Goal: Task Accomplishment & Management: Complete application form

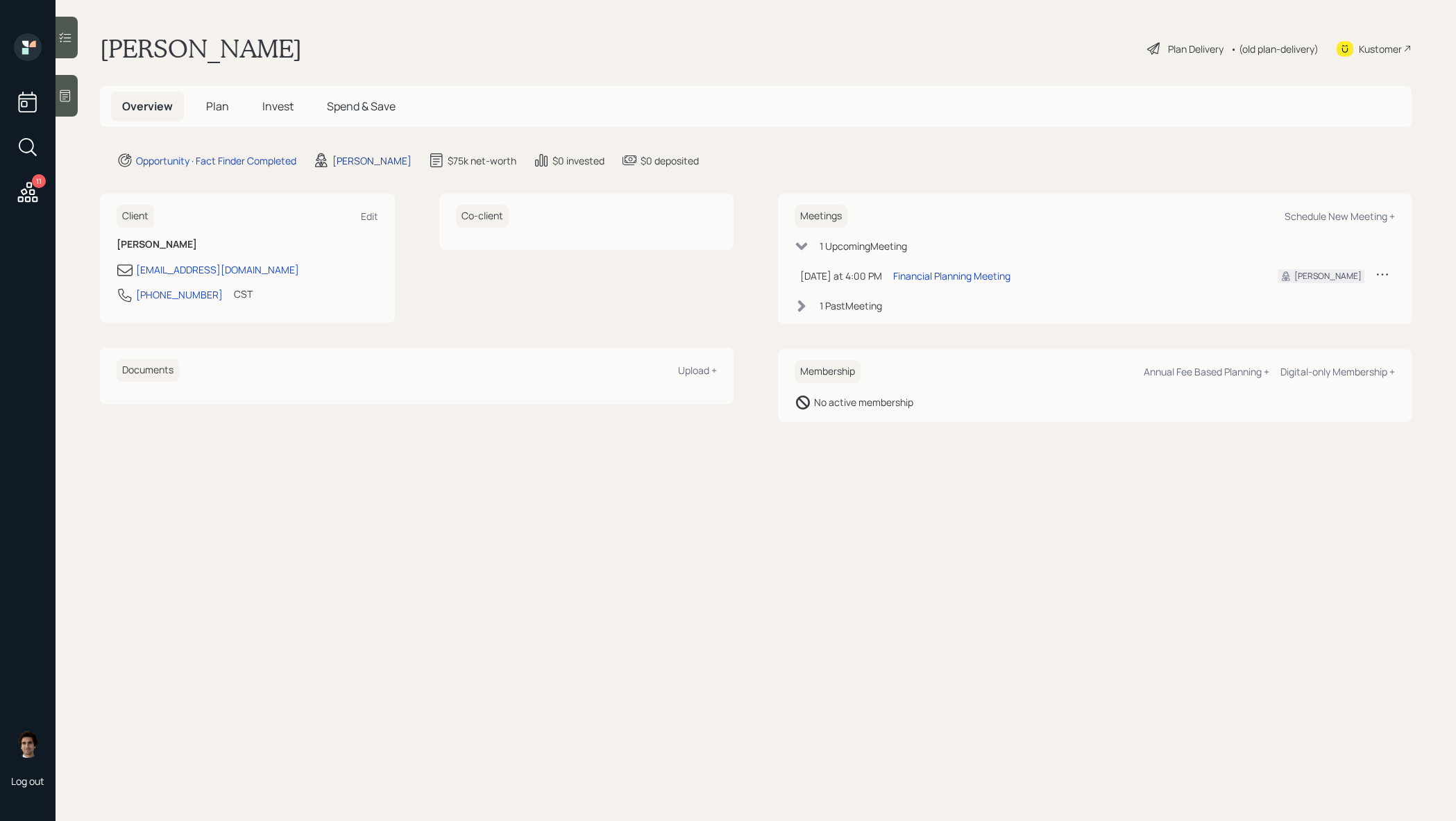
click at [373, 156] on div "[PERSON_NAME]" at bounding box center [372, 160] width 79 height 14
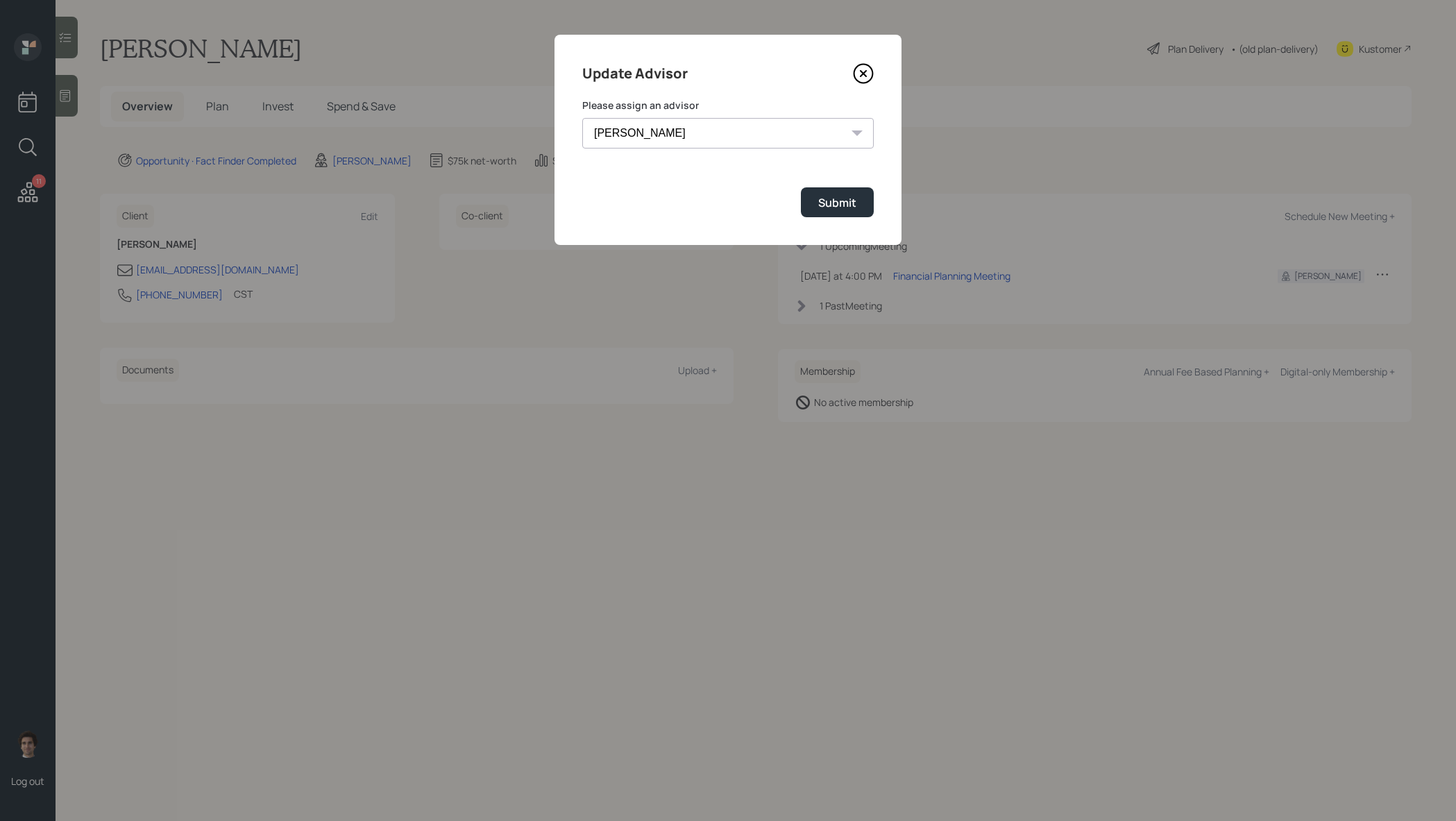
click at [736, 139] on select "[PERSON_NAME] [PERSON_NAME] End [PERSON_NAME] [PERSON_NAME] [PERSON_NAME] [PERS…" at bounding box center [728, 133] width 291 height 30
select select "59554aeb-d739-4552-90b9-0d27d70b4bf7"
click at [850, 198] on div "Submit" at bounding box center [837, 203] width 39 height 15
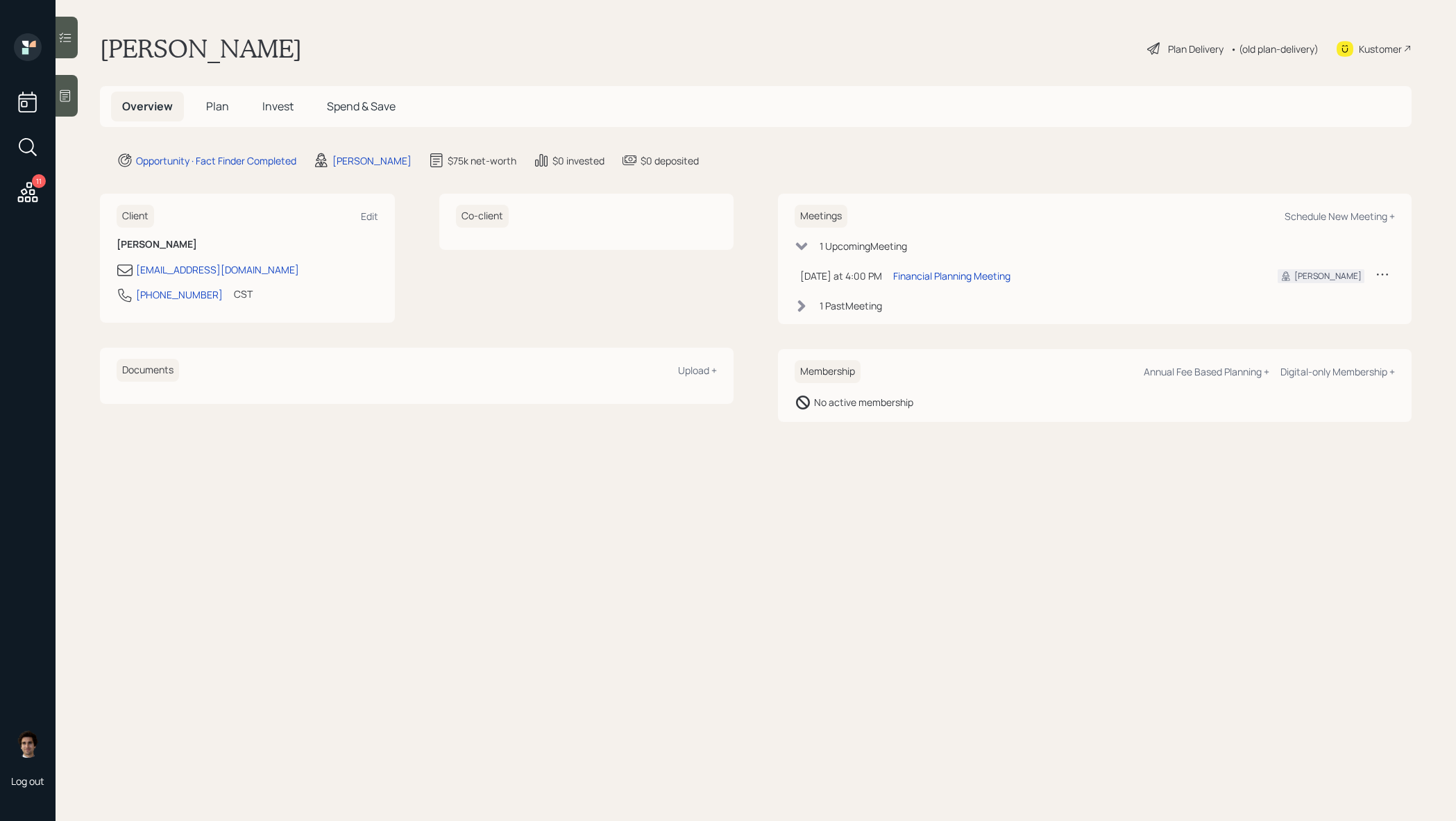
click at [65, 96] on icon at bounding box center [65, 95] width 14 height 14
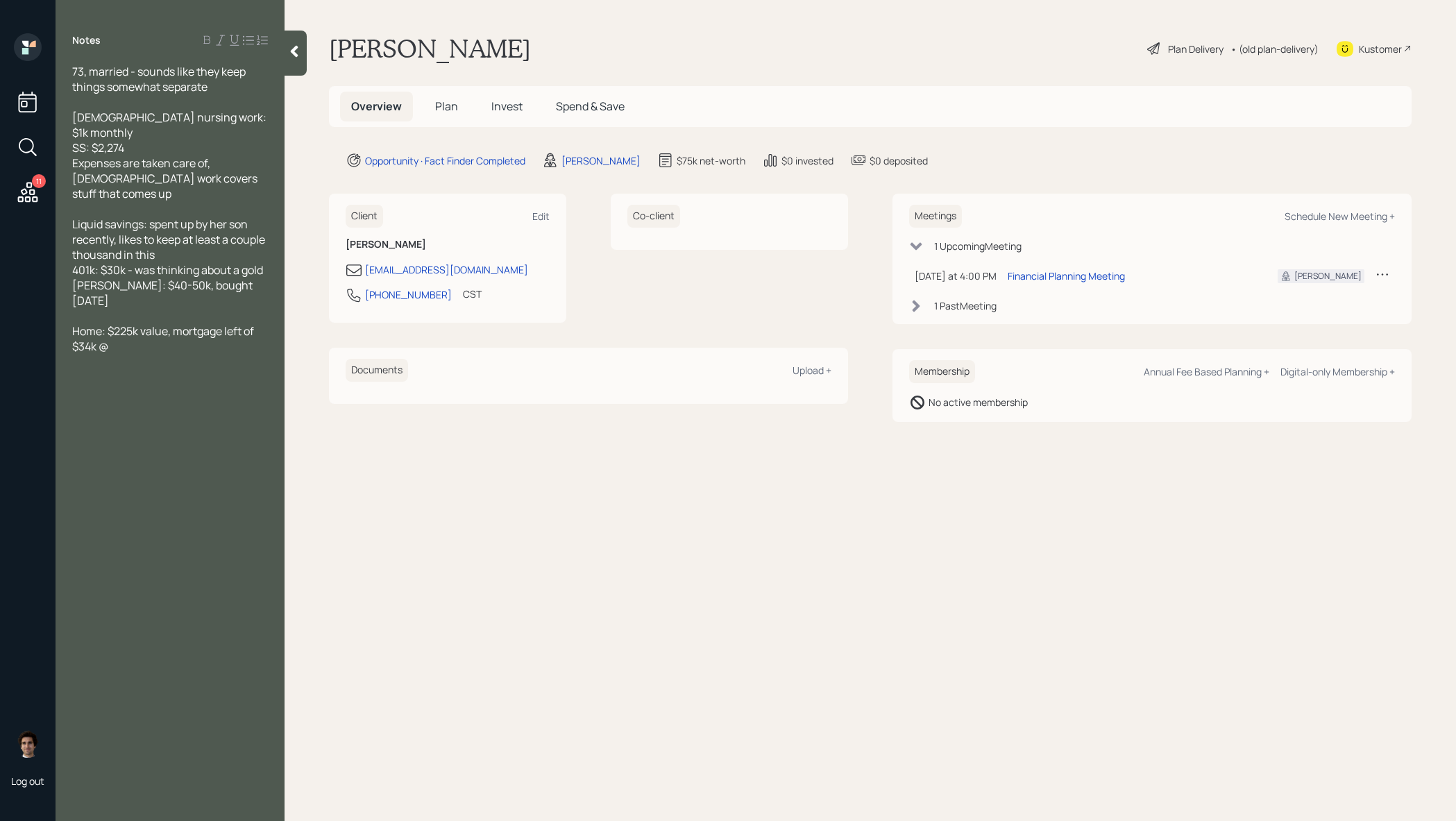
click at [1182, 57] on div "Plan Delivery" at bounding box center [1186, 49] width 79 height 17
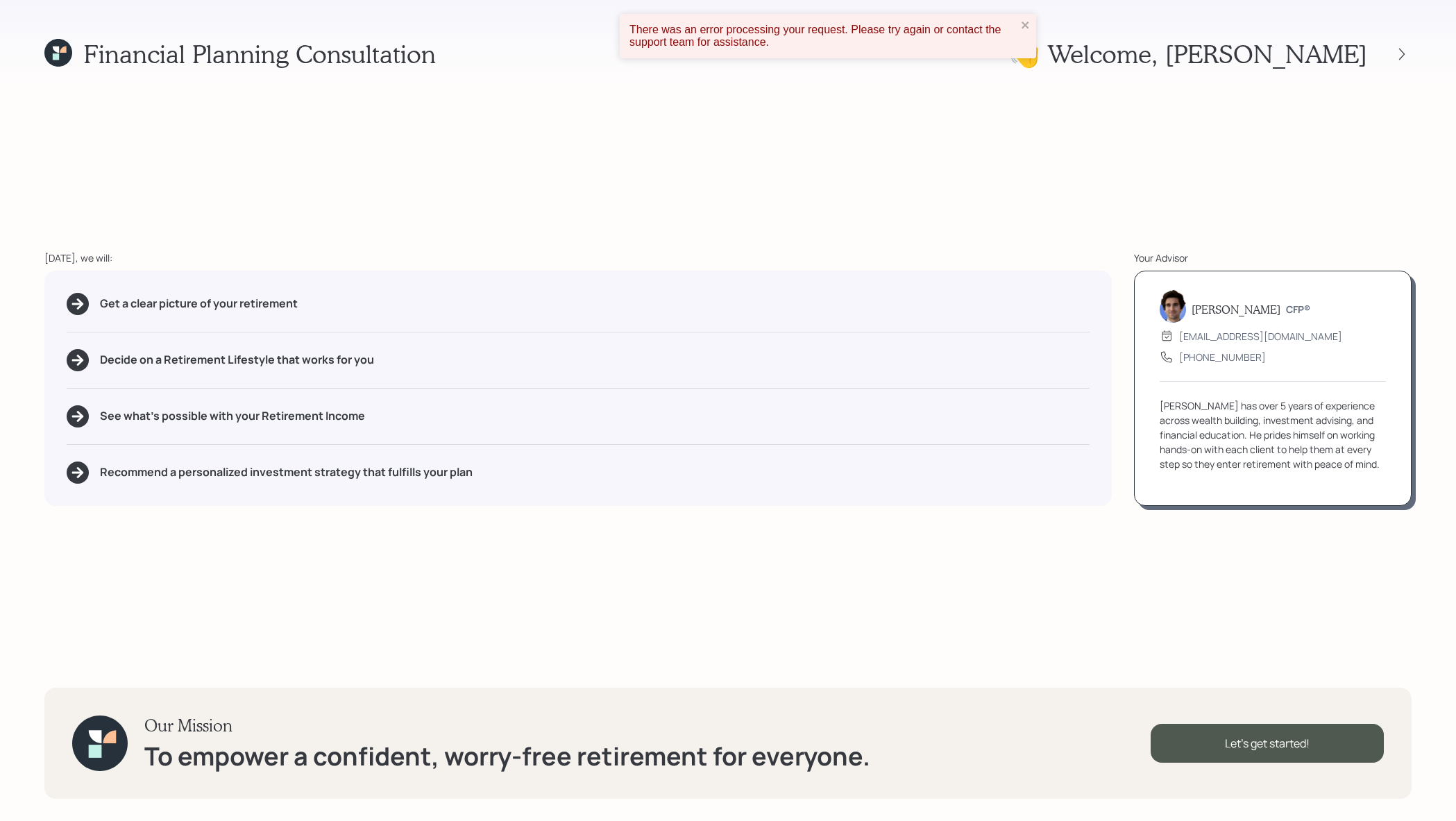
click at [1019, 20] on div "There was an error processing your request. Please try again or contact the sup…" at bounding box center [824, 36] width 396 height 33
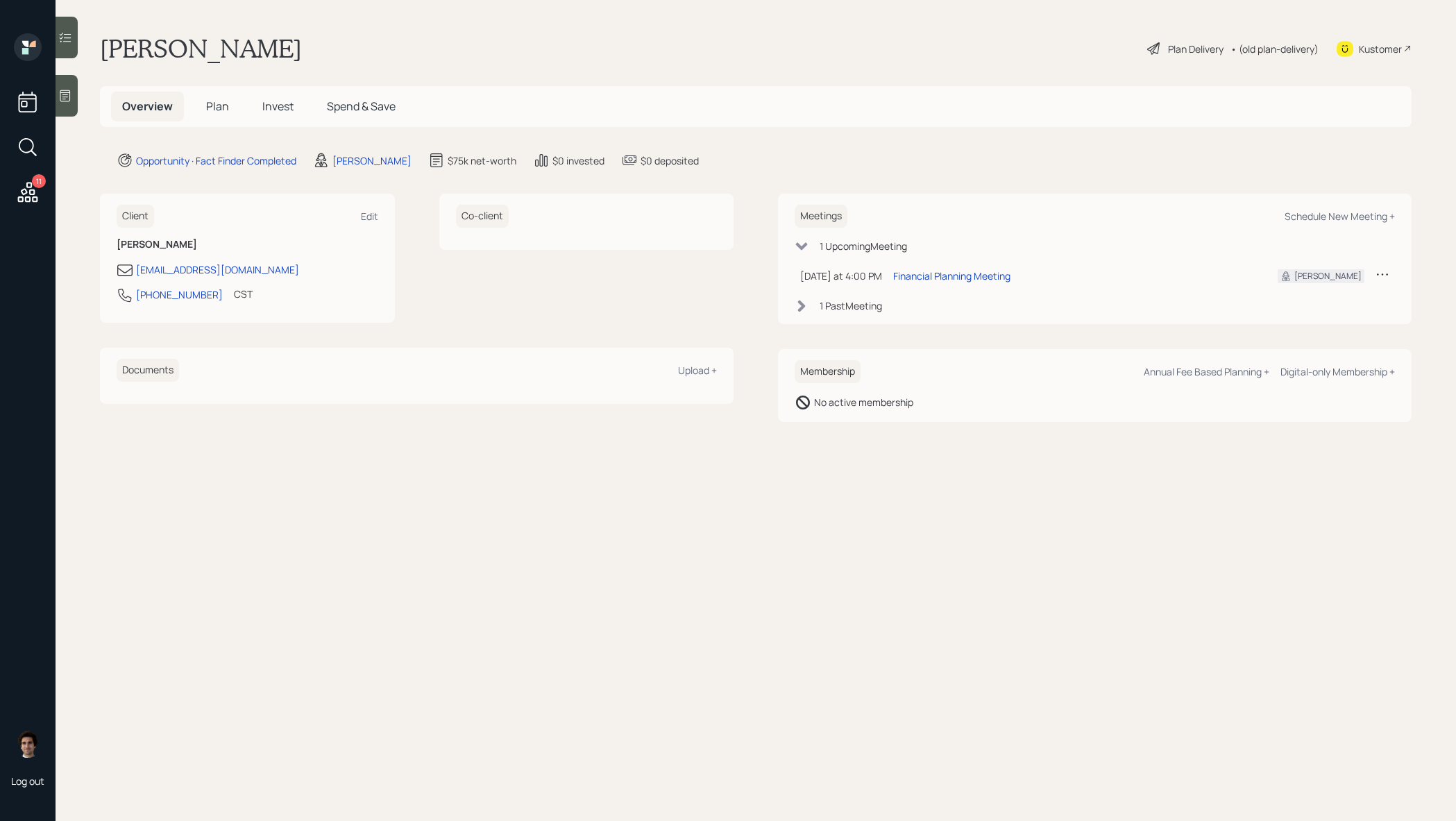
click at [1371, 48] on div "Kustomer" at bounding box center [1381, 48] width 43 height 14
click at [61, 90] on icon at bounding box center [65, 96] width 10 height 12
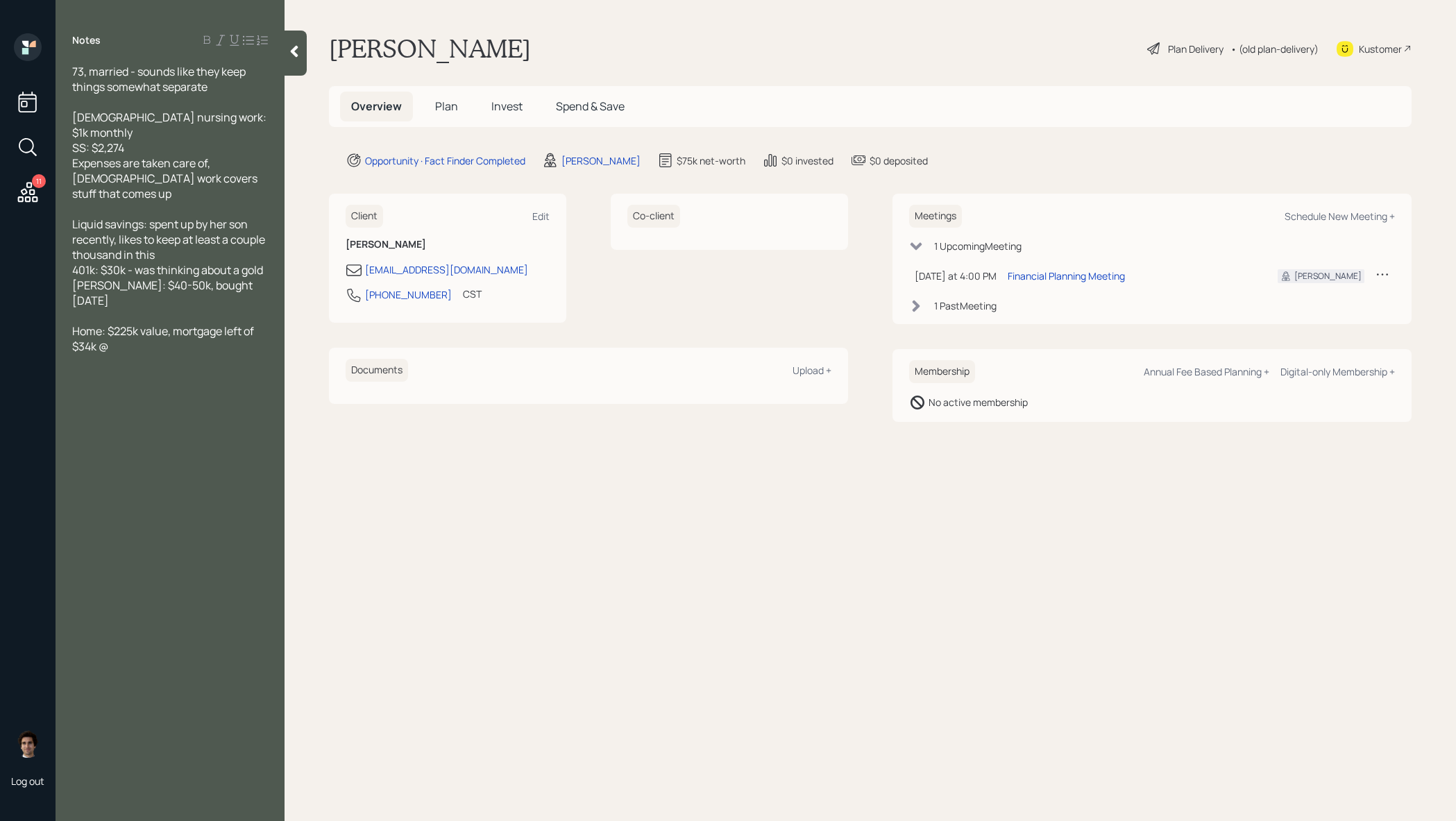
click at [286, 56] on div at bounding box center [296, 53] width 23 height 45
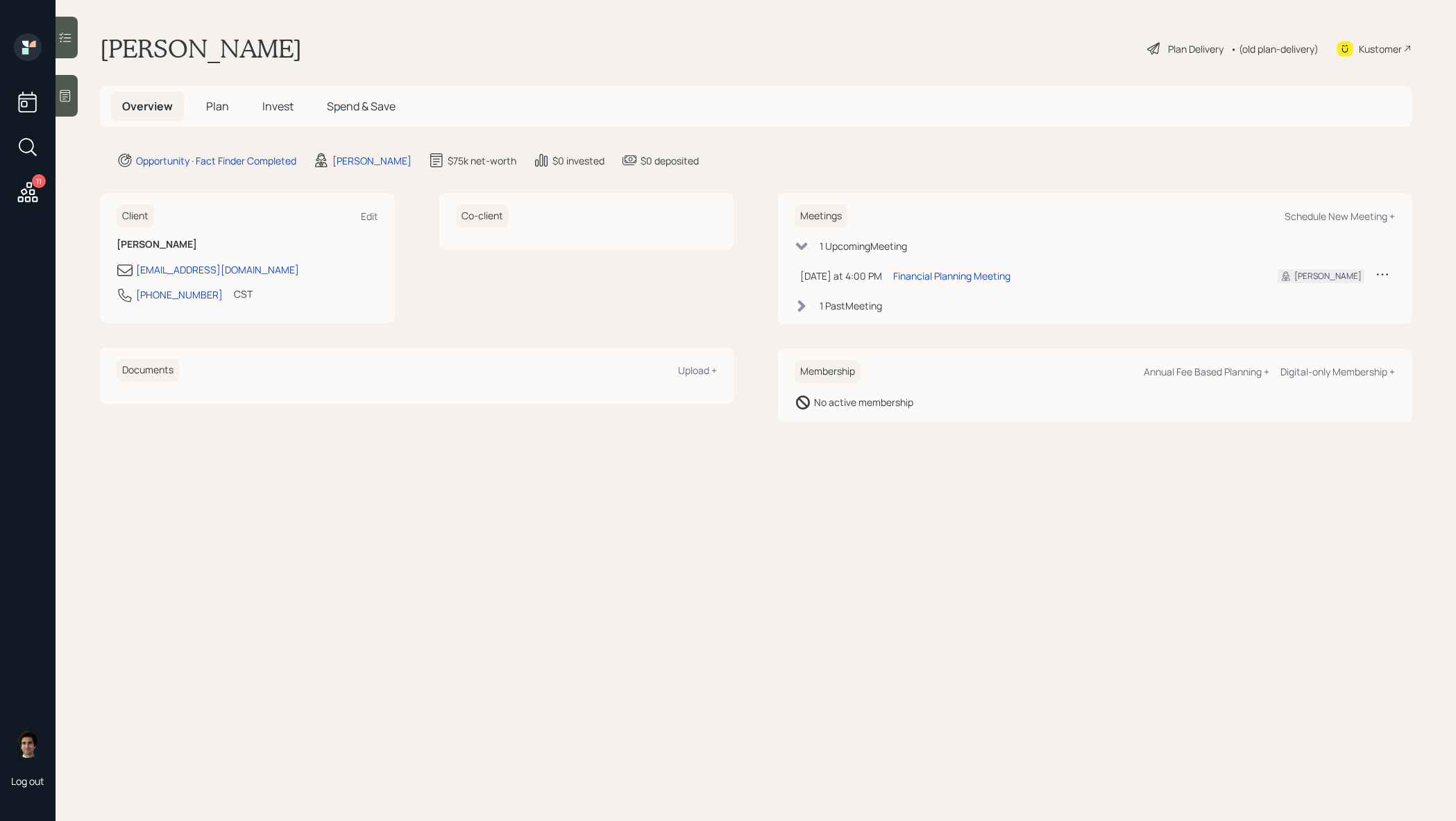
click at [1194, 43] on div "Plan Delivery" at bounding box center [1196, 48] width 56 height 14
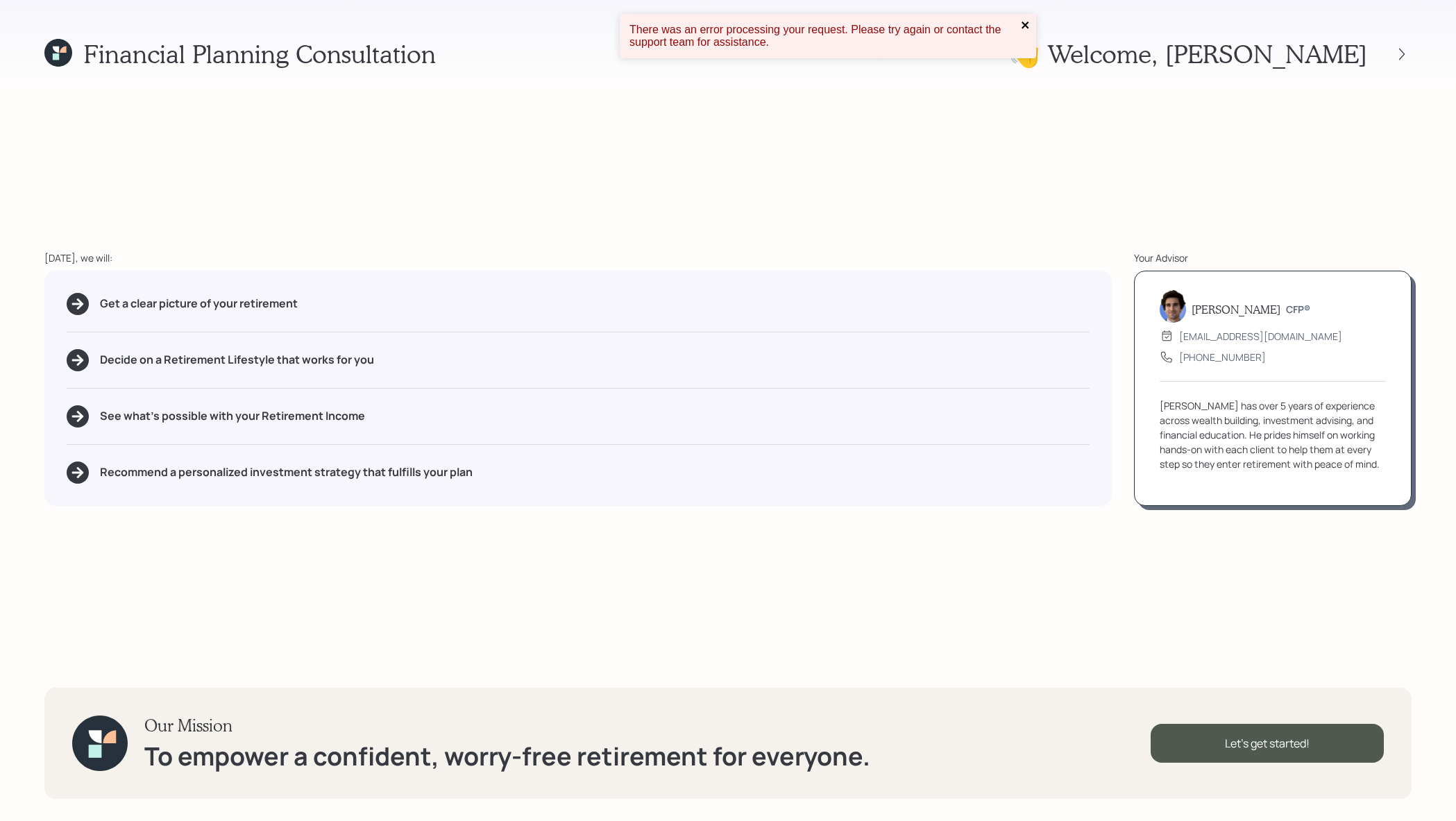
click at [1022, 20] on icon "close" at bounding box center [1026, 25] width 9 height 11
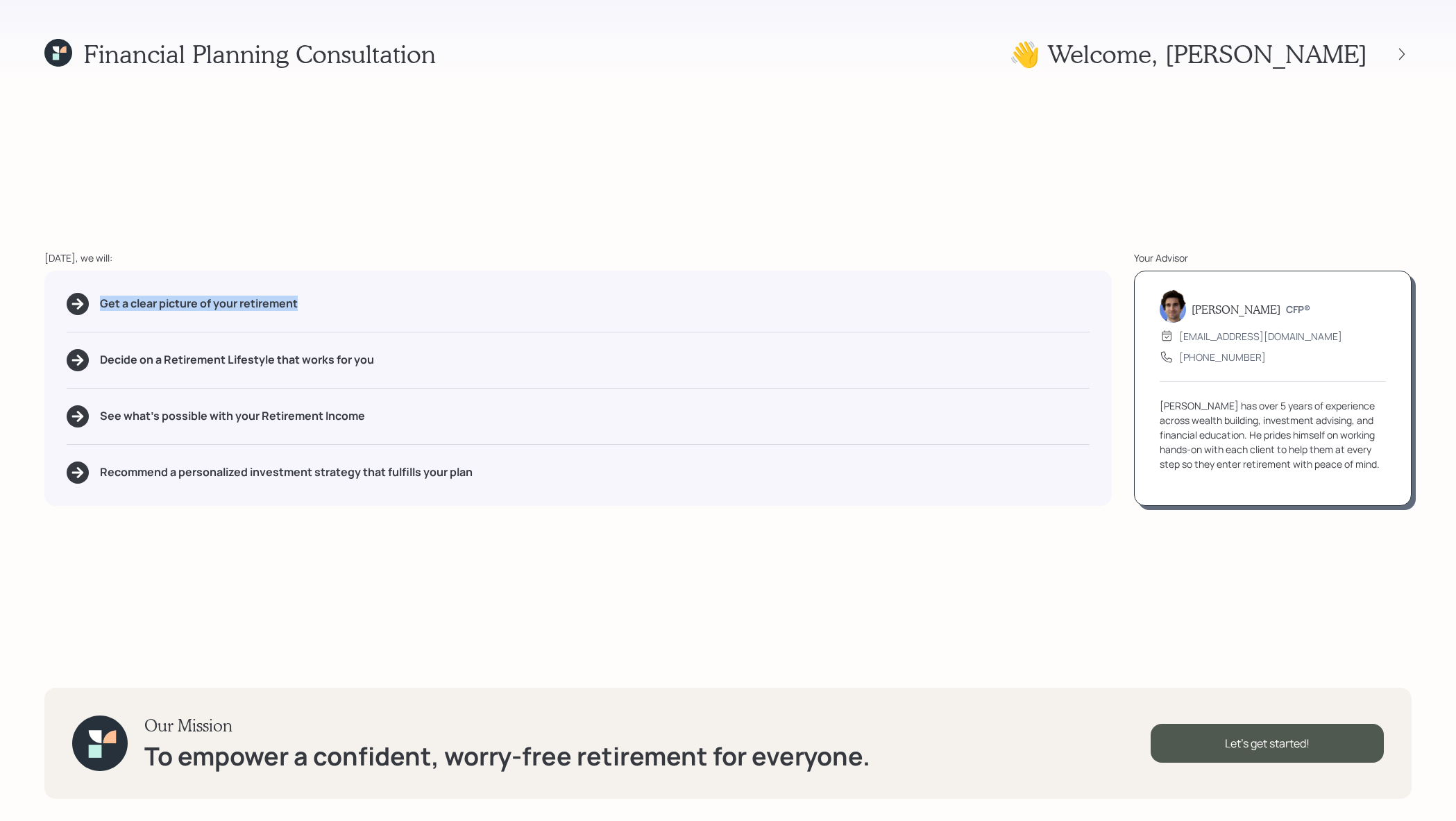
drag, startPoint x: 302, startPoint y: 310, endPoint x: 100, endPoint y: 304, distance: 202.1
click at [100, 304] on div "Get a clear picture of your retirement" at bounding box center [579, 304] width 1023 height 23
click at [382, 288] on div "Get a clear picture of your retirement Decide on a Retirement Lifestyle that wo…" at bounding box center [578, 388] width 1068 height 236
drag, startPoint x: 402, startPoint y: 365, endPoint x: 97, endPoint y: 354, distance: 305.2
click at [97, 354] on div "Decide on a Retirement Lifestyle that works for you" at bounding box center [579, 360] width 1023 height 23
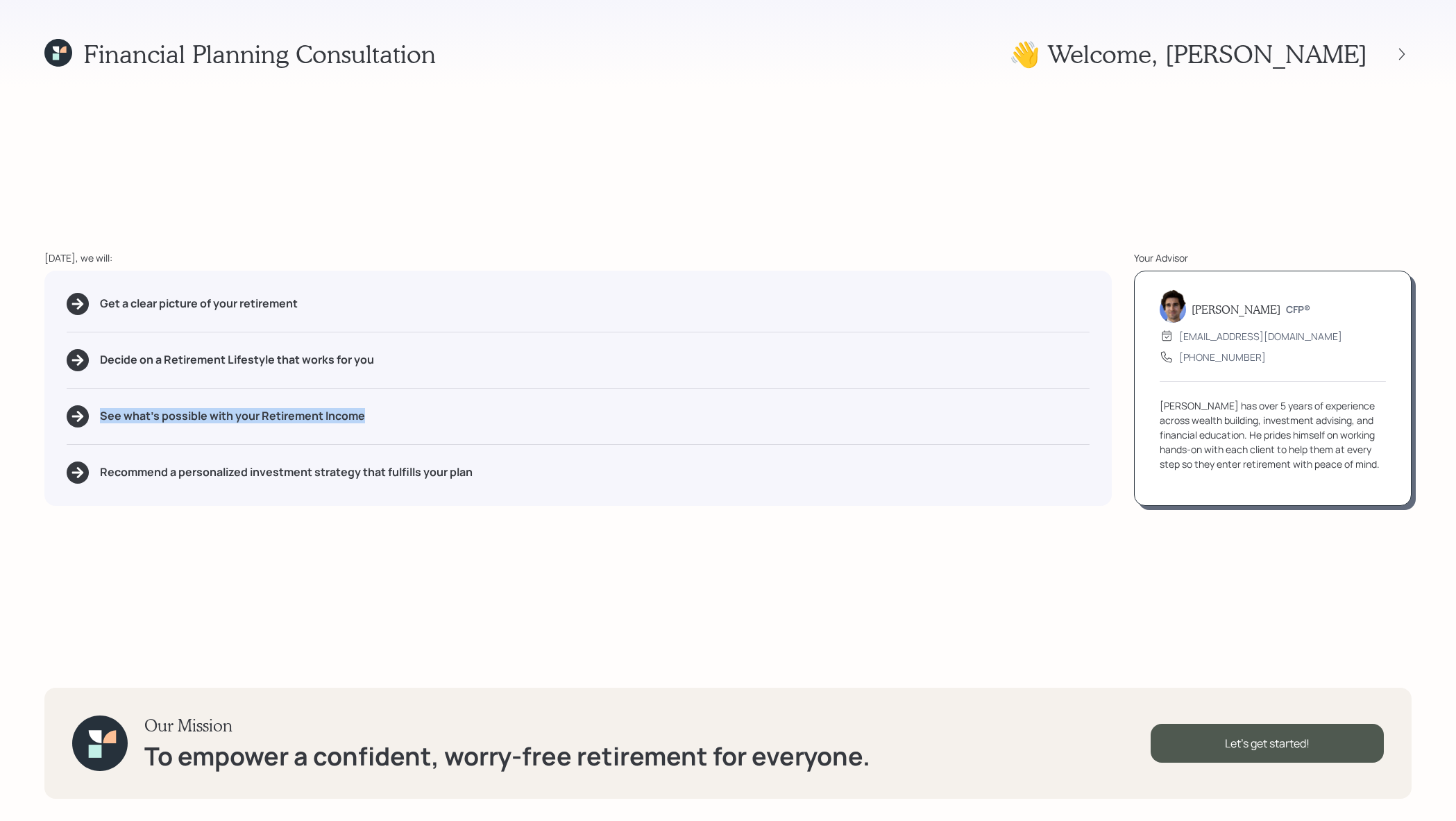
drag, startPoint x: 377, startPoint y: 407, endPoint x: 368, endPoint y: 407, distance: 9.0
click at [370, 410] on div "See what's possible with your Retirement Income" at bounding box center [579, 417] width 1023 height 23
click at [486, 514] on div "Financial Planning Consultation 👋 Welcome , Vicky Today, we will: Get a clear p…" at bounding box center [728, 410] width 1456 height 821
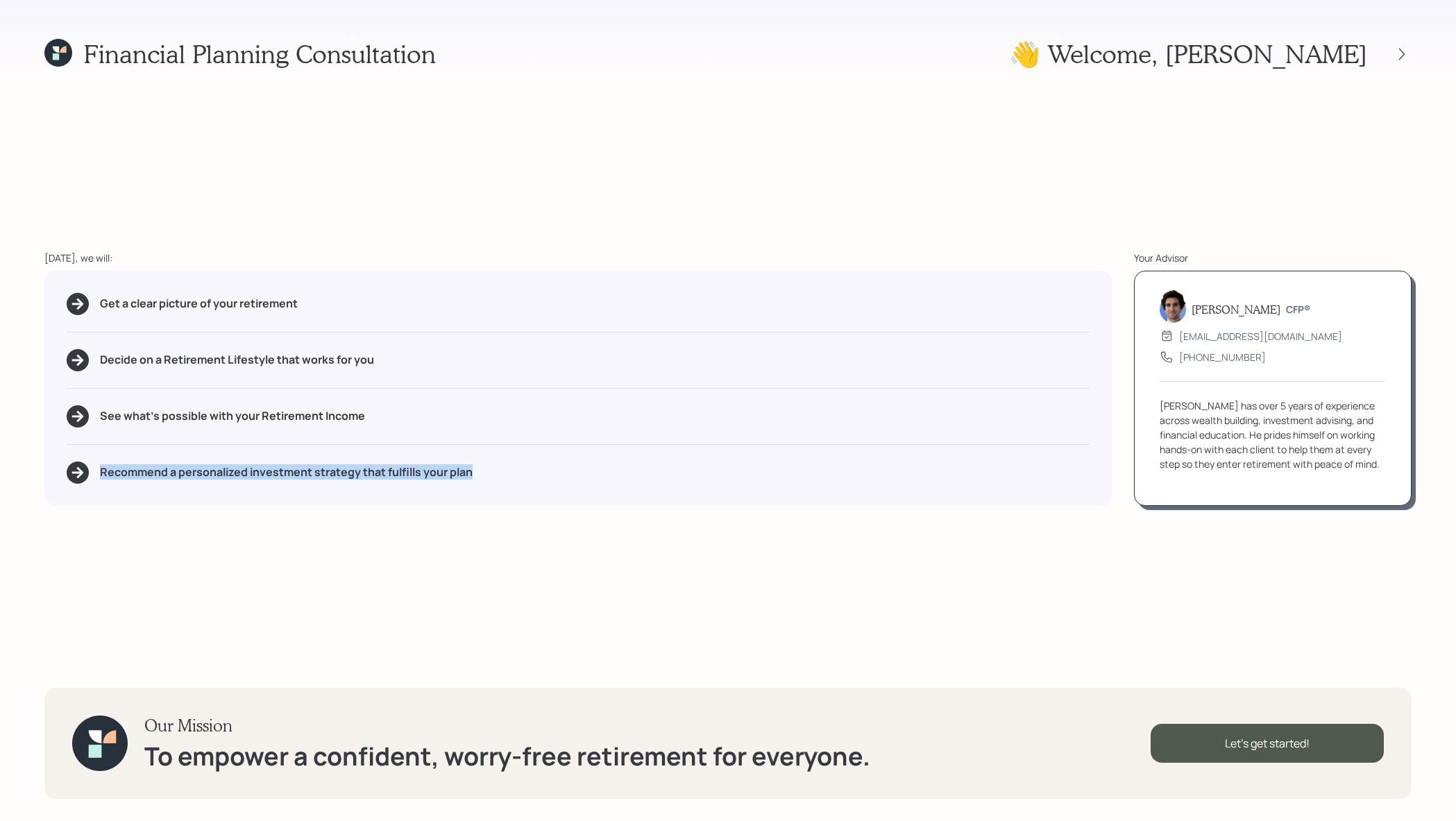
drag, startPoint x: 489, startPoint y: 480, endPoint x: 77, endPoint y: 458, distance: 412.6
click at [77, 458] on div "Get a clear picture of your retirement Decide on a Retirement Lifestyle that wo…" at bounding box center [578, 388] width 1068 height 236
click at [475, 568] on div "Financial Planning Consultation 👋 Welcome , Vicky Today, we will: Get a clear p…" at bounding box center [728, 410] width 1456 height 821
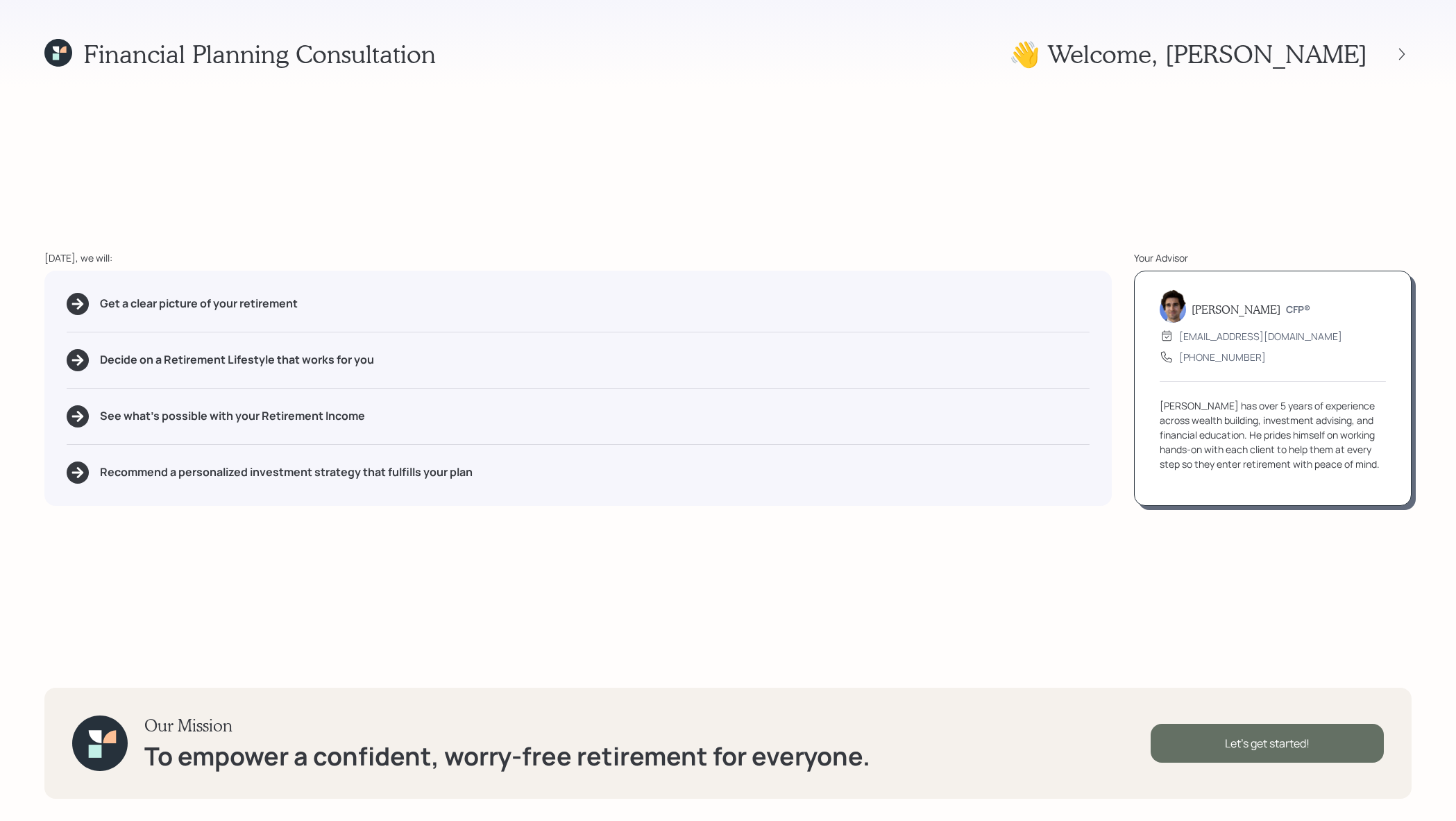
click at [1274, 724] on div "Let's get started!" at bounding box center [1267, 743] width 233 height 39
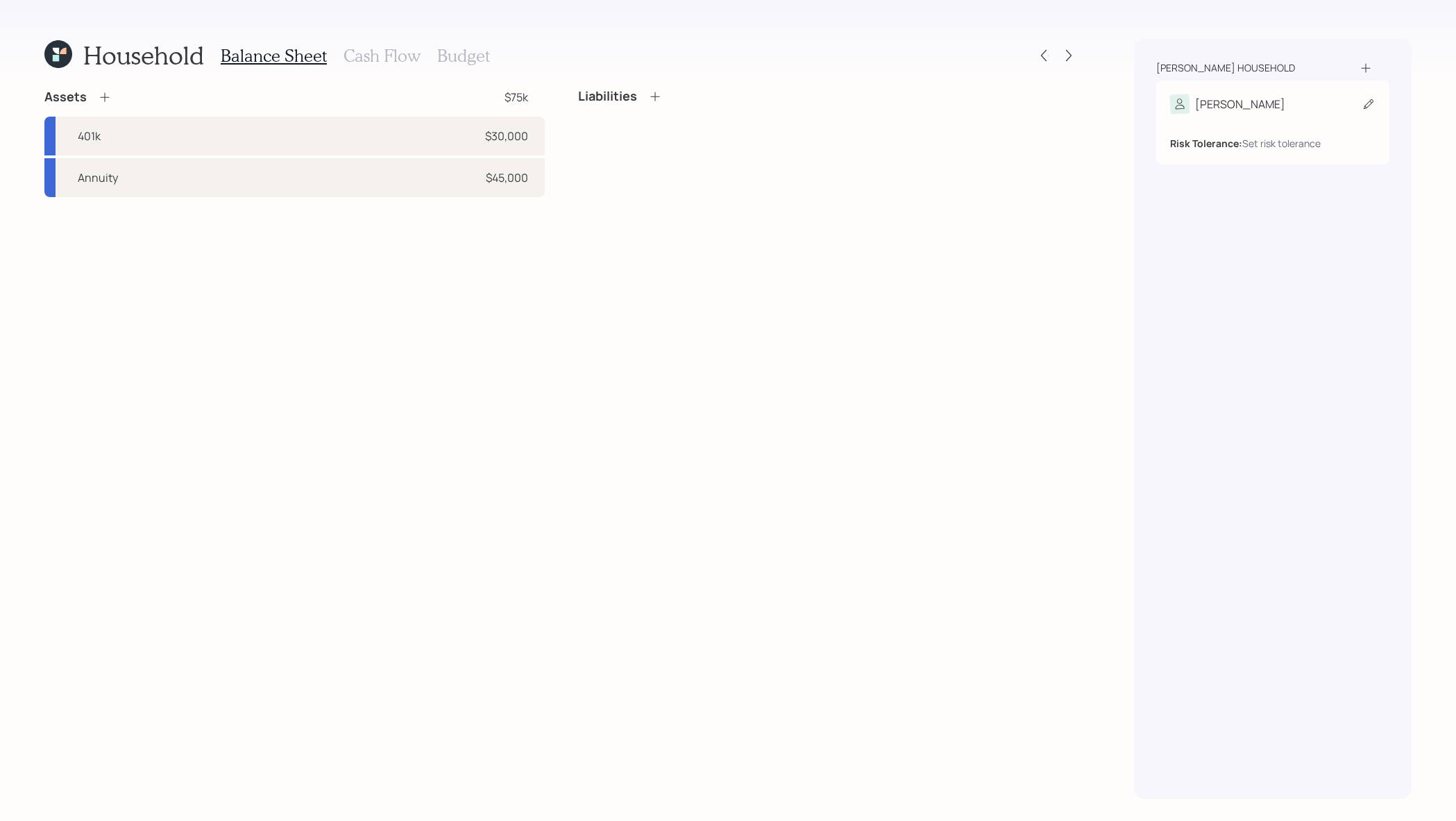
click at [1219, 123] on div "Risk Tolerance: Set risk tolerance" at bounding box center [1273, 132] width 205 height 37
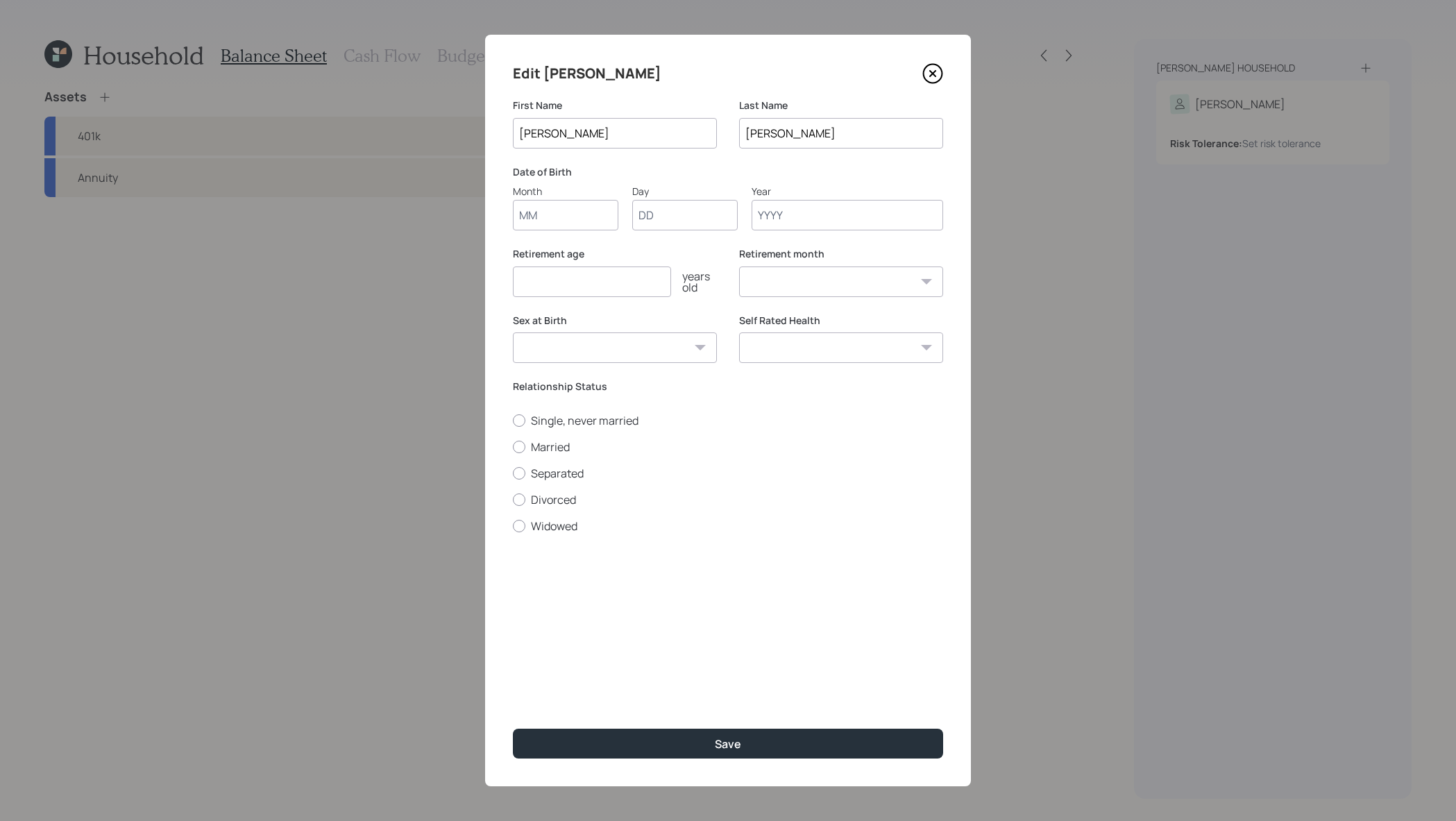
click at [601, 217] on input "Month" at bounding box center [565, 215] width 106 height 30
type input "07"
type input "08"
type input "1952"
select select "7"
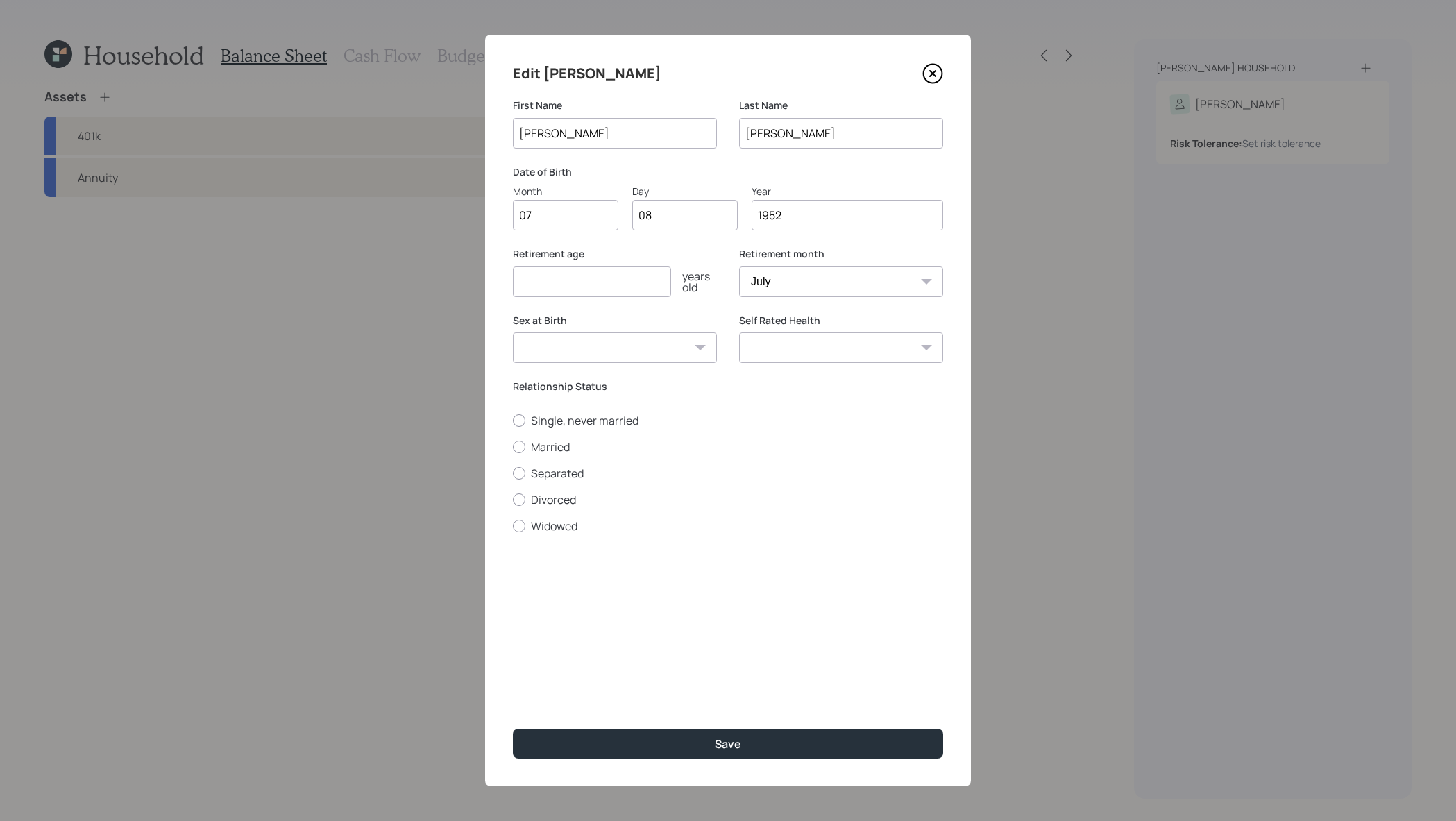
type input "1952"
click at [621, 284] on input "number" at bounding box center [592, 282] width 158 height 30
type input "67"
click at [686, 343] on select "Male Female Other / Prefer not to say" at bounding box center [614, 348] width 204 height 30
select select "female"
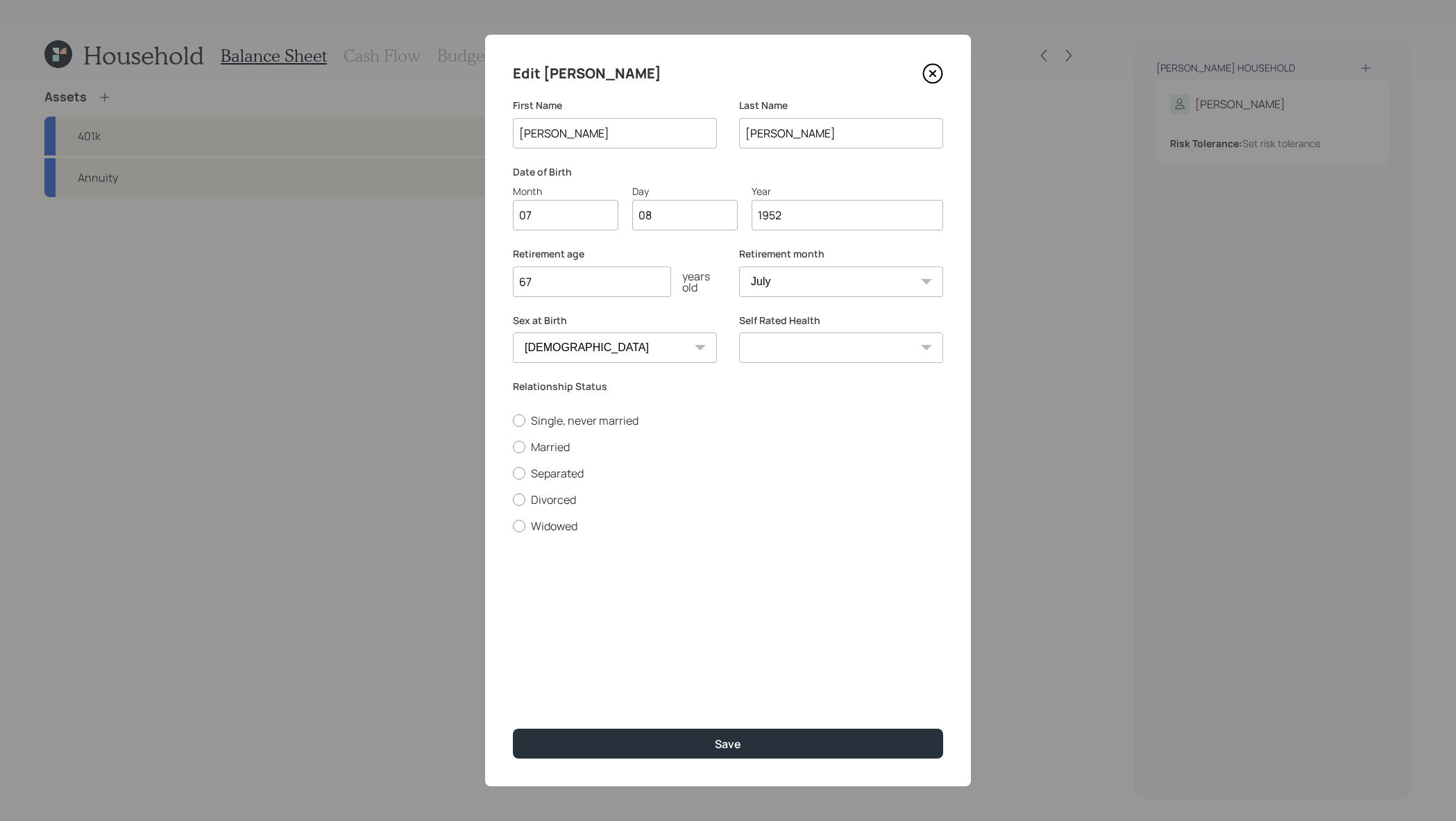
click at [847, 337] on select "Excellent Very Good Good Fair Poor" at bounding box center [841, 348] width 204 height 30
select select "very_good"
click at [560, 444] on label "Married" at bounding box center [728, 447] width 431 height 15
click at [513, 447] on input "Married" at bounding box center [513, 447] width 1 height 1
radio input "true"
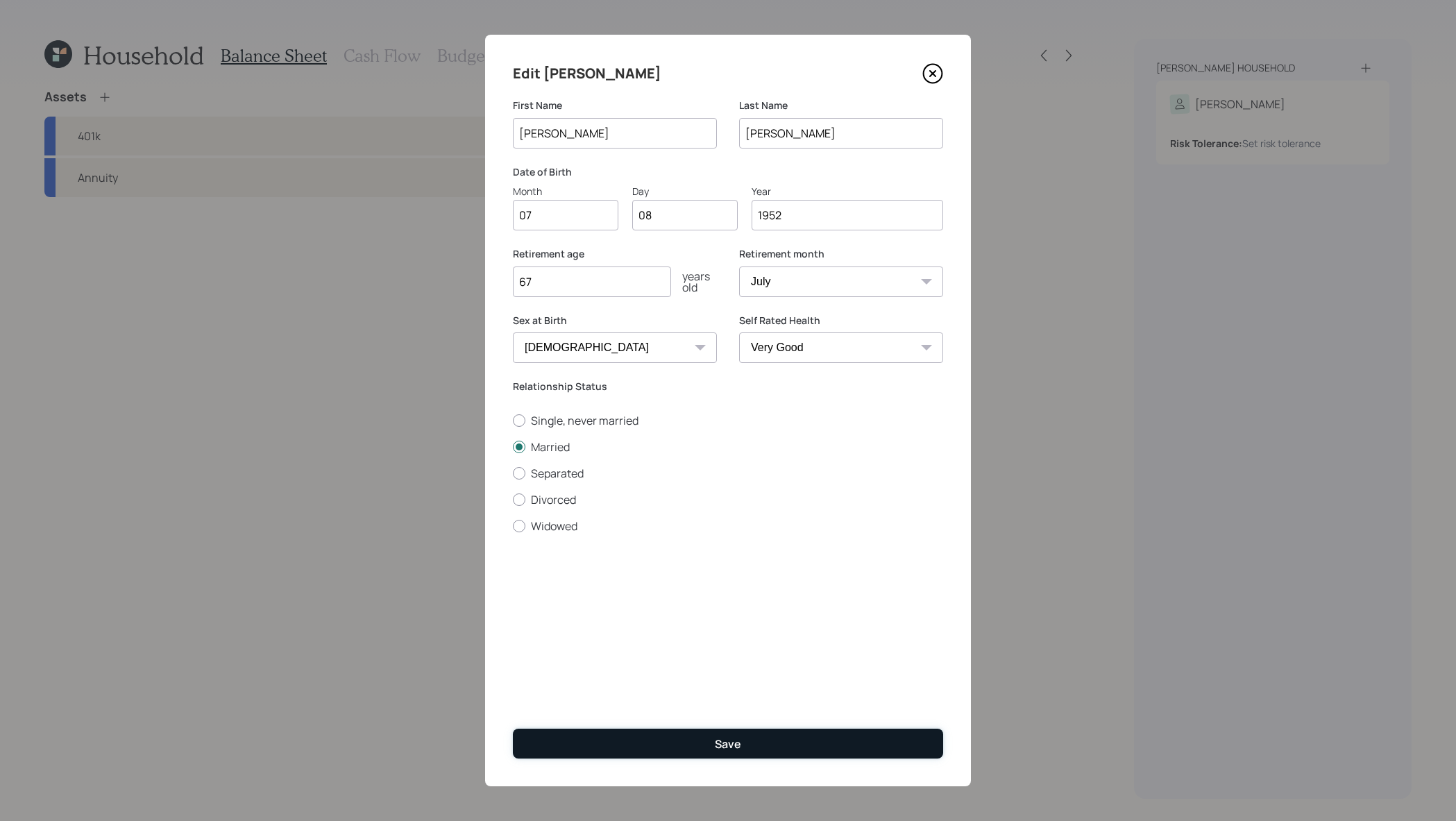
click at [755, 746] on button "Save" at bounding box center [728, 744] width 431 height 30
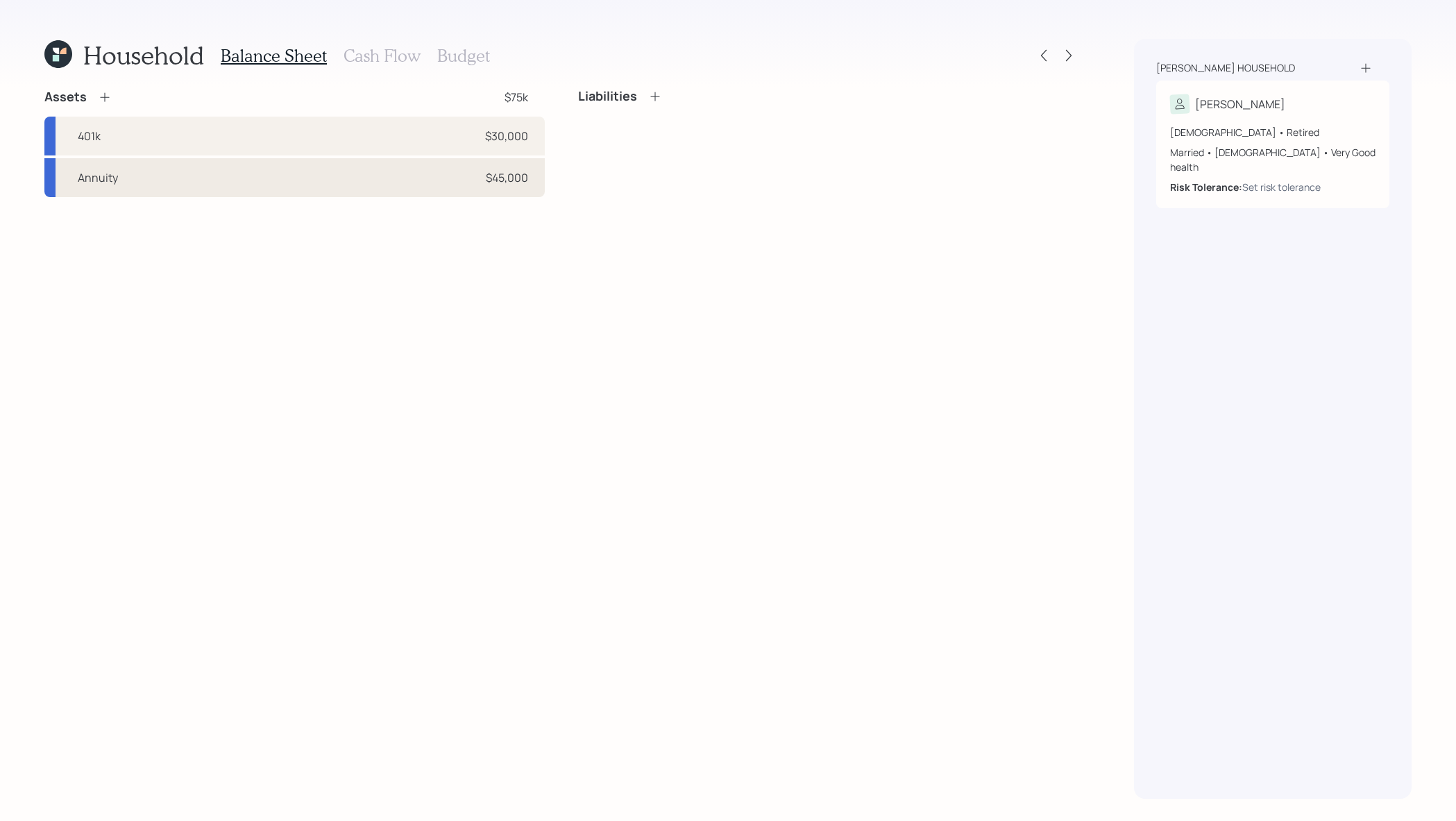
click at [436, 158] on div "Annuity $45,000" at bounding box center [294, 177] width 500 height 39
select select "taxable"
select select "balanced"
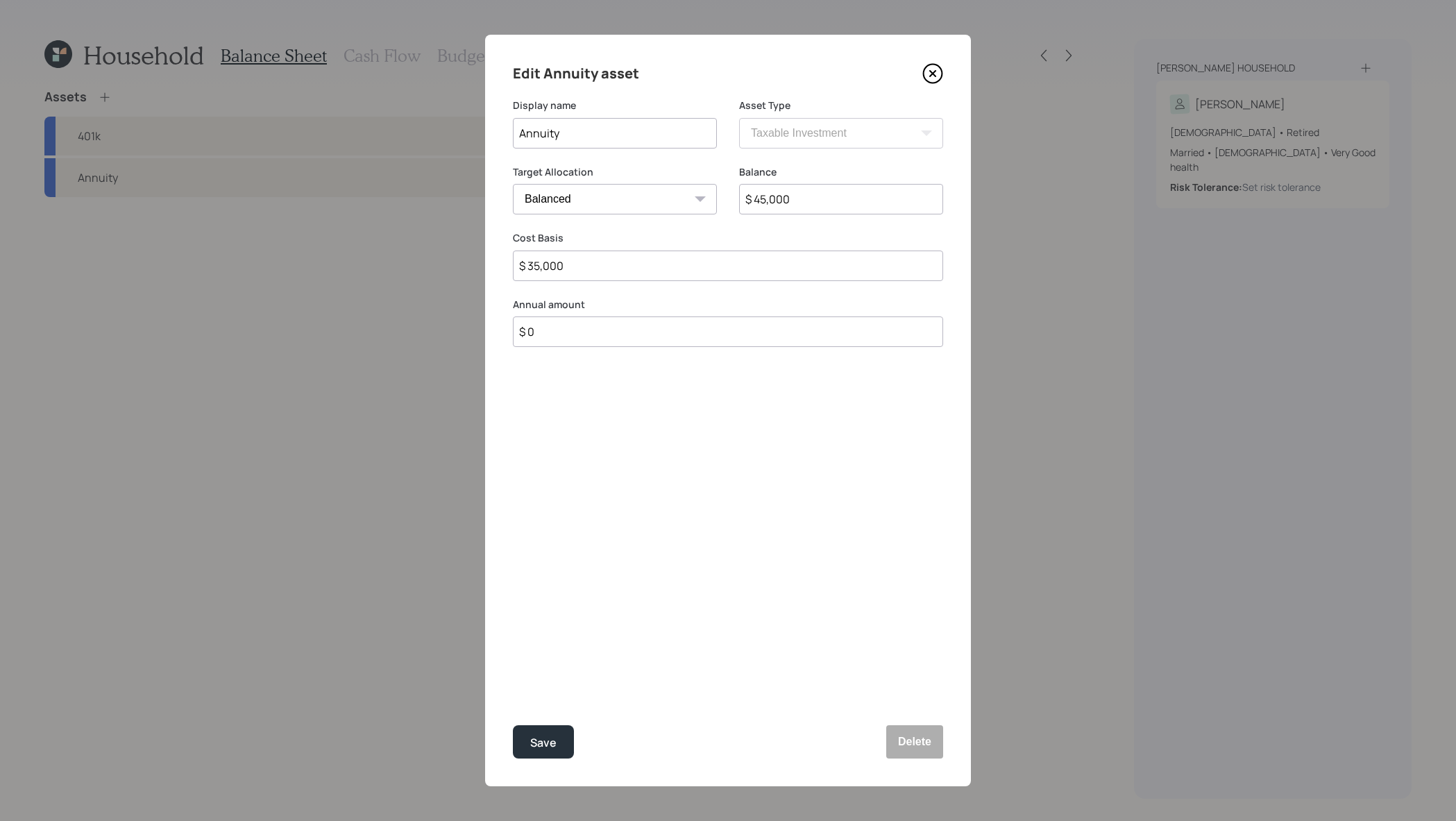
click at [929, 71] on icon at bounding box center [933, 74] width 21 height 21
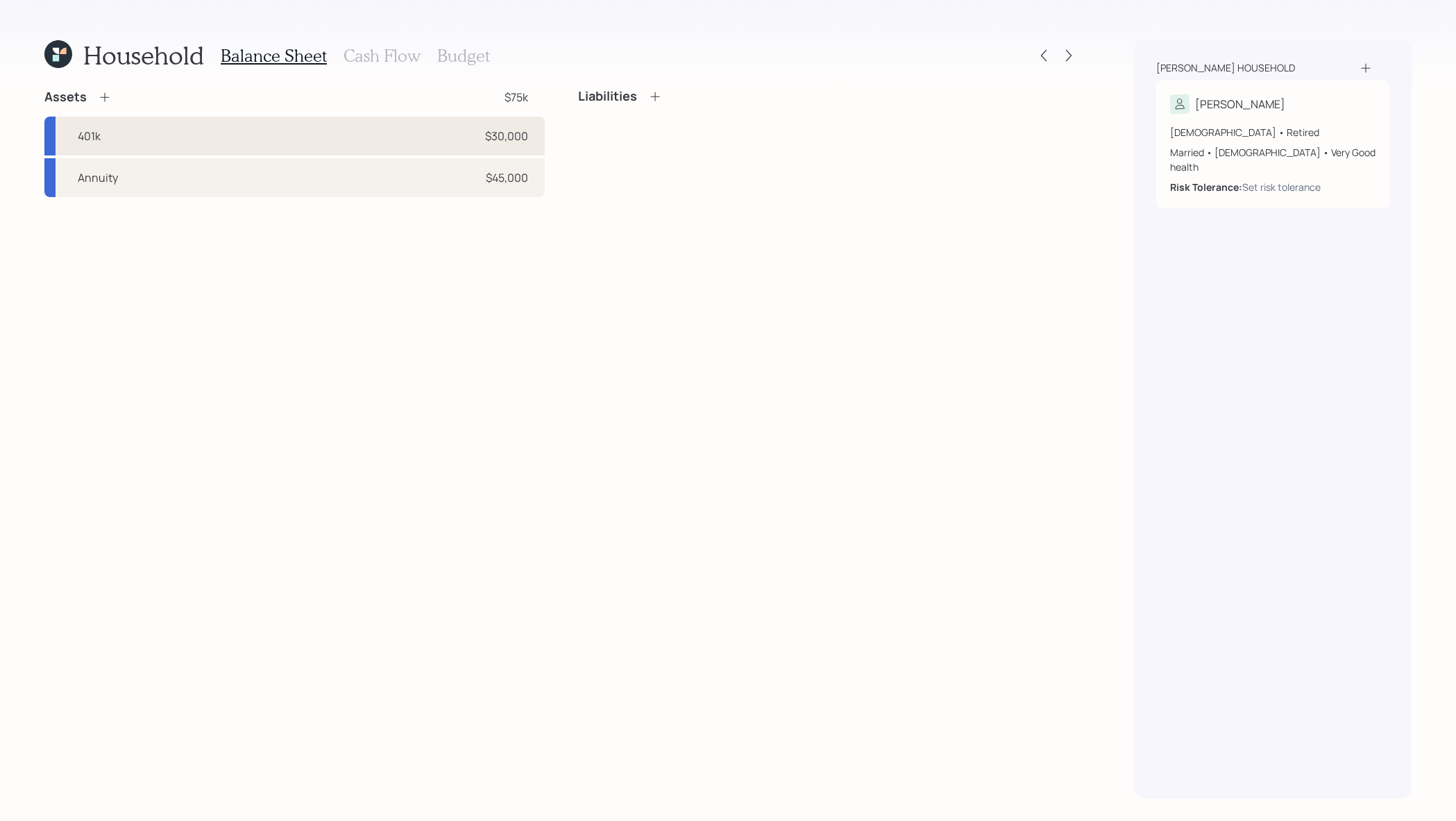
click at [253, 128] on div "401k $30,000" at bounding box center [294, 136] width 500 height 39
select select "company_sponsored"
select select "balanced"
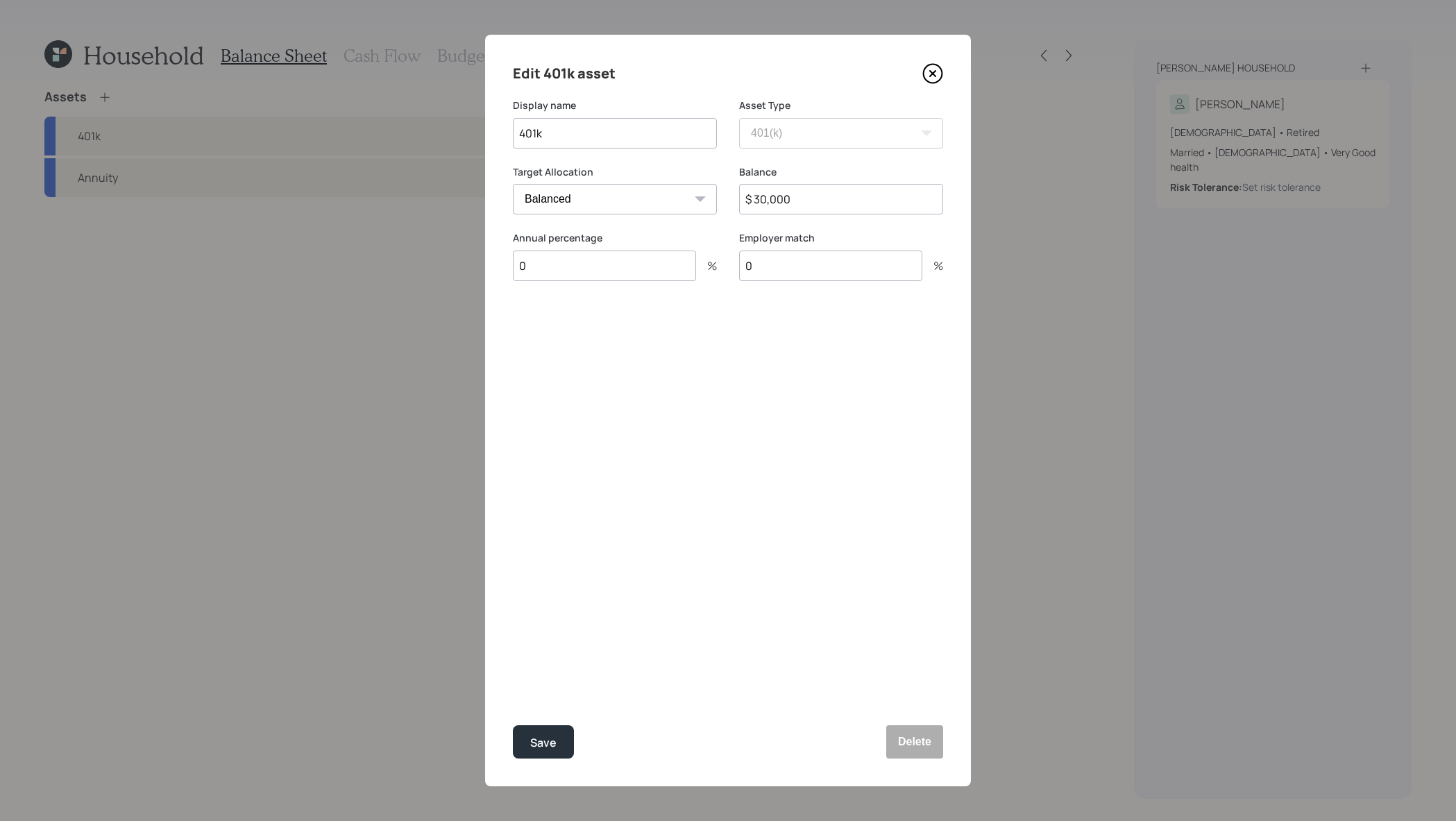
click at [515, 131] on input "401k" at bounding box center [614, 133] width 204 height 30
click at [537, 131] on input "Former 401k" at bounding box center [614, 133] width 204 height 30
drag, startPoint x: 556, startPoint y: 135, endPoint x: 428, endPoint y: 139, distance: 128.1
click at [428, 140] on div "Edit 401k asset Display name Former 401k Asset Type SEP IRA IRA Roth IRA 401(k)…" at bounding box center [728, 410] width 1456 height 821
click at [615, 155] on div "Display name 401k" at bounding box center [614, 132] width 204 height 67
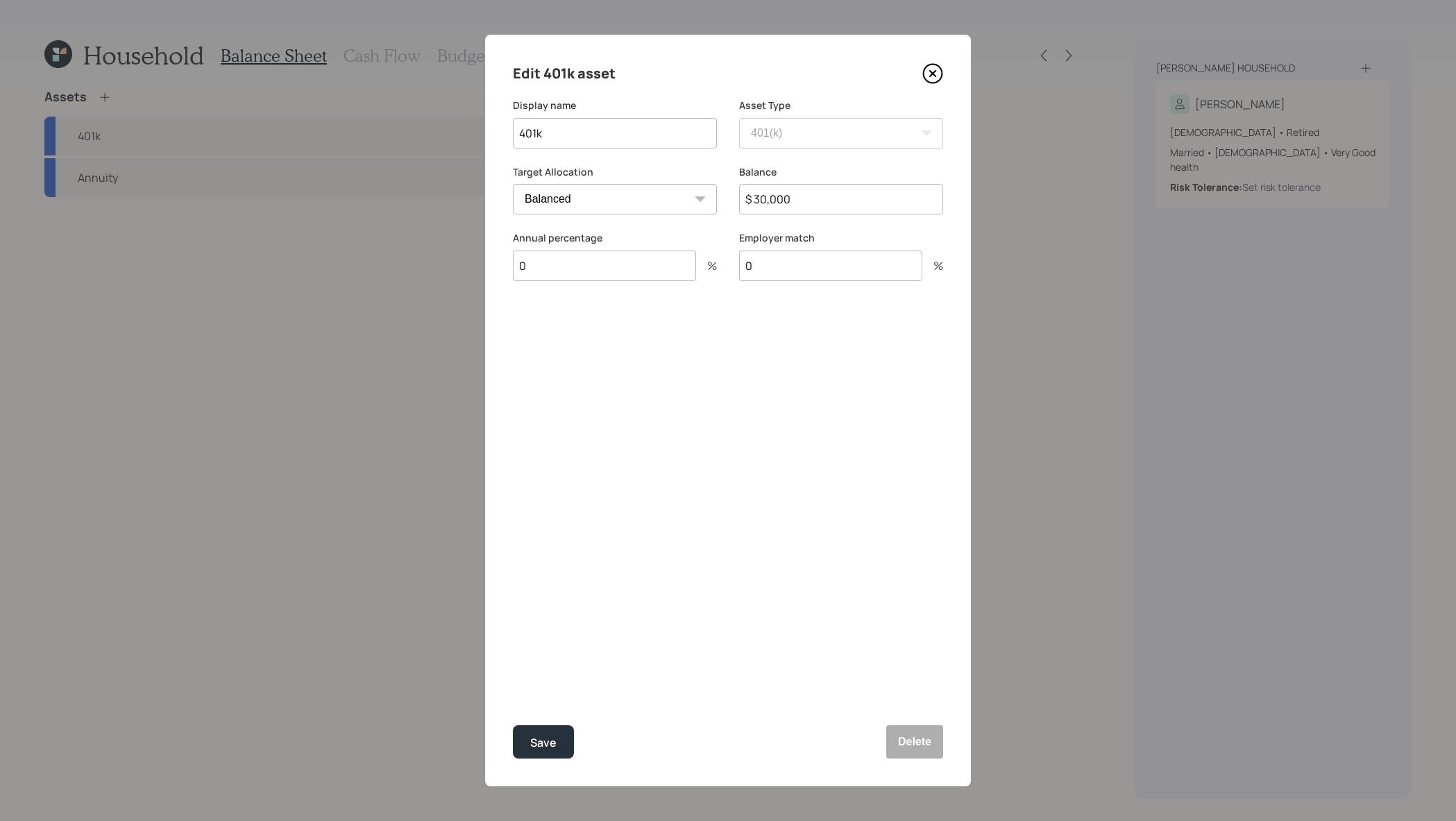
click at [517, 143] on input "401k" at bounding box center [614, 133] width 204 height 30
click at [520, 128] on input "401k" at bounding box center [614, 133] width 204 height 30
type input "Current 401k"
click at [513, 726] on button "Save" at bounding box center [543, 742] width 61 height 33
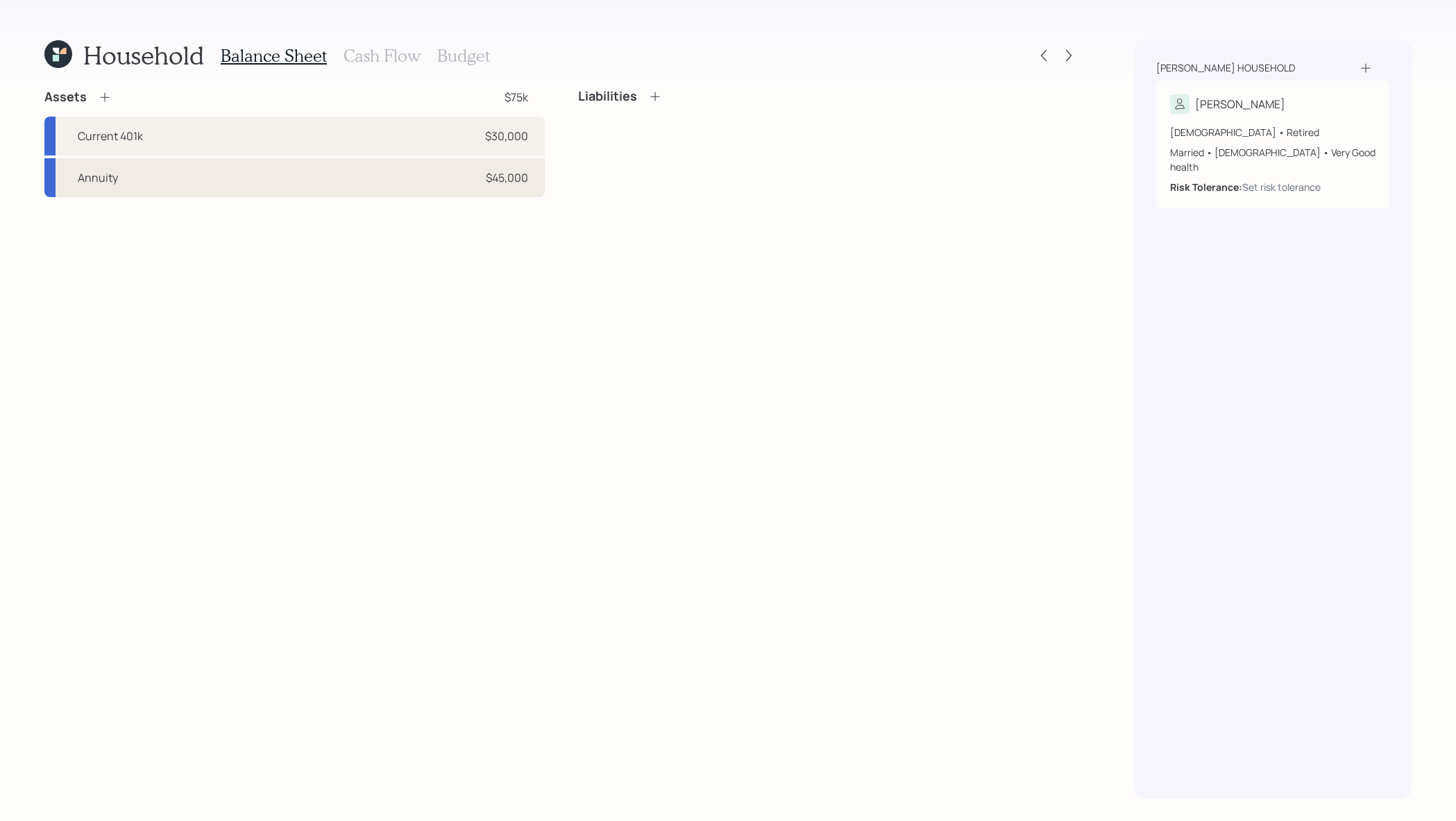
click at [180, 189] on div "Annuity $45,000" at bounding box center [294, 177] width 500 height 39
select select "taxable"
select select "balanced"
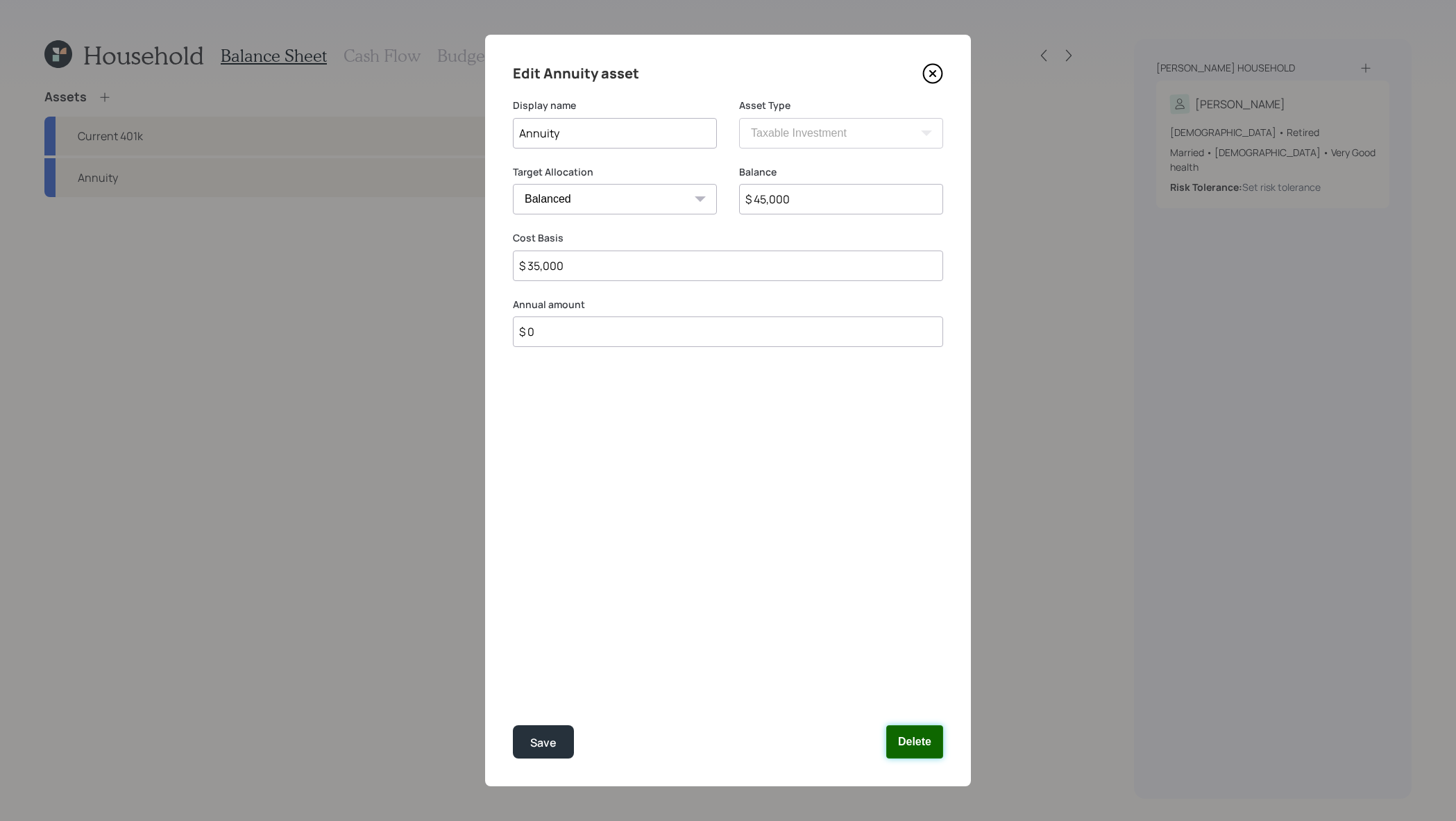
click at [905, 742] on button "Delete" at bounding box center [915, 742] width 57 height 33
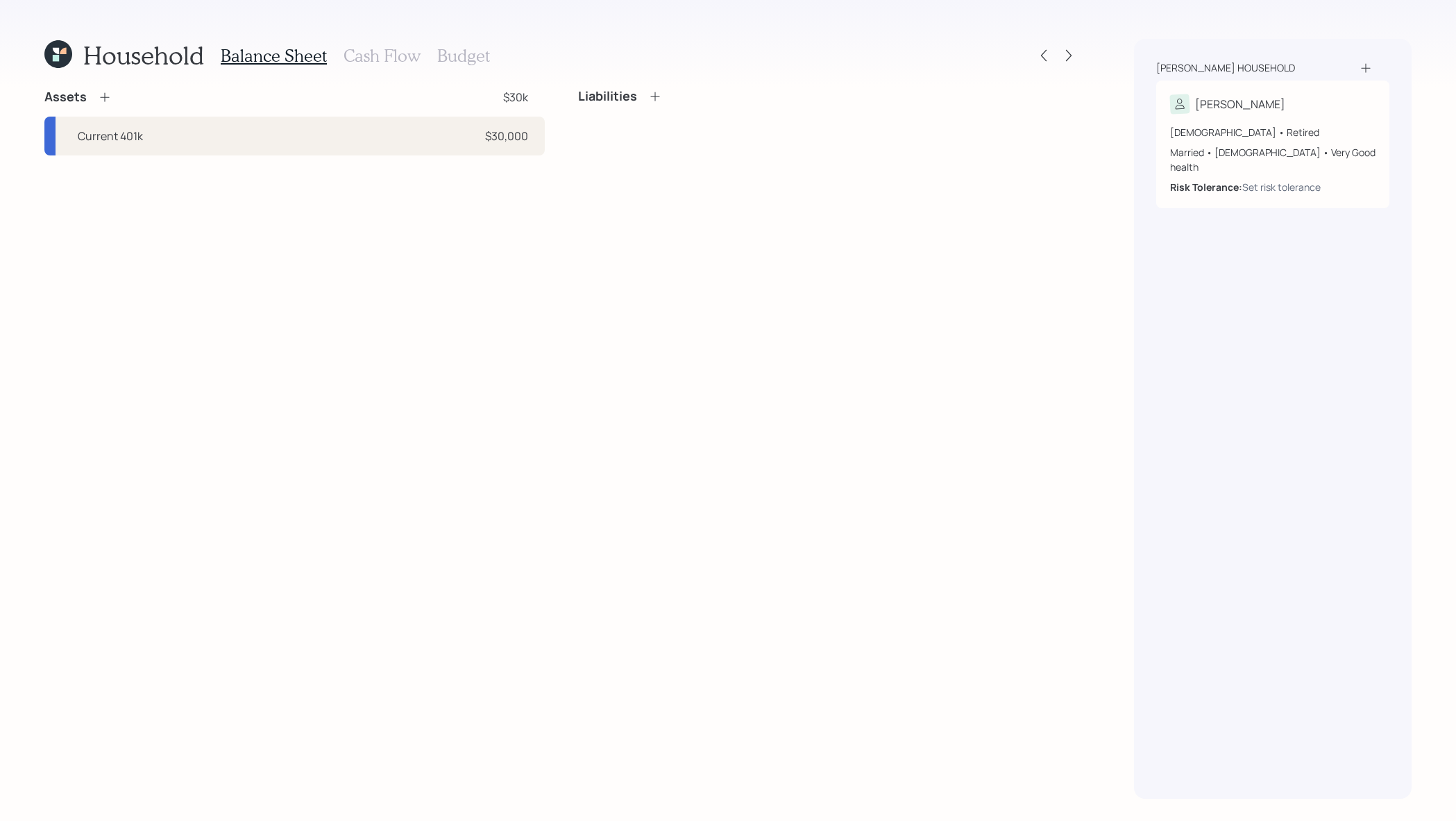
click at [106, 96] on icon at bounding box center [105, 97] width 14 height 14
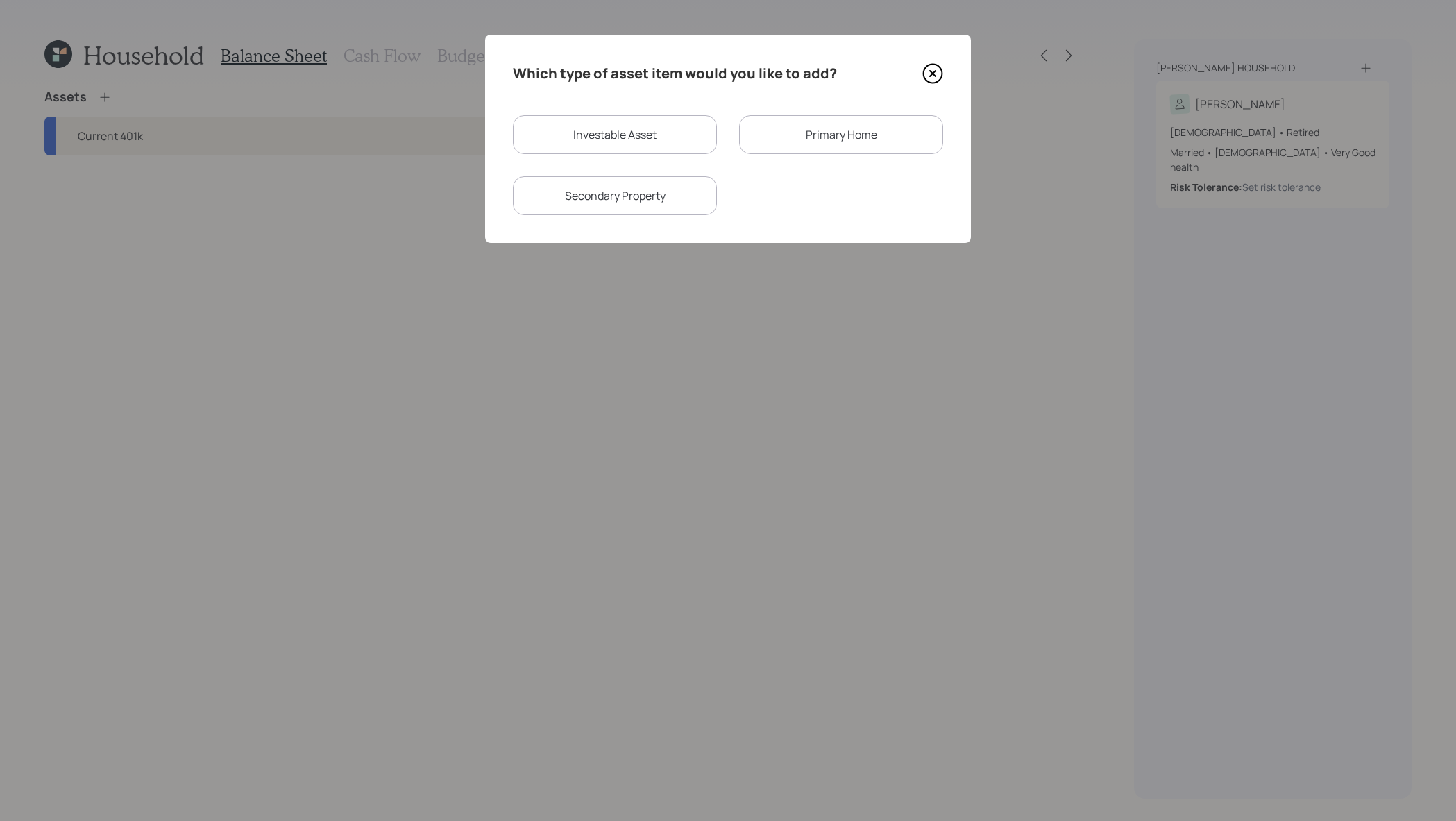
click at [676, 120] on div "Investable Asset" at bounding box center [614, 134] width 204 height 39
select select "taxable"
select select "balanced"
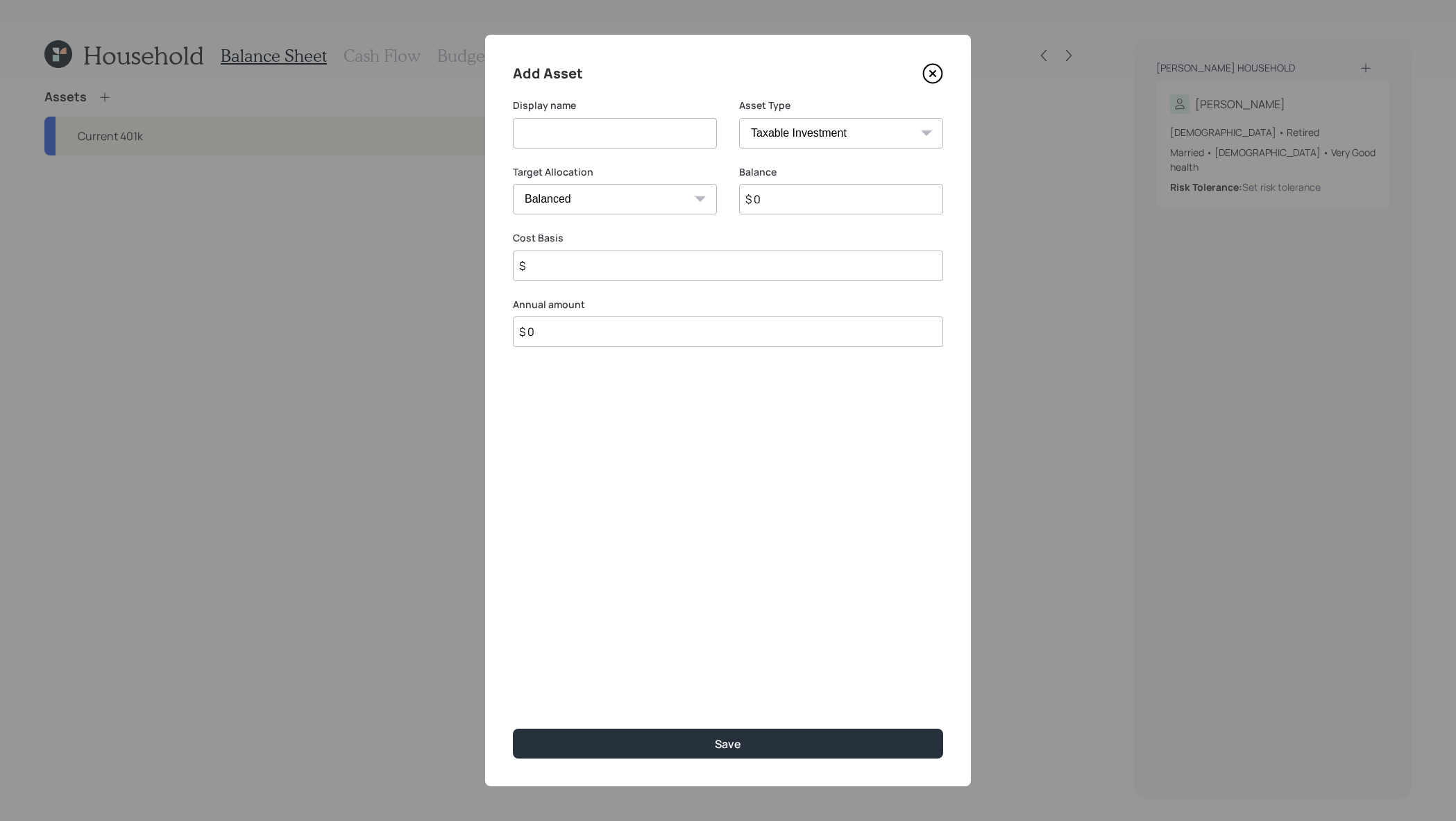
click at [781, 123] on select "SEP IRA IRA Roth IRA 401(k) Roth 401(k) 403(b) Roth 403(b) 457(b) Roth 457(b) H…" at bounding box center [841, 133] width 204 height 30
select select "ira"
type input "$"
click at [686, 130] on input at bounding box center [614, 133] width 204 height 30
click at [684, 137] on input at bounding box center [614, 133] width 204 height 30
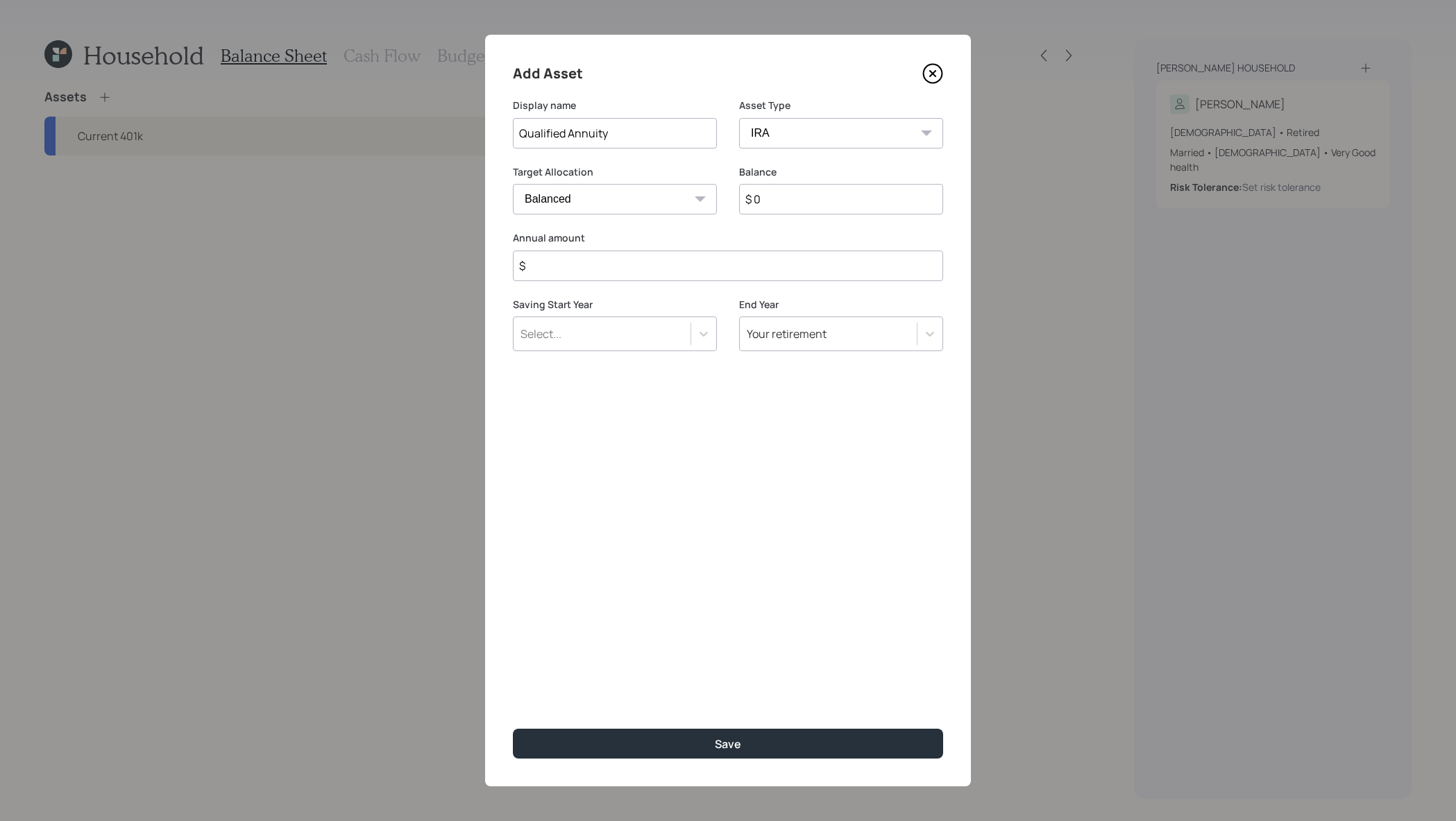
type input "Qualified Annuity"
click at [875, 190] on input "$ 0" at bounding box center [841, 199] width 204 height 30
click at [868, 203] on input "$ 0" at bounding box center [841, 199] width 204 height 30
type input "$ 40,000"
type input "$ 0"
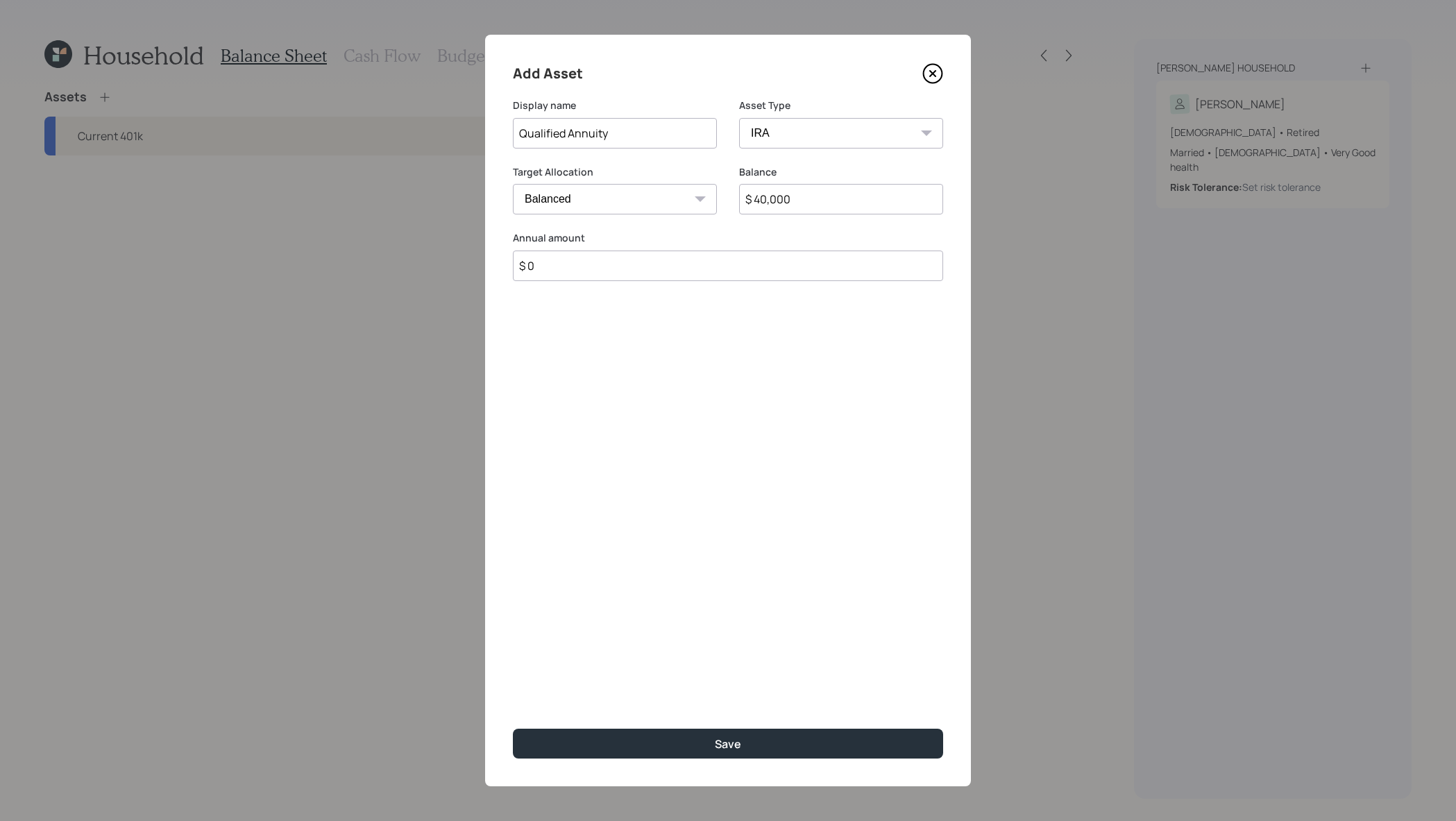
click at [836, 186] on input "$ 40,000" at bounding box center [841, 199] width 204 height 30
drag, startPoint x: 836, startPoint y: 194, endPoint x: 641, endPoint y: 157, distance: 198.5
click at [0, 0] on form "Display name Qualified Annuity Asset Type SEP IRA IRA Roth IRA 401(k) Roth 401(…" at bounding box center [0, 0] width 0 height 0
type input "$ 50,000"
click at [513, 729] on button "Save" at bounding box center [728, 744] width 431 height 30
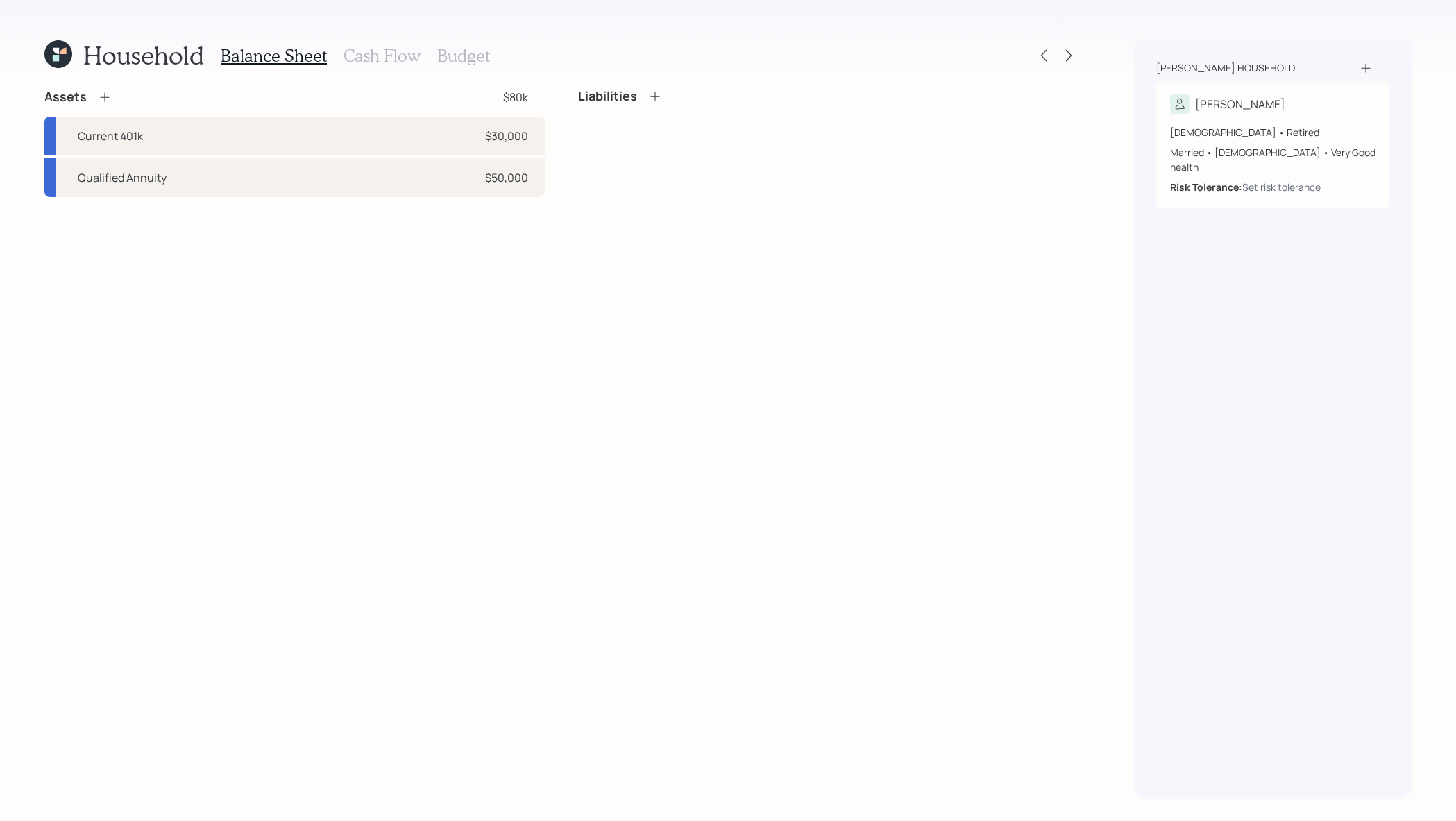
click at [103, 90] on icon at bounding box center [105, 97] width 14 height 14
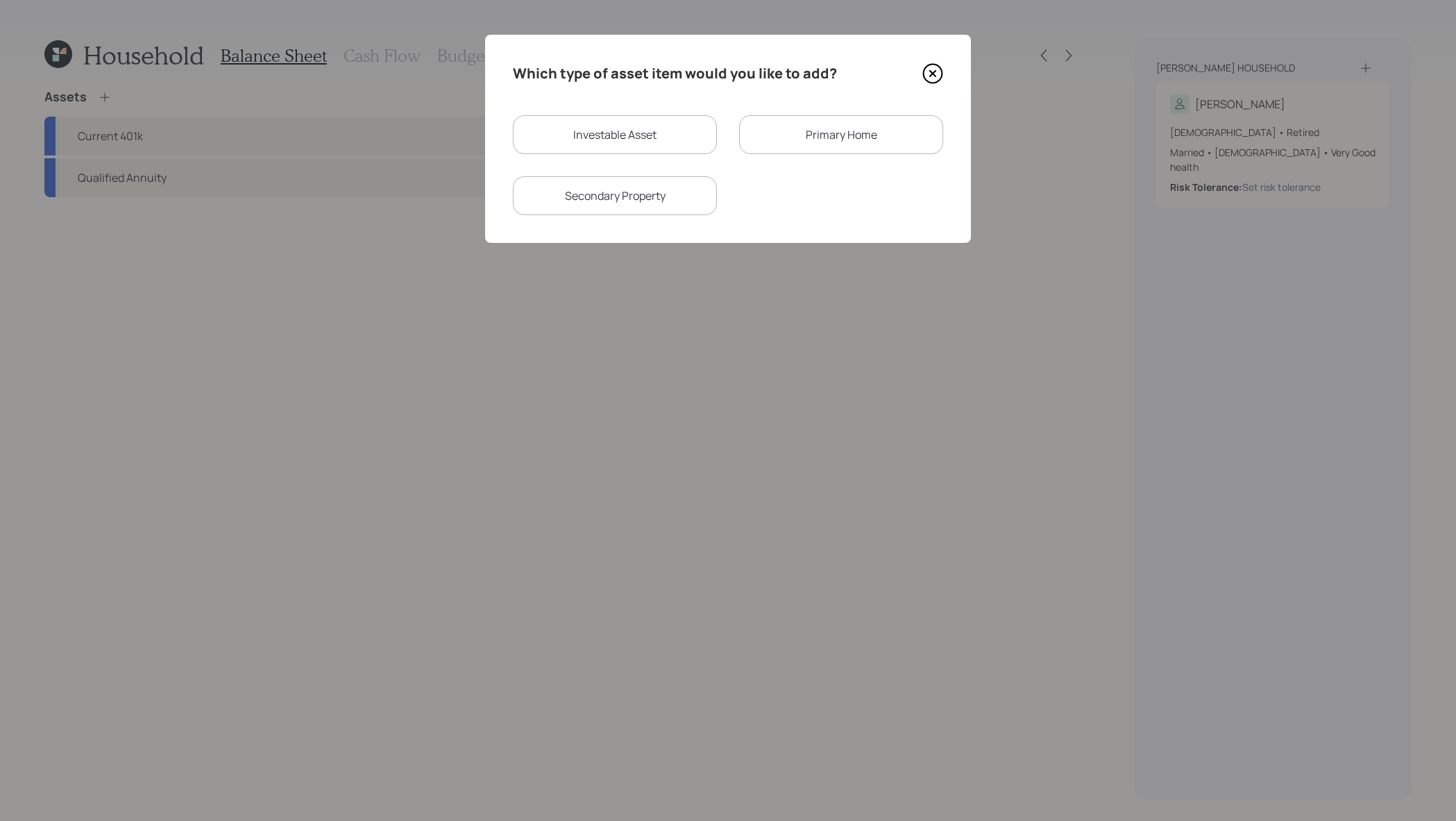
click at [944, 76] on div "Which type of asset item would you like to add? Investable Asset Primary Home S…" at bounding box center [728, 139] width 486 height 208
click at [927, 74] on icon at bounding box center [933, 74] width 21 height 21
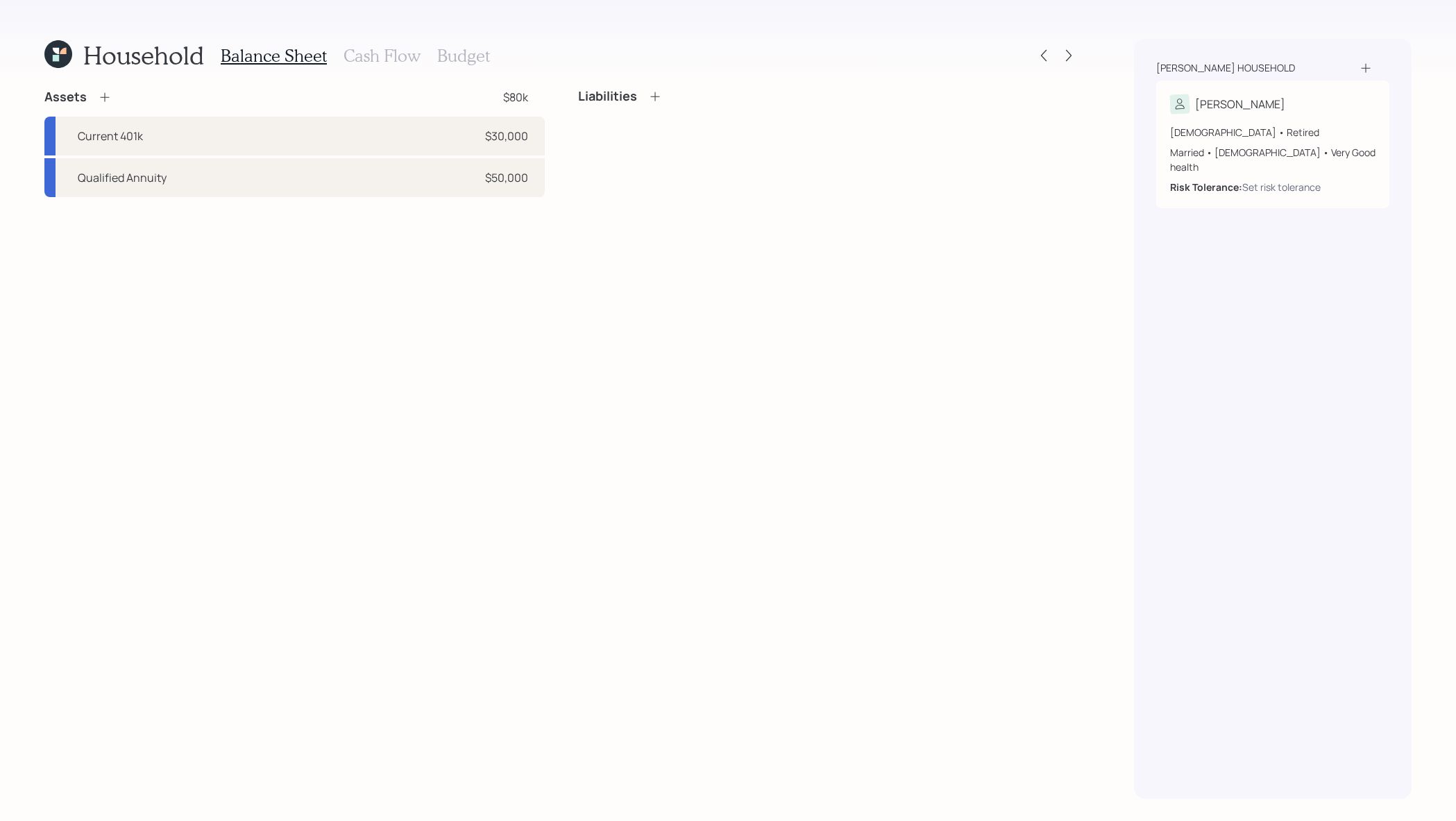
click at [104, 102] on icon at bounding box center [105, 98] width 9 height 9
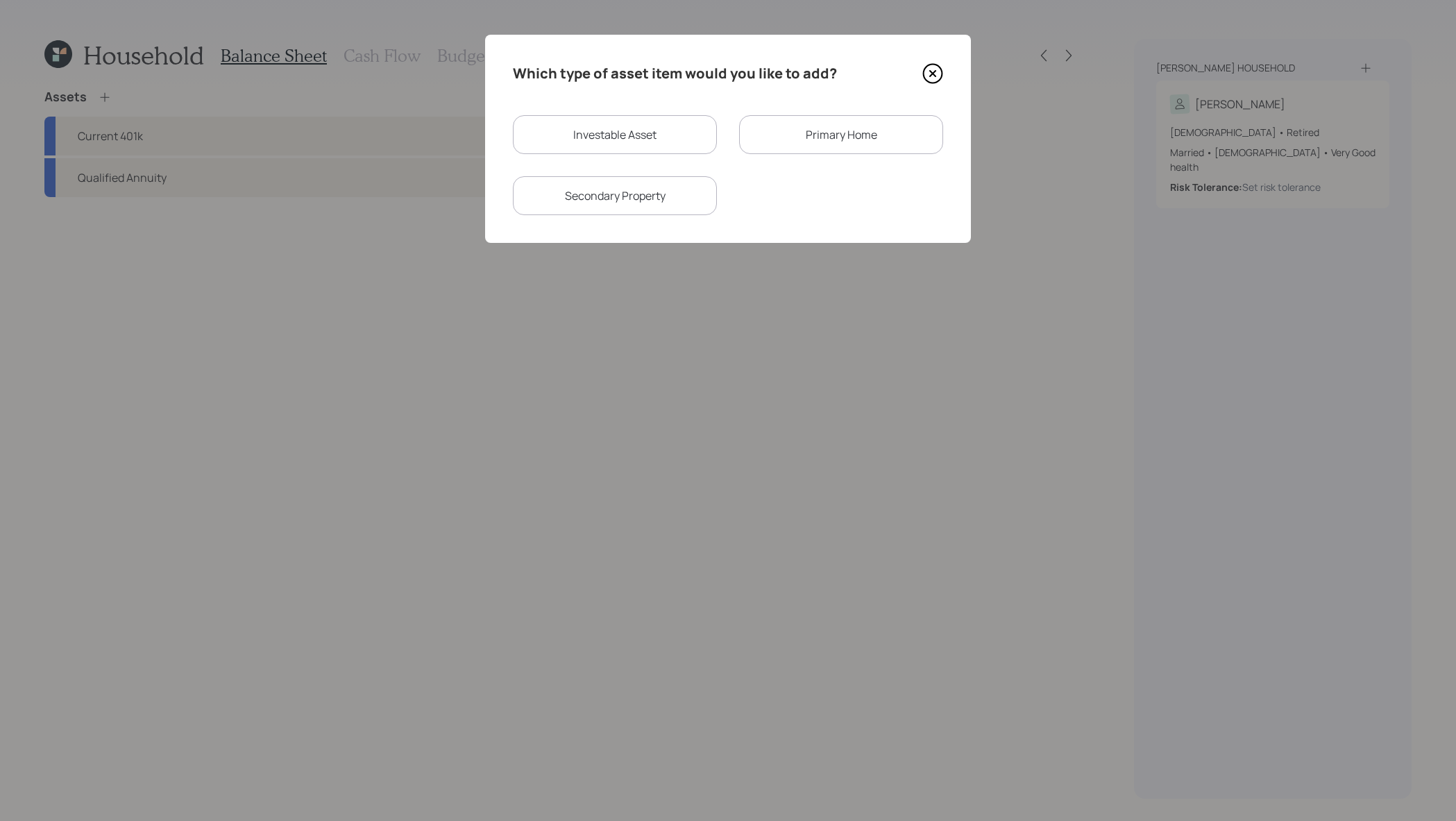
click at [645, 146] on div "Investable Asset" at bounding box center [614, 134] width 204 height 39
select select "taxable"
select select "balanced"
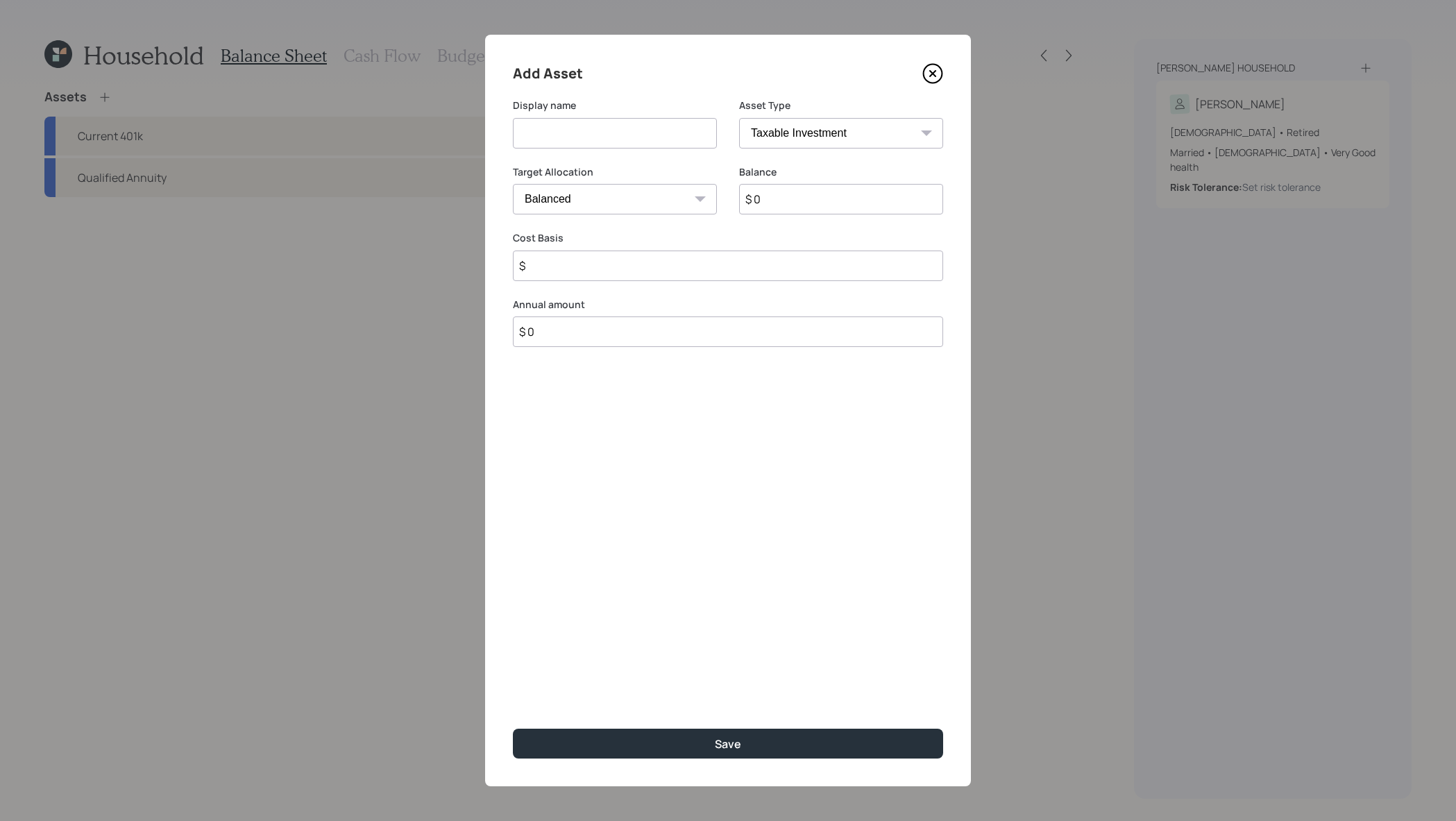
click at [585, 99] on label "Display name" at bounding box center [614, 106] width 204 height 14
click at [585, 123] on input at bounding box center [614, 133] width 204 height 30
type input "Coins"
click at [923, 157] on div "Asset Type SEP IRA IRA Roth IRA 401(k) Roth 401(k) 403(b) Roth 403(b) 457(b) Ro…" at bounding box center [841, 132] width 204 height 67
click at [922, 137] on select "SEP IRA IRA Roth IRA 401(k) Roth 401(k) 403(b) Roth 403(b) 457(b) Roth 457(b) H…" at bounding box center [841, 133] width 204 height 30
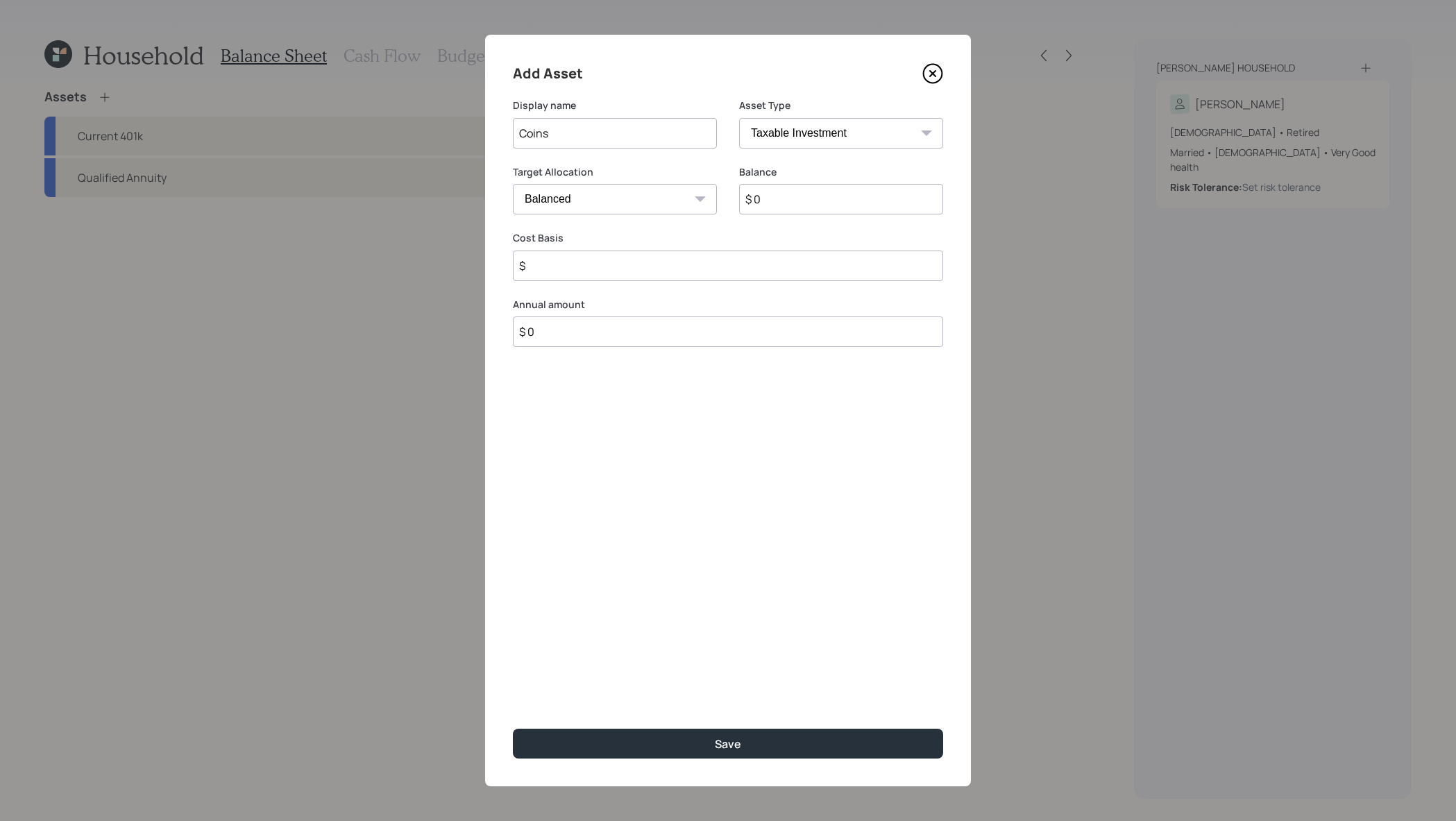
select select "emergency_fund"
click at [804, 199] on input "$ 0" at bounding box center [728, 199] width 431 height 30
type input "$ 5,000"
click at [513, 729] on button "Save" at bounding box center [728, 744] width 431 height 30
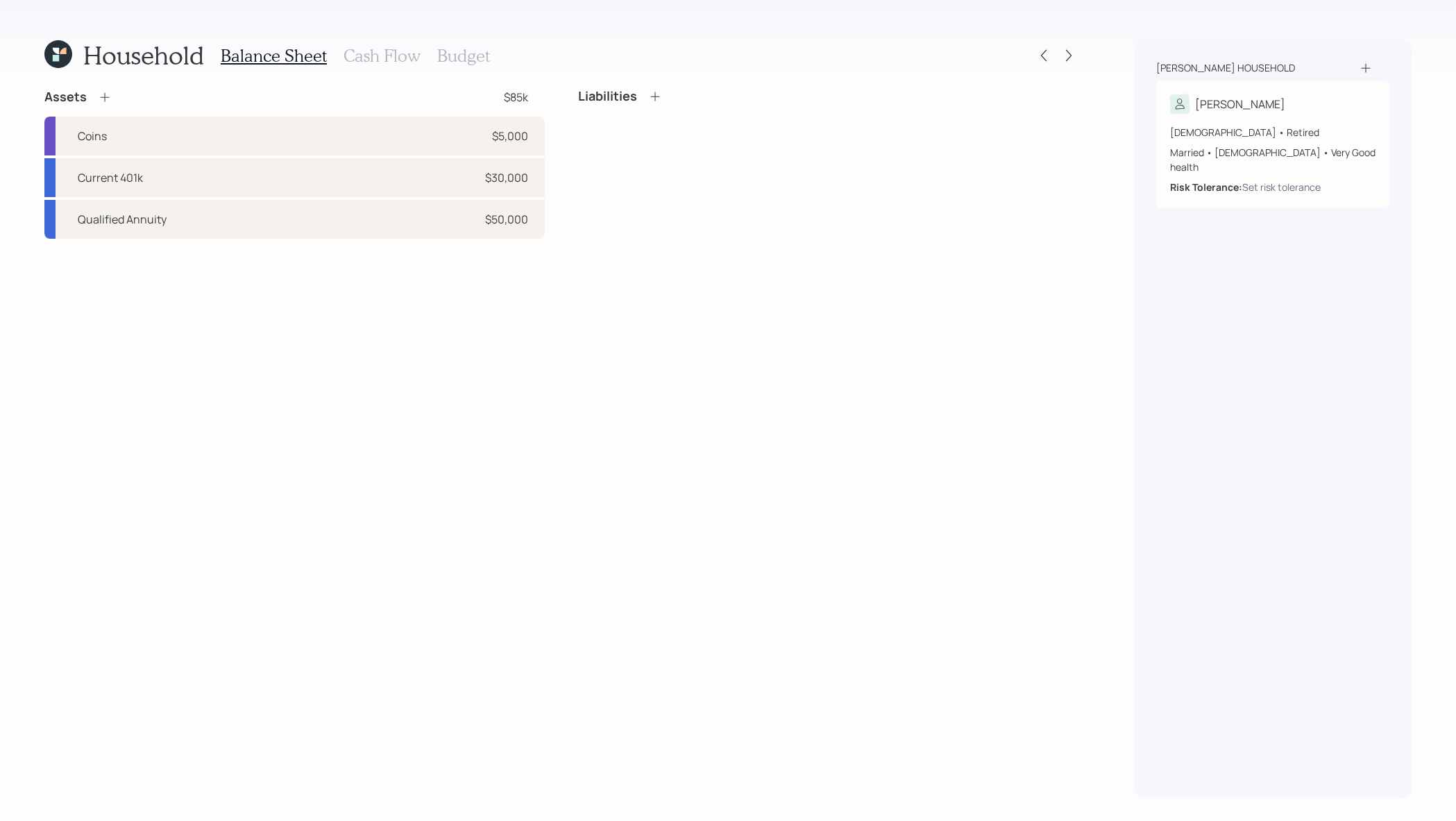
click at [104, 99] on icon at bounding box center [105, 97] width 14 height 14
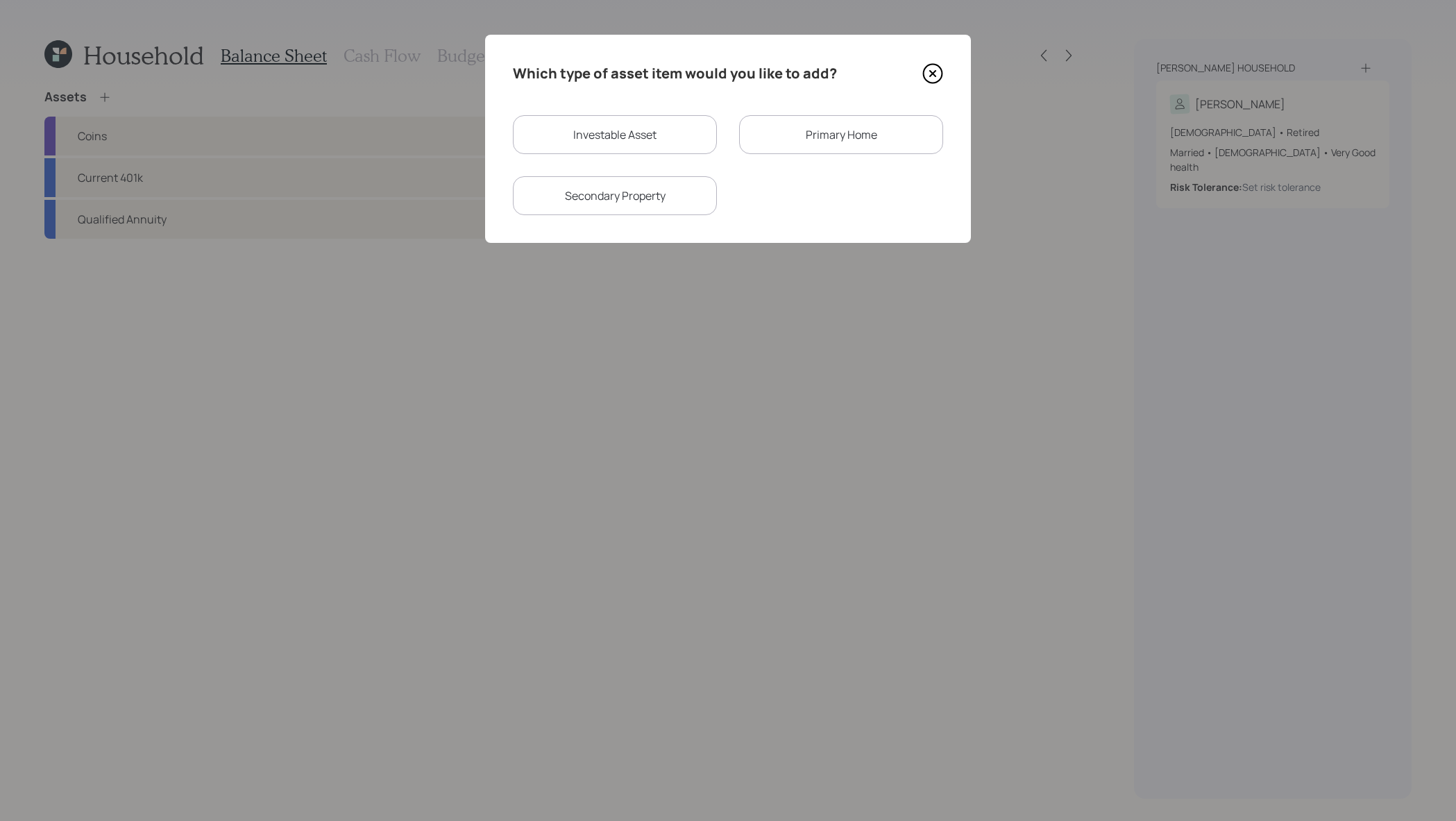
click at [764, 149] on div "Primary Home" at bounding box center [841, 134] width 204 height 39
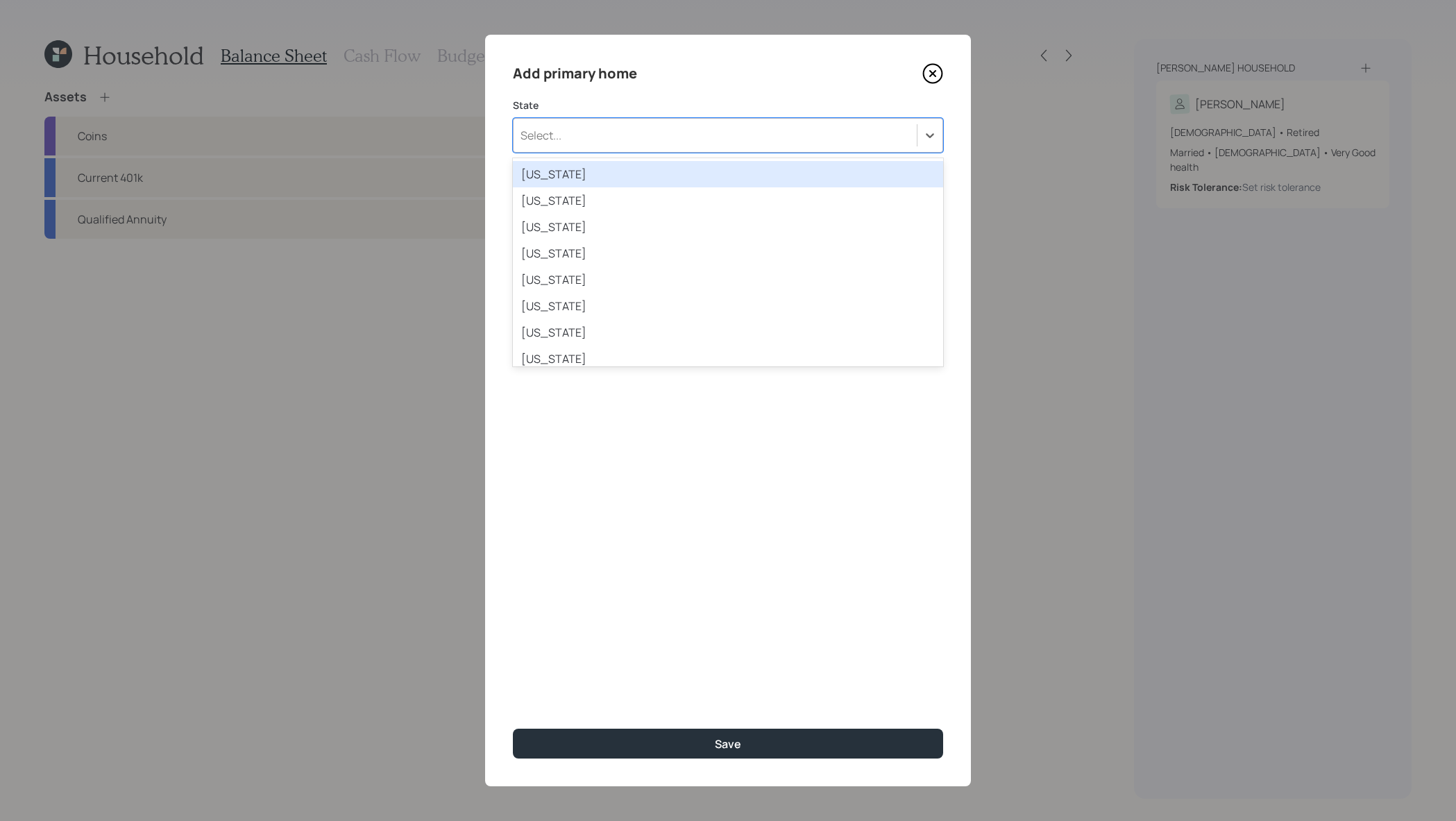
click at [707, 146] on div "Select..." at bounding box center [715, 135] width 403 height 24
type input "te"
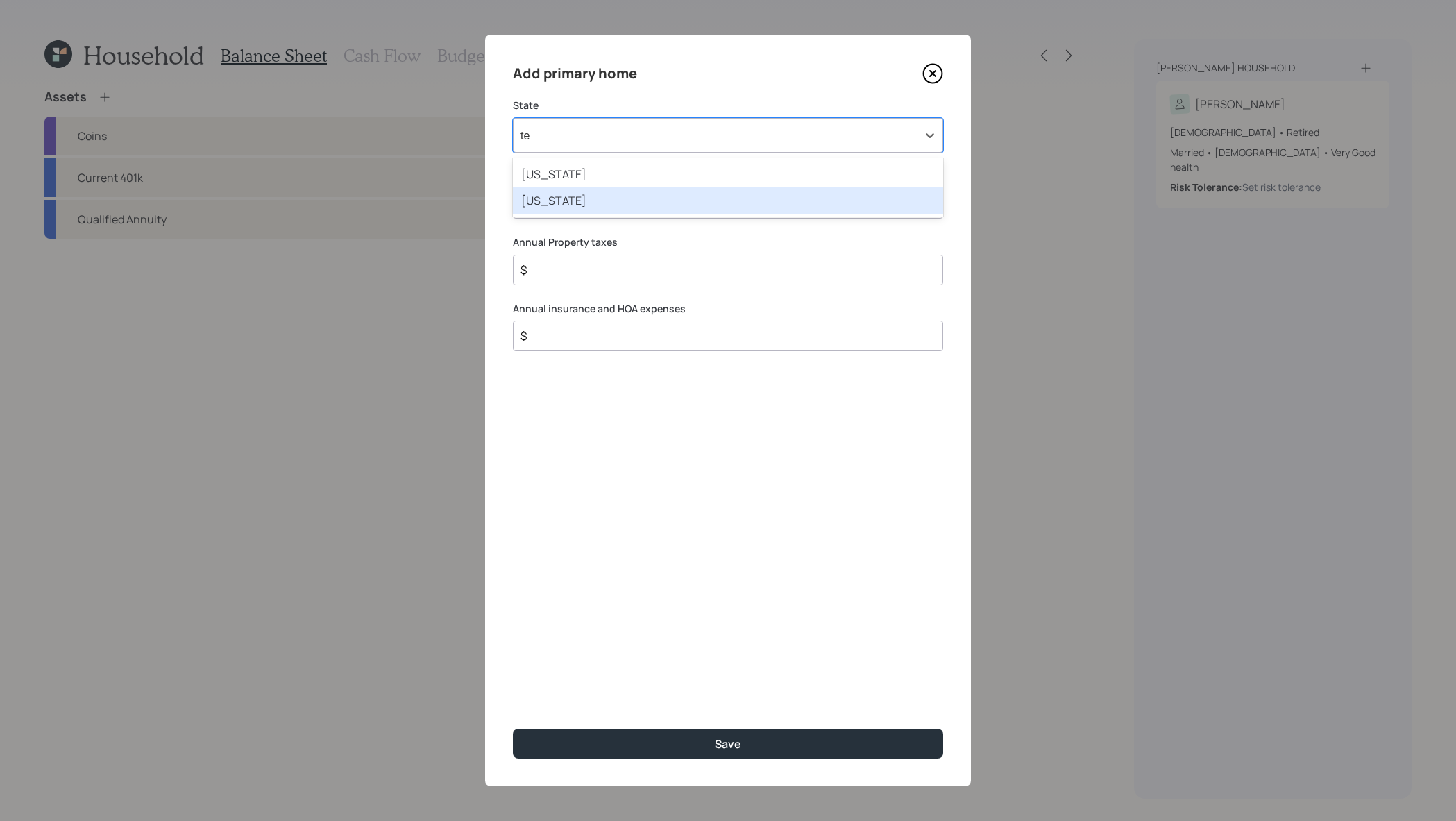
click at [709, 198] on div "Texas" at bounding box center [728, 201] width 431 height 26
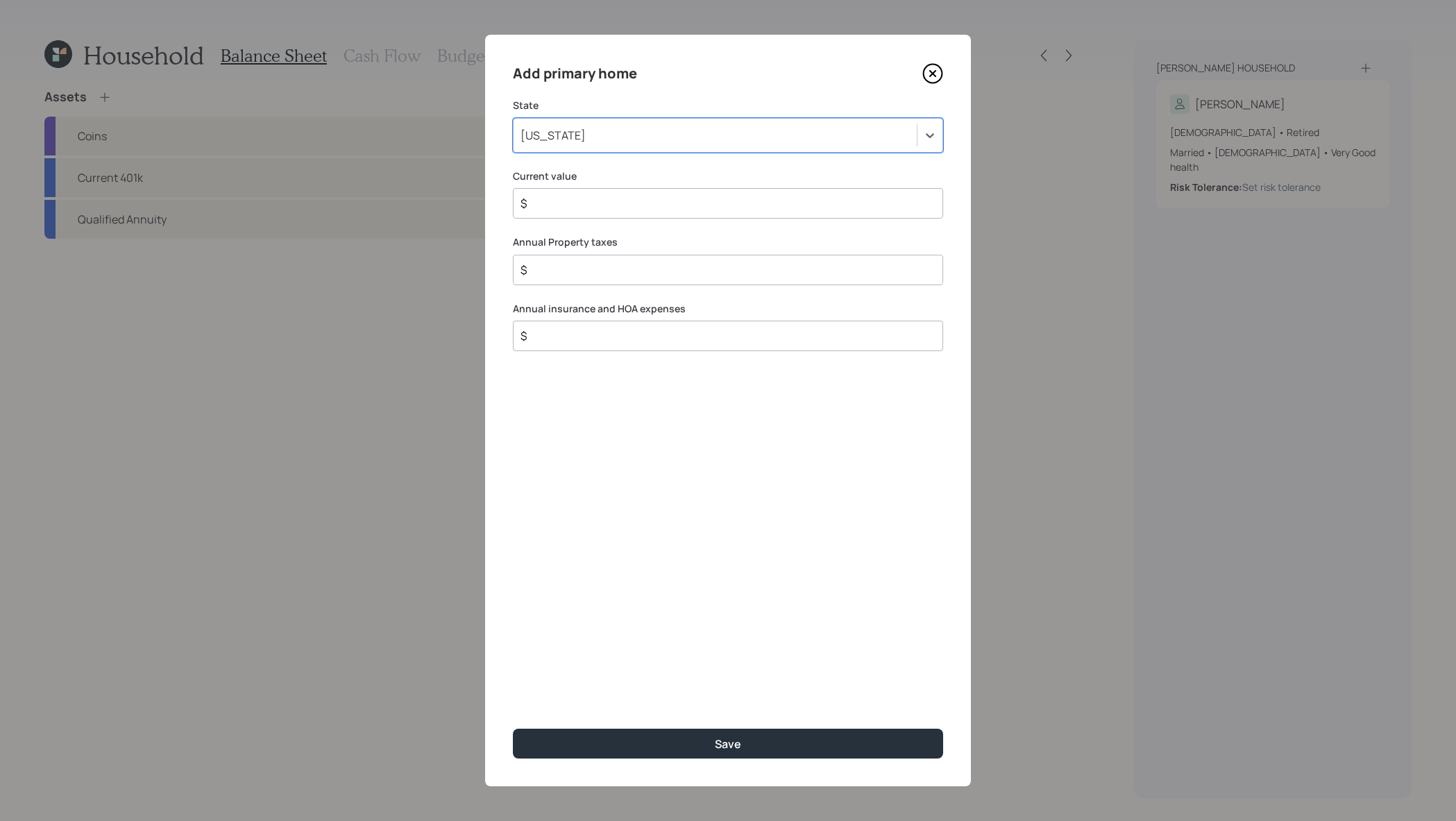
click at [707, 219] on div "Add primary home State option Texas, selected. Select is focused ,type to refin…" at bounding box center [728, 411] width 486 height 752
click at [707, 212] on div "$" at bounding box center [728, 204] width 431 height 30
type input "$ 225,000"
type input "$ 2,500"
type input "$ 1,200"
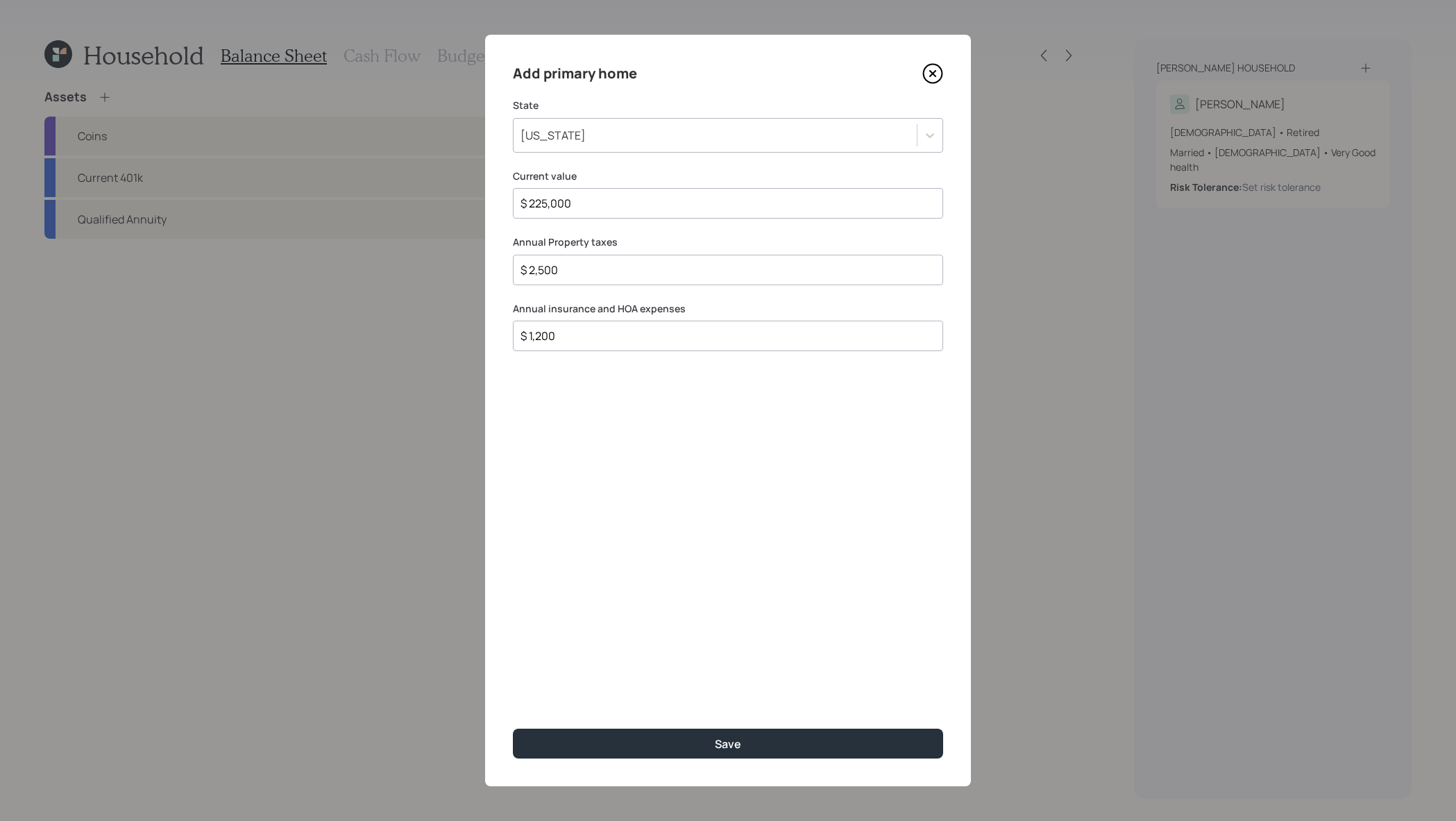
click at [513, 729] on button "Save" at bounding box center [728, 744] width 431 height 30
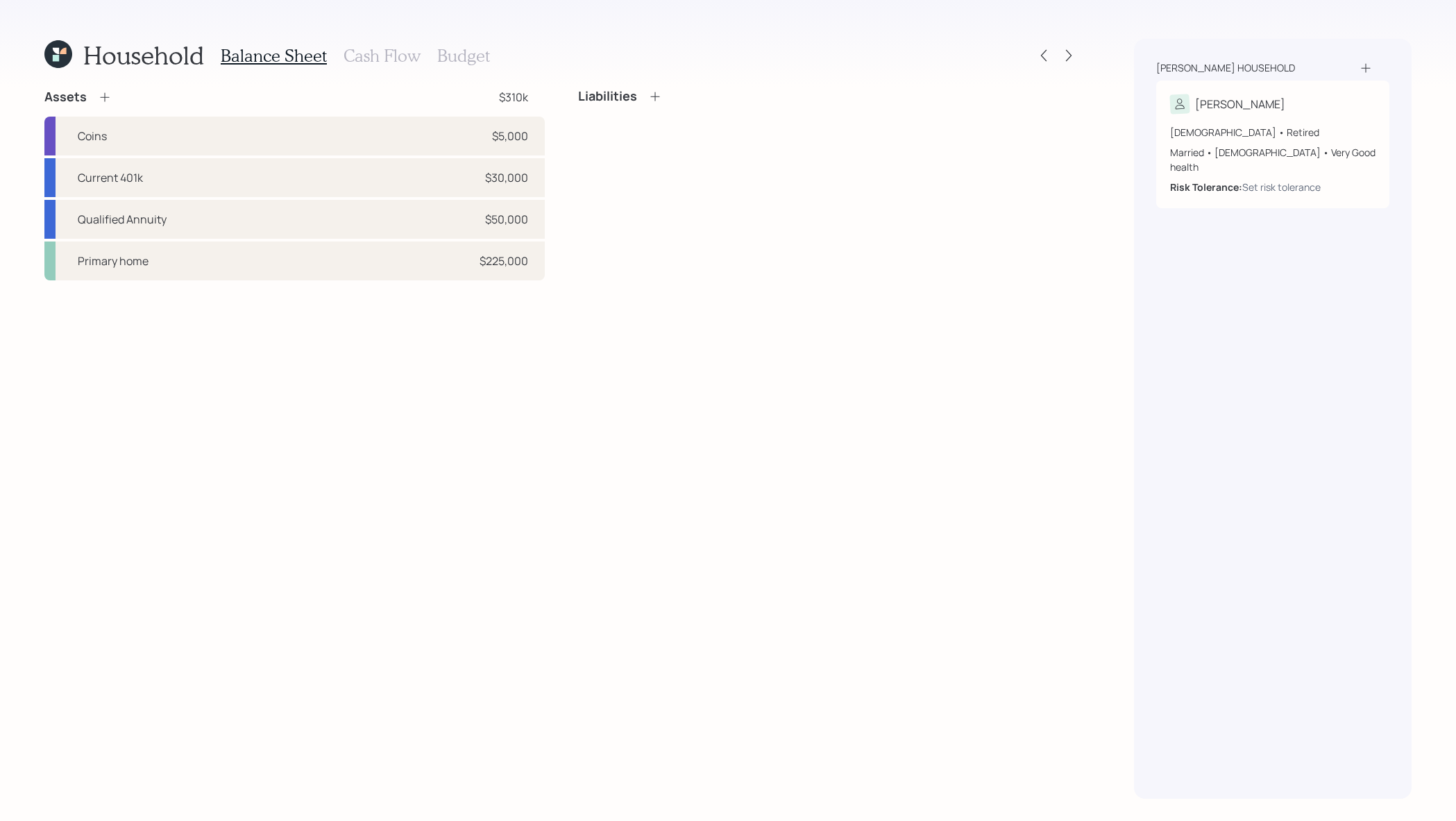
click at [644, 78] on div "Household Balance Sheet Cash Flow Budget Assets $310k Coins $5,000 Current 401k…" at bounding box center [561, 419] width 1034 height 761
click at [649, 89] on div "Liabilities" at bounding box center [620, 96] width 84 height 15
click at [655, 96] on icon at bounding box center [655, 96] width 9 height 9
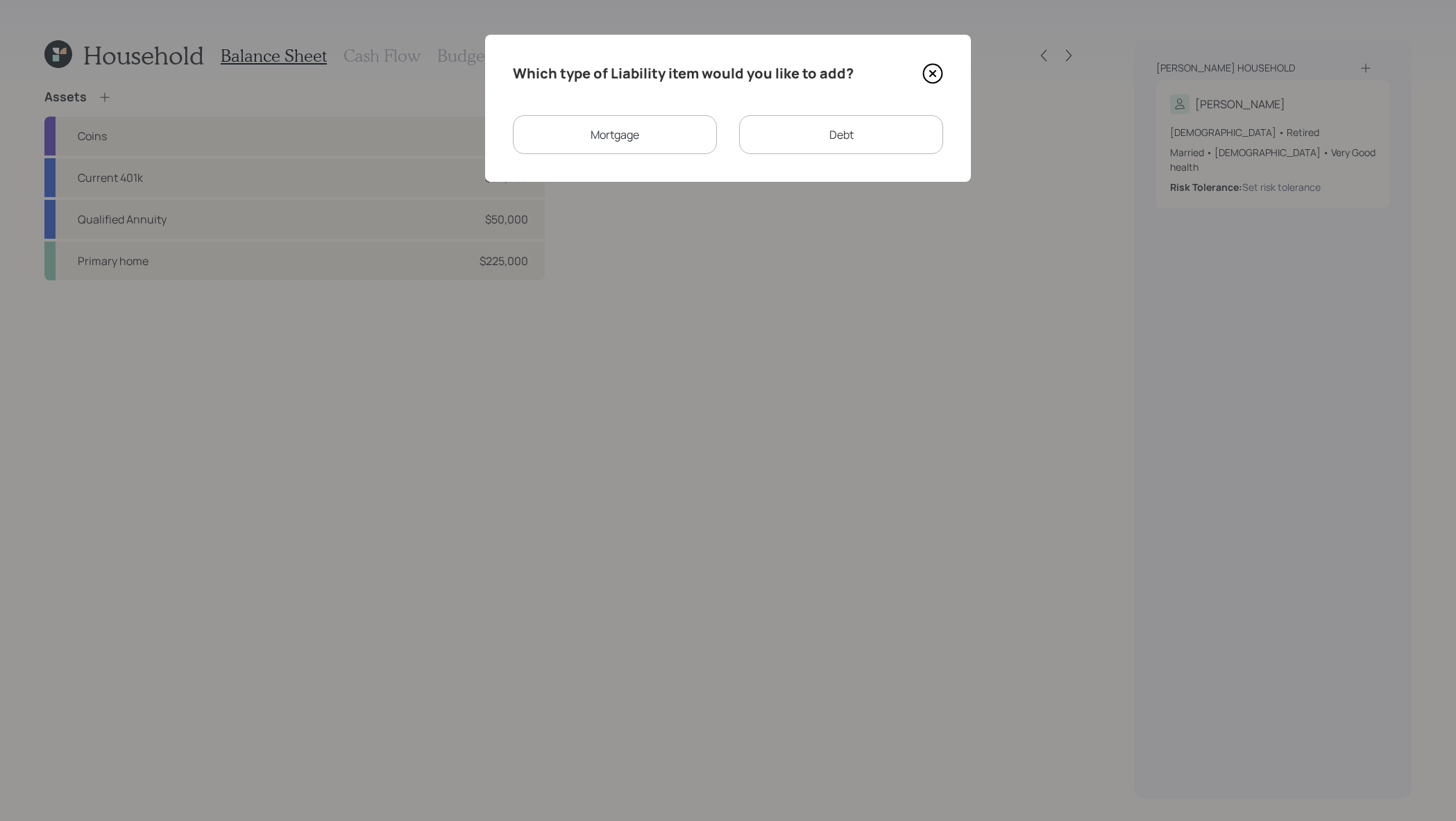
click at [724, 146] on div "Mortgage Debt" at bounding box center [728, 134] width 431 height 39
click at [707, 143] on div "Mortgage" at bounding box center [614, 134] width 204 height 39
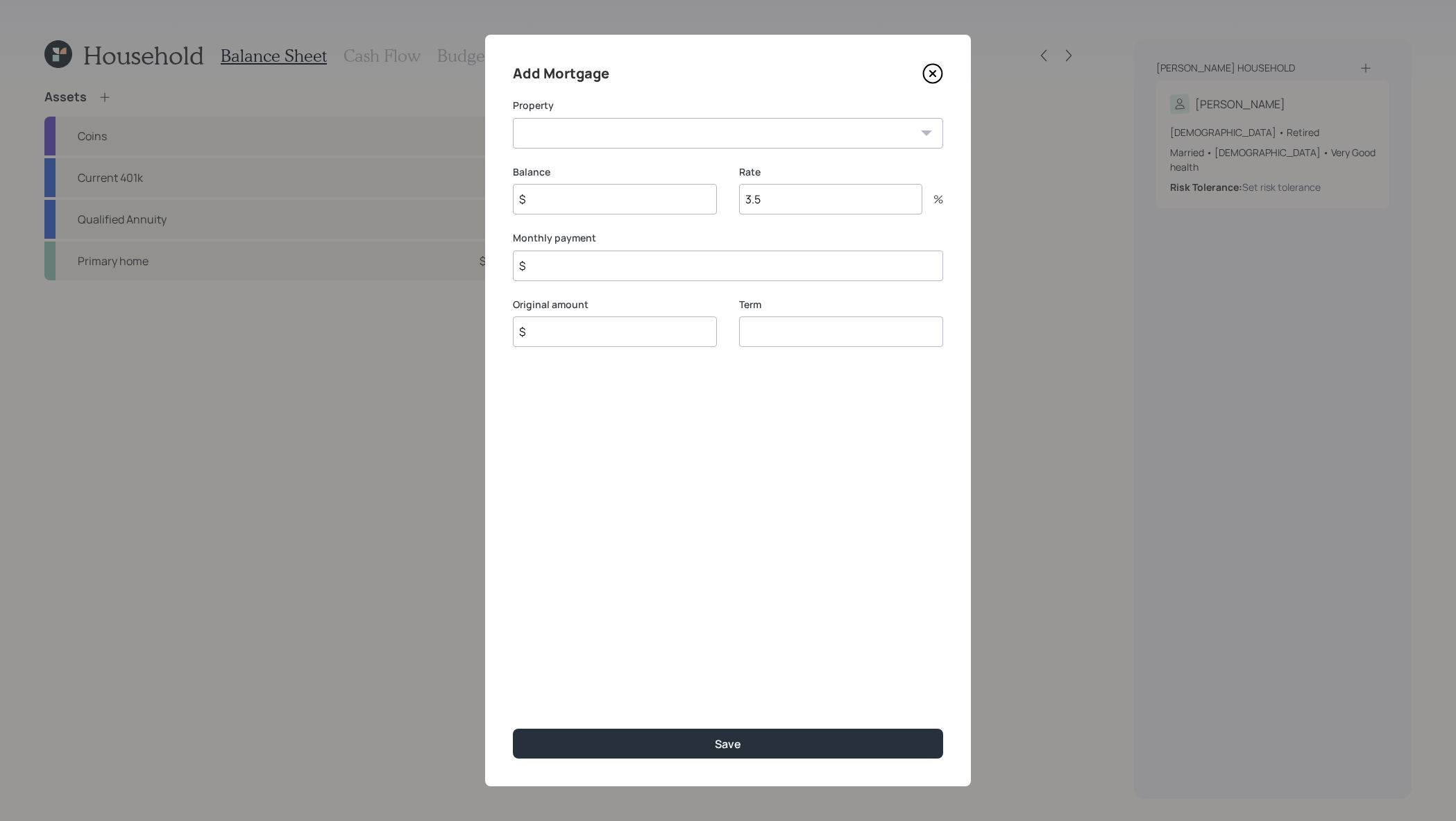
click at [711, 148] on div "Add Mortgage Property TX Primary home Balance $ Rate 3.5 % Monthly payment $ Or…" at bounding box center [728, 411] width 486 height 752
click at [708, 139] on select "TX Primary home" at bounding box center [728, 133] width 431 height 30
select select "4deb5692-99da-4575-998e-5f87e845e9a7"
click at [699, 205] on input "$" at bounding box center [614, 199] width 204 height 30
type input "$ 34,900"
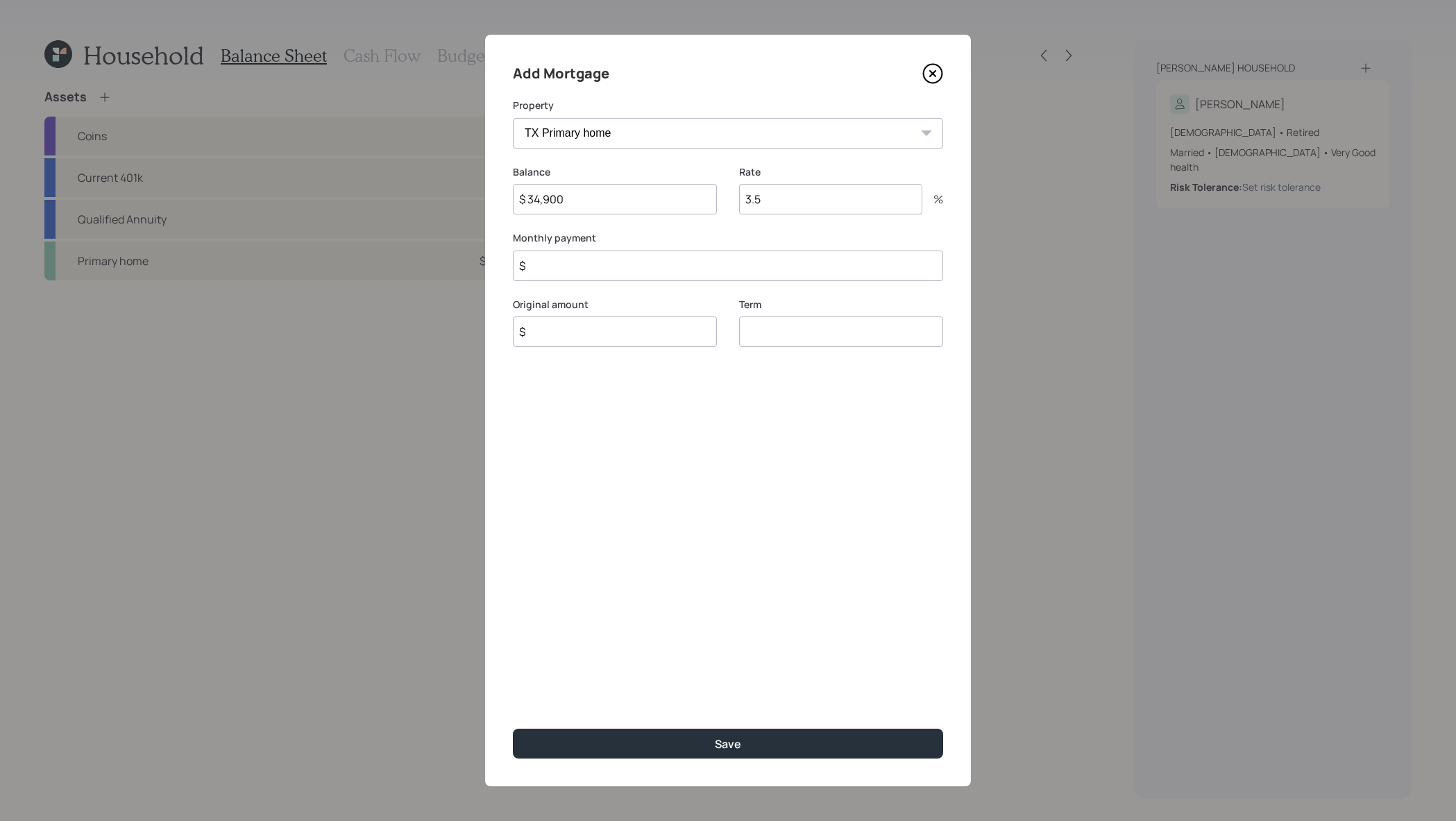
click at [828, 194] on input "3.5" at bounding box center [830, 199] width 183 height 30
type input "3"
click at [858, 335] on input "number" at bounding box center [841, 350] width 204 height 30
type input "30"
click at [810, 191] on input "number" at bounding box center [830, 199] width 183 height 30
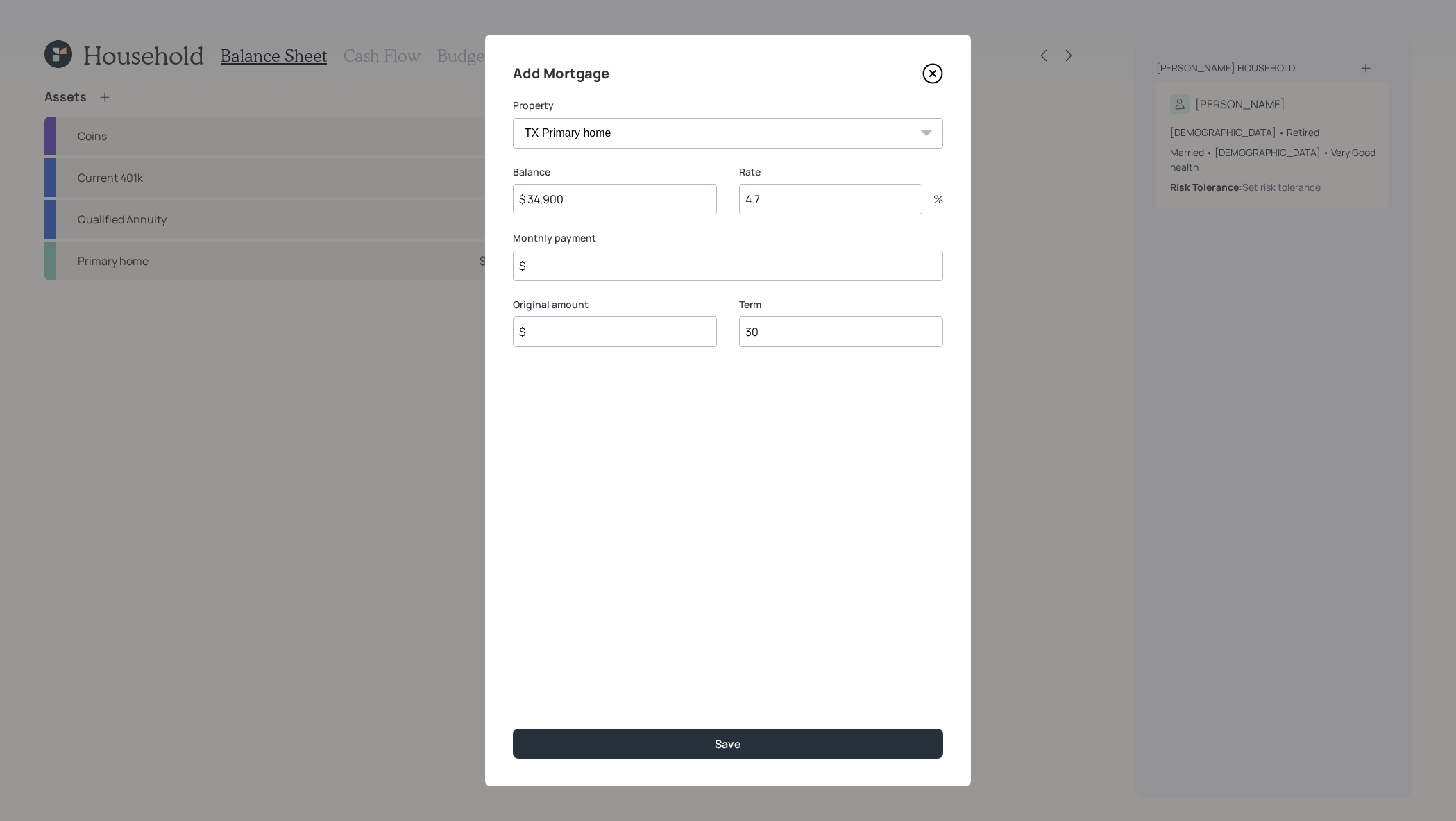
type input "4.7"
click at [675, 332] on input "$" at bounding box center [614, 332] width 204 height 30
type input "$ 34,900"
click at [680, 252] on input "$" at bounding box center [728, 266] width 431 height 30
click at [680, 264] on input "$" at bounding box center [728, 266] width 431 height 30
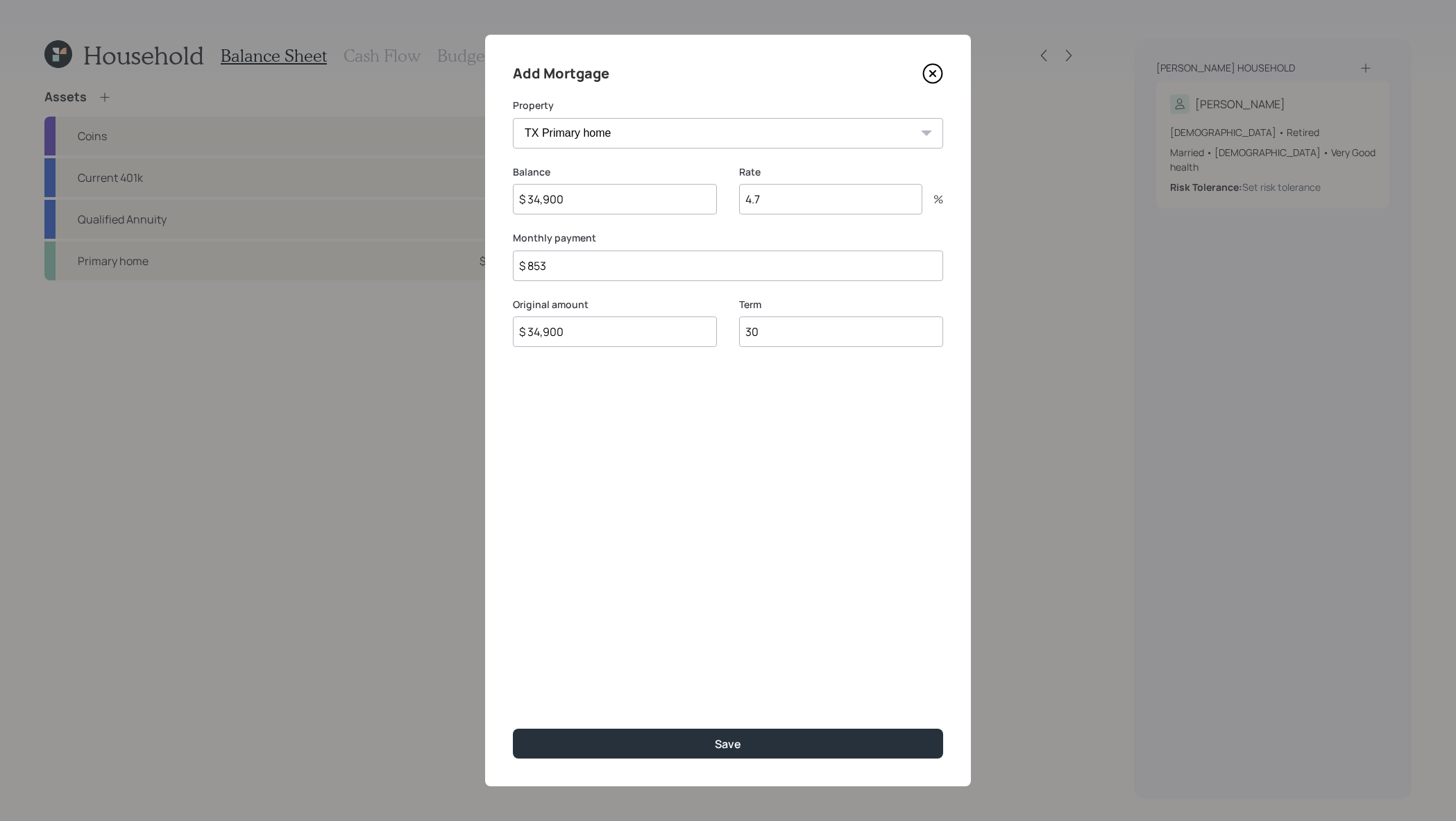
type input "$ 853"
click at [513, 729] on button "Save" at bounding box center [728, 744] width 431 height 30
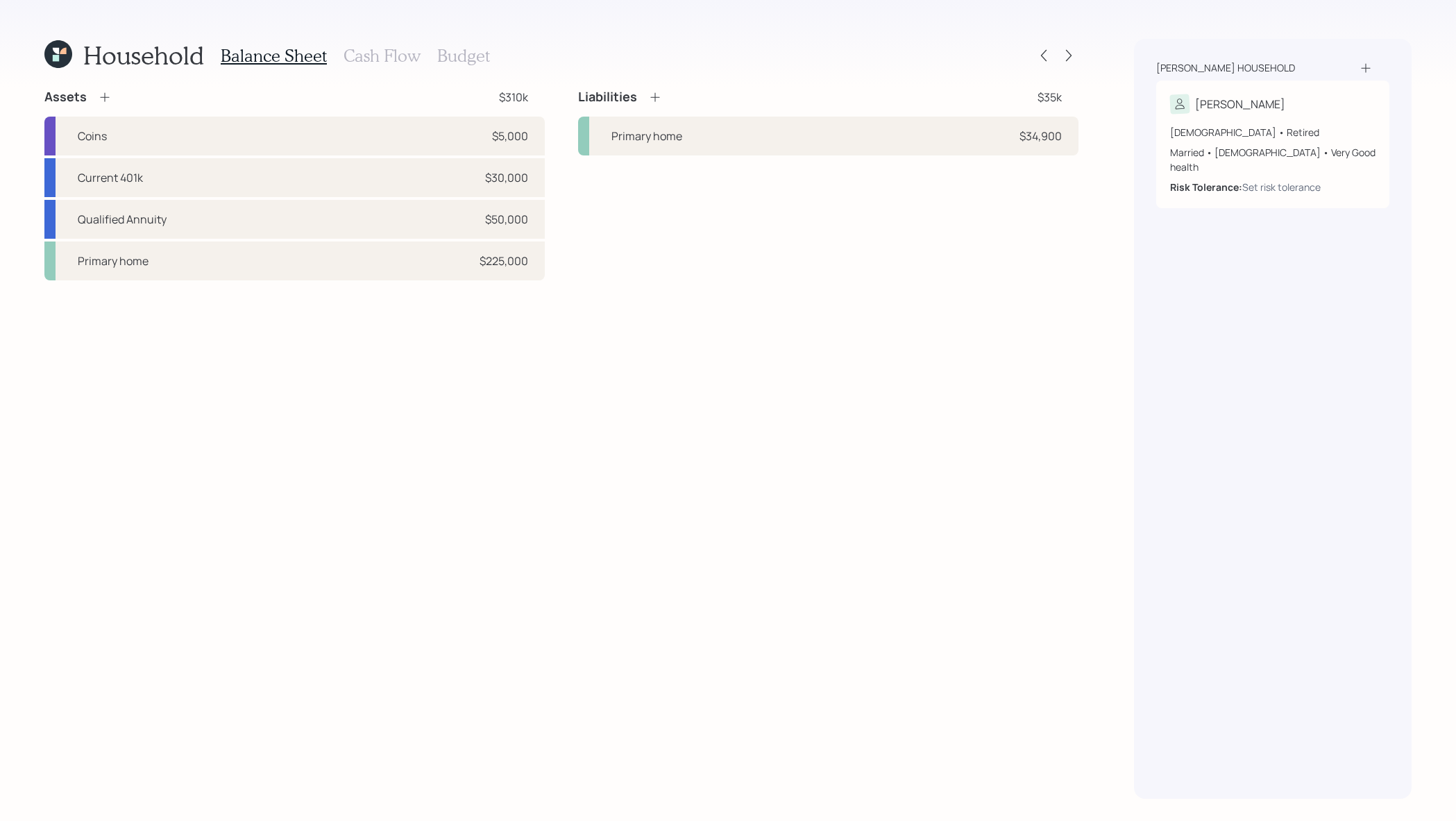
click at [384, 61] on h3 "Cash Flow" at bounding box center [383, 56] width 77 height 20
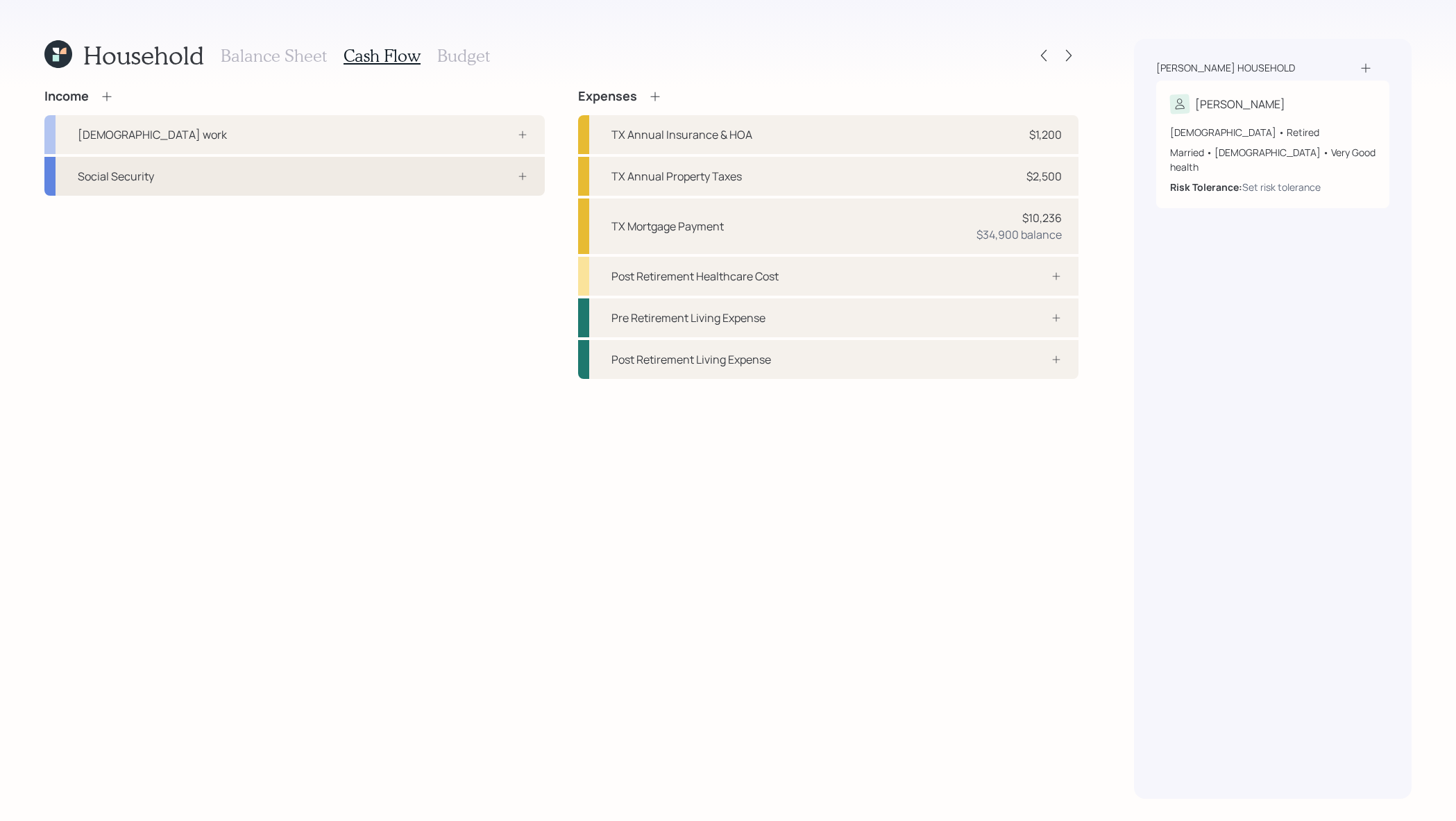
click at [210, 184] on div "Social Security" at bounding box center [294, 175] width 500 height 39
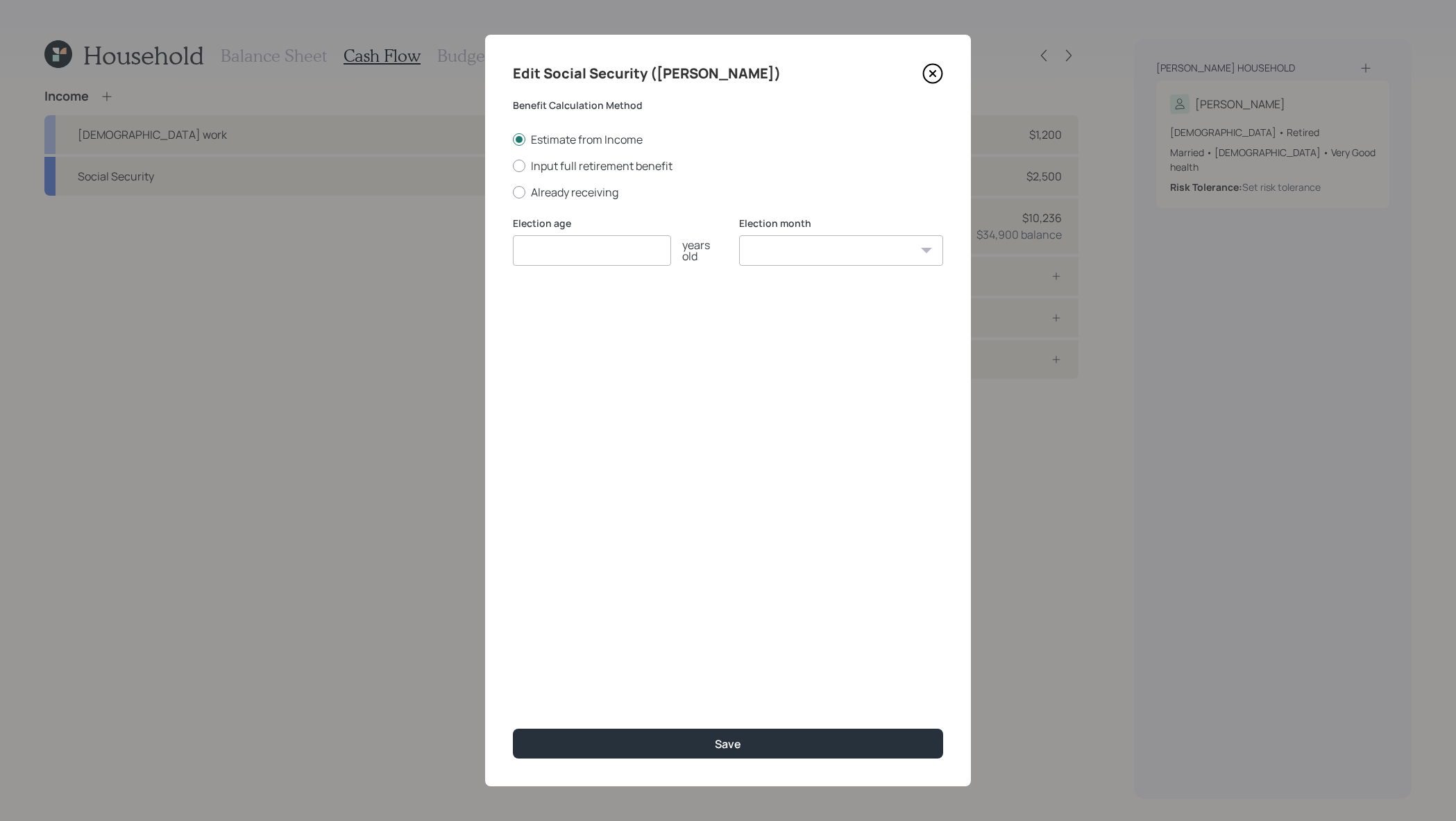
click at [600, 199] on div "Edit Social Security (Vicky) Benefit Calculation Method Estimate from Income In…" at bounding box center [728, 411] width 486 height 752
click at [598, 193] on label "Already receiving" at bounding box center [728, 192] width 431 height 15
click at [513, 192] on input "Already receiving" at bounding box center [513, 191] width 1 height 1
radio input "true"
click at [613, 268] on div "Election age years old" at bounding box center [614, 250] width 204 height 67
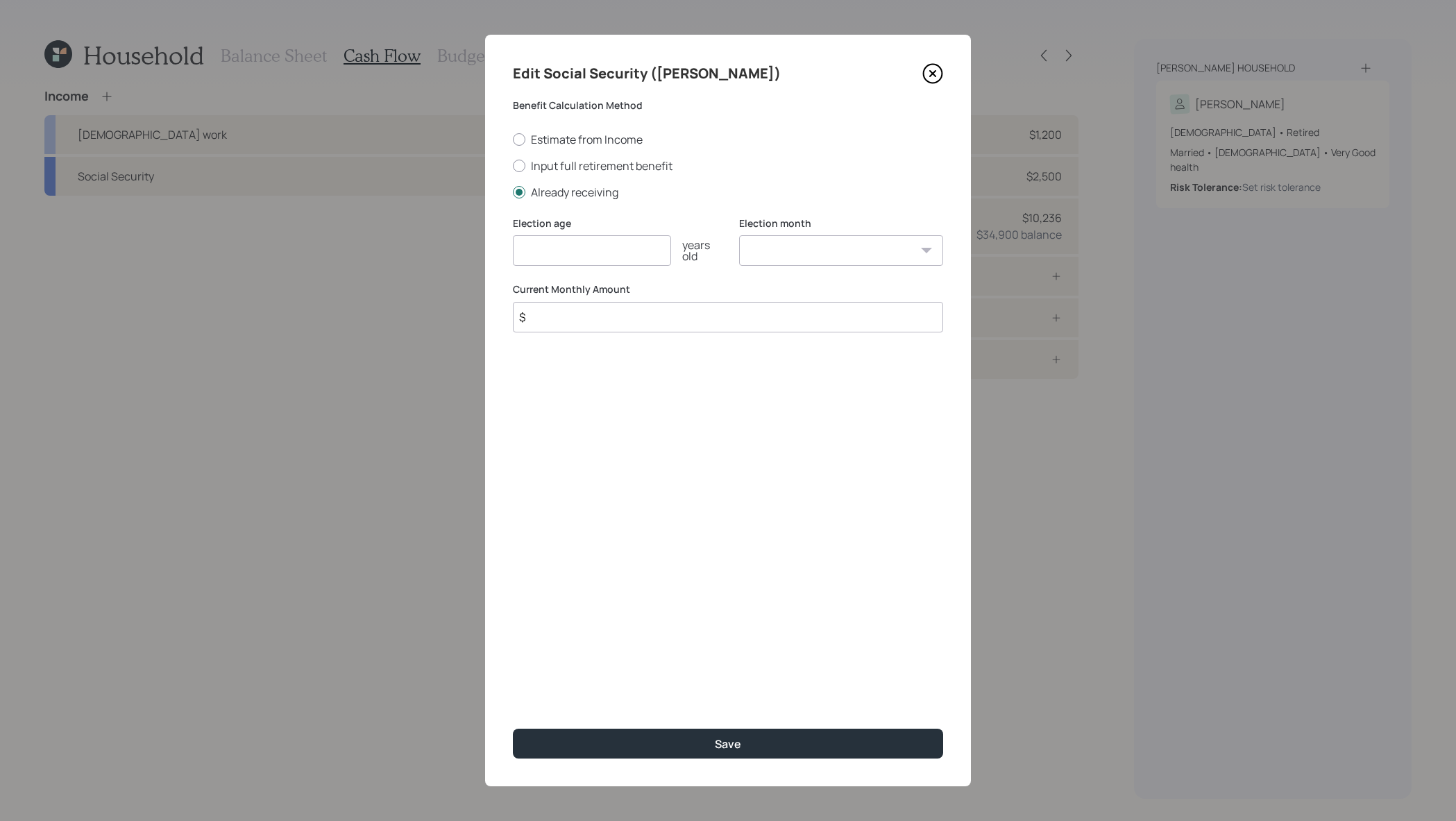
type input "7"
type input "70"
click at [649, 307] on input "$" at bounding box center [728, 317] width 431 height 30
click at [649, 312] on input "$" at bounding box center [728, 317] width 431 height 30
type input "$ 2,655"
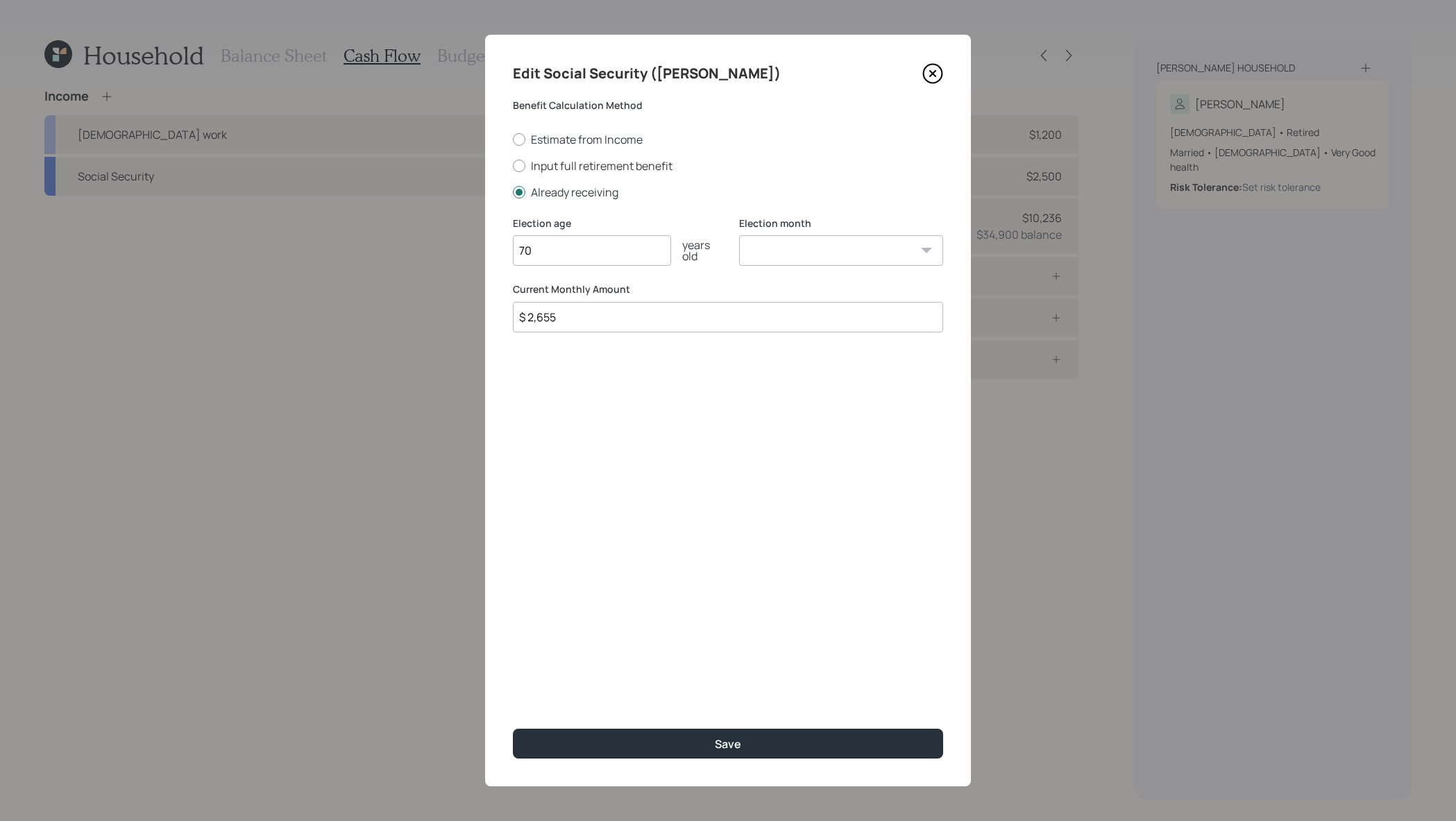
click at [513, 729] on button "Save" at bounding box center [728, 744] width 431 height 30
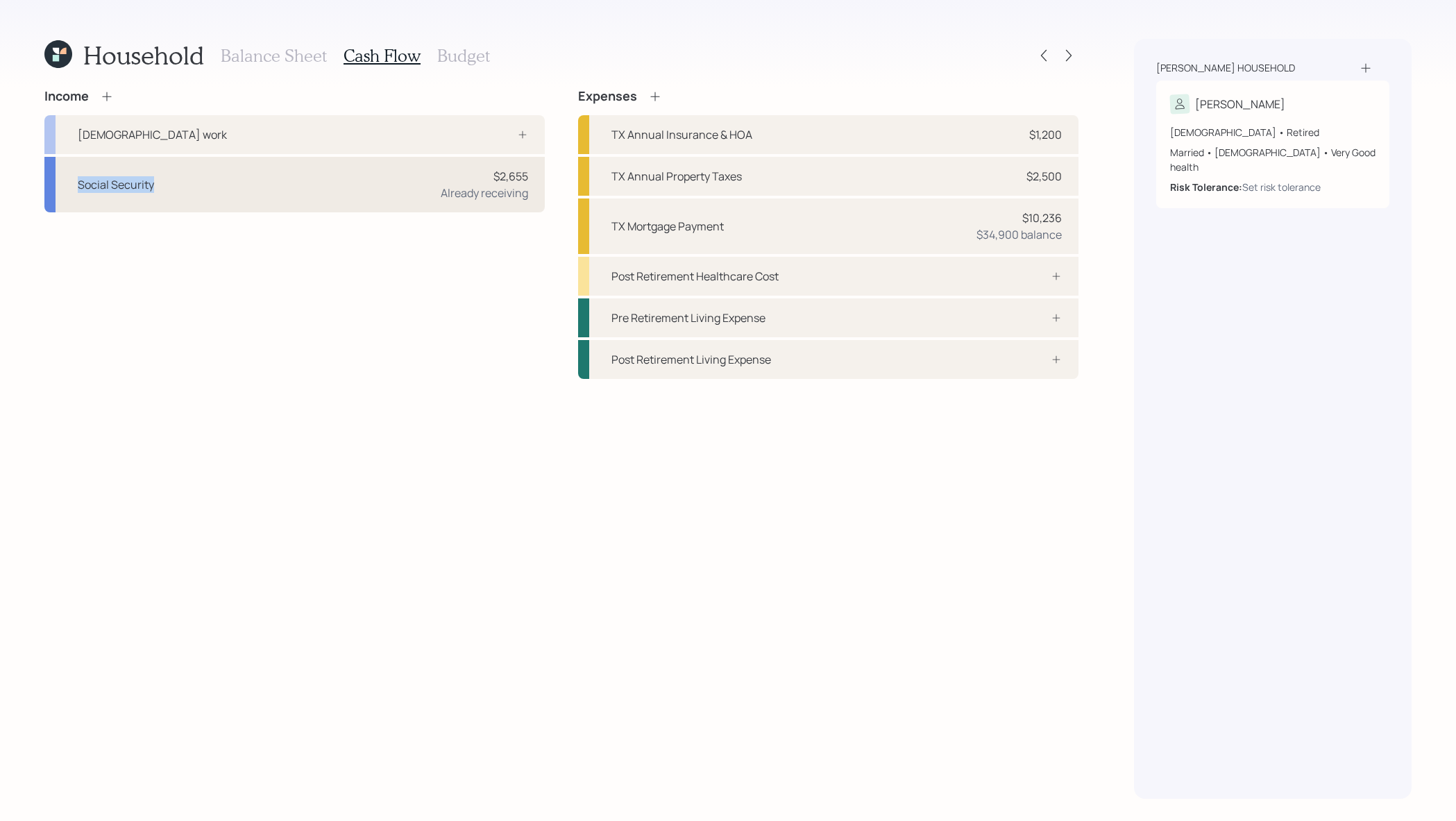
drag, startPoint x: 436, startPoint y: 148, endPoint x: 69, endPoint y: 183, distance: 368.7
click at [69, 183] on div "Full-time work Social Security $2,655 Already receiving" at bounding box center [294, 163] width 500 height 97
click at [114, 93] on div "Income" at bounding box center [294, 96] width 500 height 15
click at [101, 101] on icon at bounding box center [106, 96] width 14 height 14
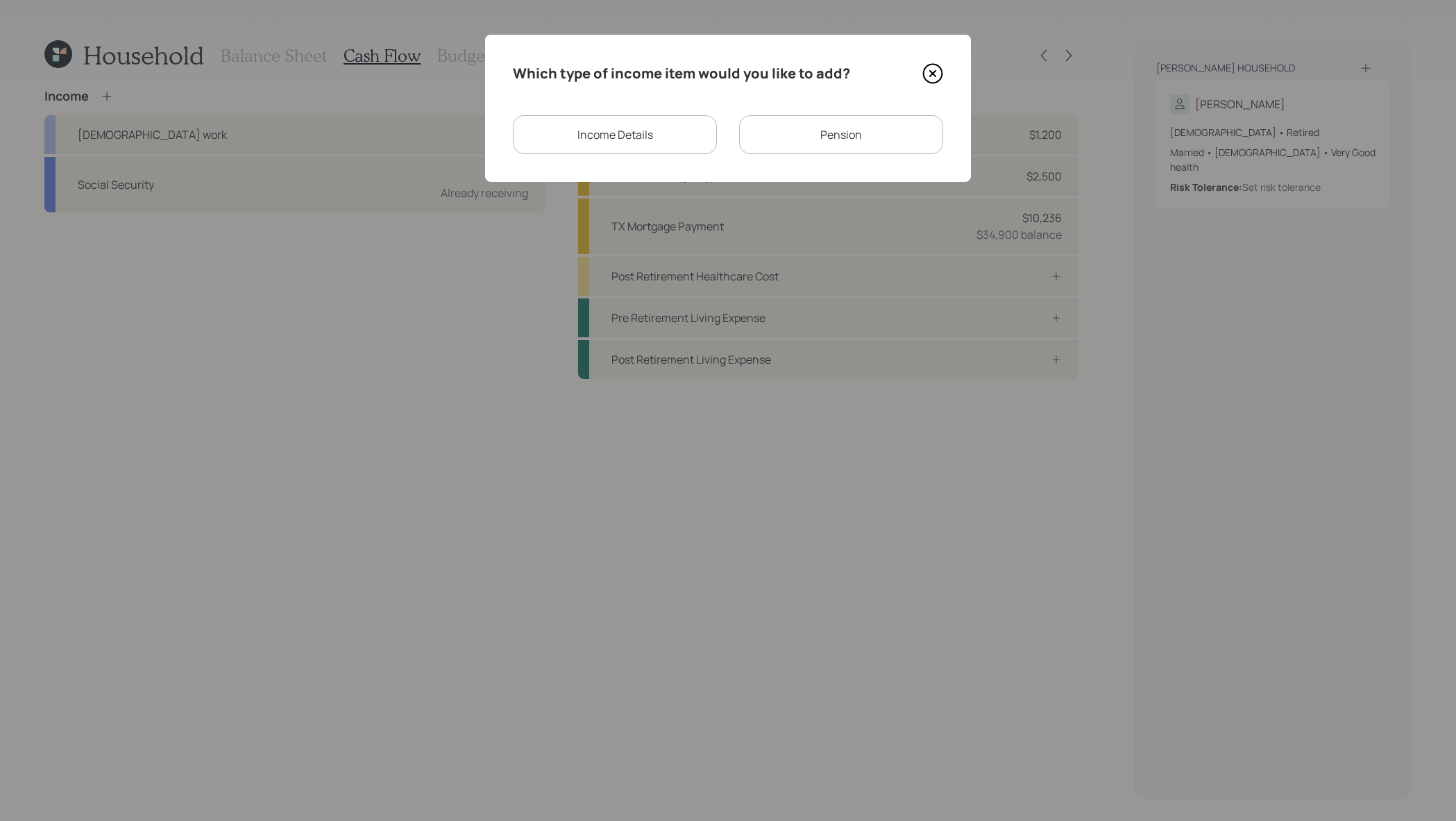
click at [722, 146] on div "Income Details Pension" at bounding box center [728, 134] width 431 height 39
click at [655, 144] on div "Income Details" at bounding box center [614, 134] width 204 height 39
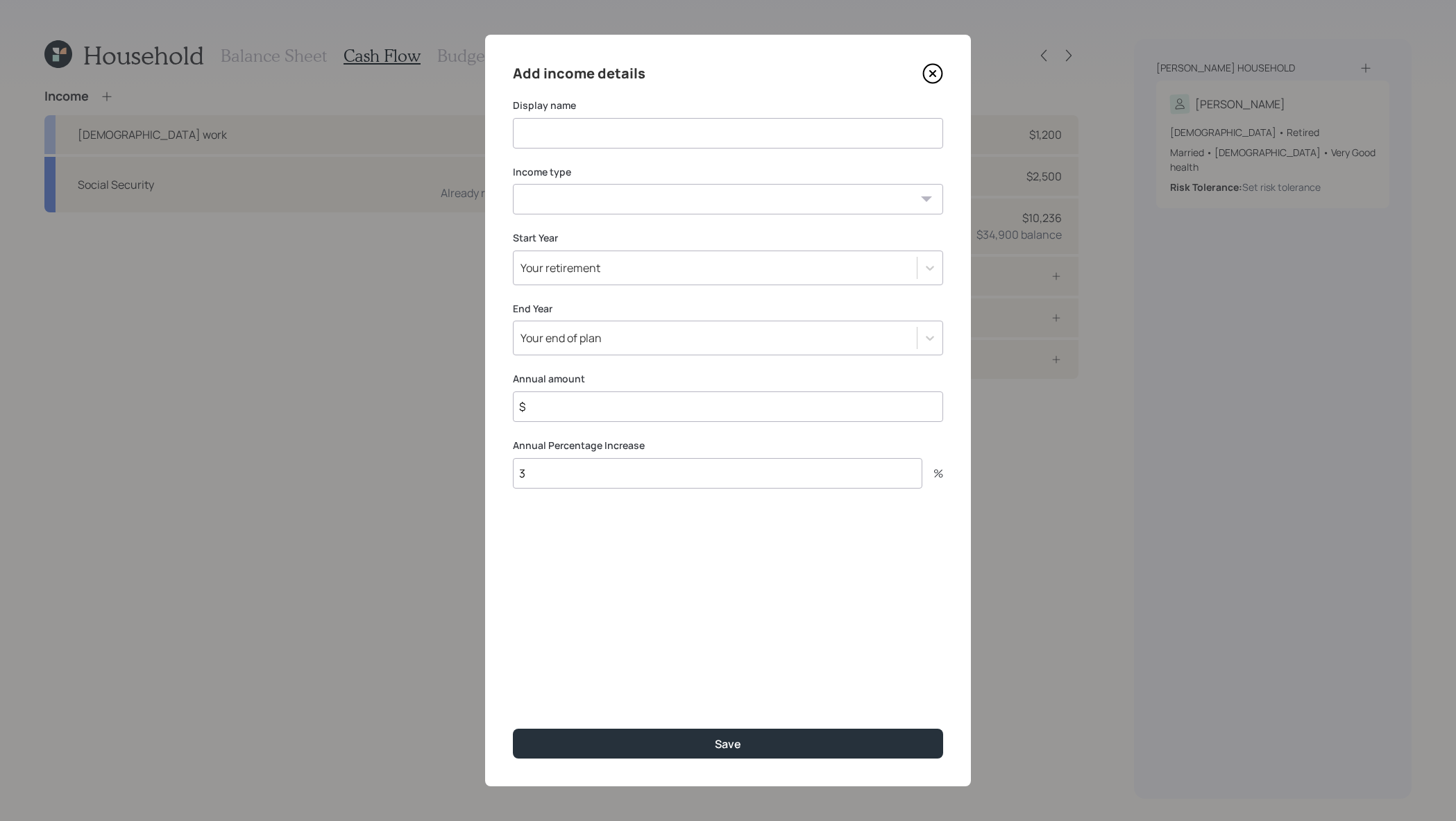
click at [676, 210] on select "Full-time work Part-time work Self employment Other" at bounding box center [728, 199] width 431 height 30
select select "part_time"
click at [695, 135] on input at bounding box center [728, 133] width 431 height 30
type input "Part-time work"
click at [813, 286] on div "Add income details Display name Part-time work Income type Full-time work Part-…" at bounding box center [728, 411] width 486 height 752
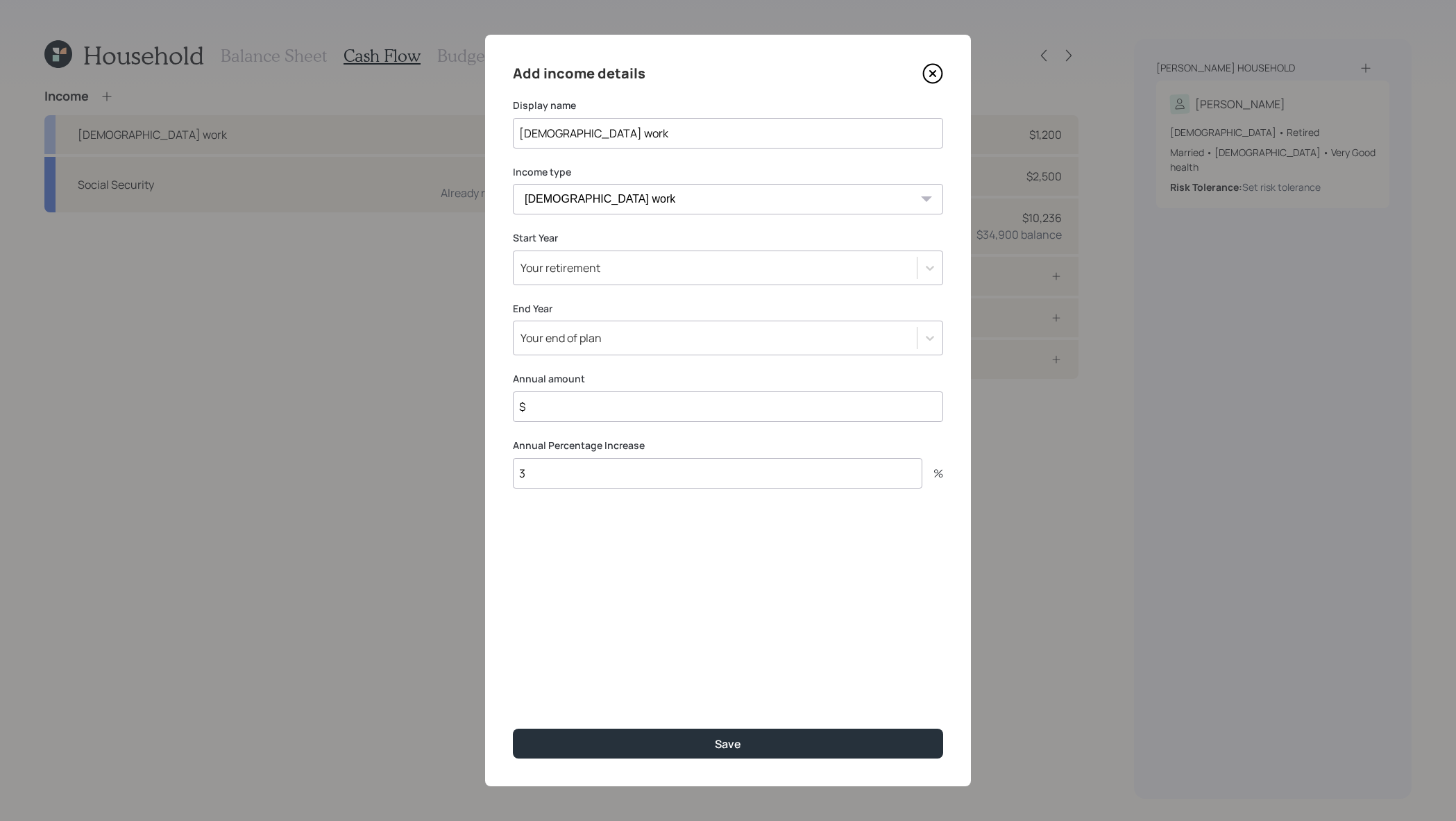
click at [806, 271] on div "Your retirement" at bounding box center [715, 268] width 403 height 24
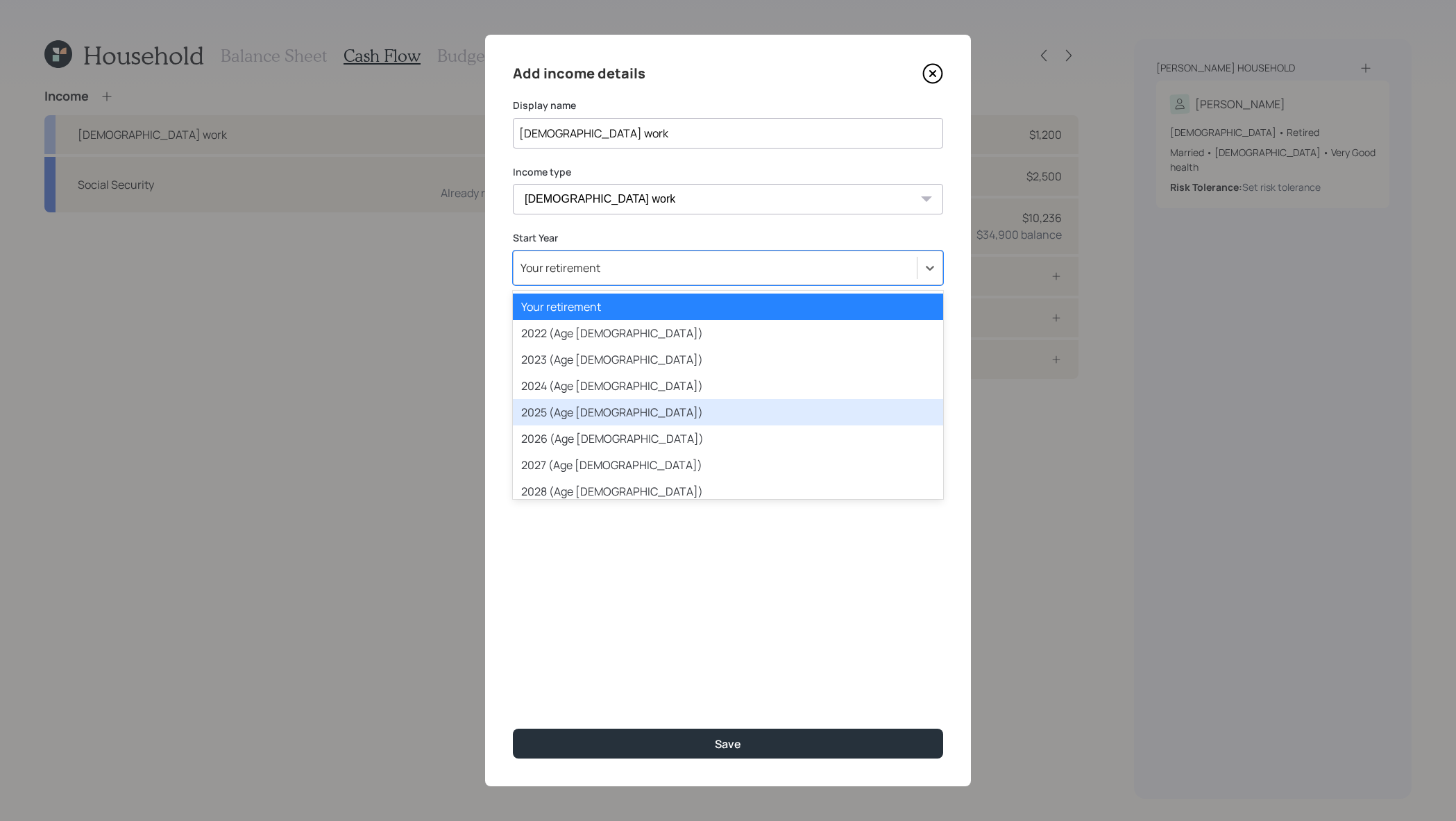
click at [844, 418] on div "2025 (Age 73)" at bounding box center [728, 413] width 431 height 26
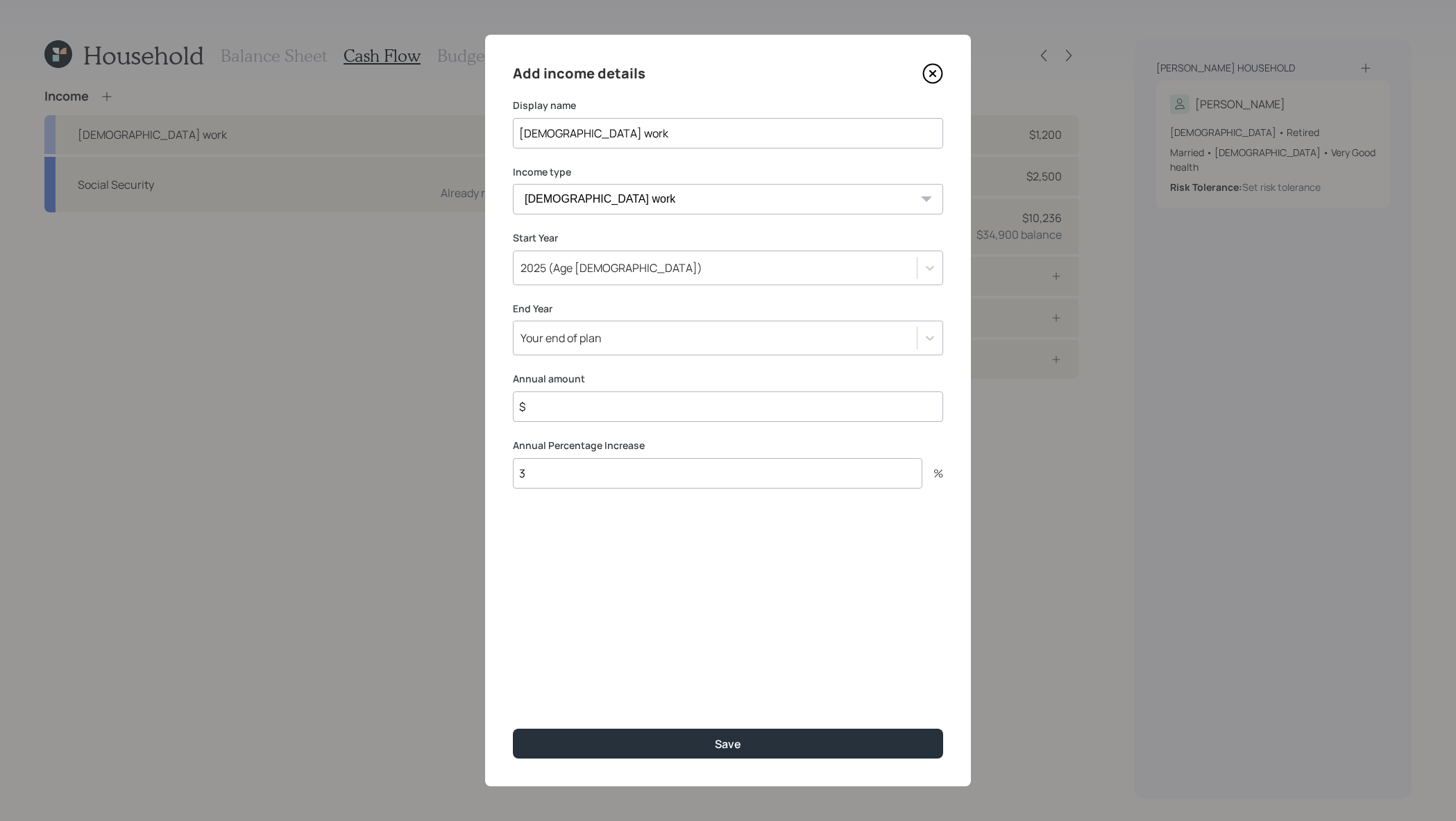
click at [825, 415] on input "$" at bounding box center [728, 406] width 431 height 30
click at [797, 415] on input "$" at bounding box center [728, 406] width 431 height 30
type input "$ 15,000"
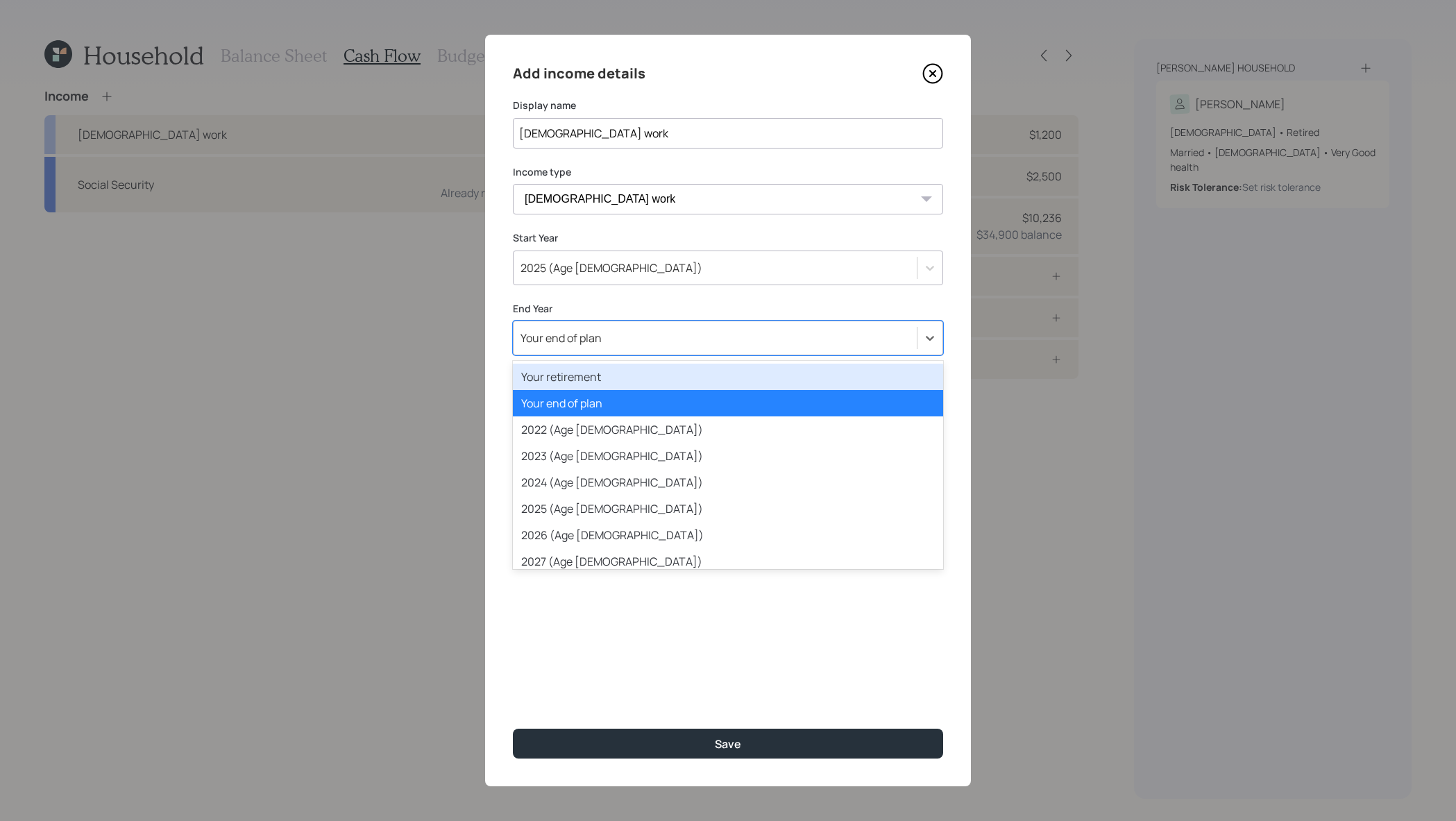
click at [636, 354] on div "Your end of plan" at bounding box center [728, 337] width 431 height 35
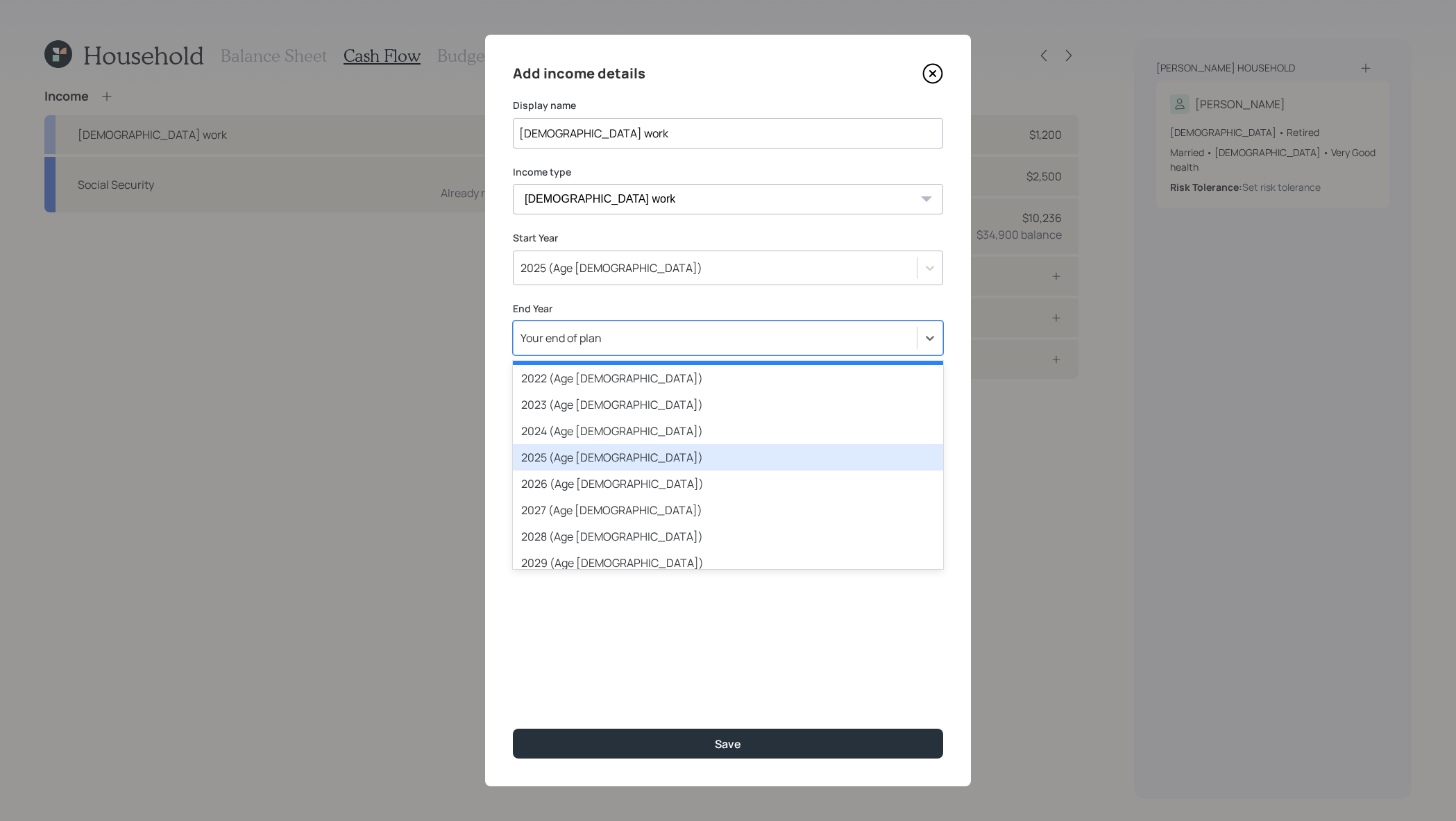
scroll to position [53, 0]
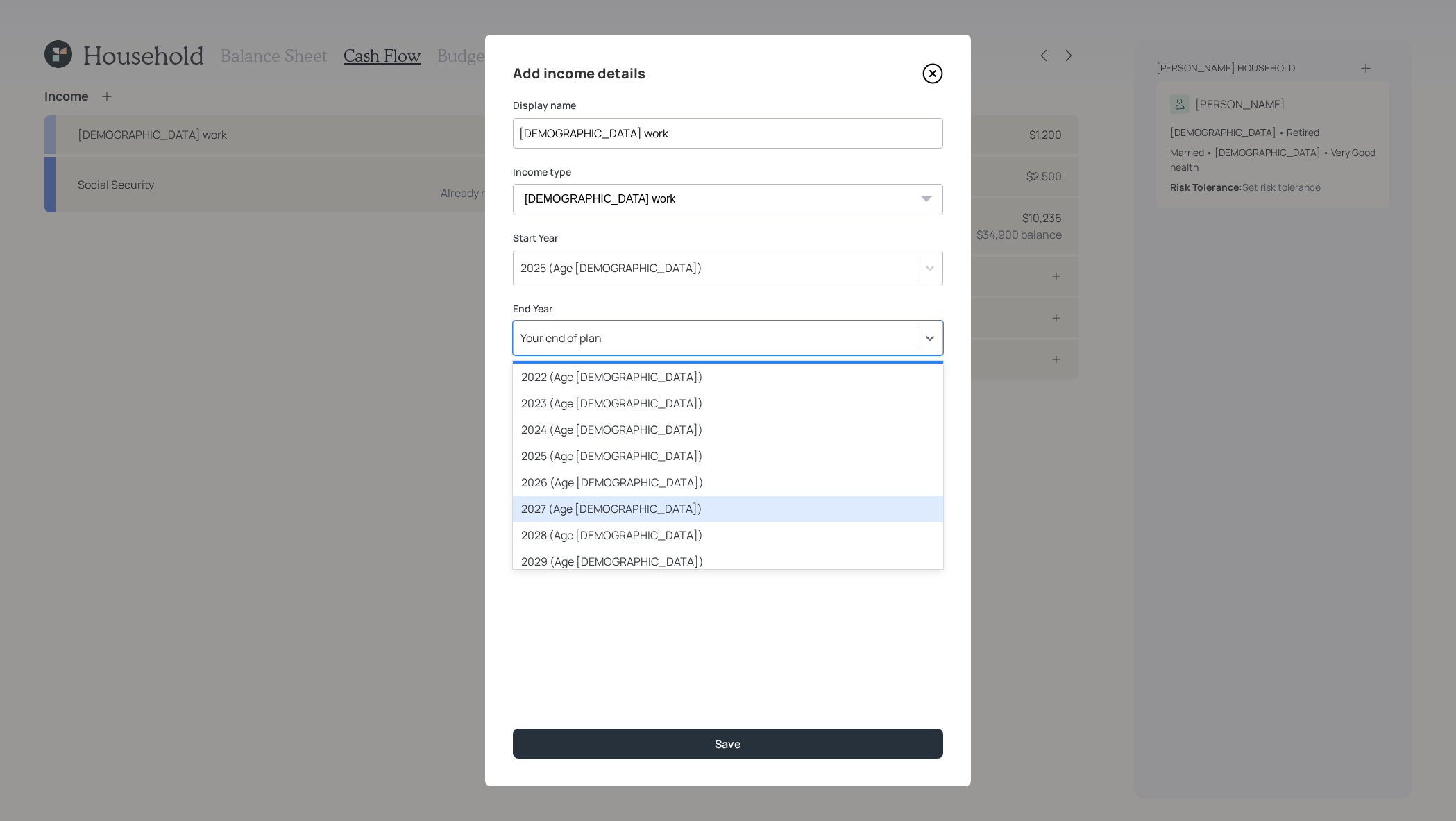
click at [686, 513] on div "2027 (Age 75)" at bounding box center [728, 509] width 431 height 26
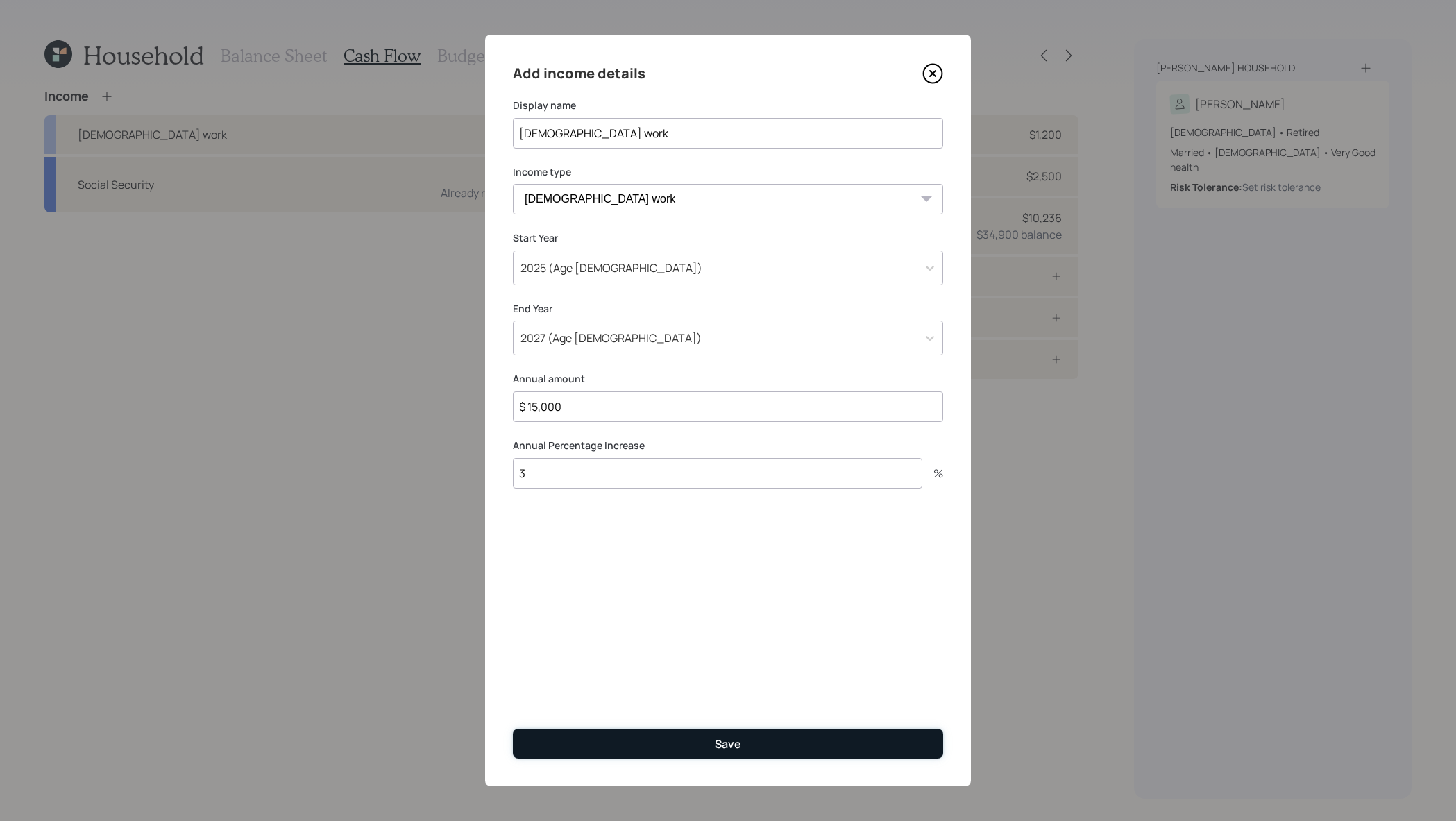
click at [787, 742] on button "Save" at bounding box center [728, 744] width 431 height 30
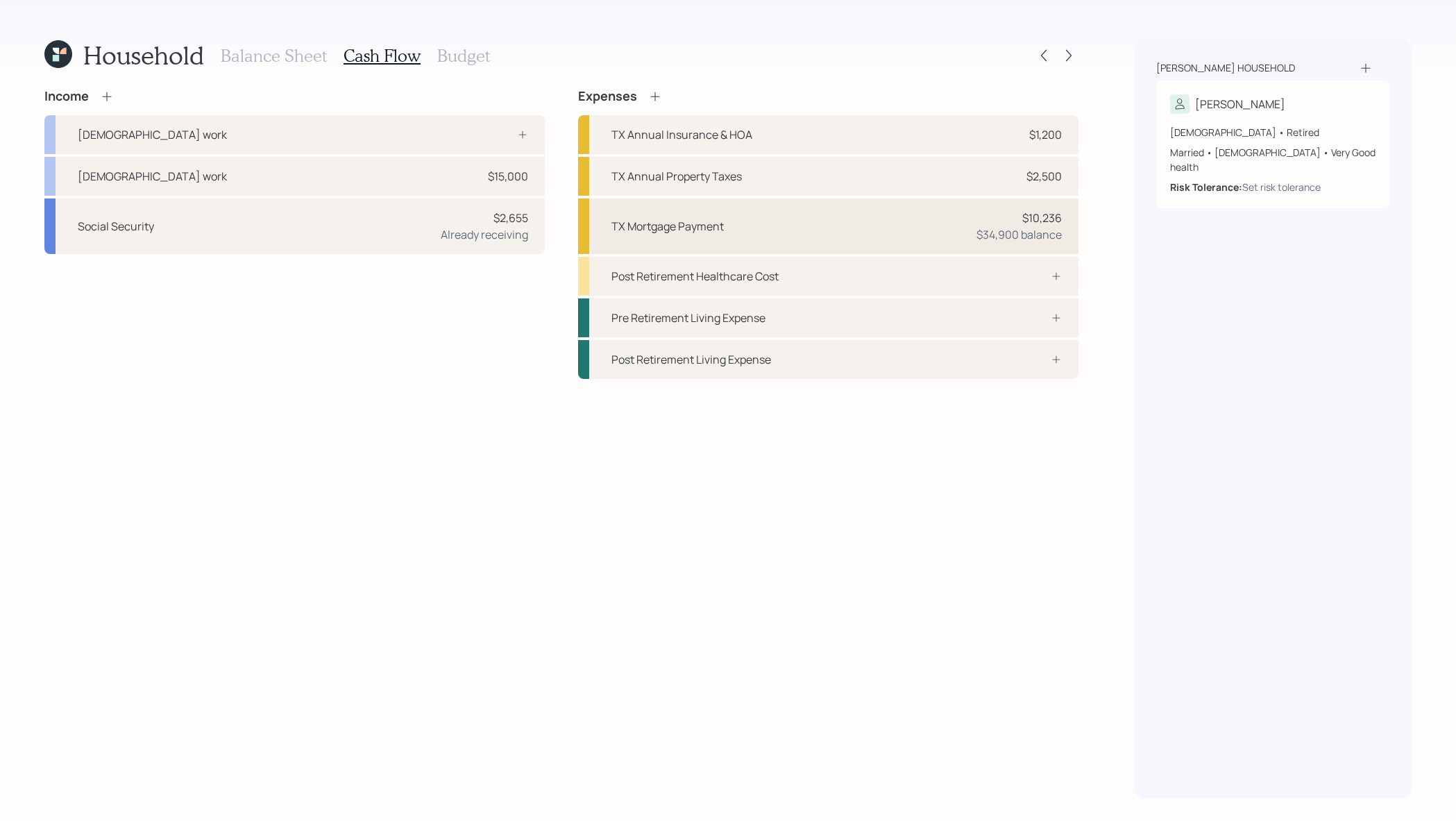
click at [794, 215] on div "TX Mortgage Payment $10,236 $34,900 balance" at bounding box center [828, 226] width 500 height 56
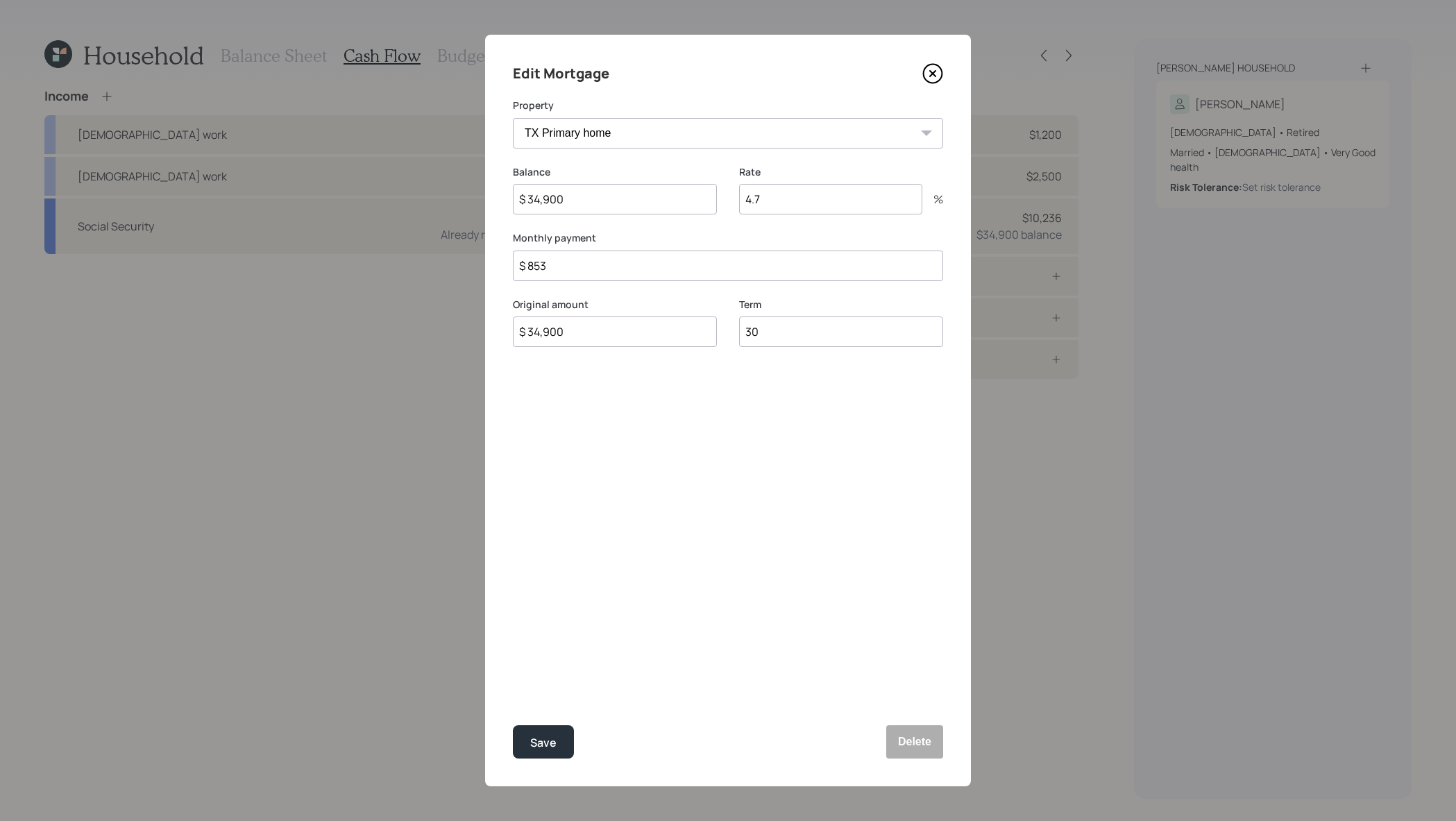
click at [927, 80] on icon at bounding box center [933, 74] width 21 height 21
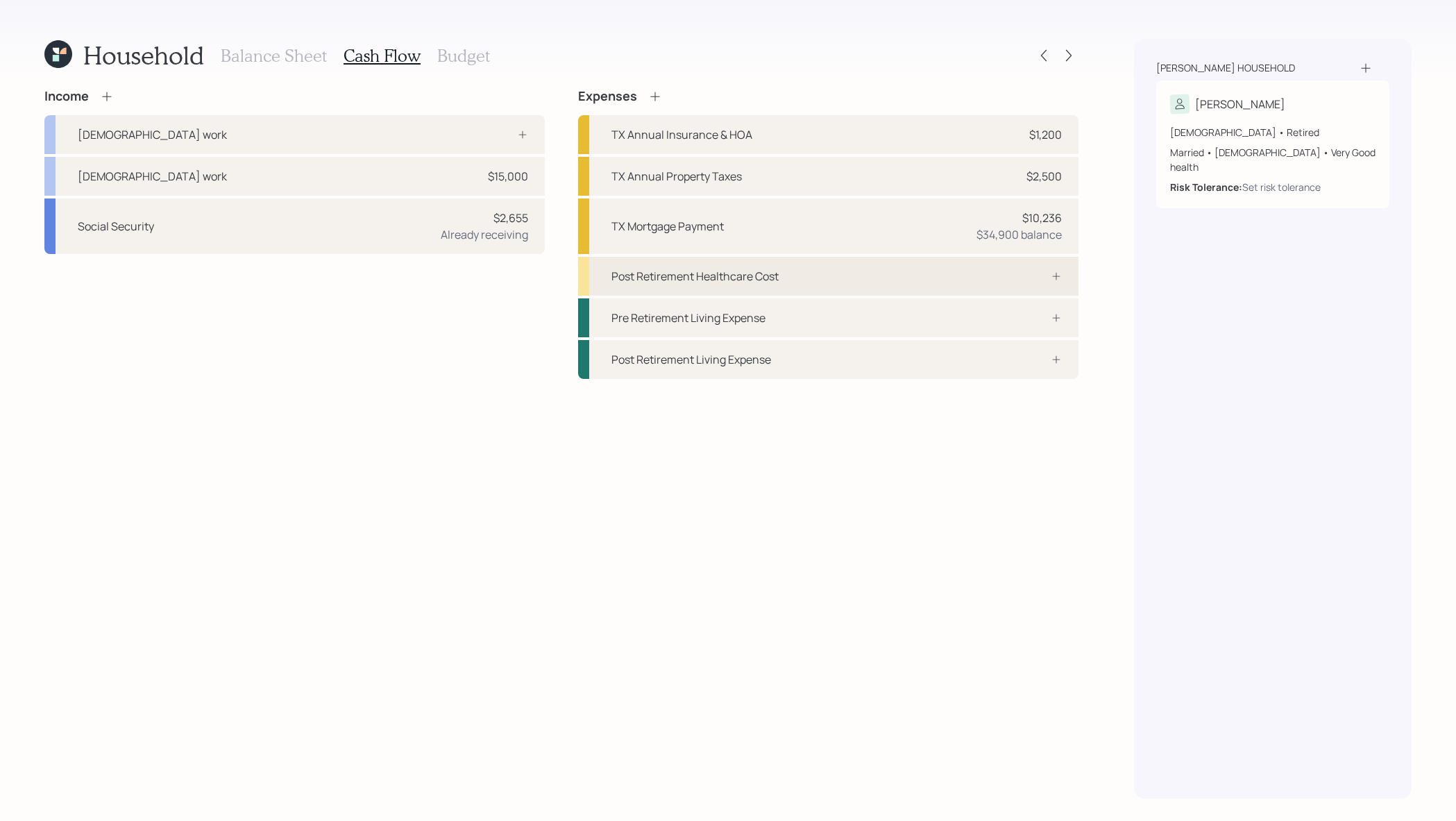
click at [913, 274] on div "Post Retirement Healthcare Cost" at bounding box center [828, 276] width 500 height 39
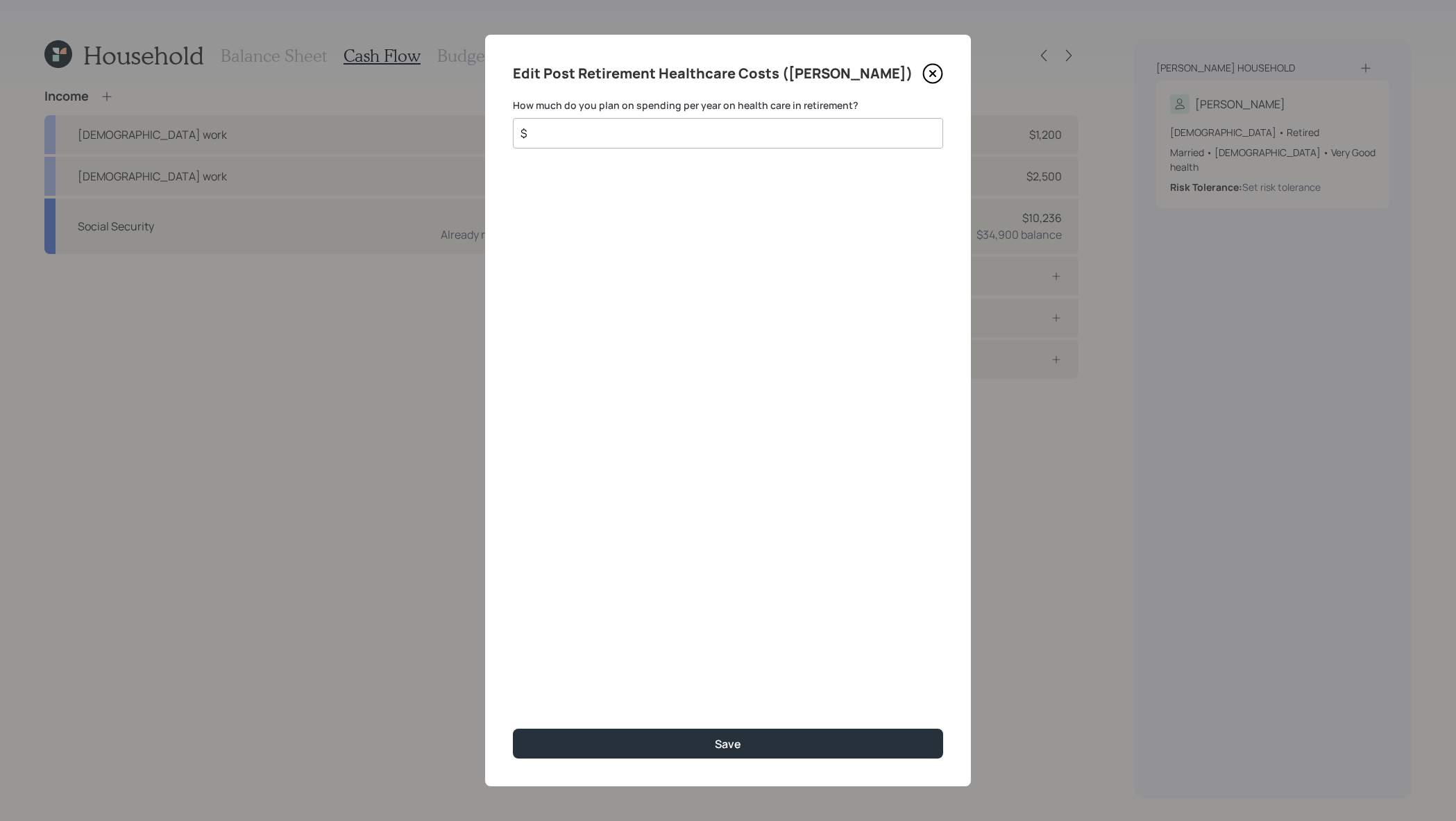
click at [686, 130] on input "$" at bounding box center [723, 134] width 407 height 17
type input "$ 3,000"
click at [513, 729] on button "Save" at bounding box center [728, 744] width 431 height 30
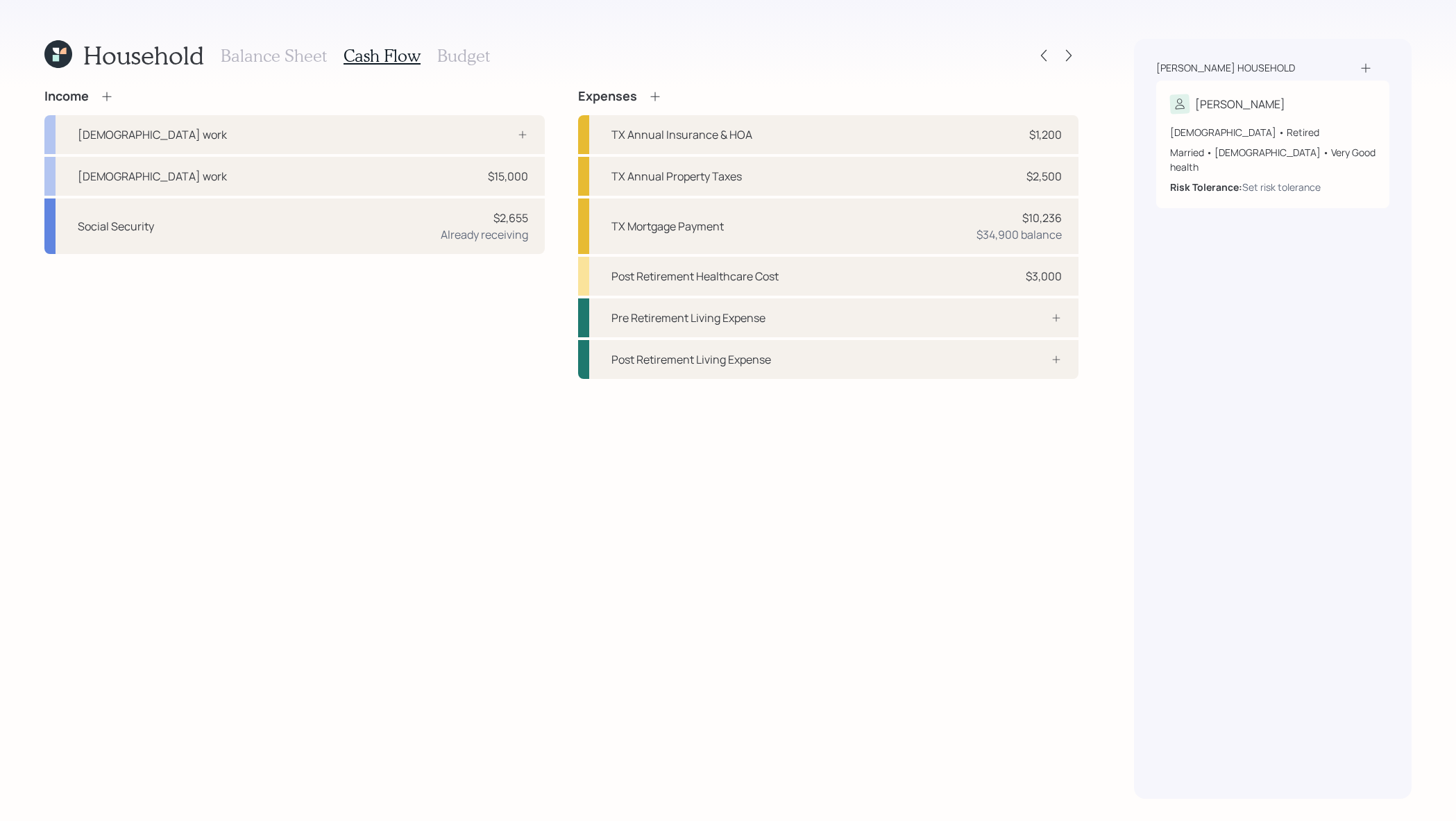
click at [482, 71] on div "Balance Sheet Cash Flow Budget" at bounding box center [355, 55] width 270 height 33
click at [476, 59] on h3 "Budget" at bounding box center [464, 56] width 53 height 20
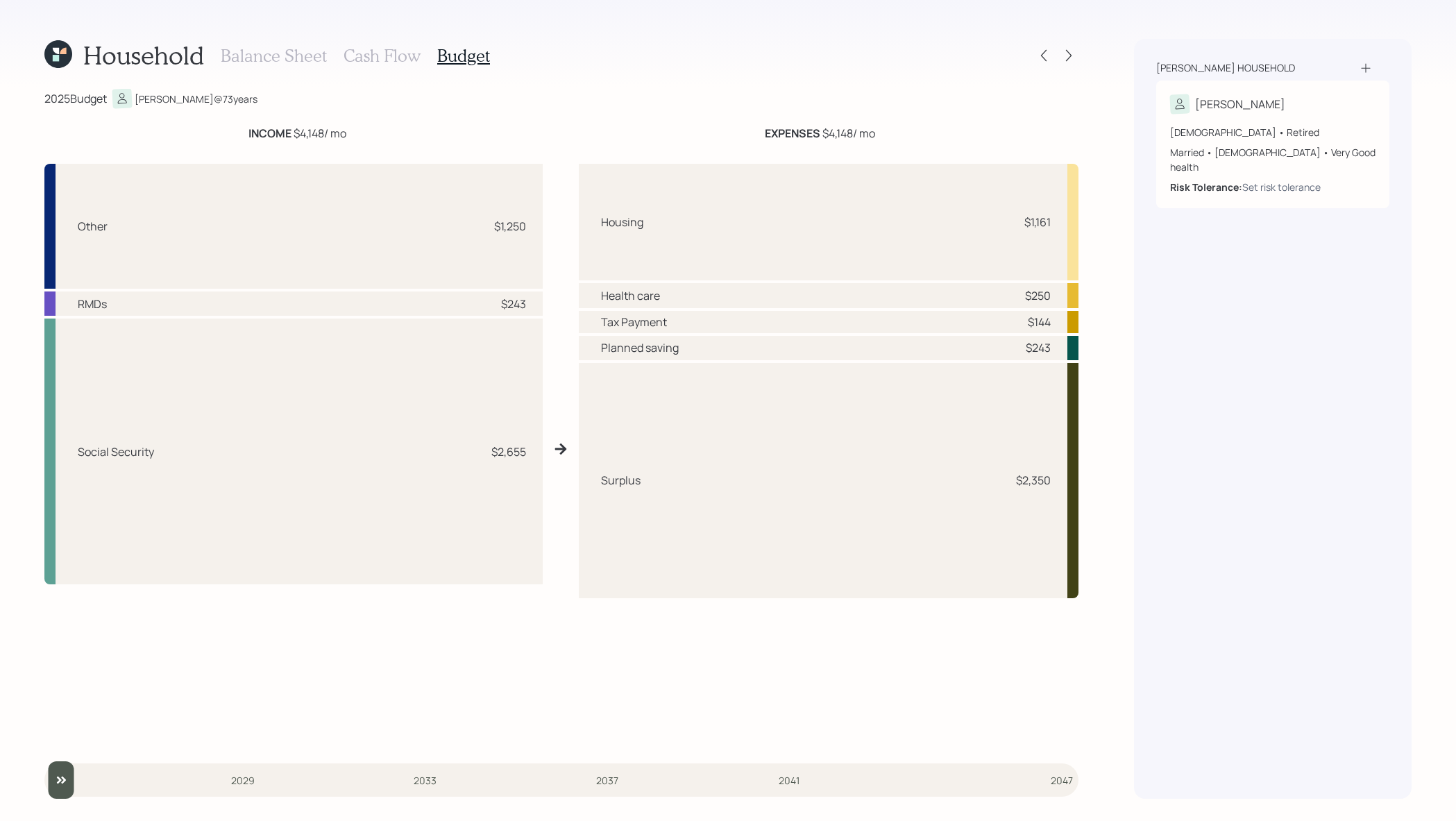
click at [349, 128] on div "INCOME $4,148 / mo" at bounding box center [297, 134] width 505 height 17
drag, startPoint x: 1055, startPoint y: 489, endPoint x: 996, endPoint y: 479, distance: 59.8
click at [996, 479] on div "Surplus $2,350" at bounding box center [828, 481] width 499 height 236
click at [368, 46] on h3 "Cash Flow" at bounding box center [383, 56] width 77 height 20
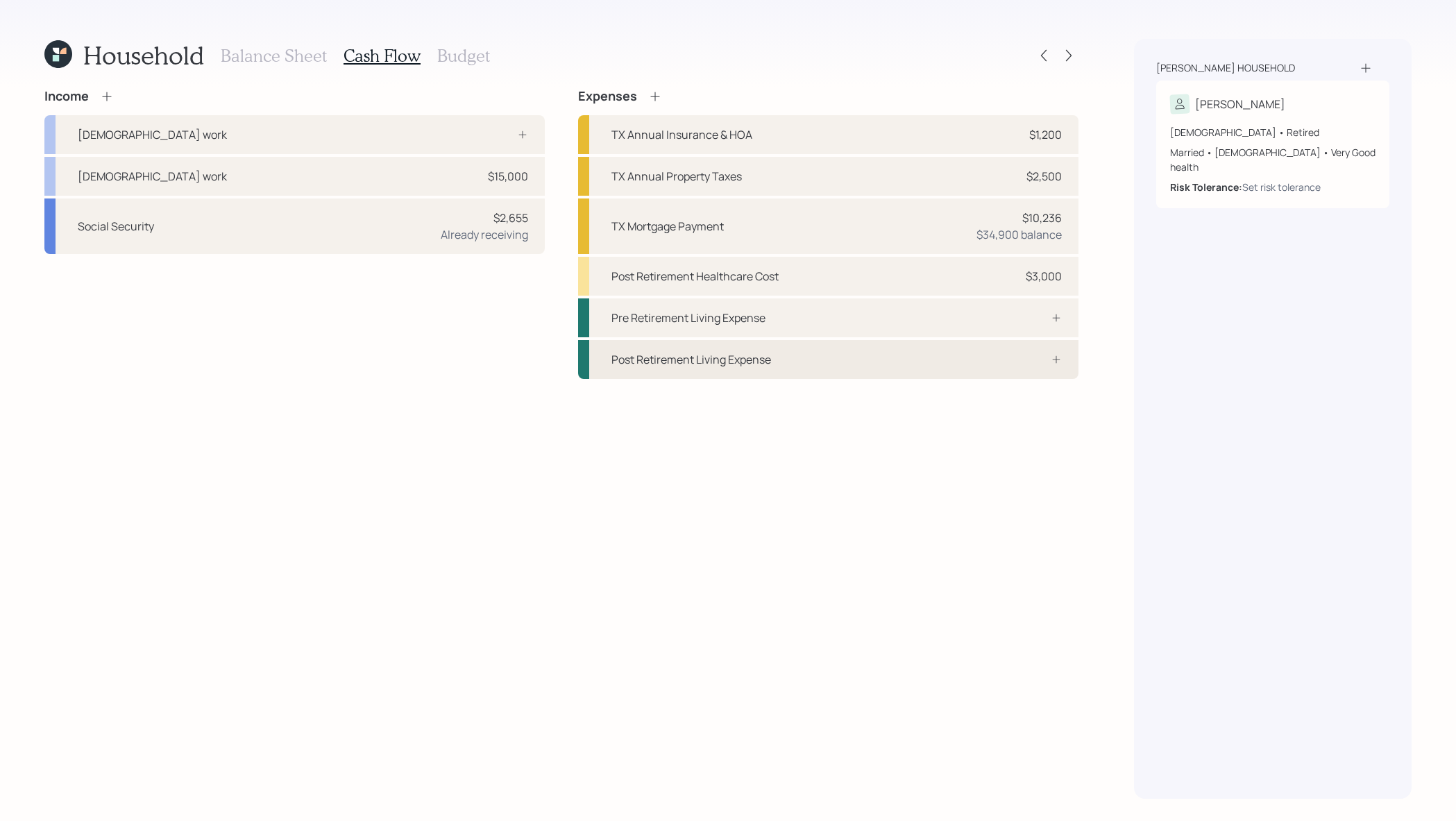
click at [953, 353] on div "Post Retirement Living Expense" at bounding box center [828, 359] width 500 height 39
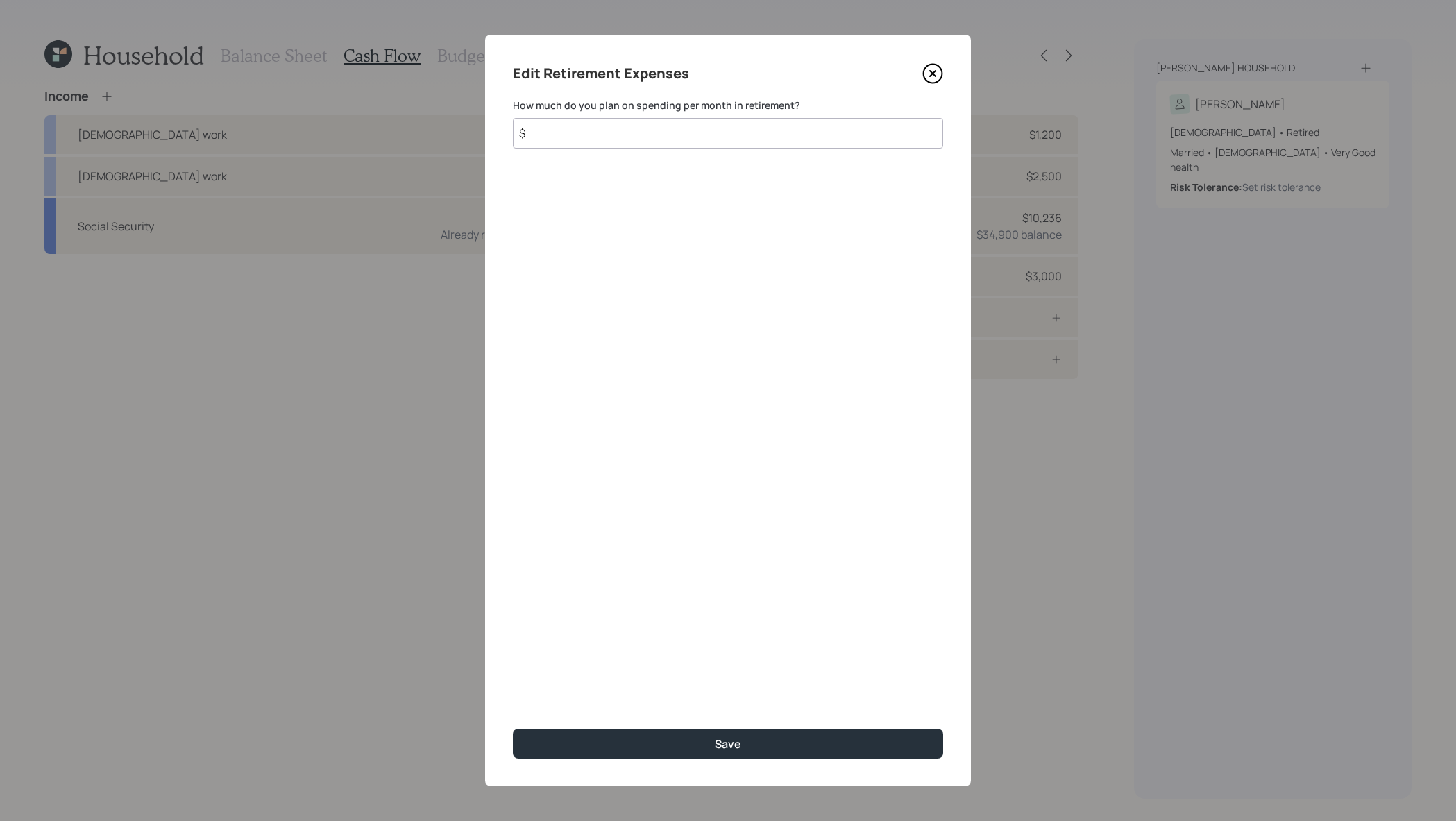
click at [776, 122] on input "$" at bounding box center [728, 133] width 431 height 30
type input "$ 2,500"
click at [513, 729] on button "Save" at bounding box center [728, 744] width 431 height 30
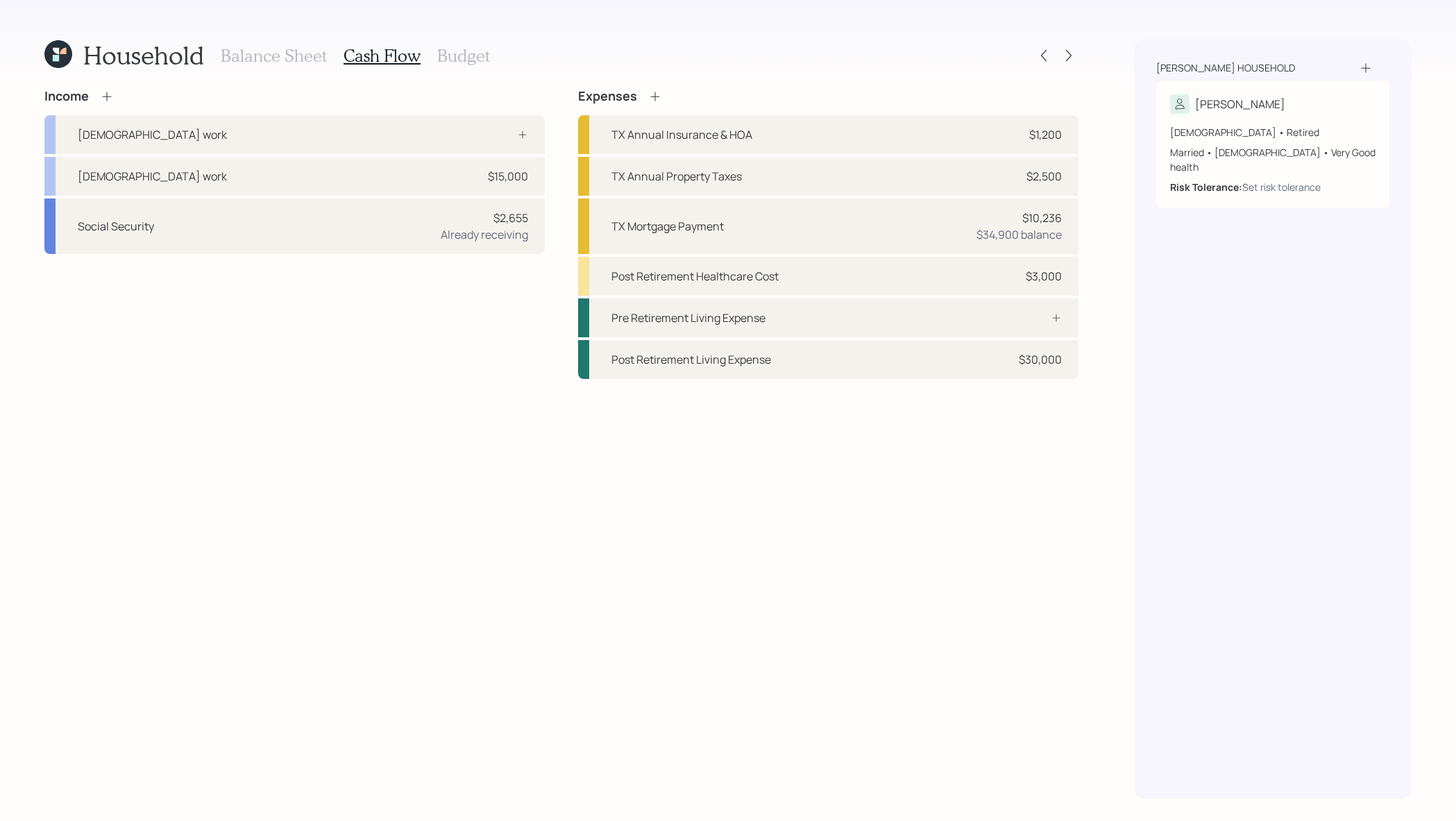
click at [461, 49] on h3 "Budget" at bounding box center [464, 56] width 53 height 20
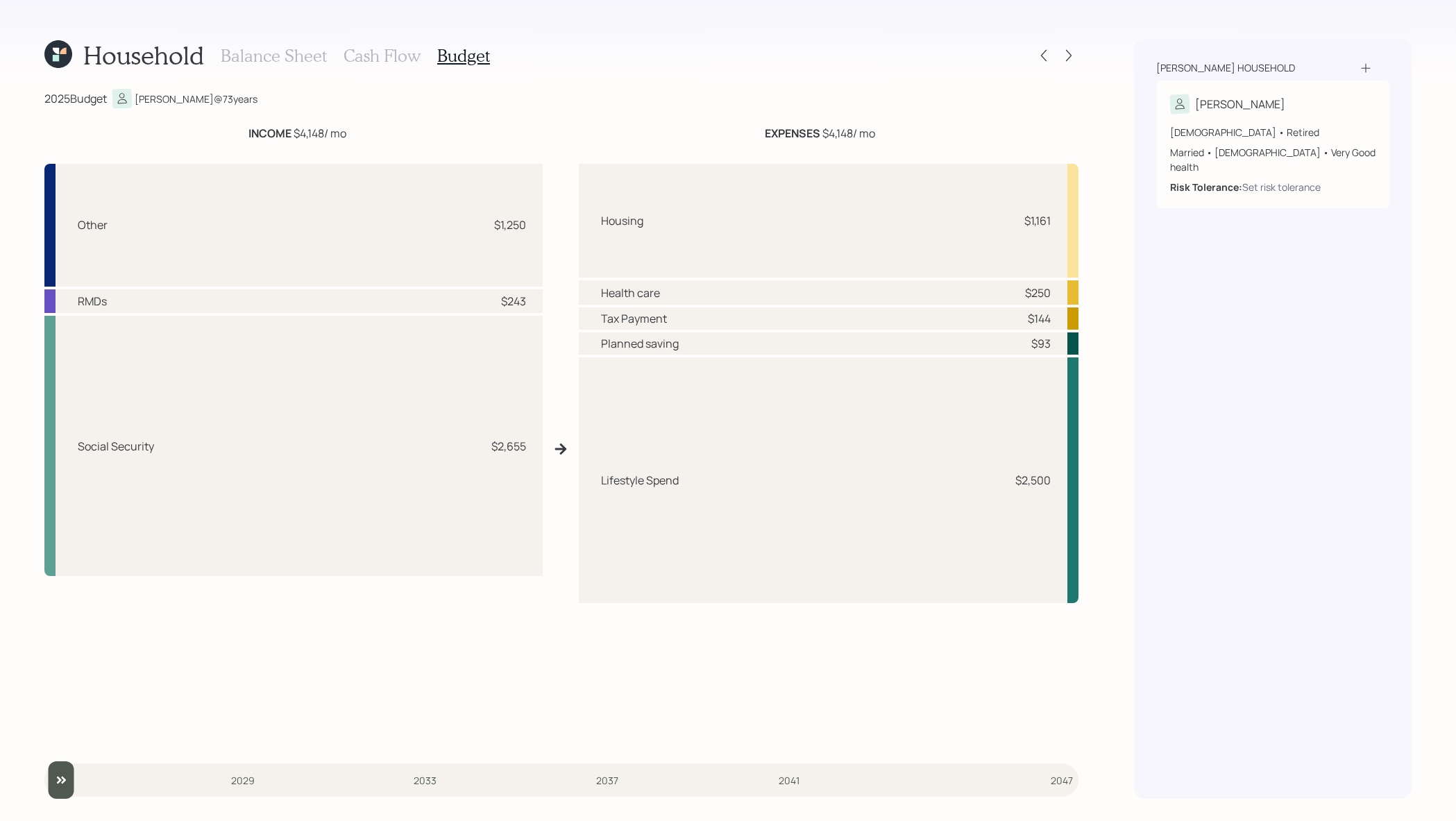
click at [384, 57] on h3 "Cash Flow" at bounding box center [383, 56] width 77 height 20
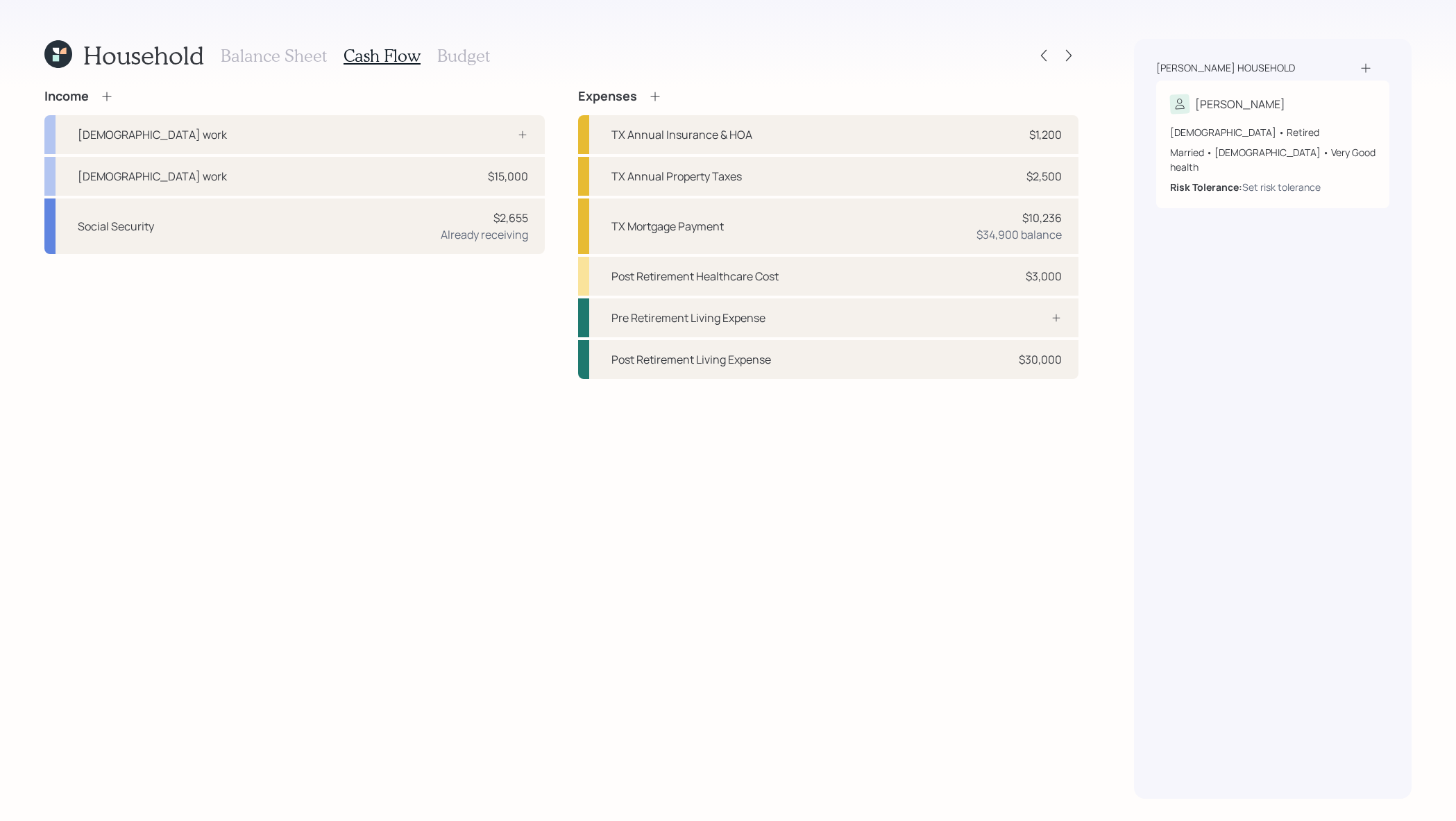
click at [1056, 62] on div at bounding box center [1055, 56] width 44 height 20
click at [1066, 62] on icon at bounding box center [1069, 56] width 14 height 14
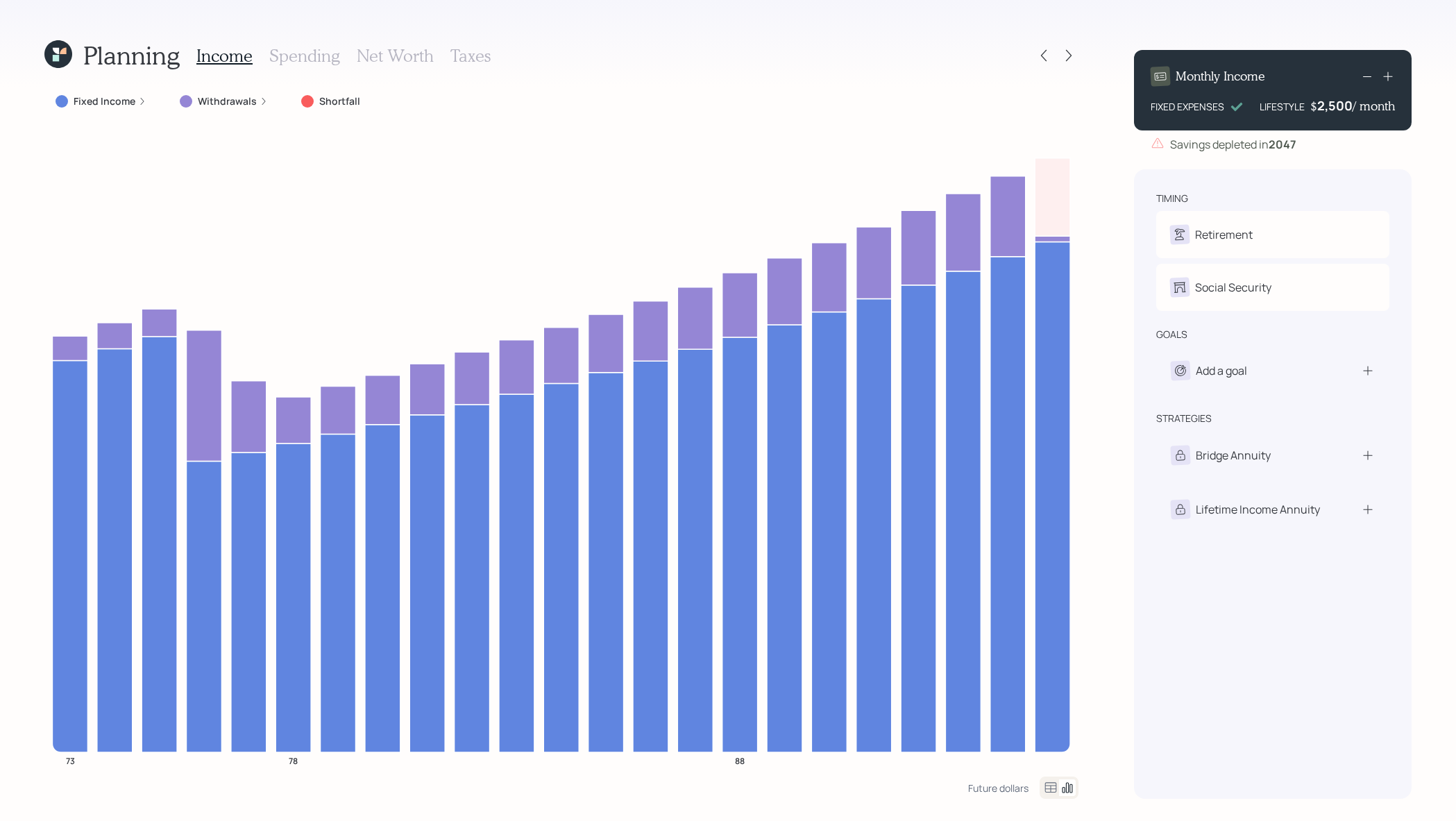
click at [95, 115] on div "Fixed Income Withdrawals Shortfall 73 78 88" at bounding box center [561, 433] width 1034 height 688
click at [95, 99] on label "Fixed Income" at bounding box center [105, 101] width 62 height 14
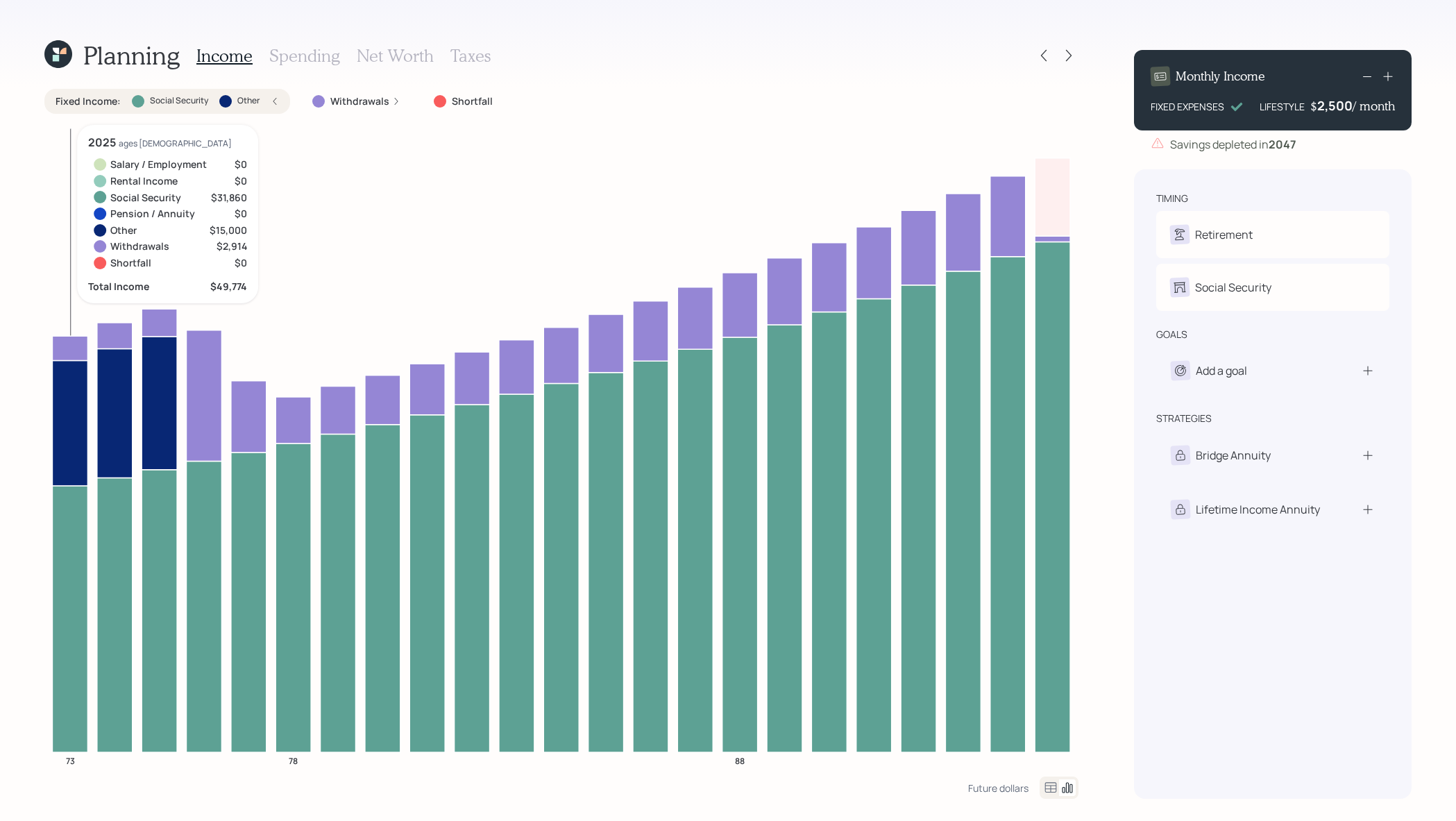
click at [83, 547] on icon at bounding box center [70, 619] width 36 height 267
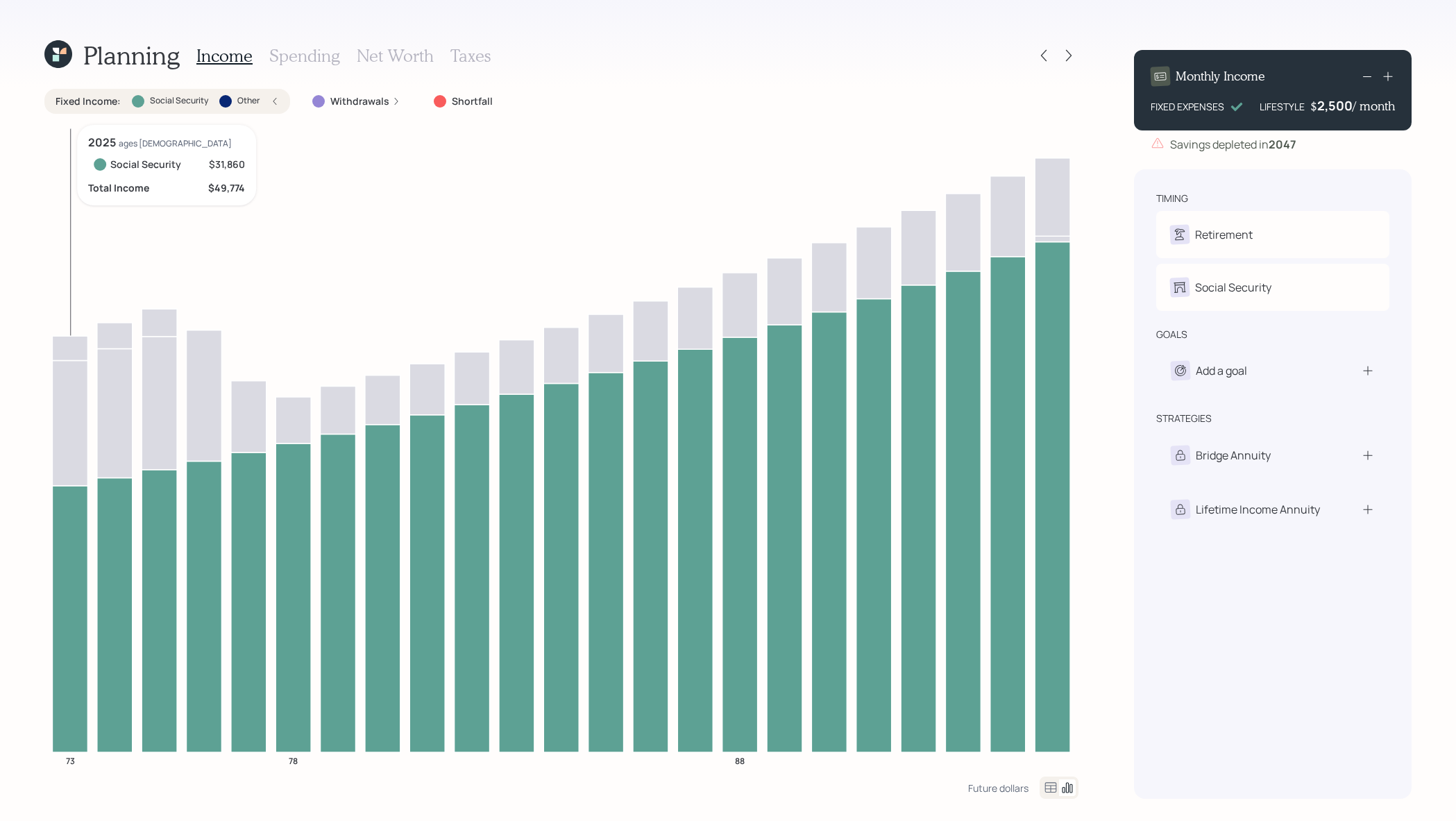
click at [58, 532] on icon at bounding box center [70, 619] width 36 height 267
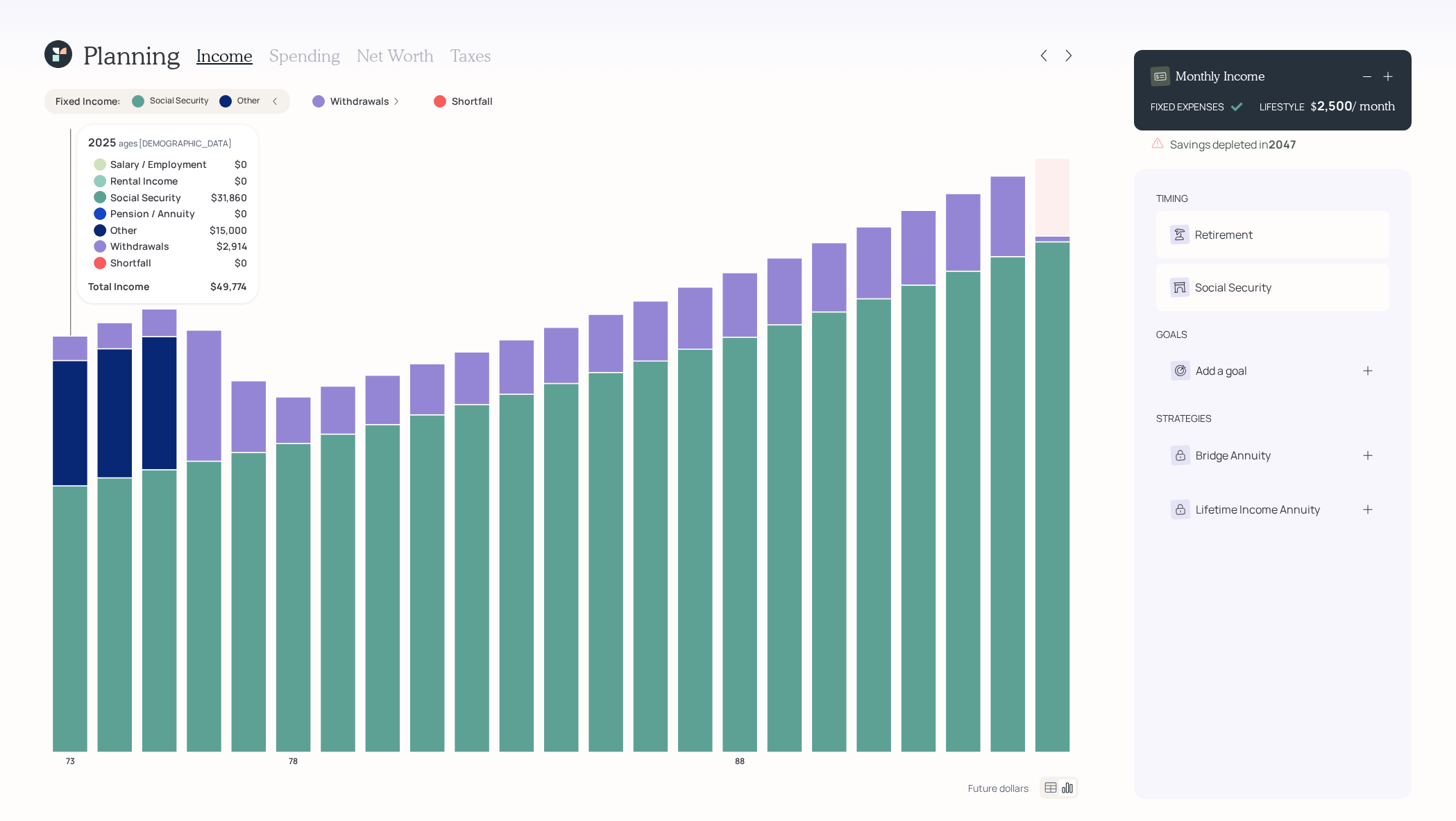
click at [73, 441] on icon at bounding box center [70, 422] width 36 height 125
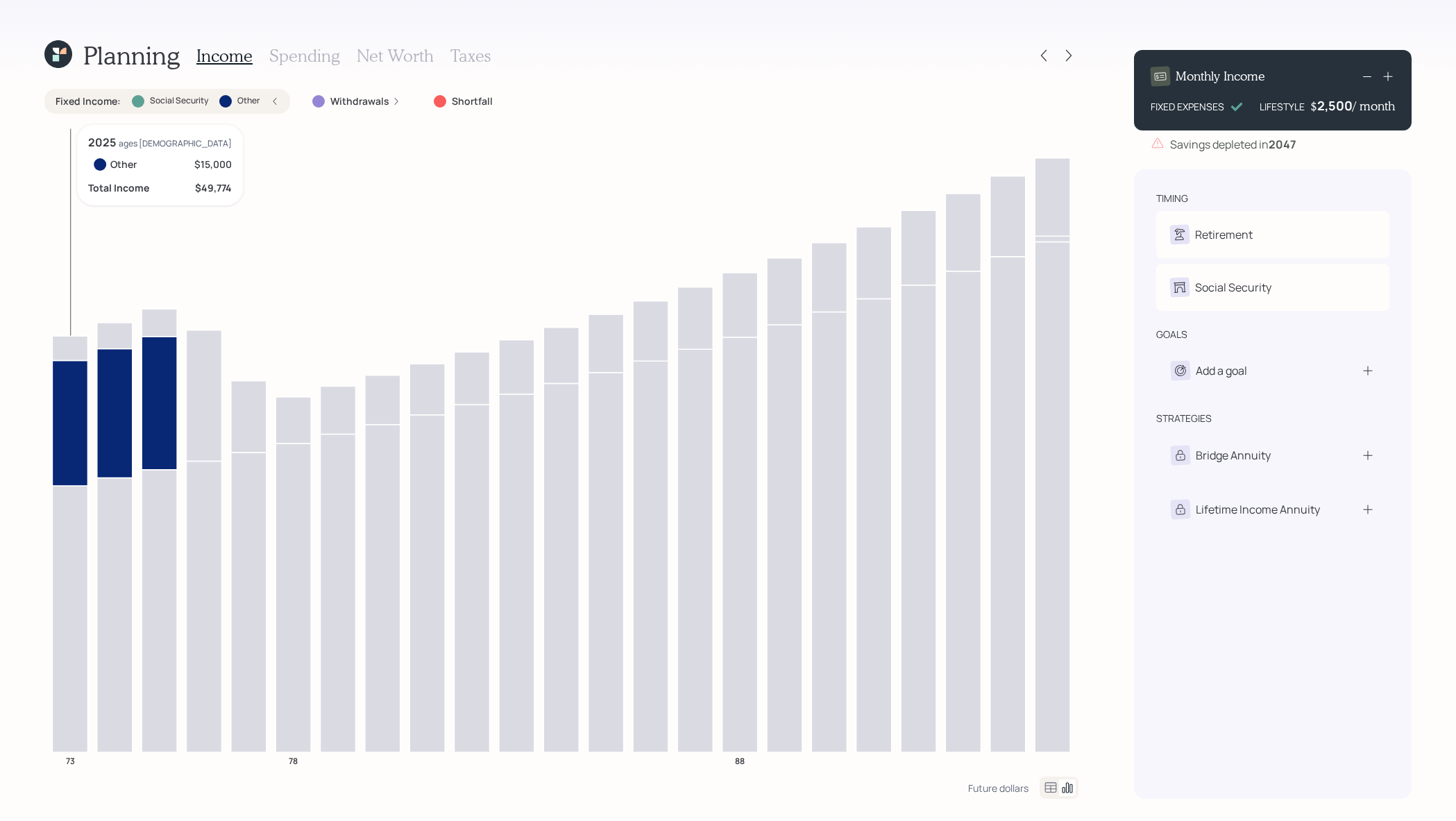
click at [80, 398] on icon at bounding box center [70, 422] width 36 height 125
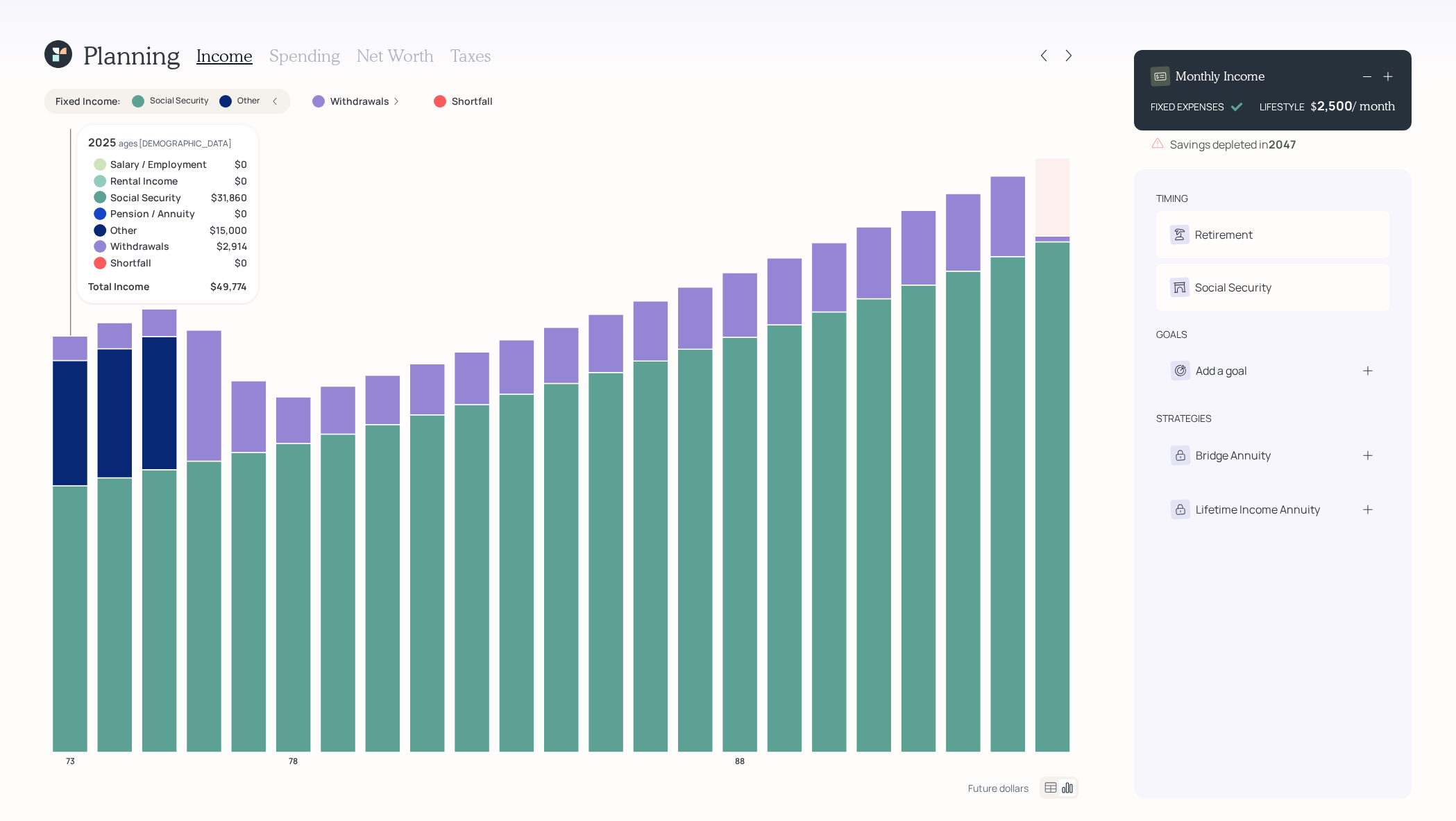
click at [80, 357] on icon at bounding box center [70, 349] width 36 height 25
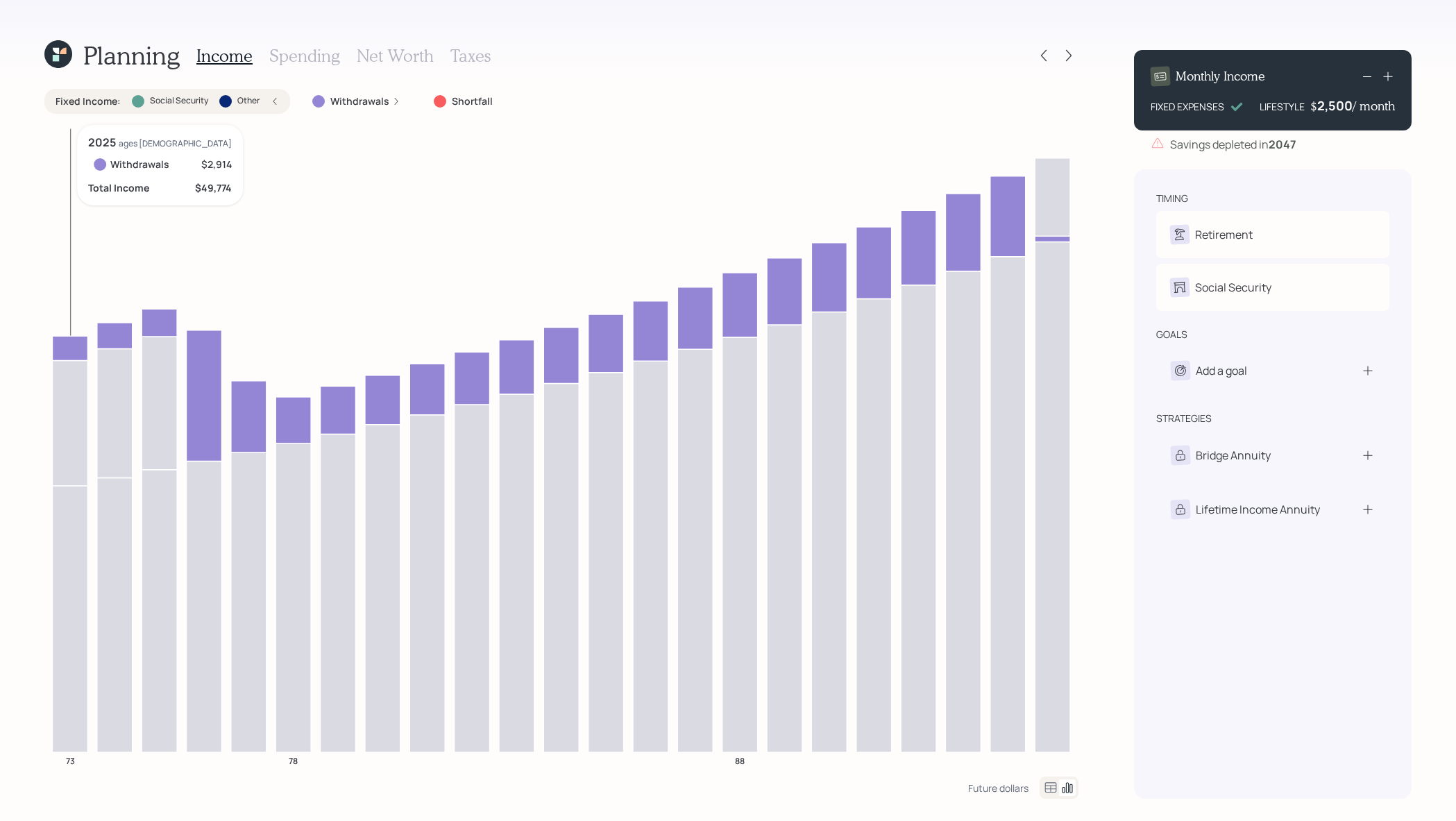
click at [80, 357] on icon at bounding box center [70, 349] width 36 height 25
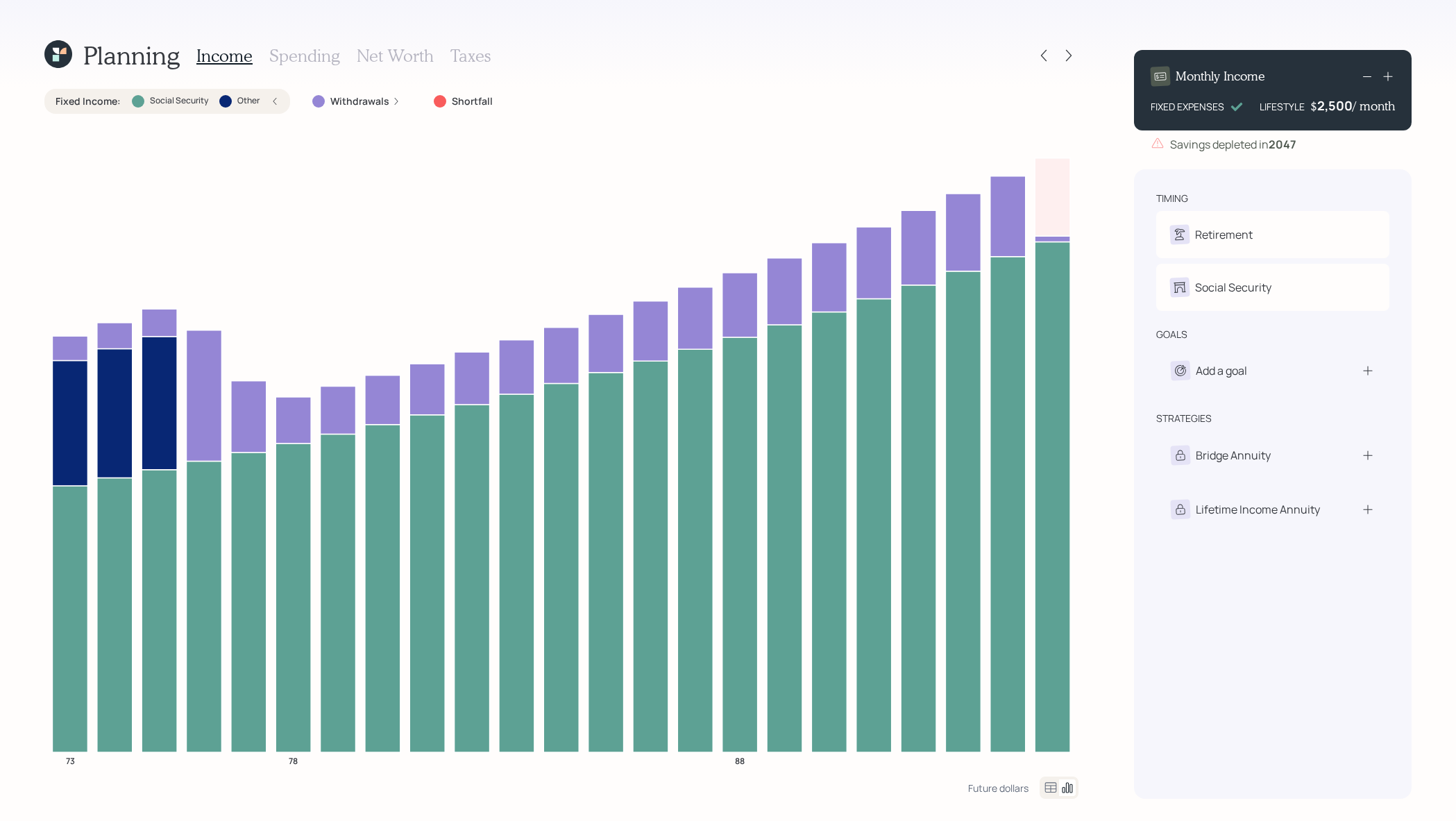
click at [298, 52] on h3 "Spending" at bounding box center [304, 56] width 71 height 20
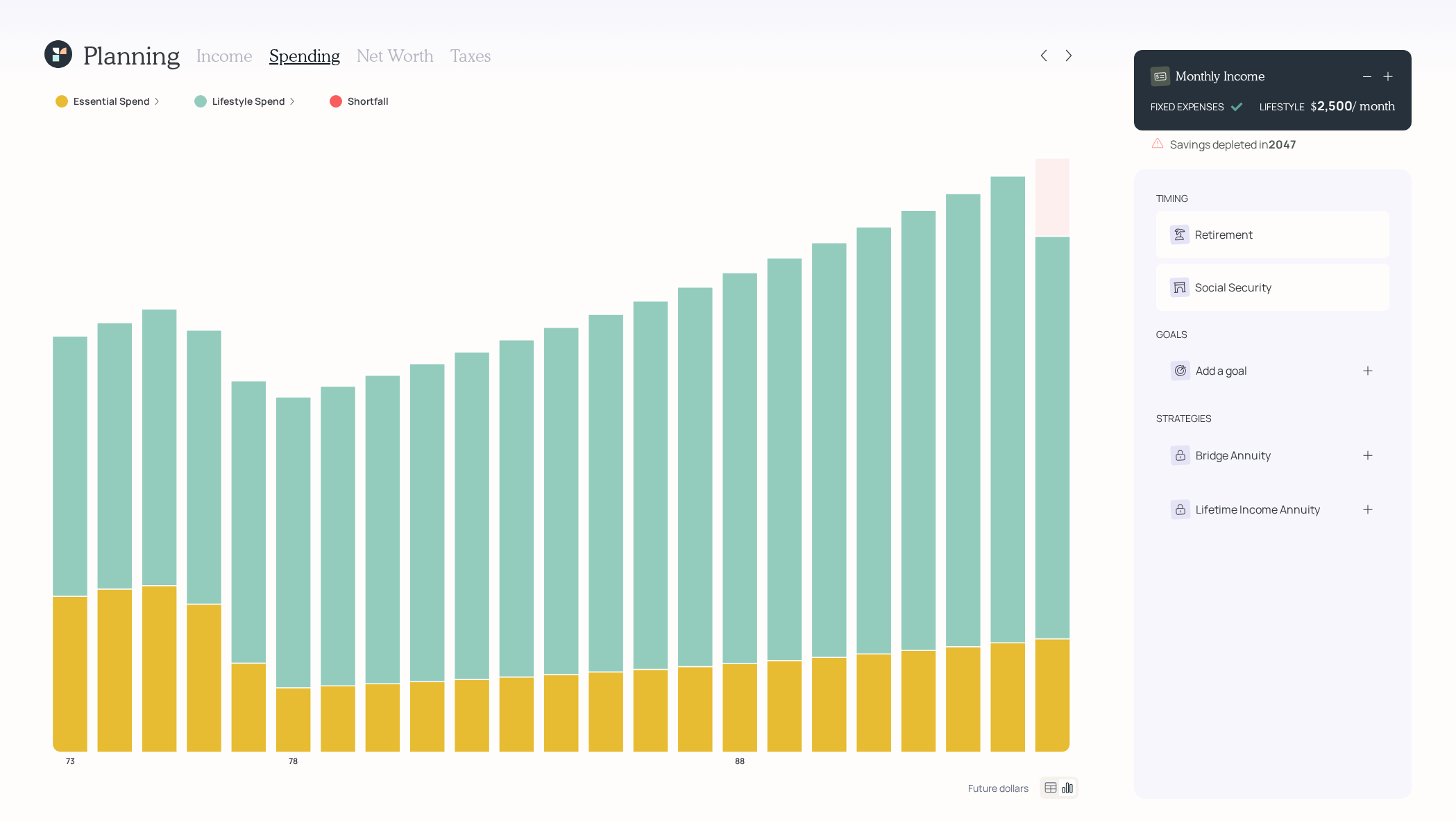
click at [118, 102] on label "Essential Spend" at bounding box center [111, 101] width 76 height 14
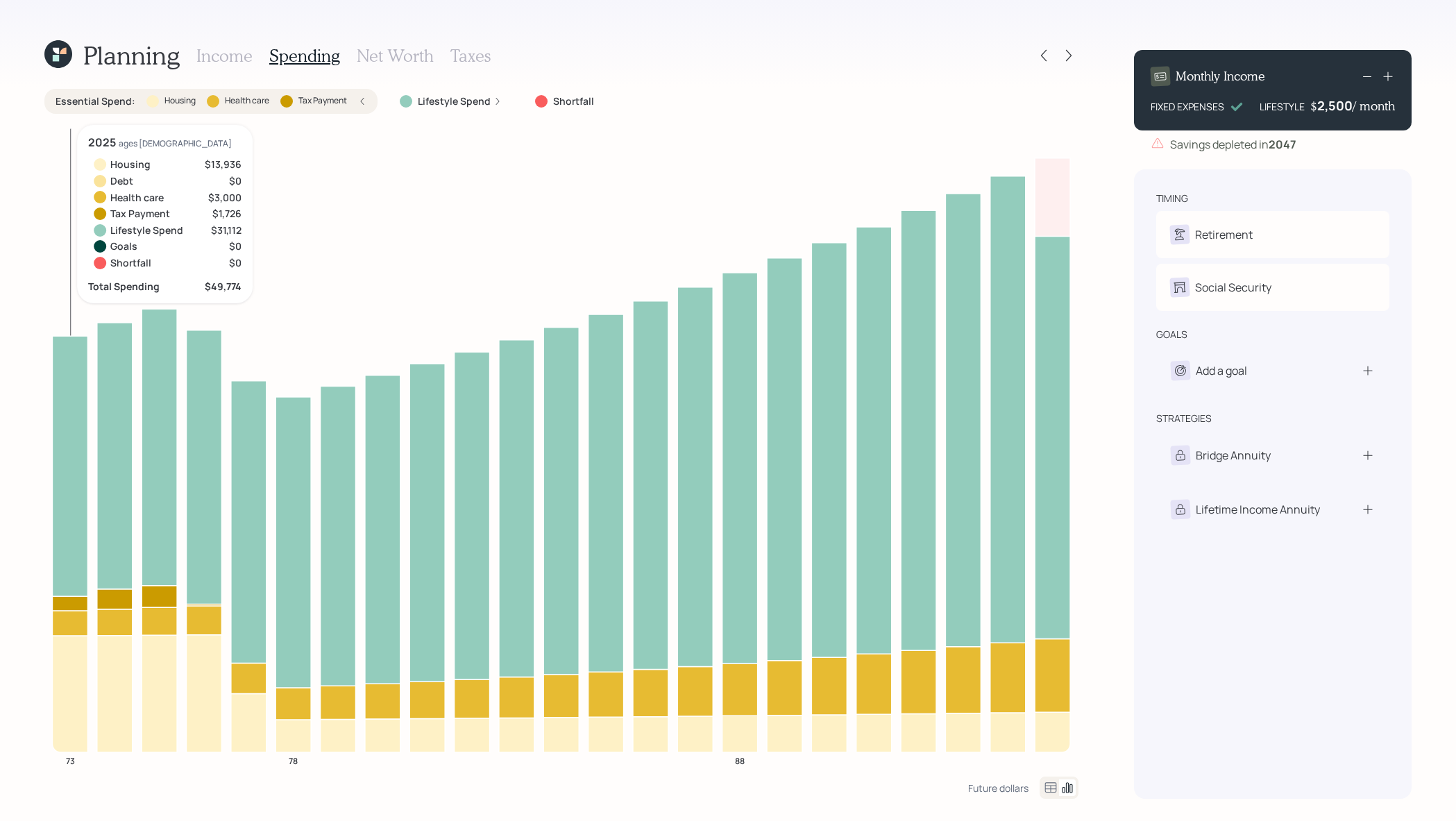
click at [73, 694] on icon at bounding box center [70, 695] width 36 height 117
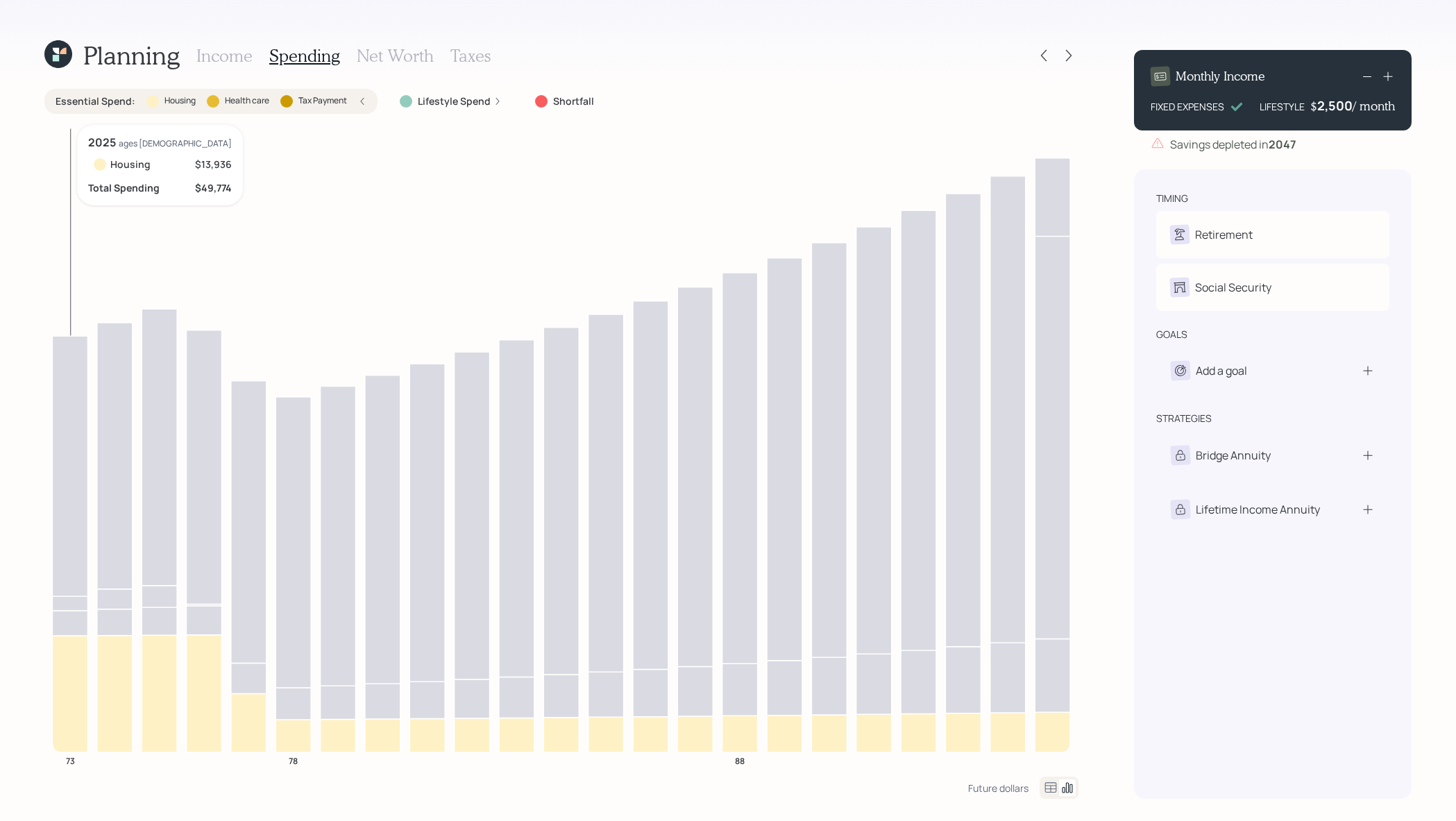
click at [59, 688] on icon at bounding box center [70, 695] width 36 height 117
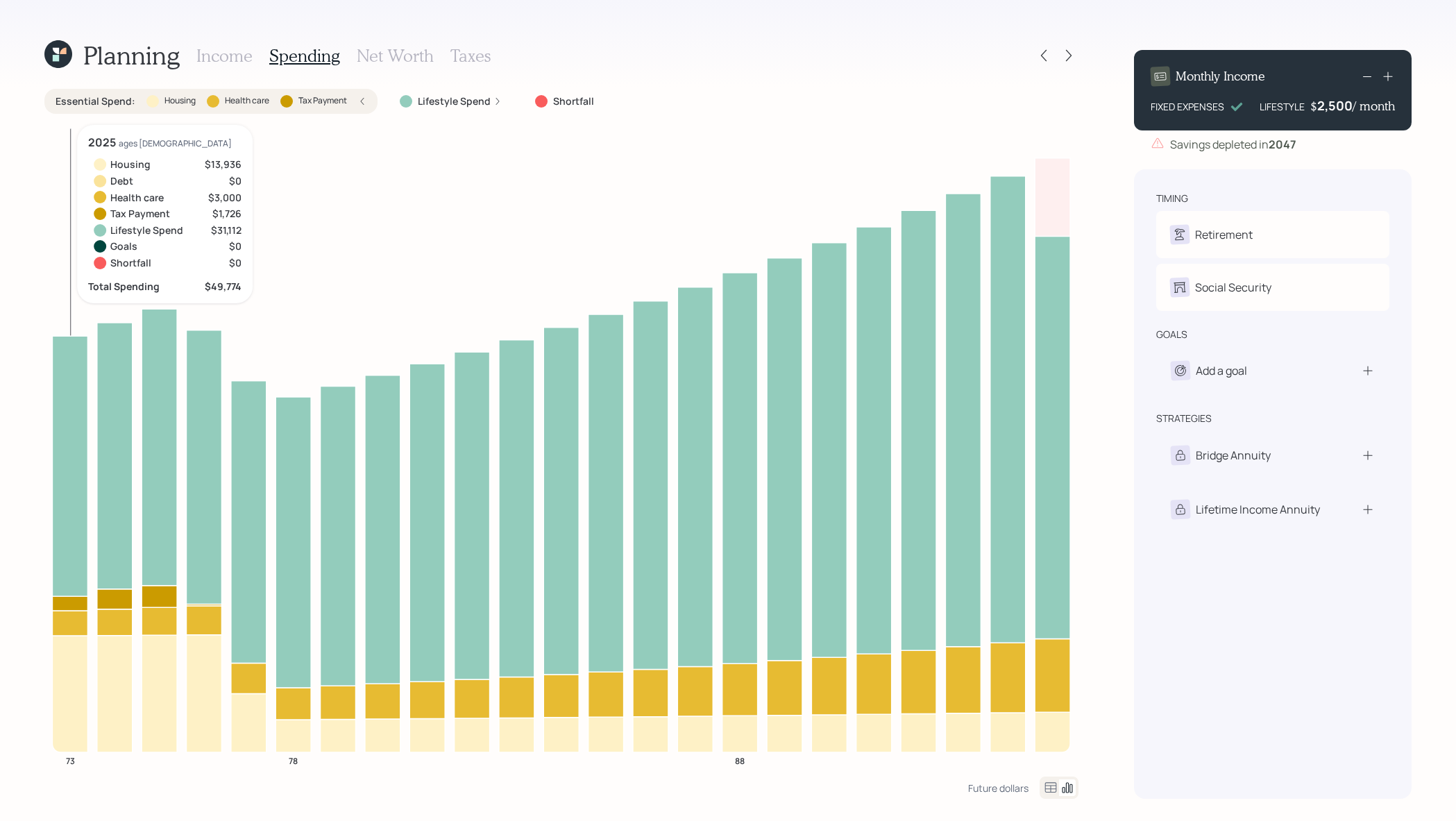
click at [86, 685] on icon at bounding box center [70, 695] width 36 height 117
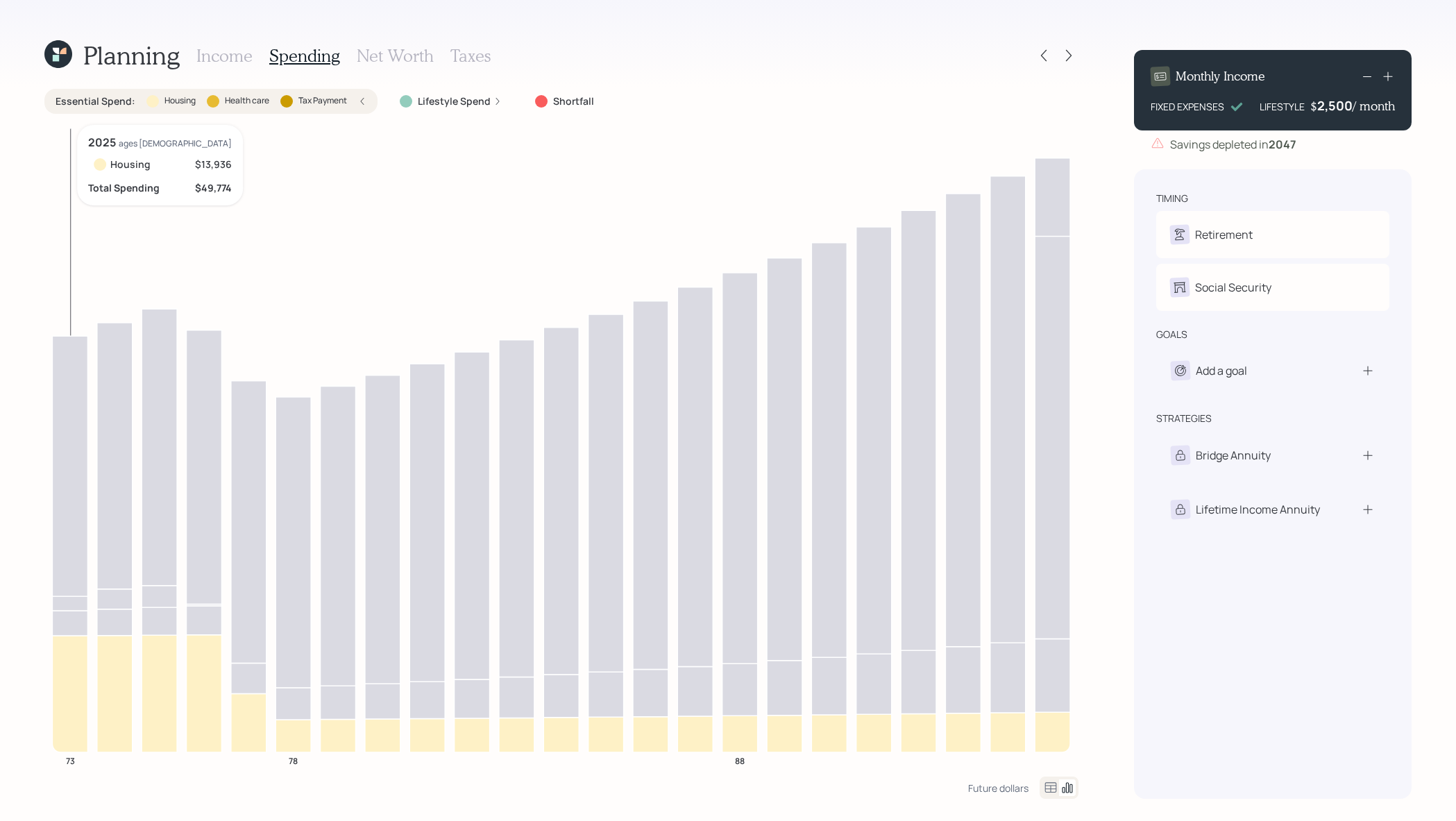
click at [71, 621] on icon at bounding box center [70, 623] width 36 height 25
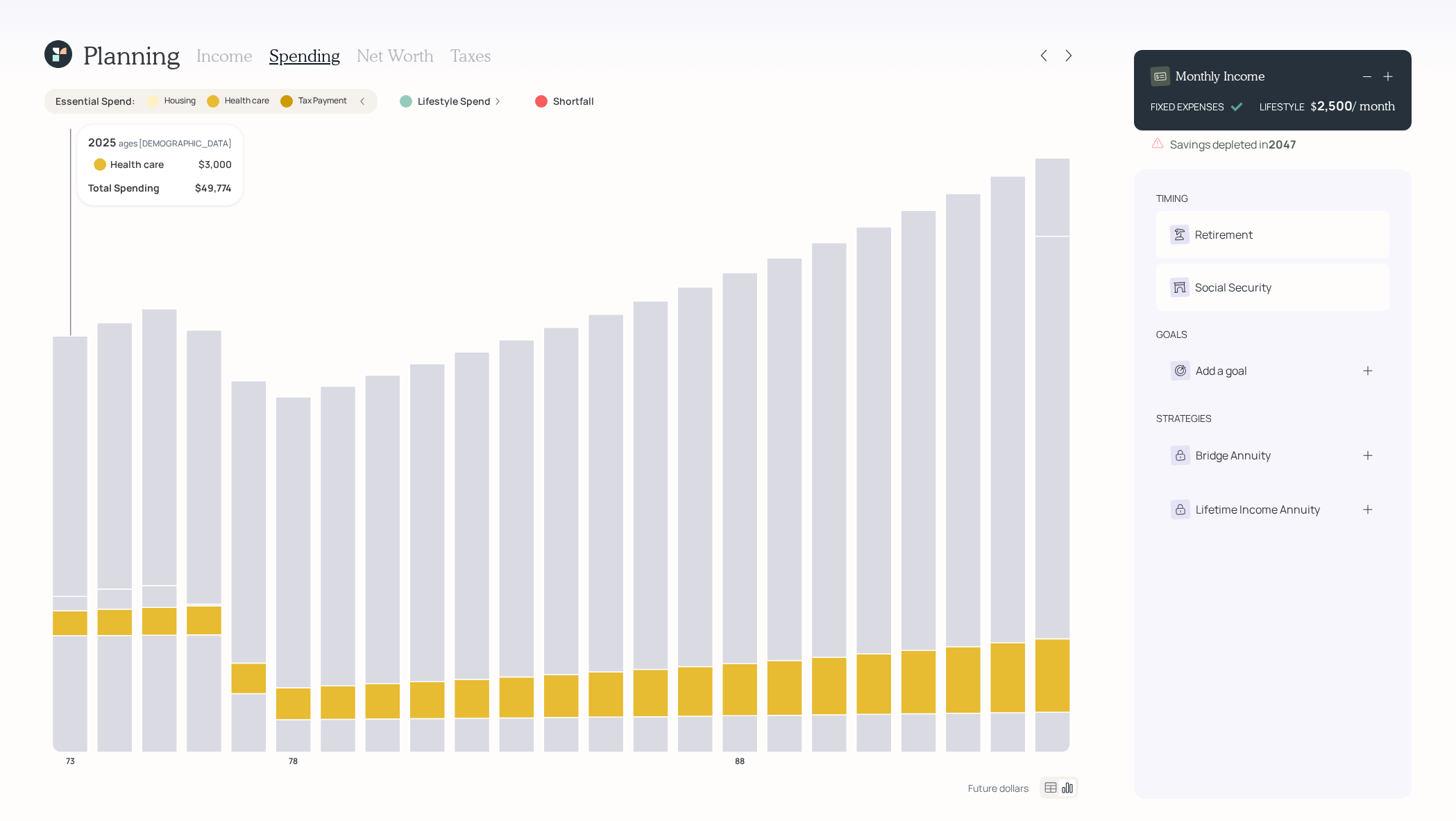
click at [67, 602] on icon at bounding box center [70, 603] width 36 height 14
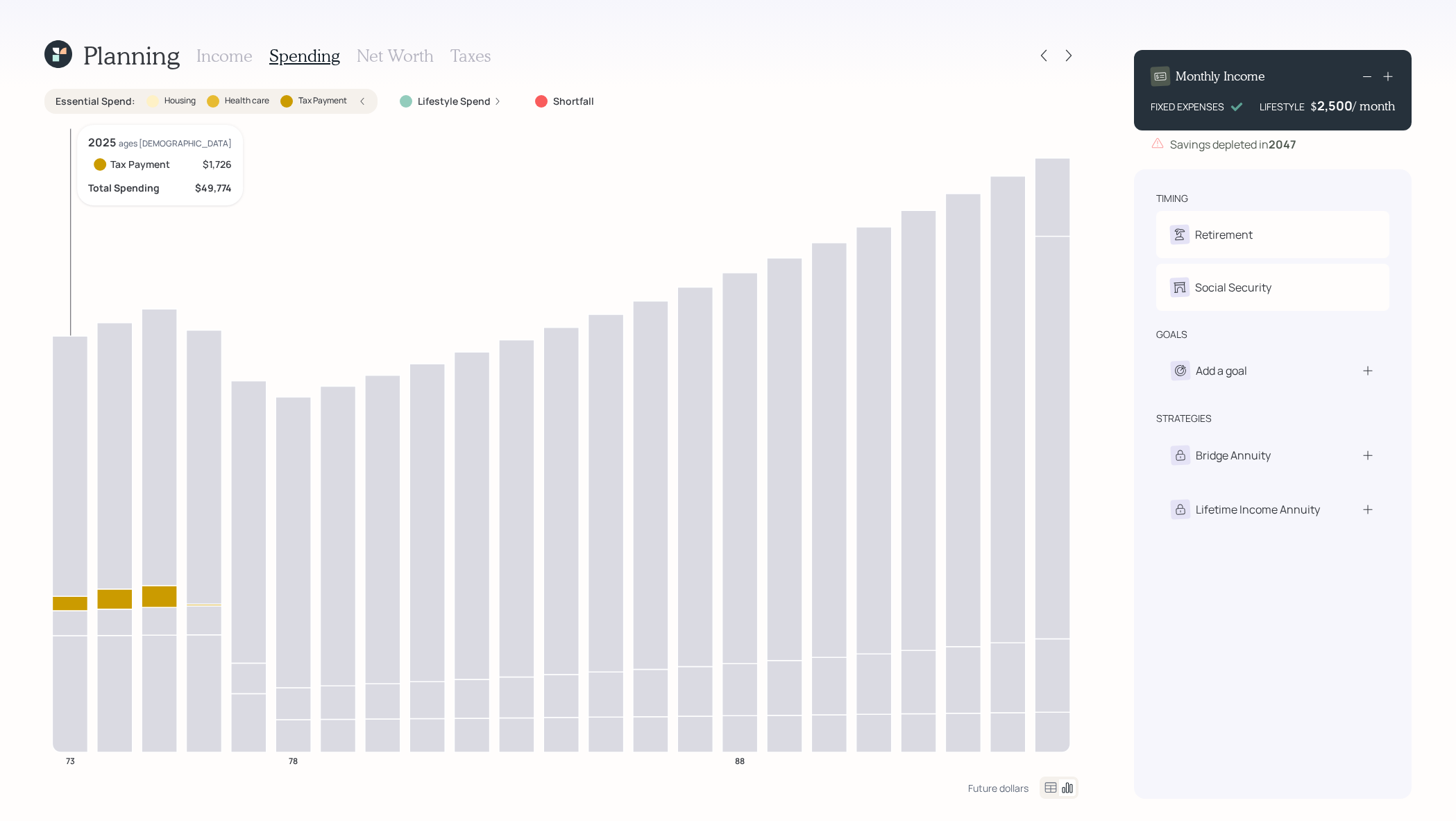
click at [61, 560] on icon at bounding box center [70, 467] width 36 height 260
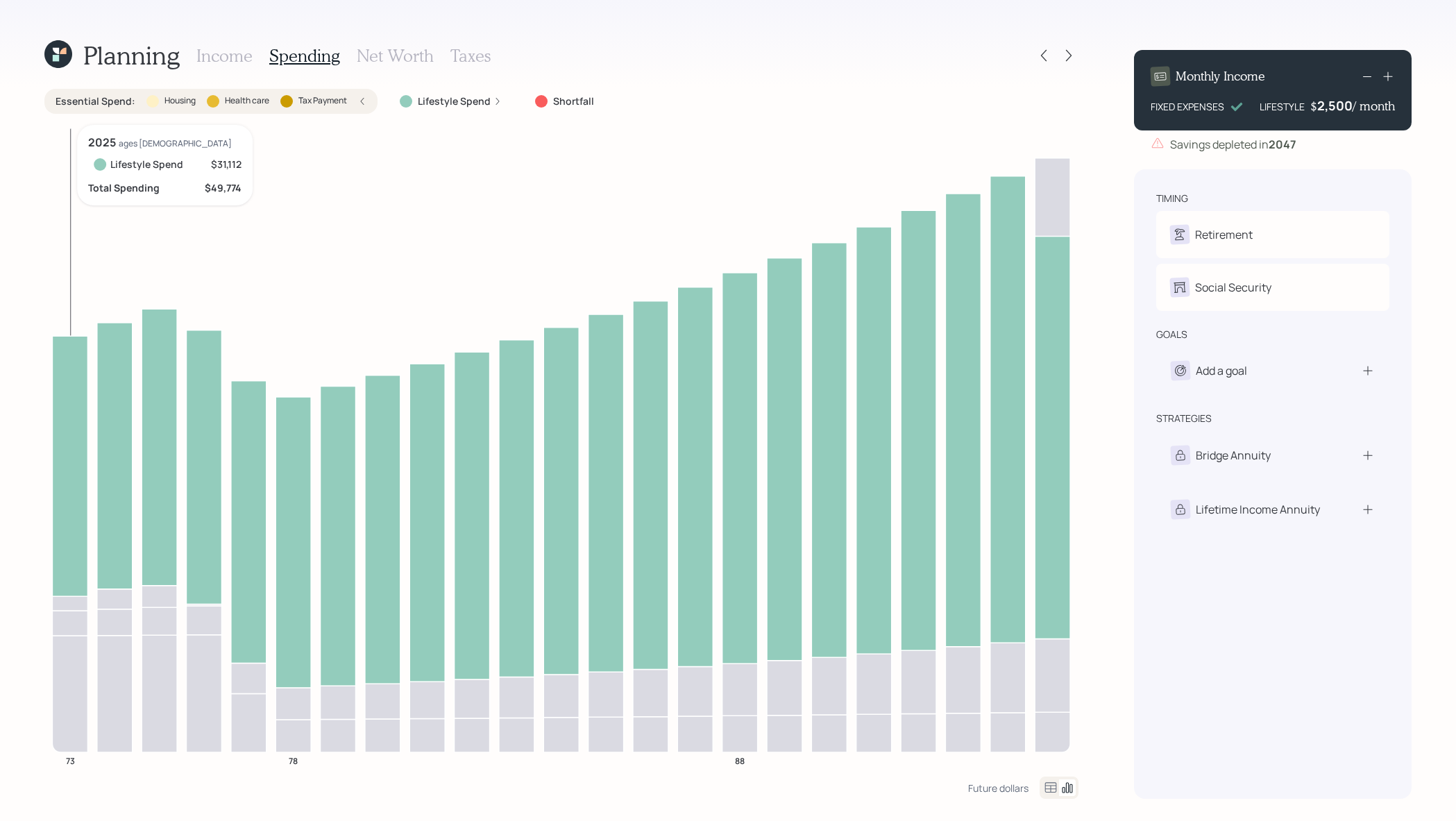
click at [73, 393] on icon at bounding box center [70, 467] width 36 height 260
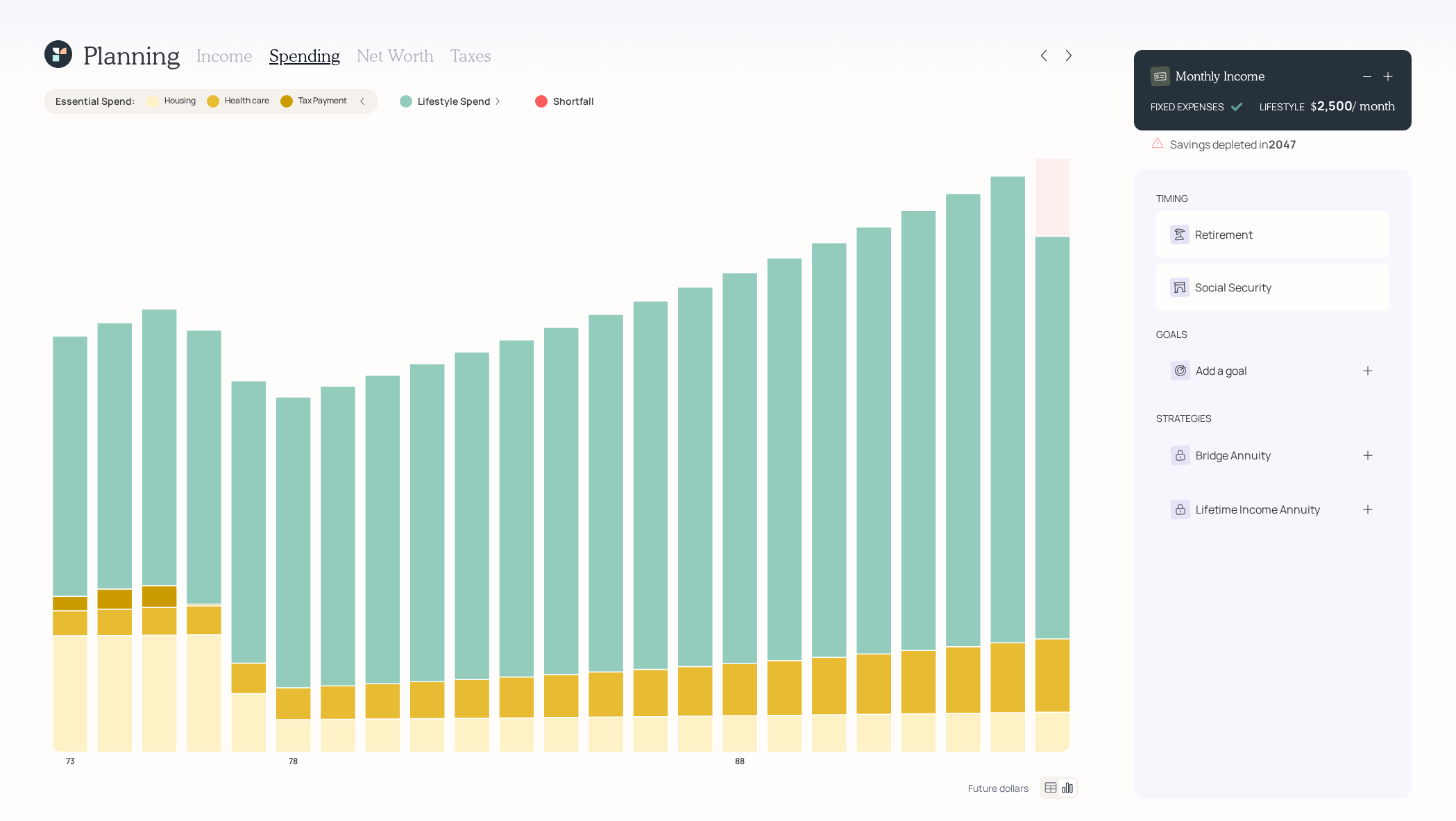
click at [221, 61] on h3 "Income" at bounding box center [224, 56] width 57 height 20
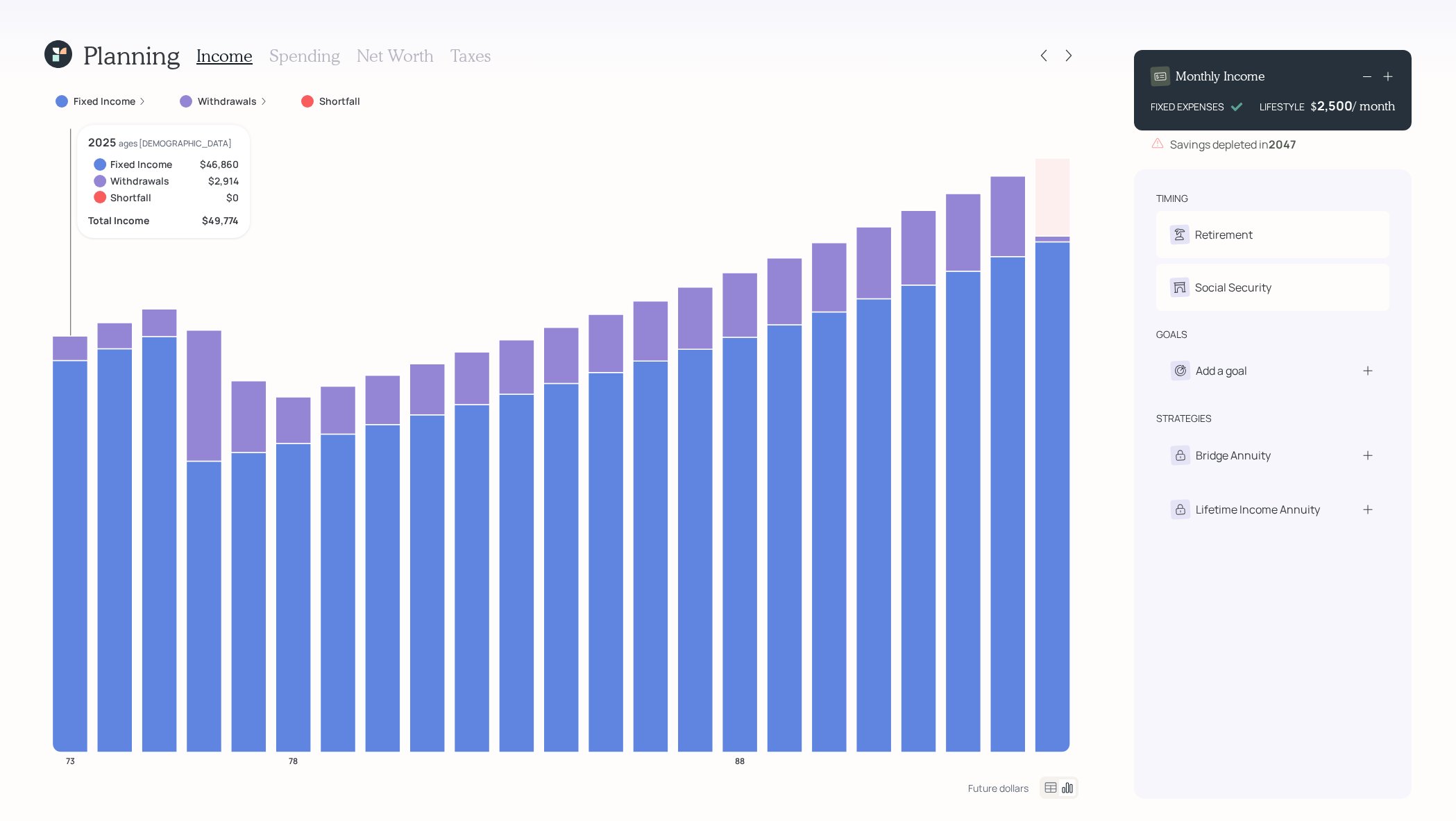
click at [62, 350] on icon at bounding box center [70, 349] width 36 height 25
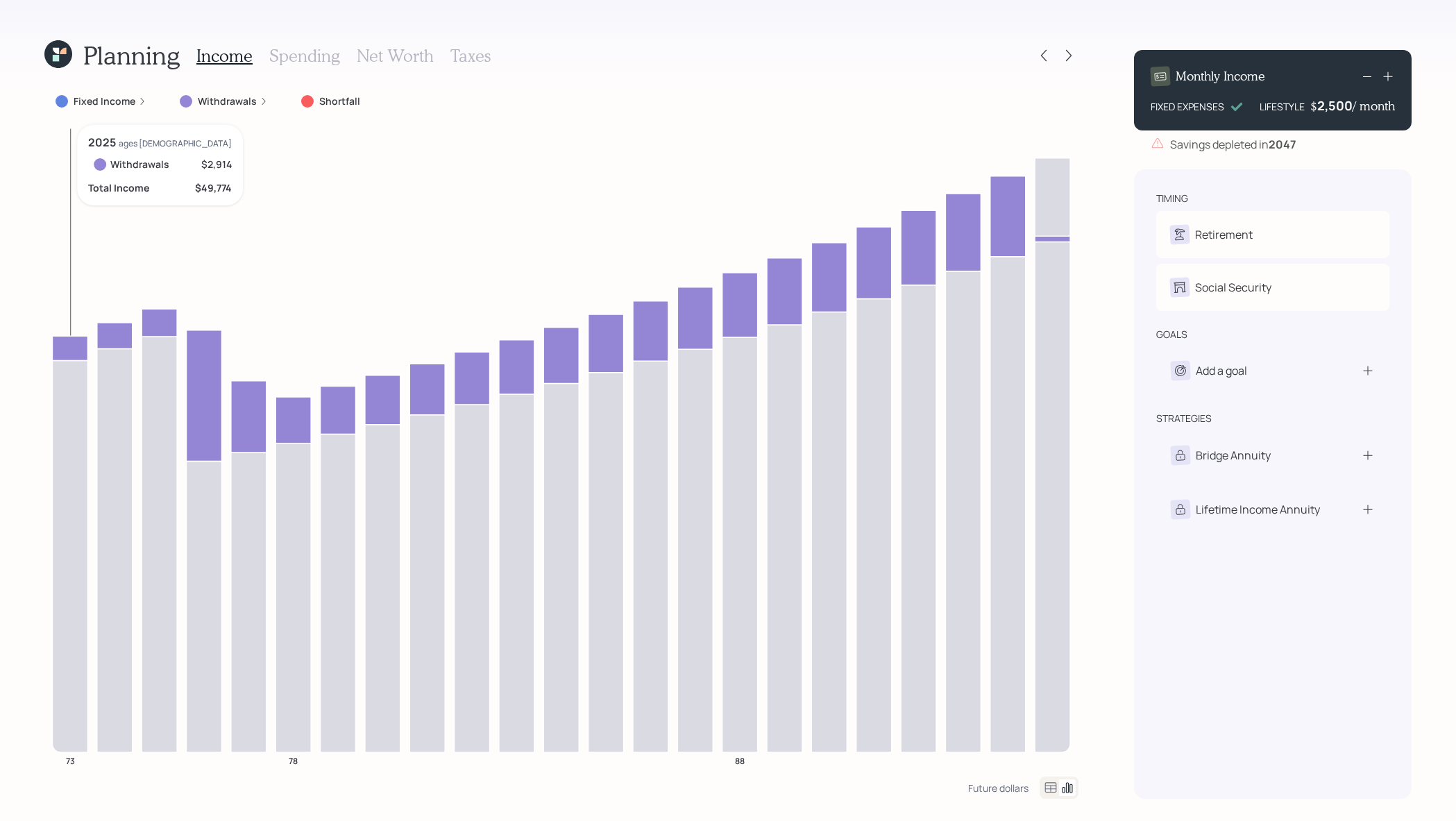
click at [64, 352] on icon at bounding box center [70, 349] width 36 height 25
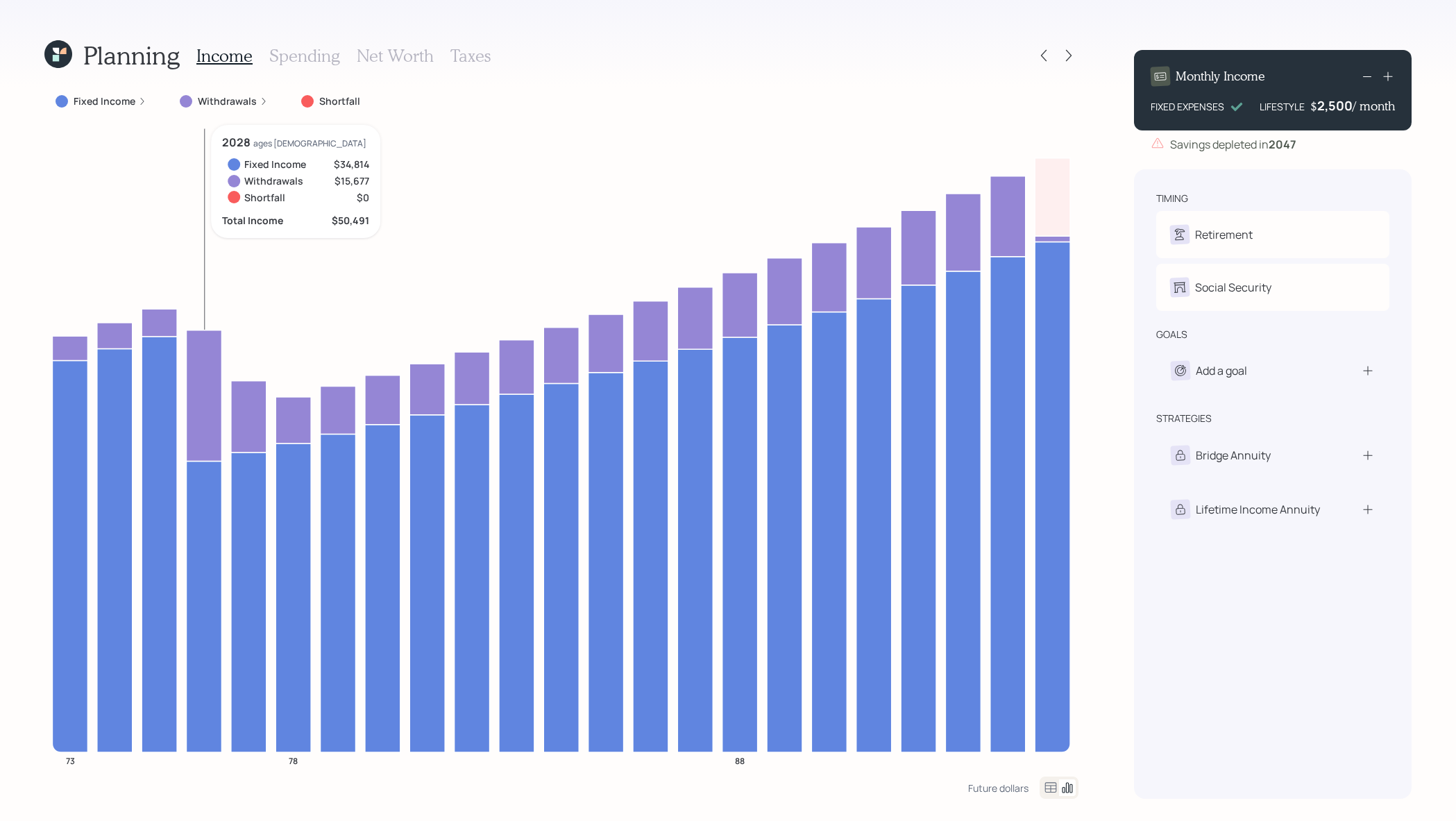
click at [204, 386] on icon at bounding box center [204, 395] width 36 height 131
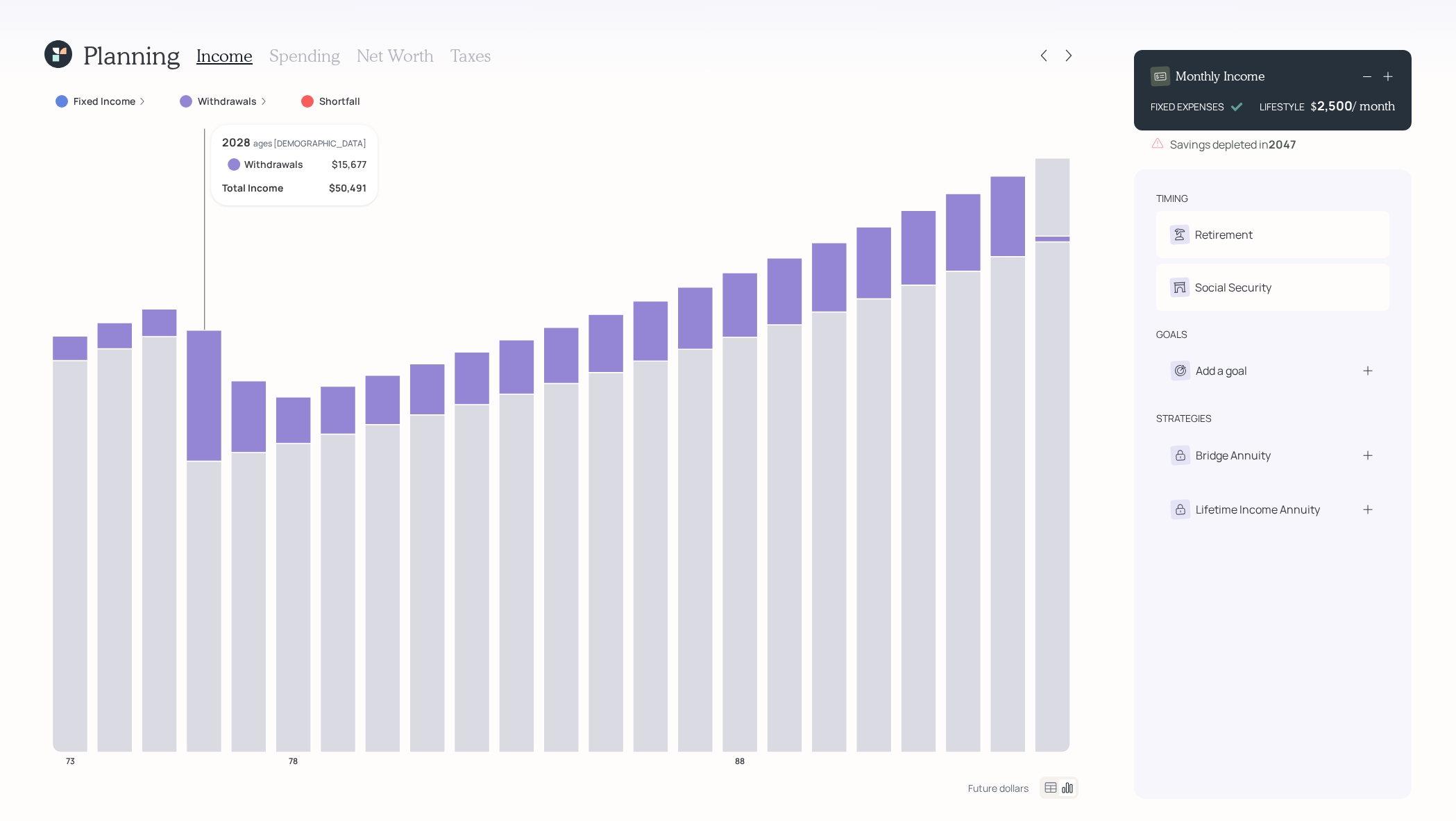
click at [214, 356] on icon at bounding box center [204, 395] width 36 height 131
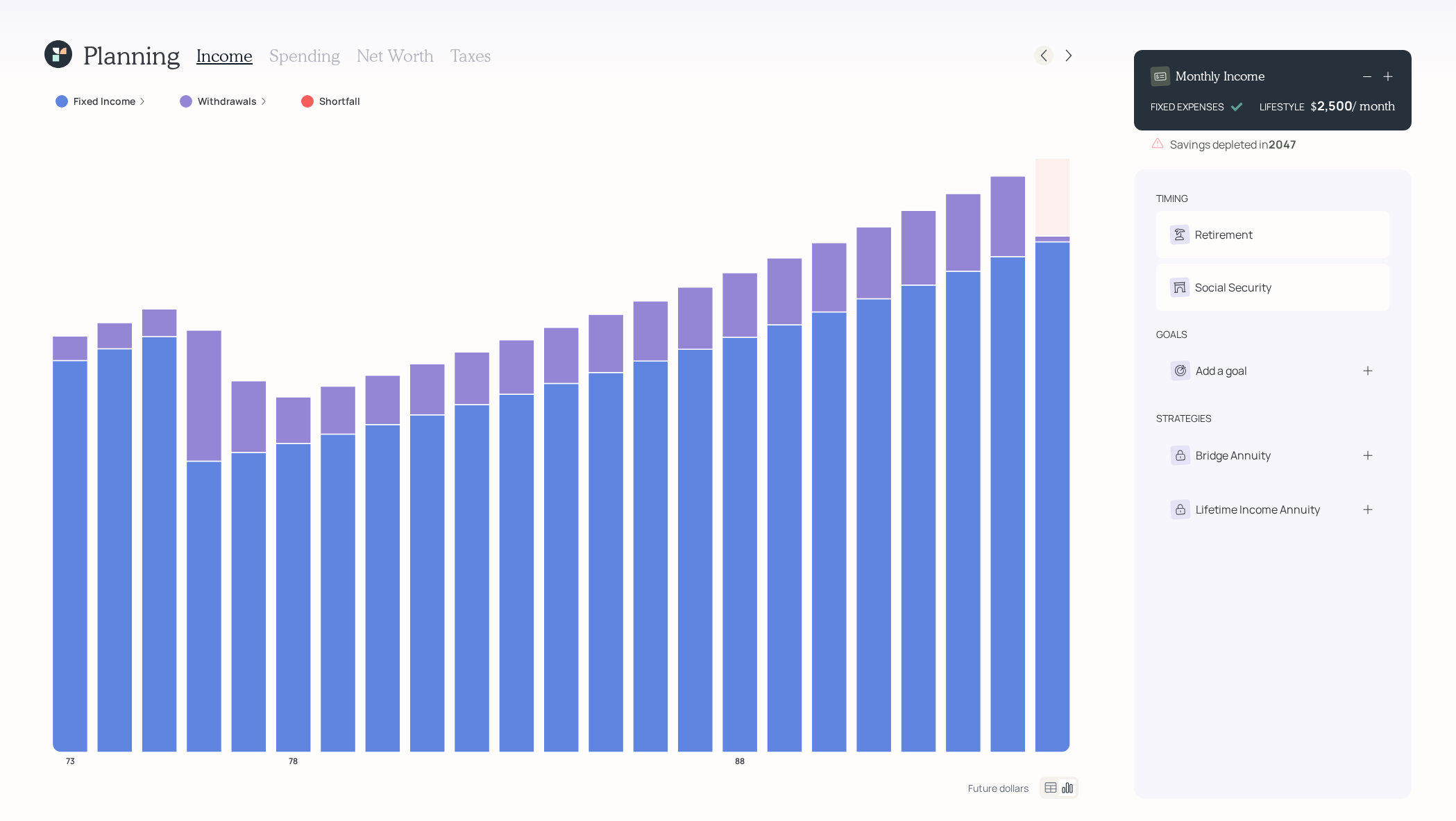
click at [1041, 58] on icon at bounding box center [1043, 56] width 14 height 14
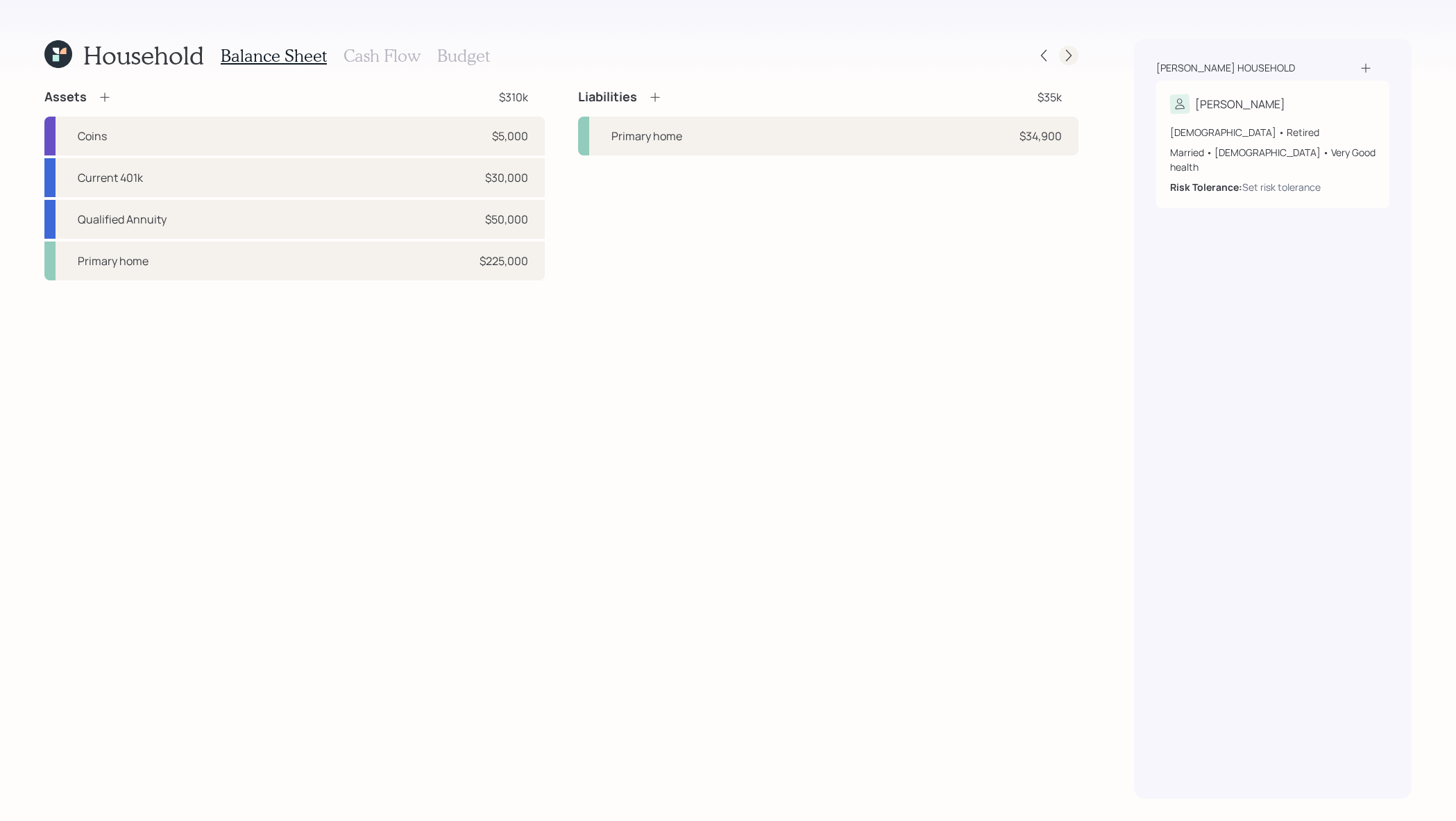
click at [1070, 57] on icon at bounding box center [1069, 56] width 6 height 12
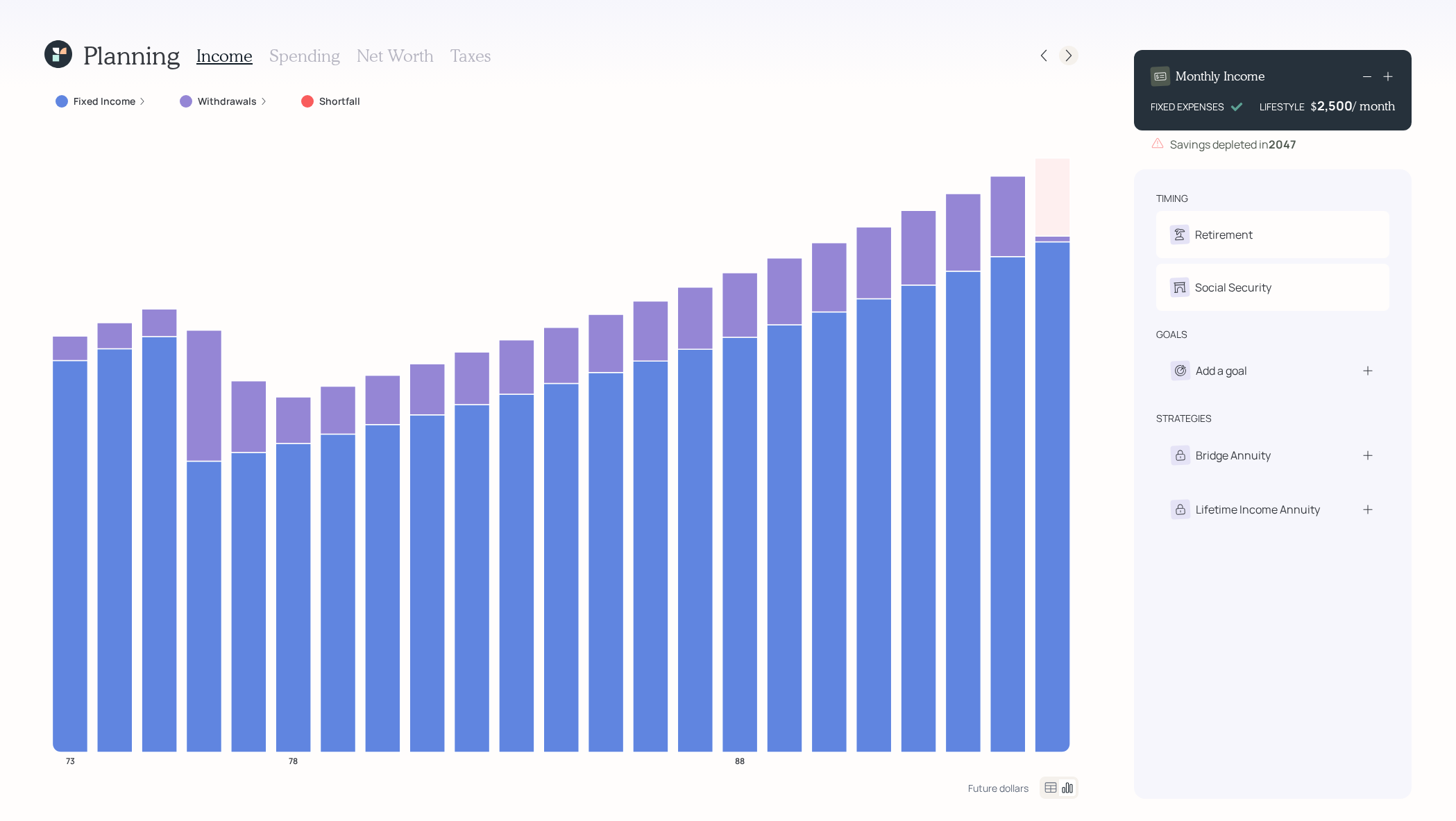
click at [1066, 54] on icon at bounding box center [1069, 56] width 14 height 14
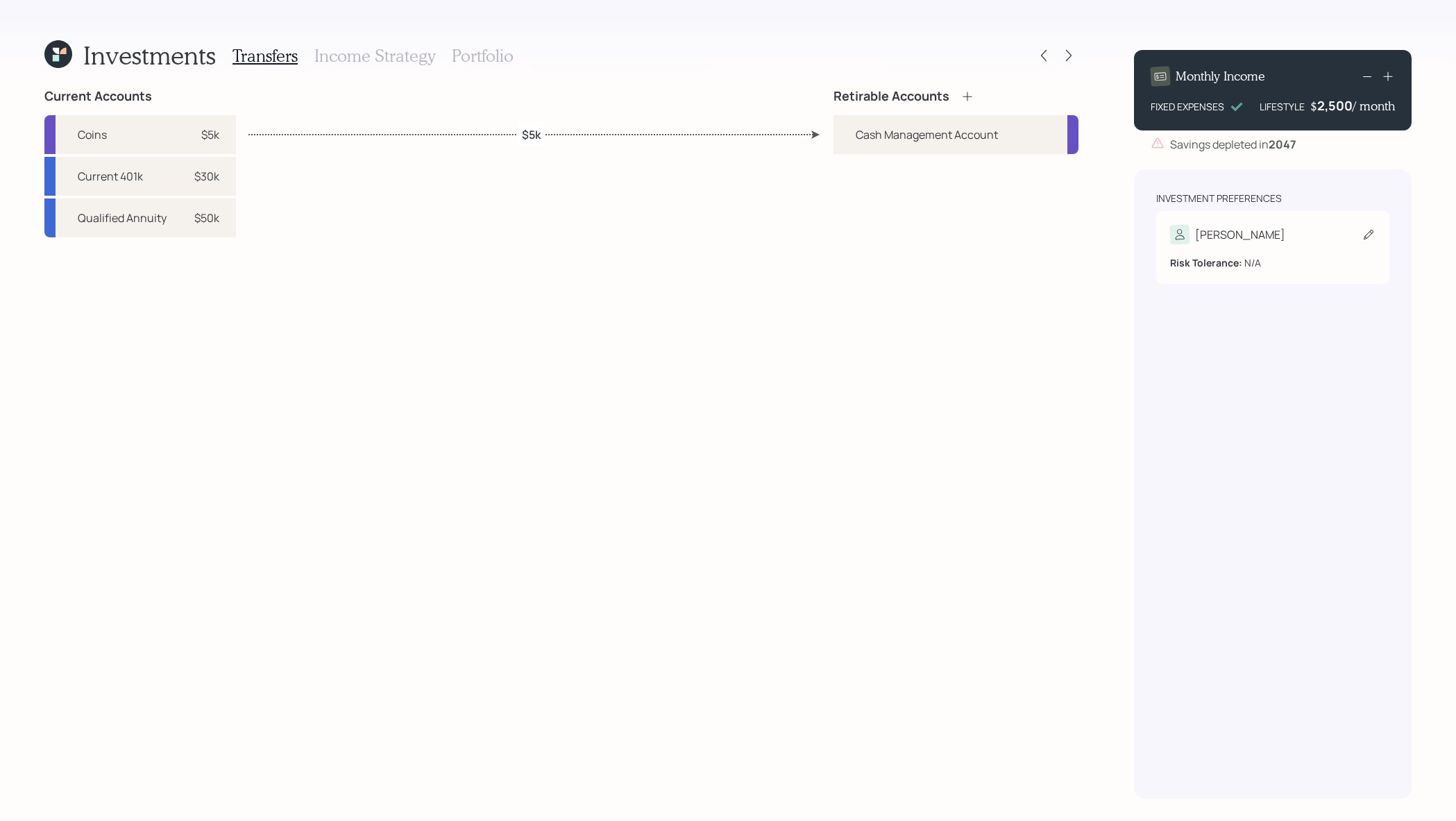
click at [1256, 232] on div "[PERSON_NAME]" at bounding box center [1273, 235] width 205 height 20
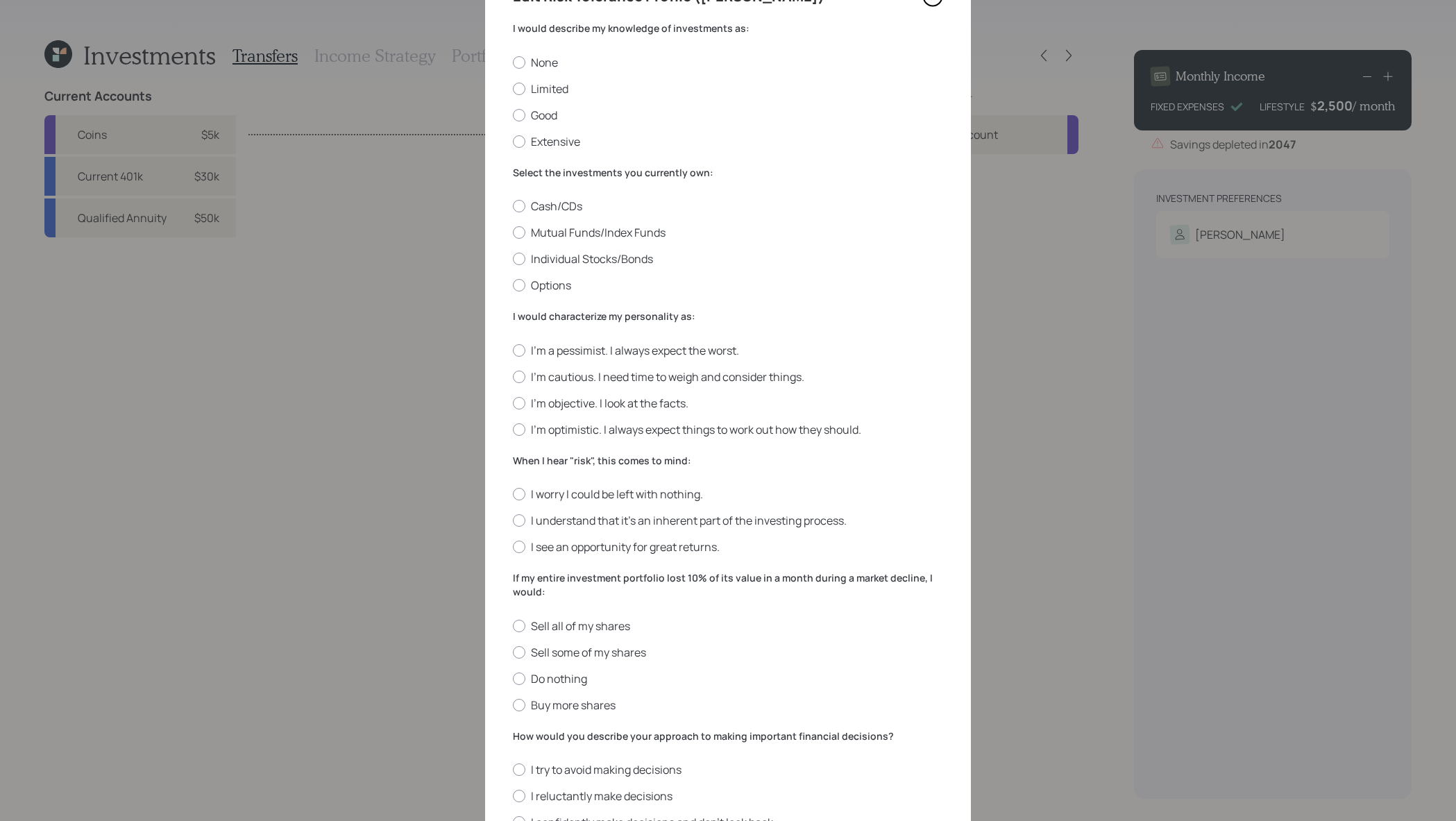
scroll to position [86, 0]
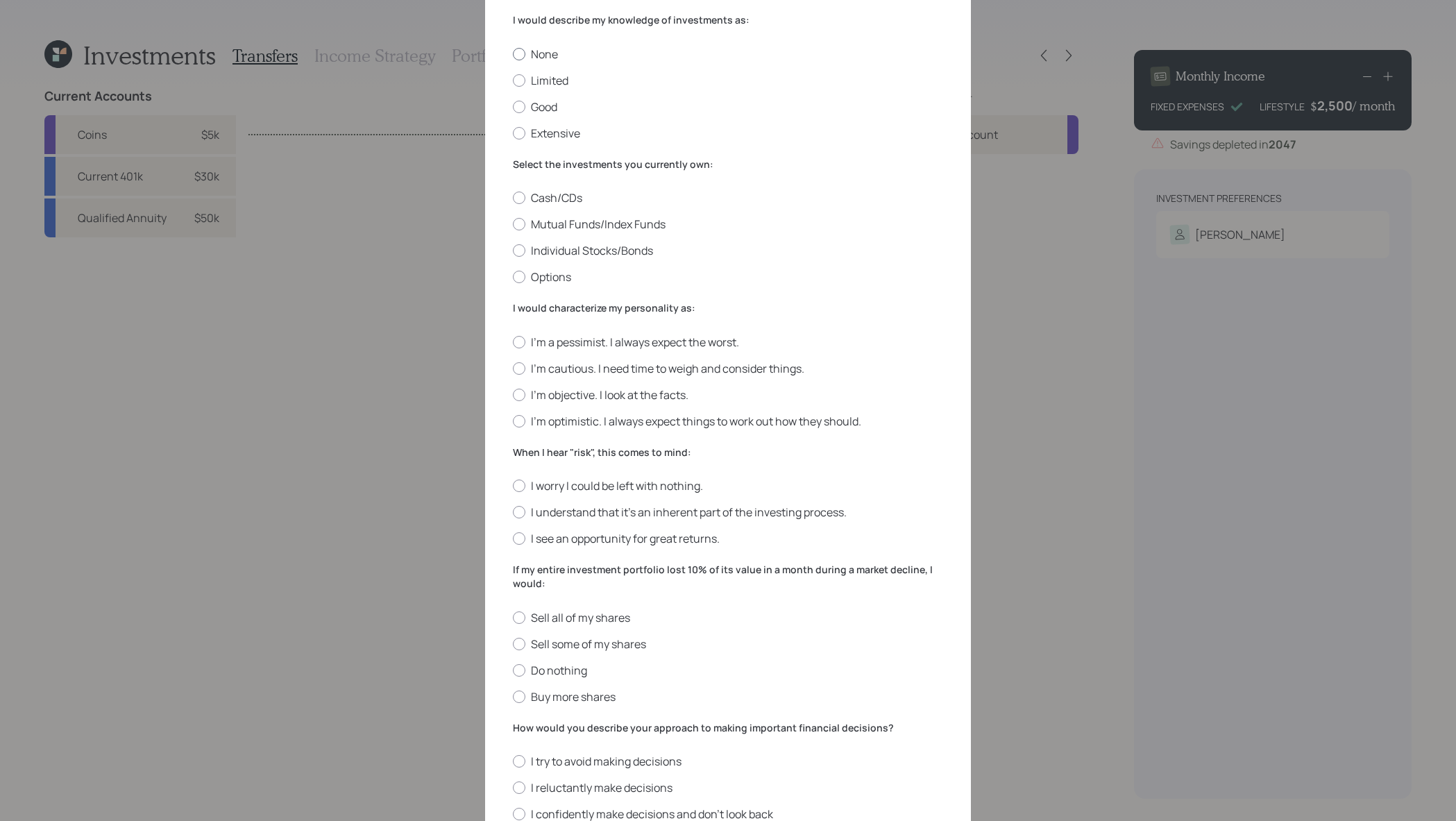
click at [549, 55] on label "None" at bounding box center [728, 54] width 431 height 15
click at [513, 54] on input "None" at bounding box center [513, 54] width 1 height 1
radio input "true"
click at [533, 224] on label "Mutual Funds/Index Funds" at bounding box center [728, 224] width 431 height 15
click at [513, 224] on input "Mutual Funds/Index Funds" at bounding box center [513, 224] width 1 height 1
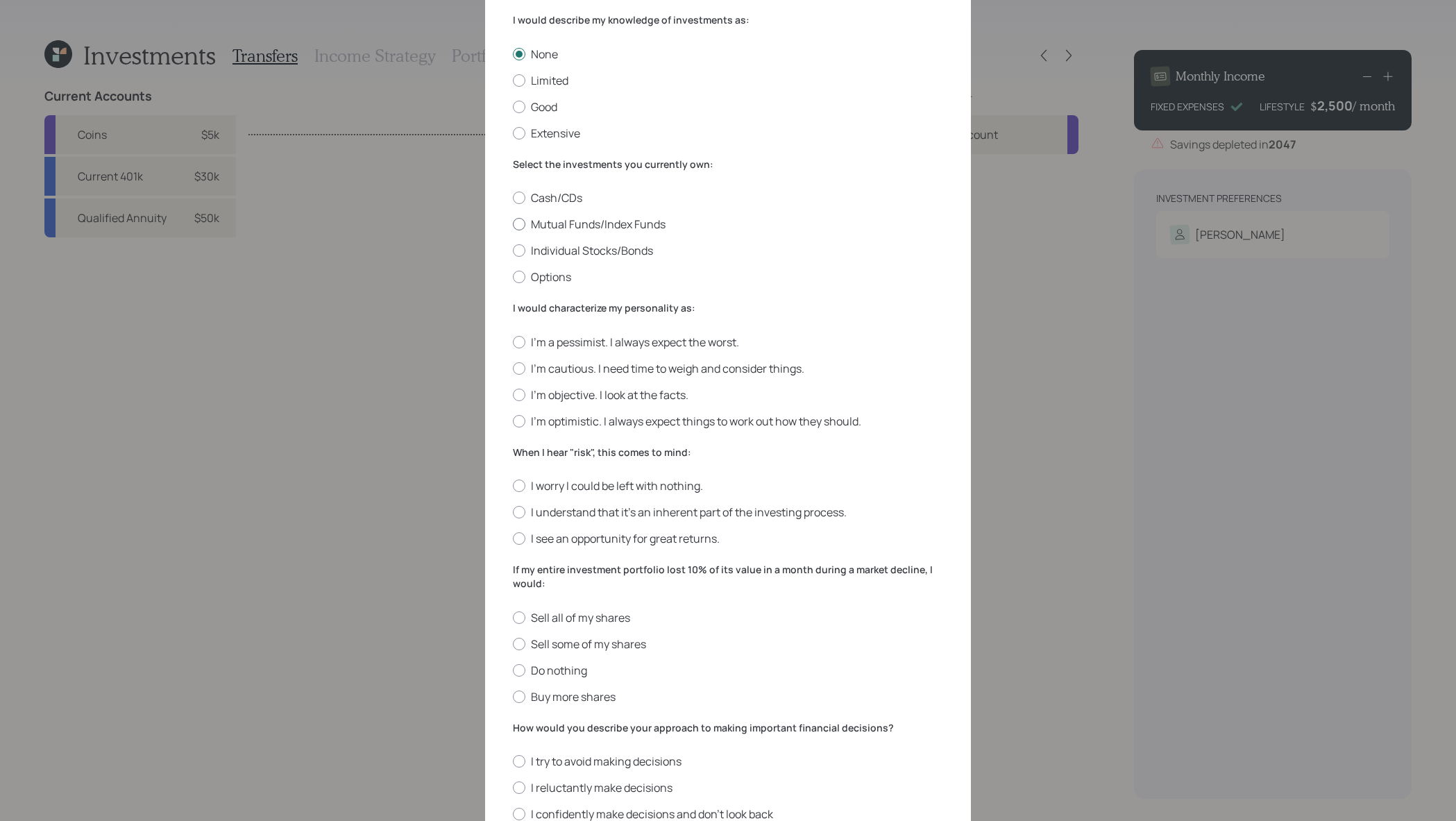
radio input "true"
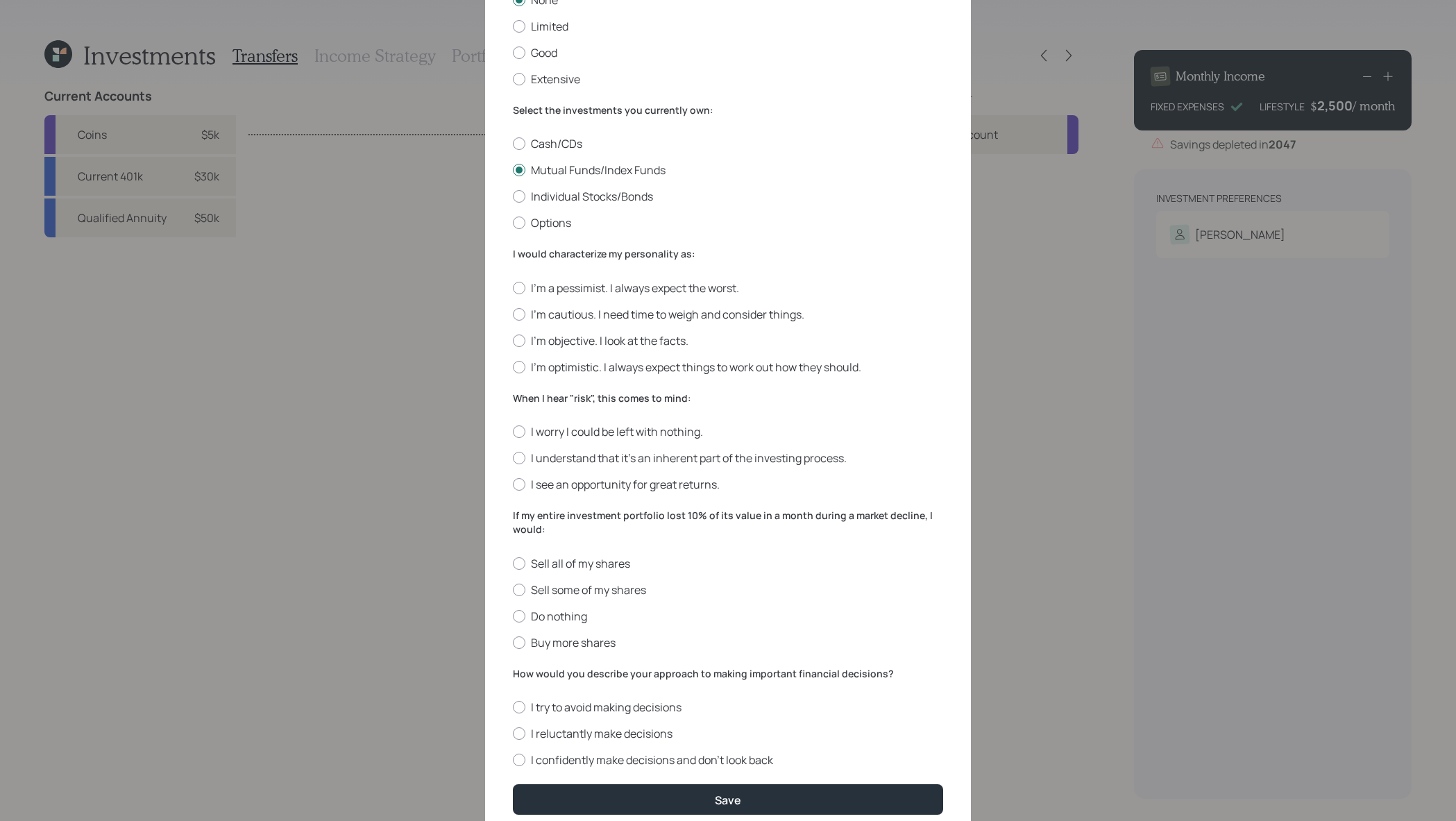
scroll to position [196, 0]
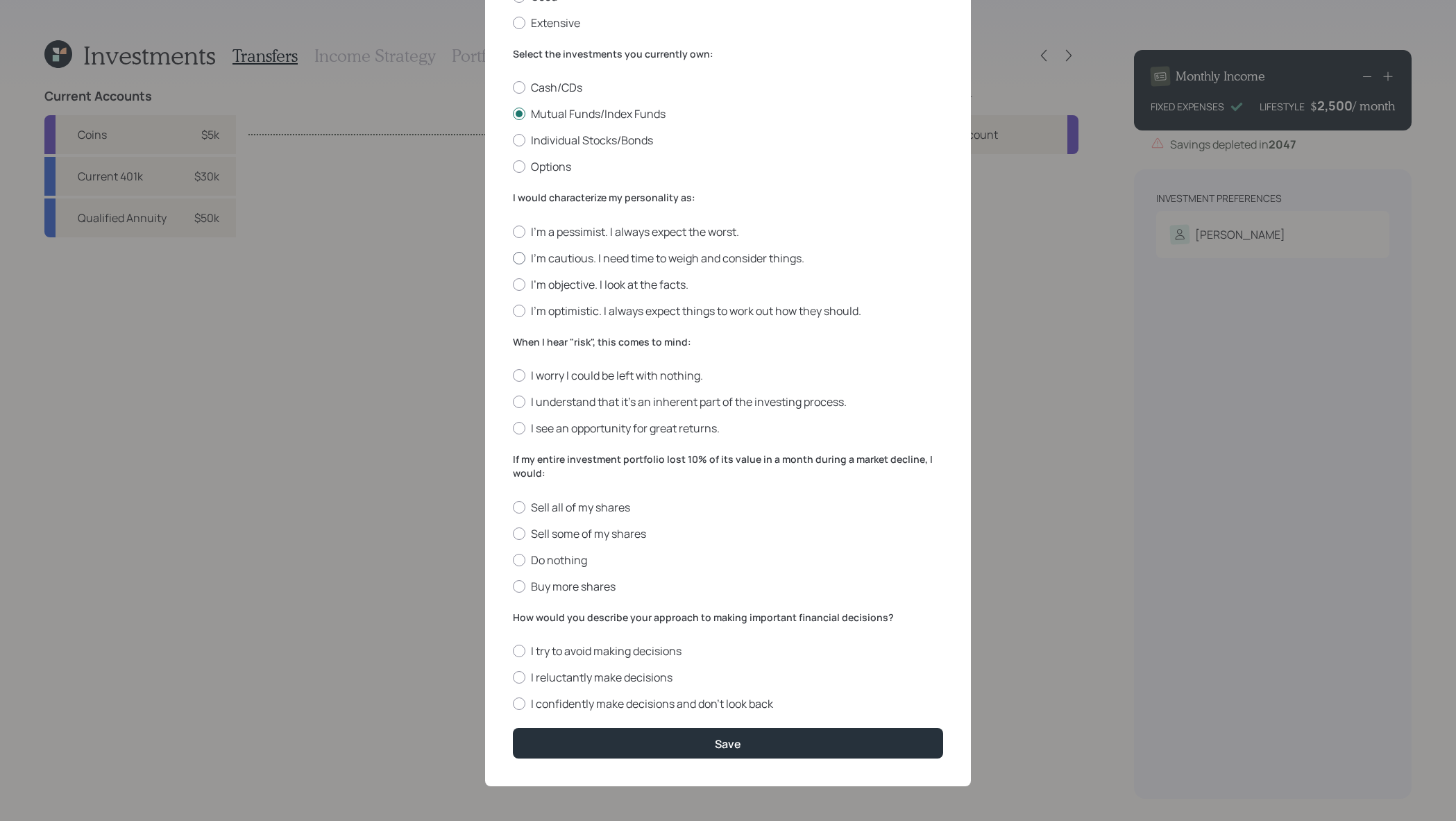
click at [536, 259] on label "I'm cautious. I need time to weigh and consider things." at bounding box center [728, 258] width 431 height 15
click at [513, 258] on input "I'm cautious. I need time to weigh and consider things." at bounding box center [513, 257] width 1 height 1
radio input "true"
click at [583, 376] on label "I worry I could be left with nothing." at bounding box center [728, 375] width 431 height 15
click at [513, 376] on input "I worry I could be left with nothing." at bounding box center [513, 375] width 1 height 1
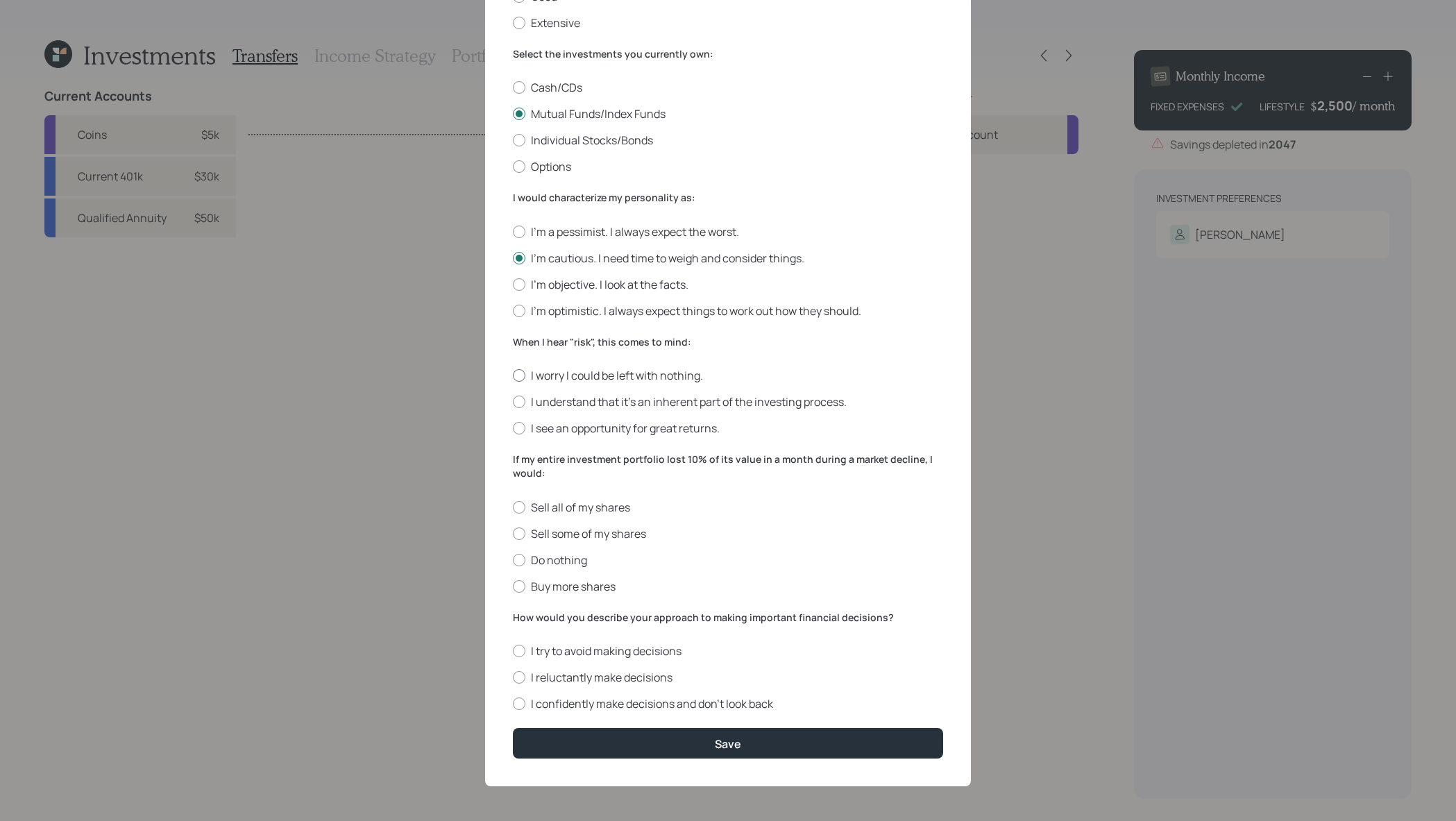
radio input "true"
drag, startPoint x: 557, startPoint y: 479, endPoint x: 485, endPoint y: 456, distance: 75.6
click at [485, 456] on div "Edit Risk Tolerance Profile (Vicky) I would describe my knowledge of investment…" at bounding box center [728, 312] width 486 height 947
click at [536, 563] on label "Do nothing" at bounding box center [728, 560] width 431 height 15
click at [513, 560] on input "Do nothing" at bounding box center [513, 560] width 1 height 1
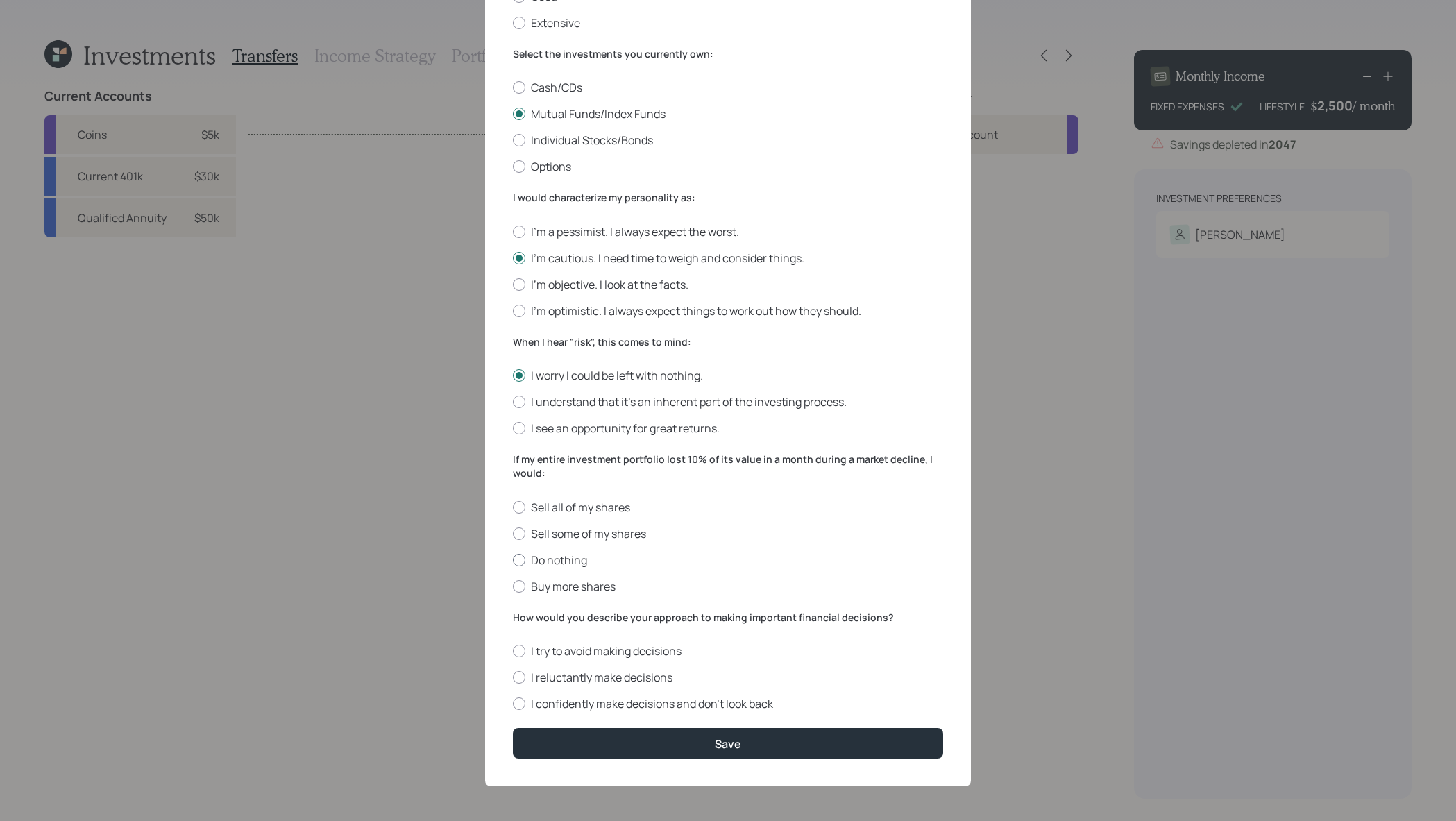
radio input "true"
click at [666, 707] on label "I confidently make decisions and don’t look back" at bounding box center [728, 704] width 431 height 15
click at [513, 705] on input "I confidently make decisions and don’t look back" at bounding box center [513, 704] width 1 height 1
radio input "true"
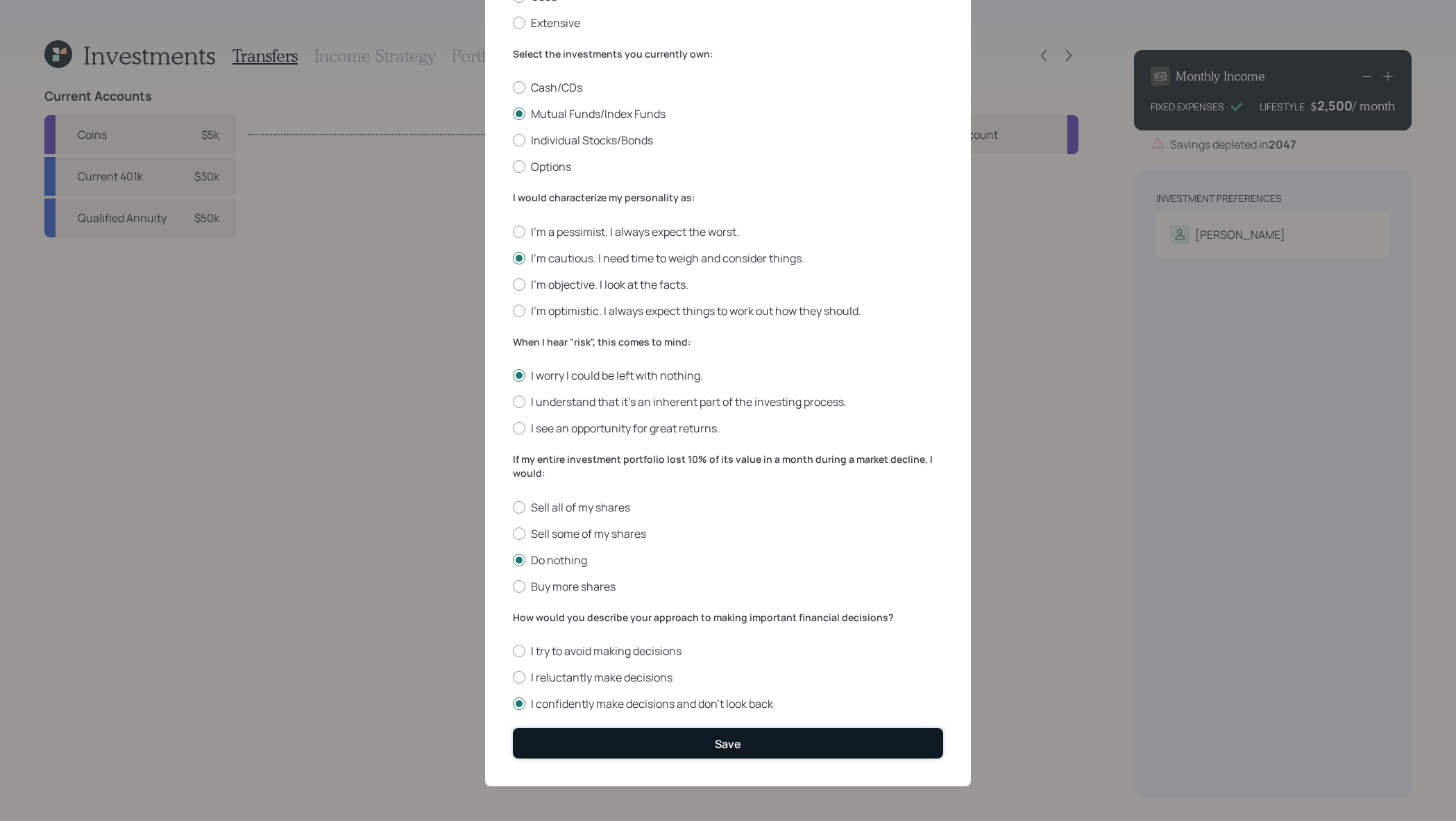
click at [673, 745] on button "Save" at bounding box center [728, 744] width 431 height 30
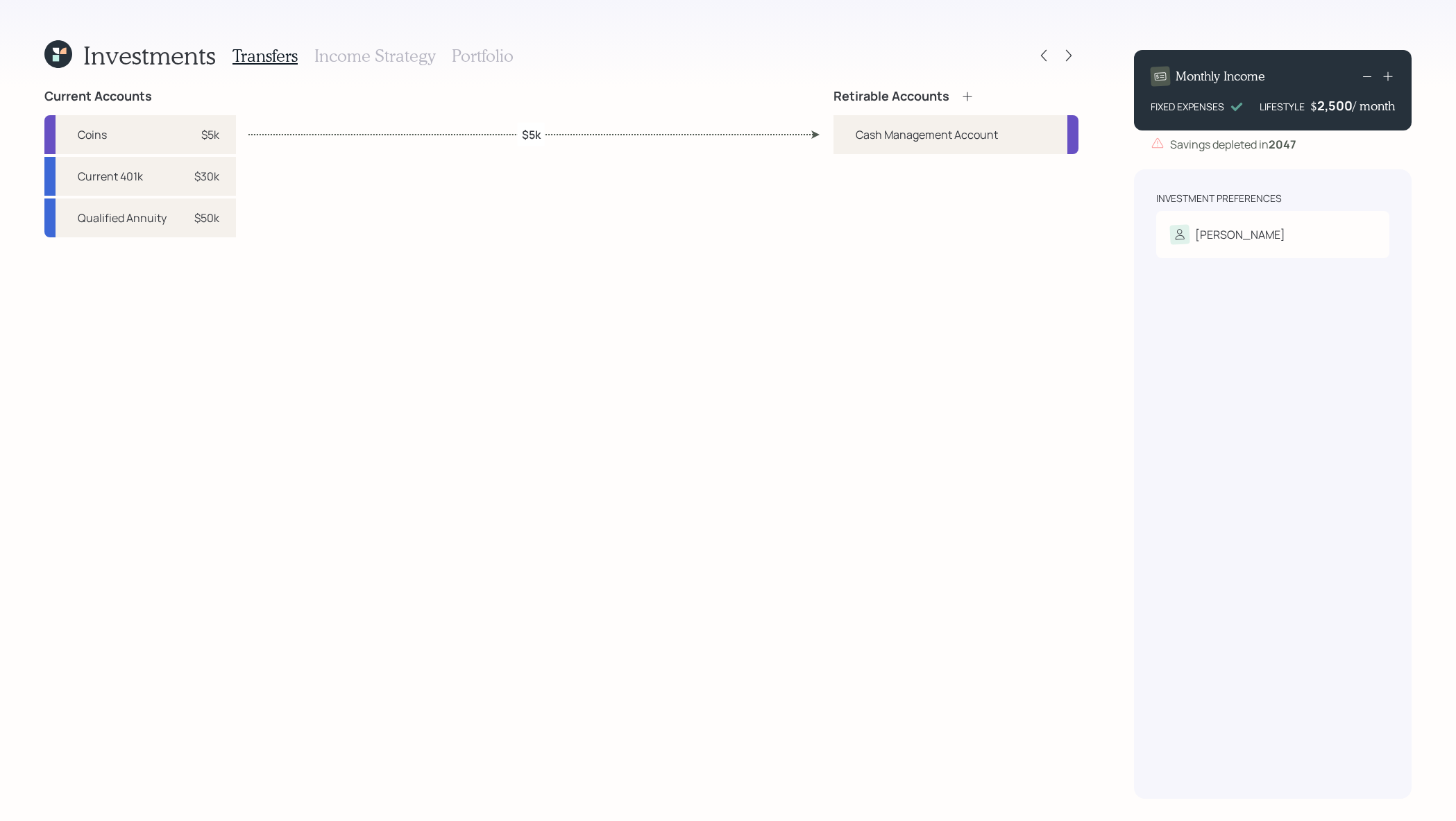
click at [973, 99] on icon at bounding box center [967, 96] width 14 height 14
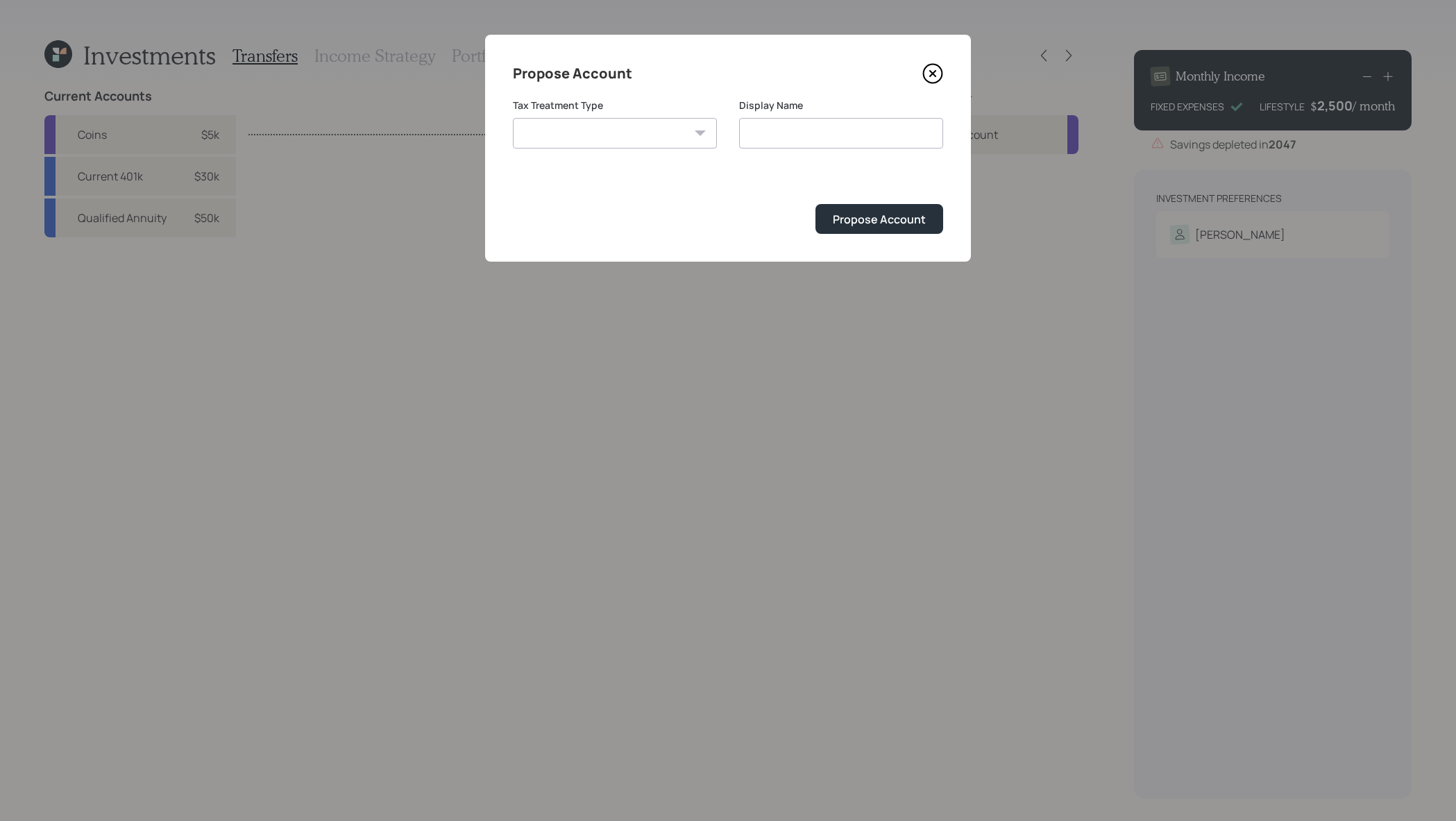
click at [595, 137] on select "Roth Taxable Traditional" at bounding box center [614, 133] width 204 height 30
select select "traditional"
type input "Traditional"
click at [863, 214] on div "Propose Account" at bounding box center [879, 220] width 93 height 15
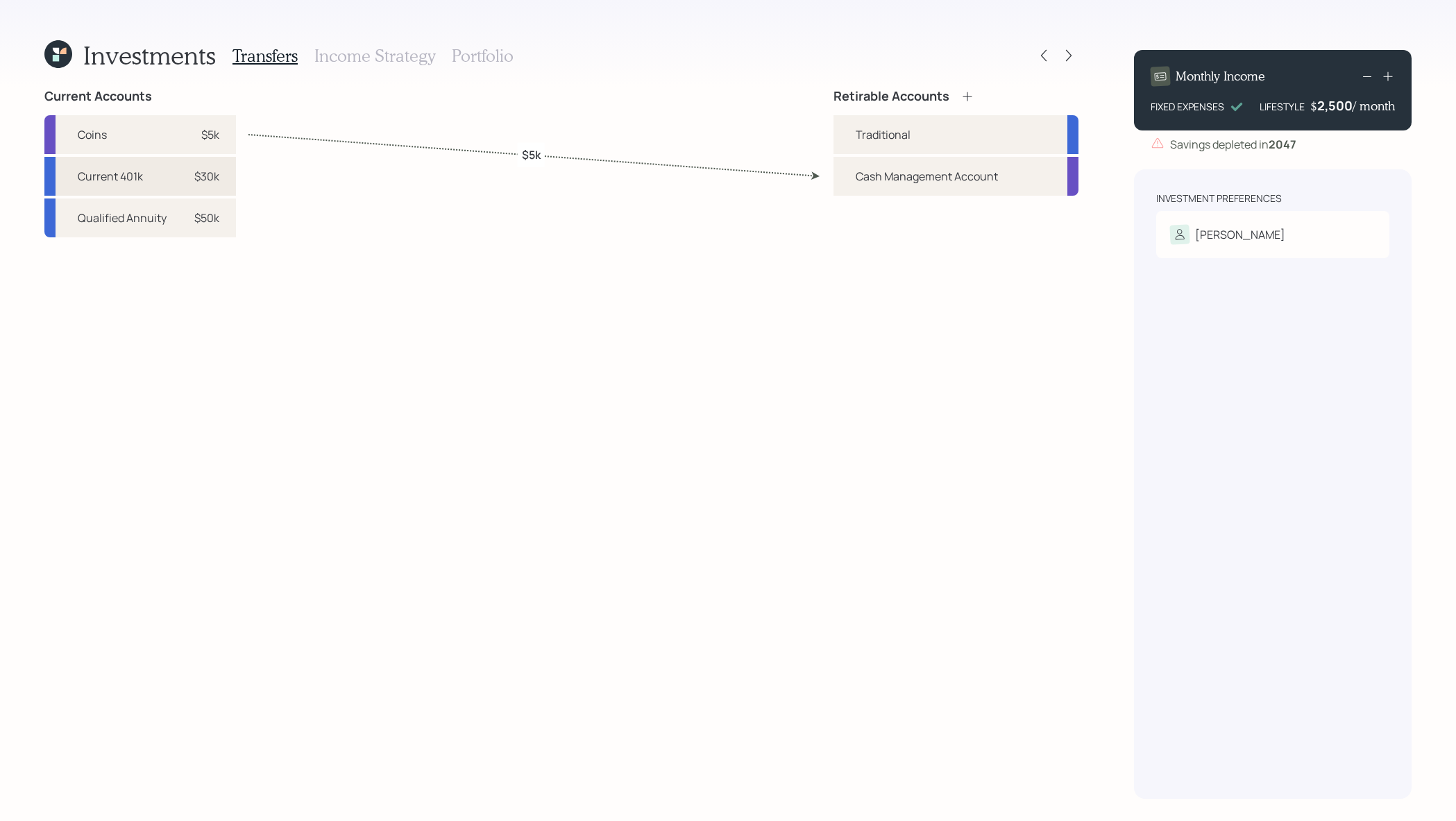
click at [182, 183] on div "$30k" at bounding box center [199, 176] width 41 height 17
click at [894, 132] on div "Traditional" at bounding box center [883, 135] width 55 height 17
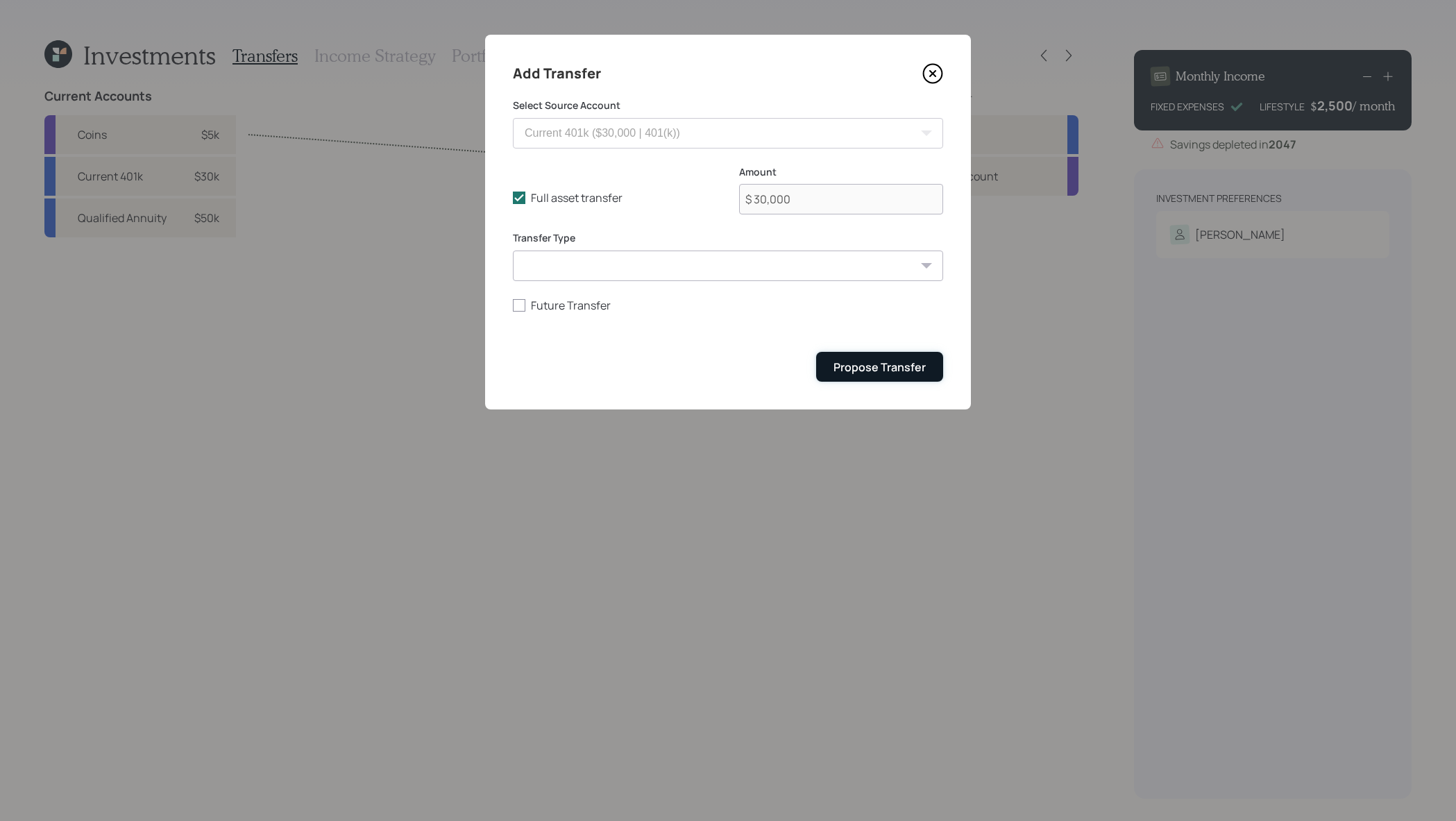
click at [868, 359] on button "Propose Transfer" at bounding box center [879, 367] width 127 height 30
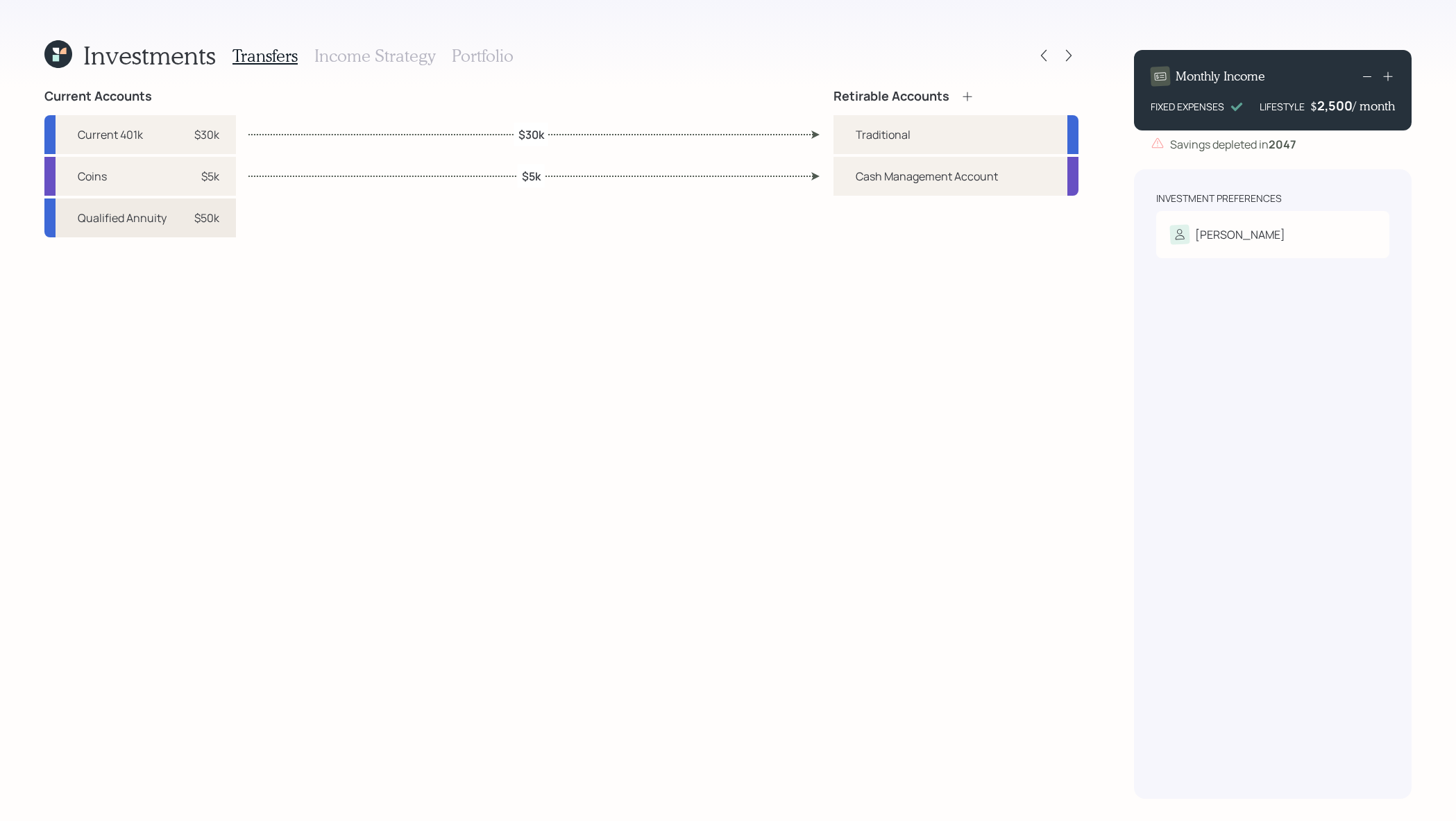
click at [181, 231] on div "Qualified Annuity $50k" at bounding box center [139, 218] width 191 height 39
click at [876, 139] on div "Traditional" at bounding box center [883, 135] width 55 height 17
select select "d8e426fc-d608-4dbe-a2d0-1d084b6261f4"
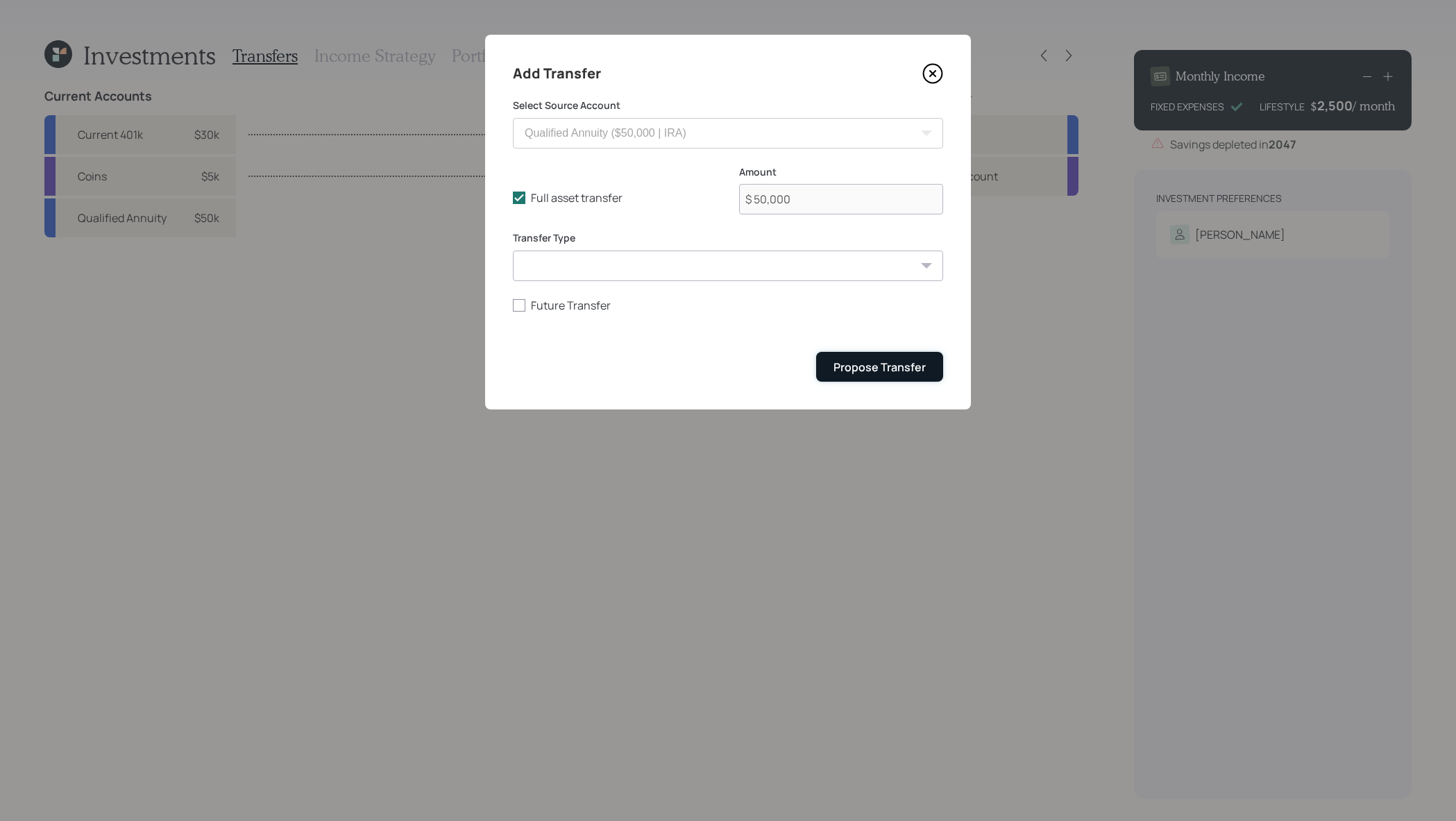
click at [912, 360] on div "Propose Transfer" at bounding box center [880, 368] width 92 height 15
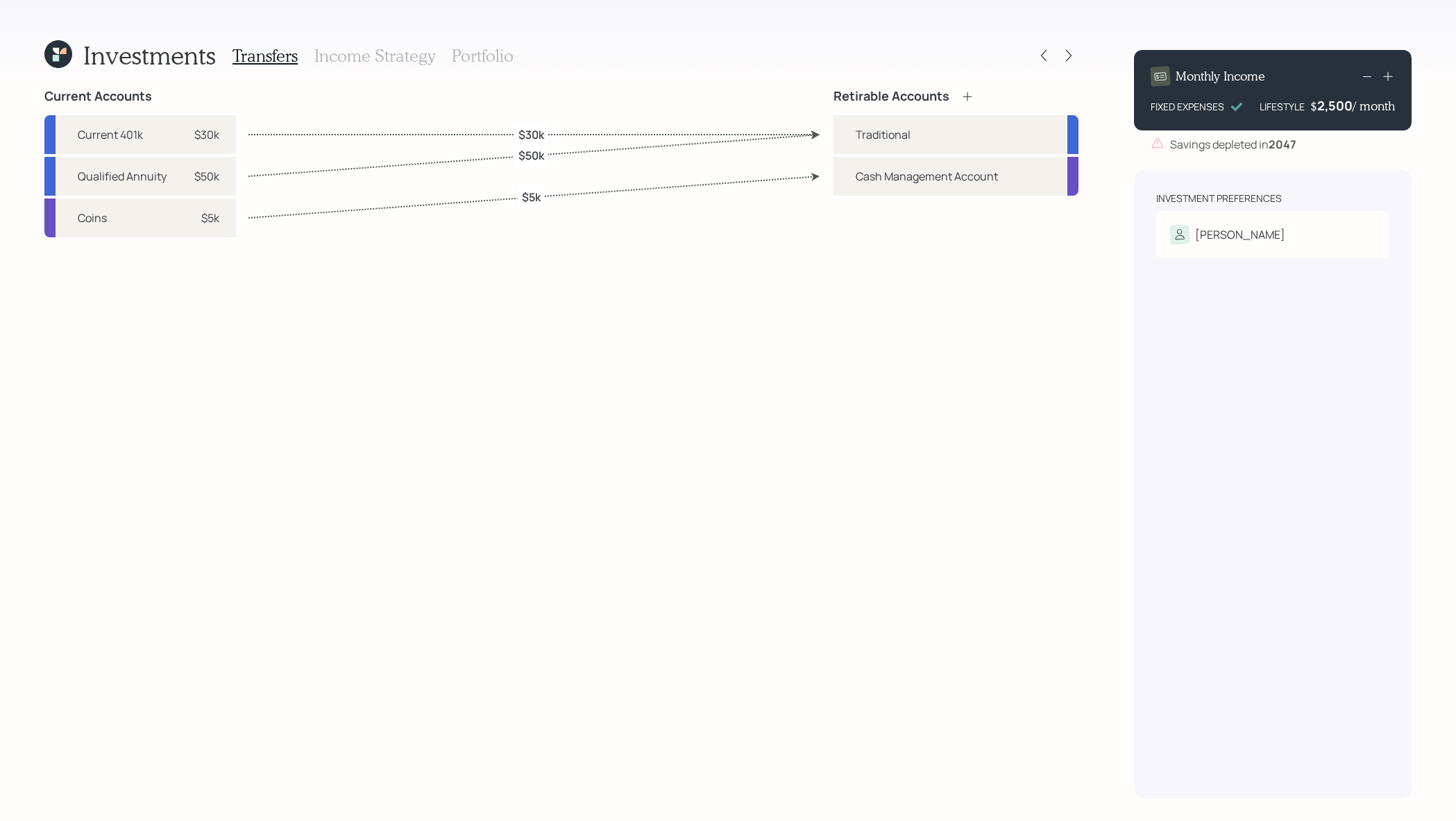
click at [411, 58] on h3 "Income Strategy" at bounding box center [375, 56] width 121 height 20
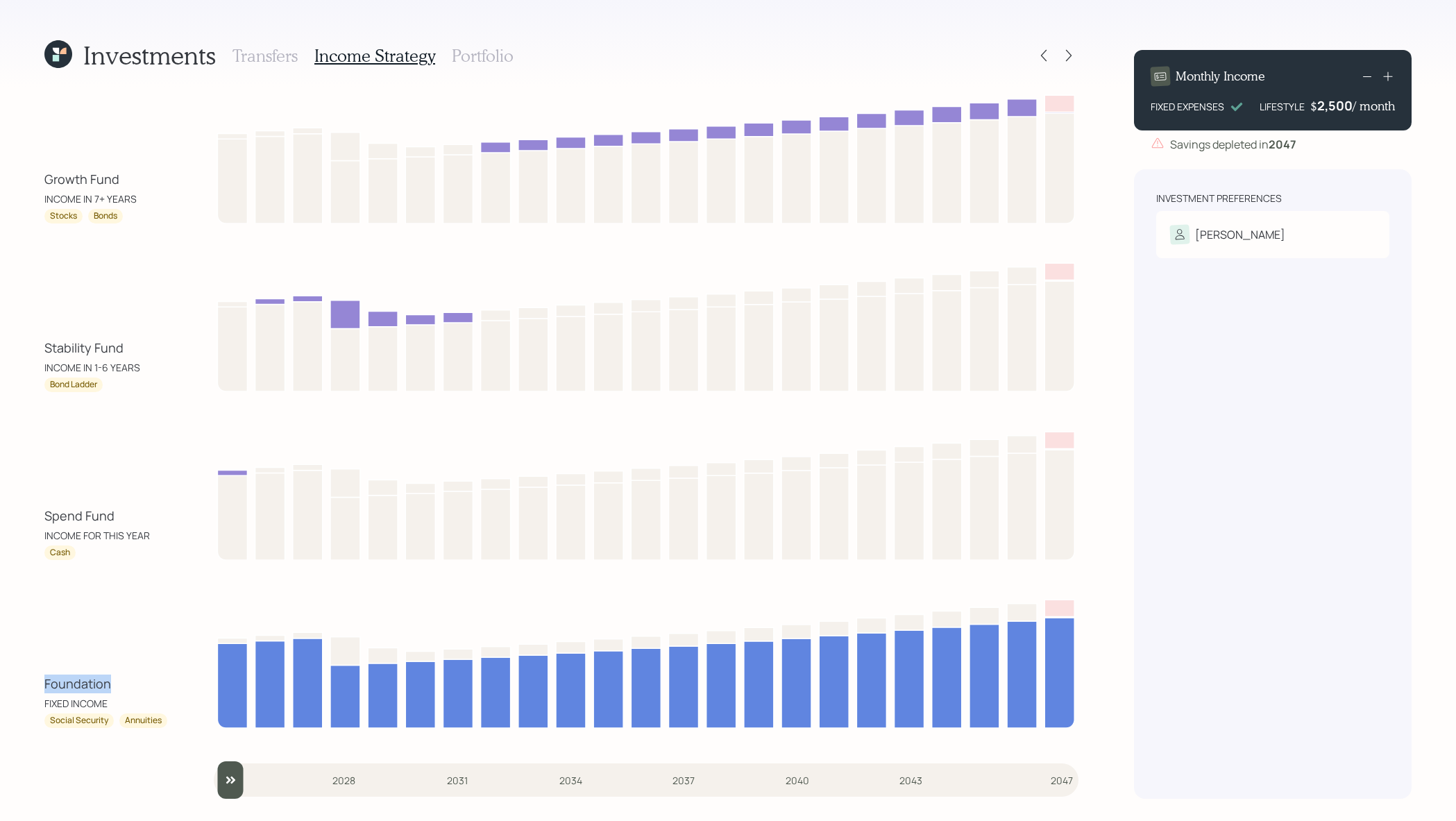
drag, startPoint x: 130, startPoint y: 686, endPoint x: 44, endPoint y: 679, distance: 86.3
click at [44, 679] on div "Foundation" at bounding box center [106, 684] width 125 height 19
click at [134, 708] on div "FIXED INCOME" at bounding box center [106, 703] width 125 height 14
drag, startPoint x: 149, startPoint y: 516, endPoint x: 29, endPoint y: 516, distance: 120.0
click at [29, 516] on div "Investments Transfers Income Strategy Portfolio Growth Fund INCOME IN 7+ YEARS …" at bounding box center [728, 410] width 1456 height 821
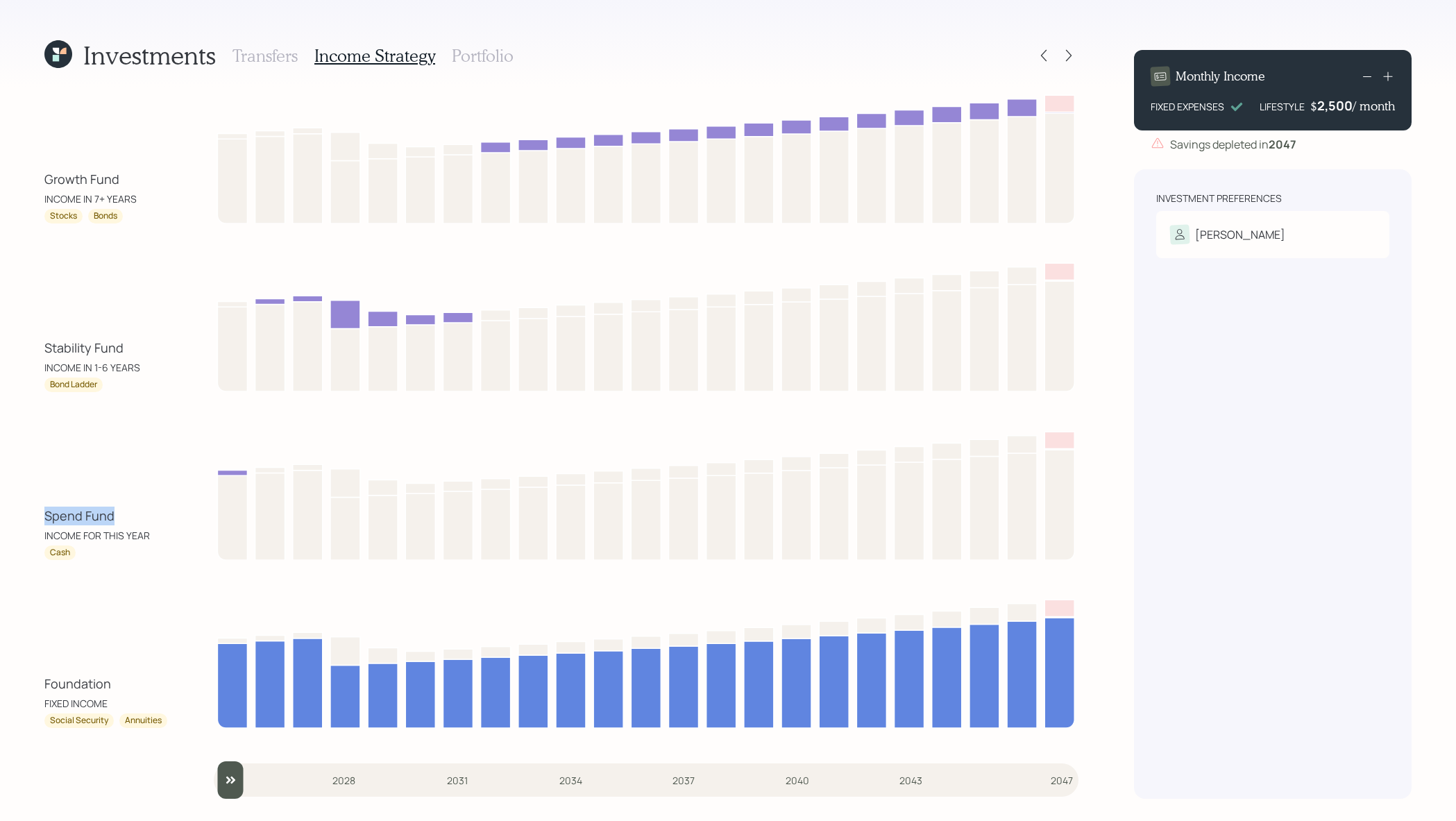
click at [114, 509] on div "Spend Fund" at bounding box center [106, 517] width 125 height 19
drag, startPoint x: 117, startPoint y: 519, endPoint x: 44, endPoint y: 525, distance: 73.2
click at [44, 525] on div "Spend Fund" at bounding box center [106, 517] width 125 height 19
click at [125, 617] on div "Foundation FIXED INCOME Social Security Annuities" at bounding box center [561, 661] width 1034 height 135
drag, startPoint x: 134, startPoint y: 348, endPoint x: 22, endPoint y: 349, distance: 112.0
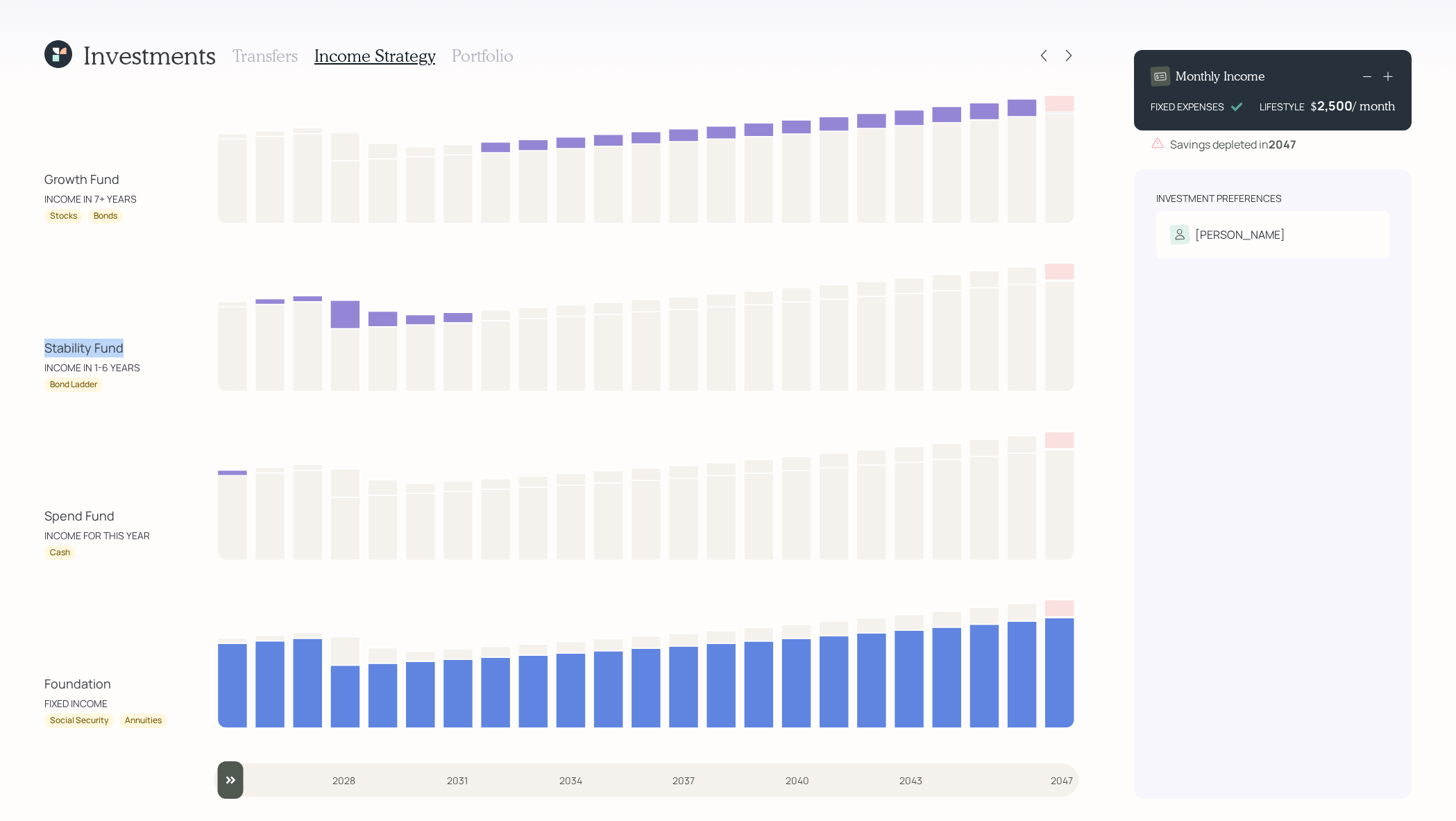
click at [22, 349] on div "Investments Transfers Income Strategy Portfolio Growth Fund INCOME IN 7+ YEARS …" at bounding box center [728, 410] width 1456 height 821
click at [99, 410] on div "Growth Fund INCOME IN 7+ YEARS Stocks Bonds Stability Fund INCOME IN 1-6 YEARS …" at bounding box center [561, 444] width 1034 height 711
drag, startPoint x: 128, startPoint y: 177, endPoint x: 44, endPoint y: 181, distance: 84.1
click at [44, 181] on div "Growth Fund" at bounding box center [106, 179] width 125 height 19
click at [73, 184] on div "Growth Fund" at bounding box center [106, 179] width 125 height 19
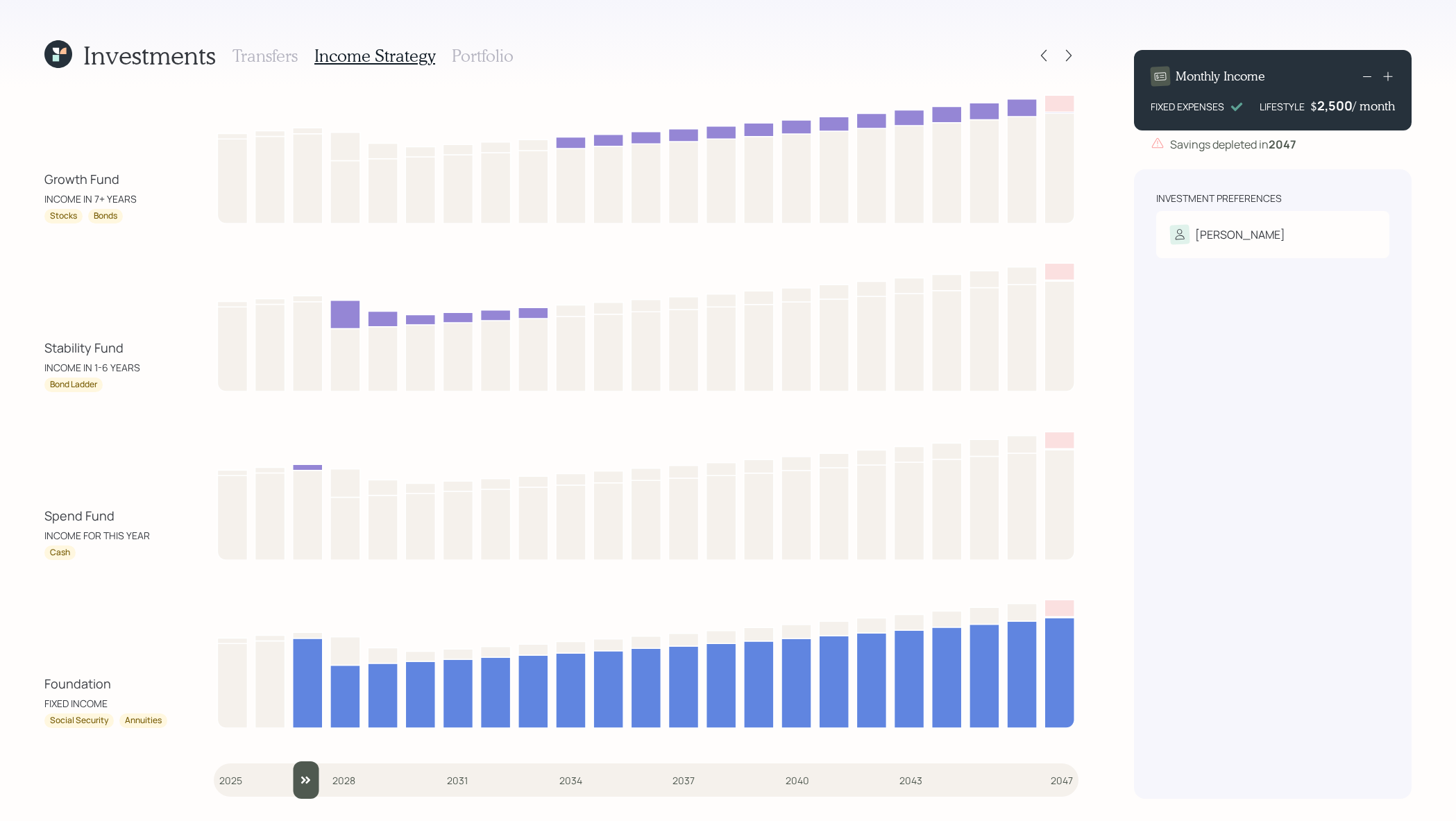
drag, startPoint x: 222, startPoint y: 784, endPoint x: 305, endPoint y: 760, distance: 86.4
click at [305, 760] on div "Growth Fund INCOME IN 7+ YEARS Stocks Bonds Stability Fund INCOME IN 1-6 YEARS …" at bounding box center [561, 444] width 1034 height 711
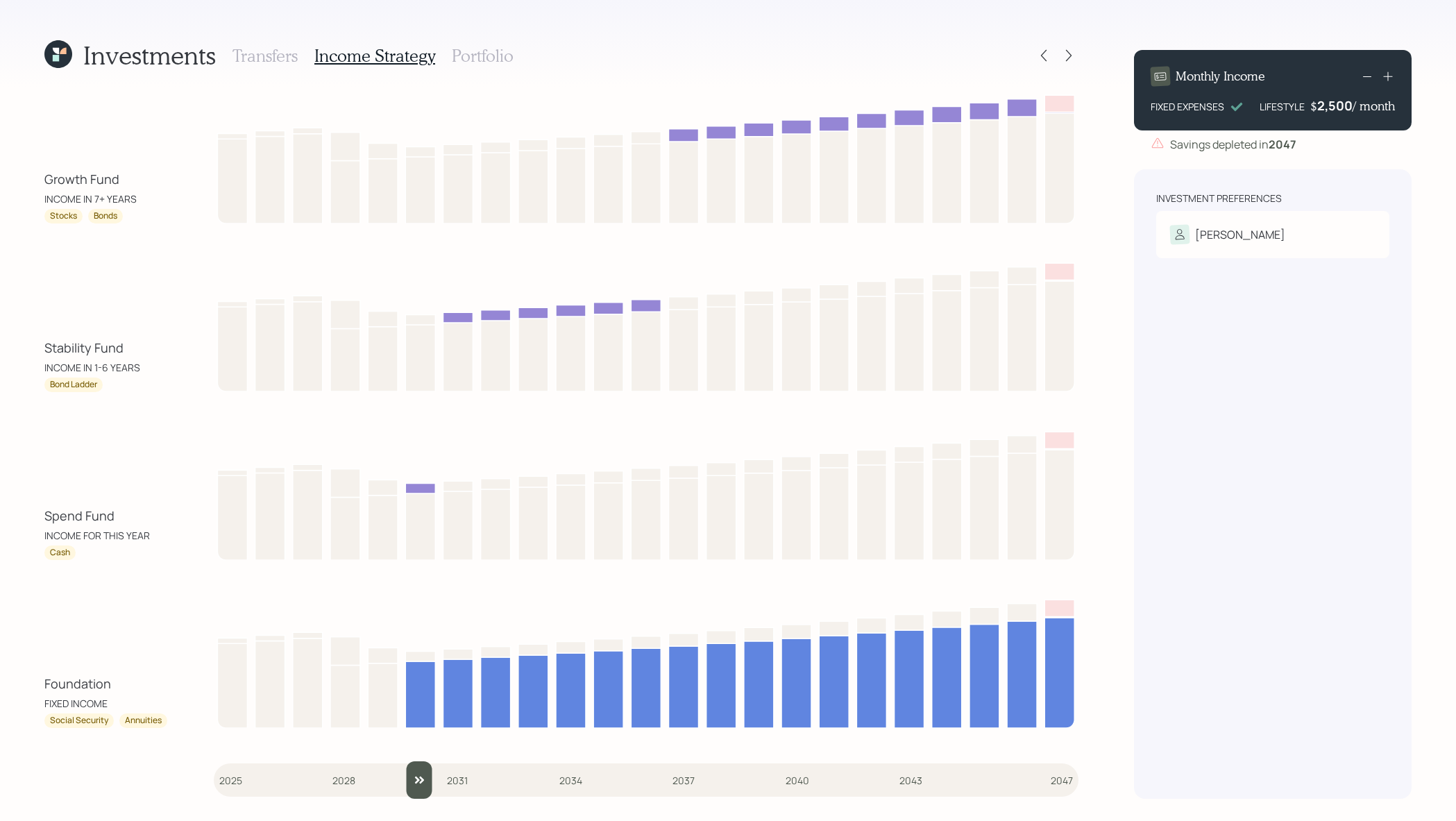
drag, startPoint x: 305, startPoint y: 762, endPoint x: 450, endPoint y: 746, distance: 145.9
type input "2031"
click at [450, 762] on input "slider" at bounding box center [646, 780] width 865 height 38
click at [473, 49] on h3 "Portfolio" at bounding box center [483, 56] width 62 height 20
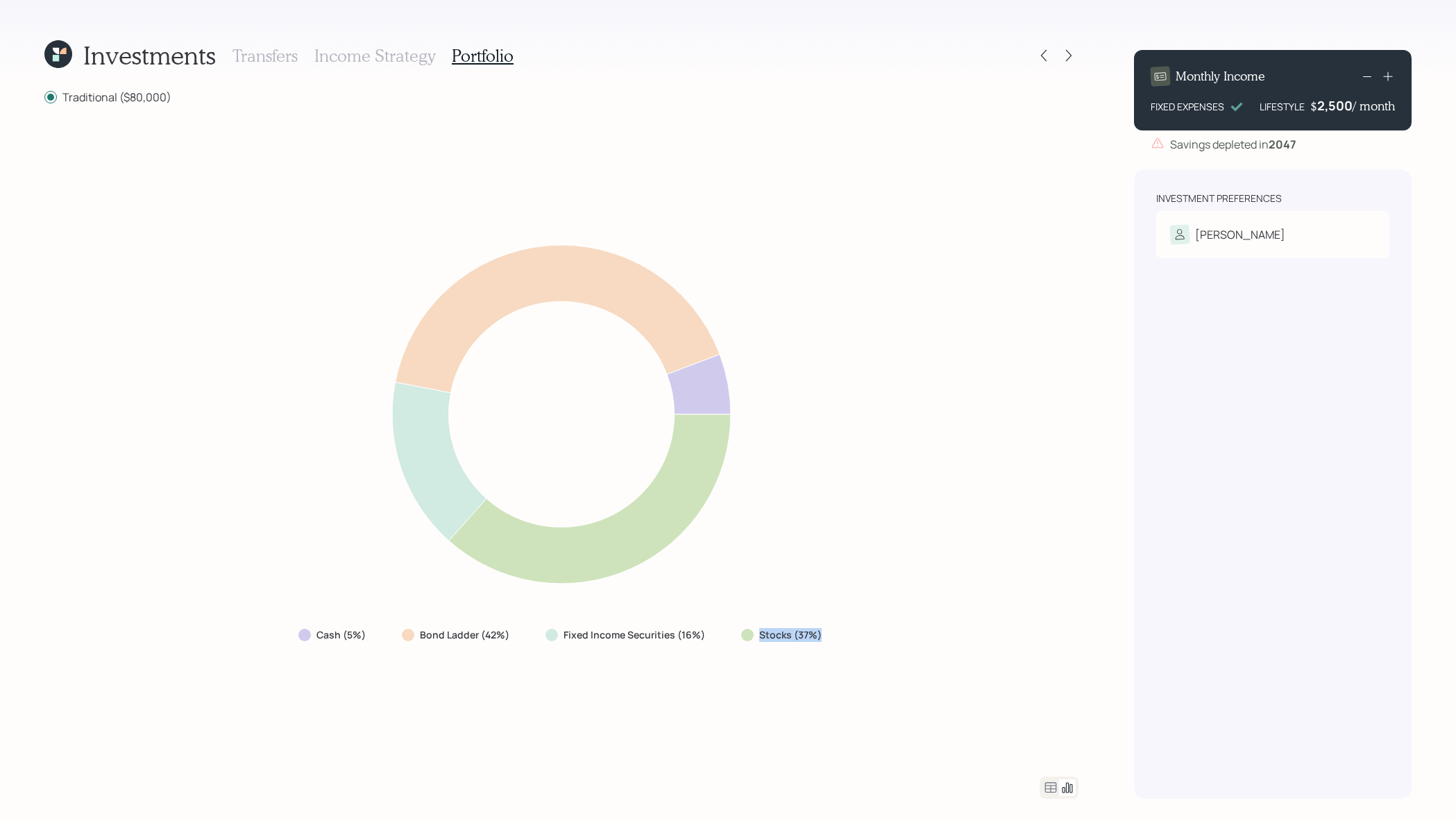
drag, startPoint x: 831, startPoint y: 630, endPoint x: 751, endPoint y: 639, distance: 80.5
click at [751, 639] on div "Stocks (37%)" at bounding box center [783, 635] width 106 height 25
drag, startPoint x: 515, startPoint y: 635, endPoint x: 415, endPoint y: 635, distance: 100.0
click at [415, 635] on div "Bond Ladder (42%)" at bounding box center [457, 635] width 133 height 25
drag, startPoint x: 370, startPoint y: 635, endPoint x: 311, endPoint y: 636, distance: 59.0
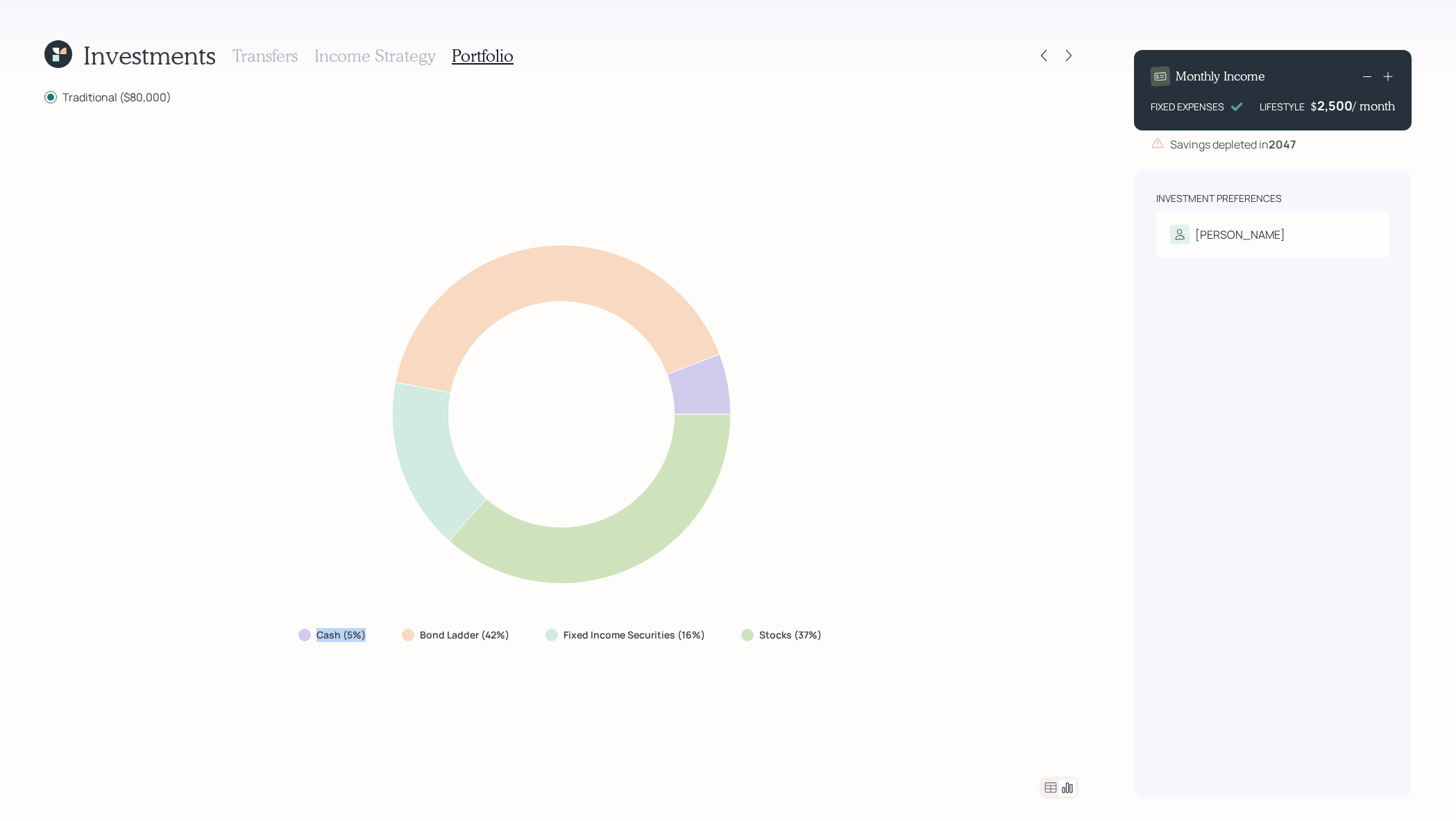
click at [311, 636] on div "Cash (5%)" at bounding box center [334, 635] width 92 height 25
drag, startPoint x: 721, startPoint y: 642, endPoint x: 539, endPoint y: 642, distance: 182.0
click at [539, 642] on div "Cash (5%) Bond Ladder (42%) Fixed Income Securities (16%) Stocks (37%)" at bounding box center [562, 635] width 548 height 25
drag, startPoint x: 539, startPoint y: 642, endPoint x: 815, endPoint y: 816, distance: 326.3
click at [581, 645] on div "Fixed Income Securities (16%)" at bounding box center [627, 635] width 185 height 25
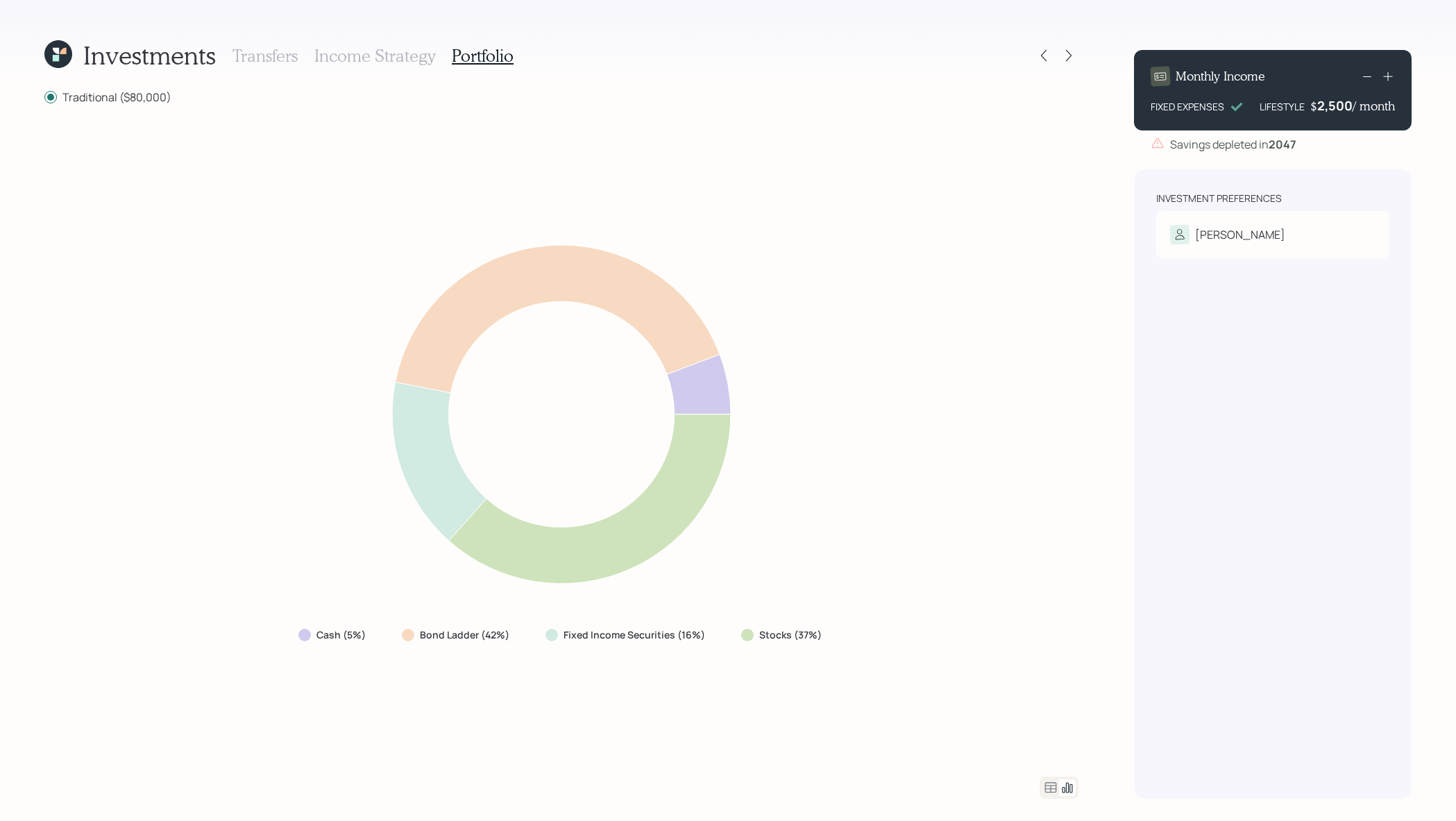
click at [1042, 792] on icon at bounding box center [1051, 788] width 17 height 17
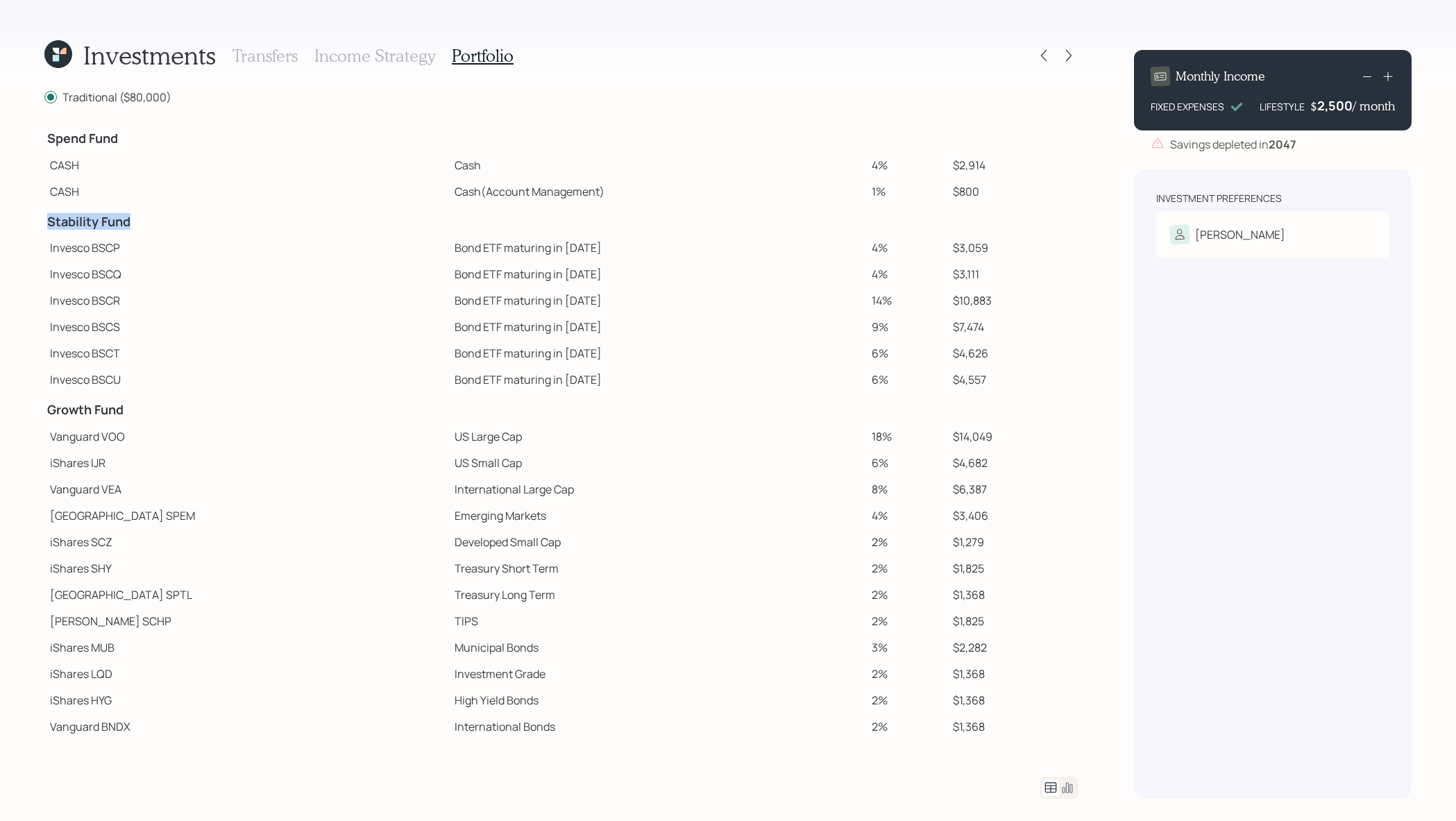
drag, startPoint x: 150, startPoint y: 225, endPoint x: 44, endPoint y: 227, distance: 106.0
click at [44, 227] on td "Stability Fund" at bounding box center [246, 220] width 404 height 30
click at [983, 253] on td "$3,059" at bounding box center [1012, 248] width 131 height 26
click at [1390, 75] on icon at bounding box center [1388, 76] width 14 height 14
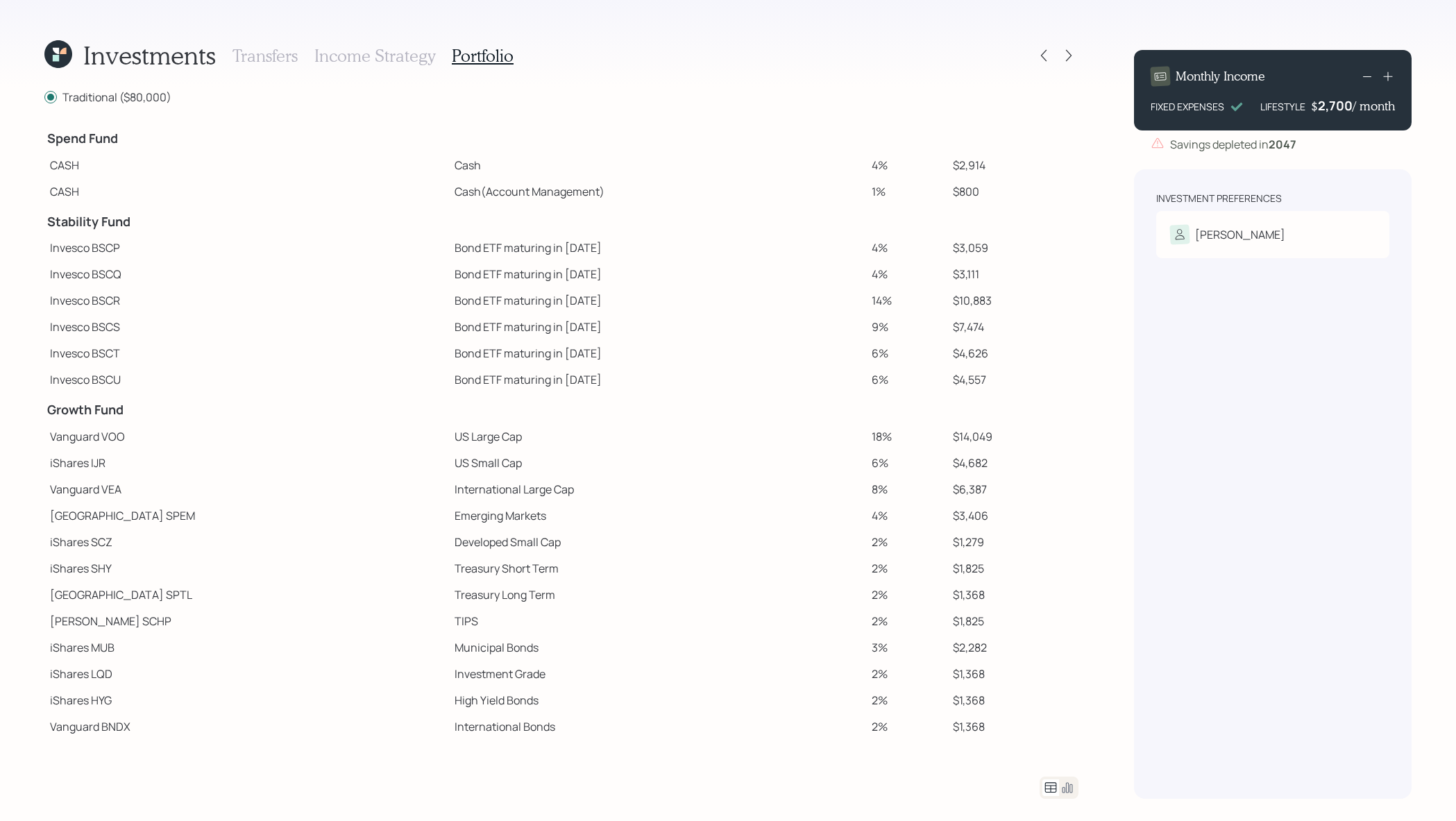
click at [1390, 75] on icon at bounding box center [1388, 76] width 14 height 14
click at [1387, 74] on icon at bounding box center [1388, 77] width 9 height 9
click at [1051, 54] on div at bounding box center [1043, 56] width 20 height 20
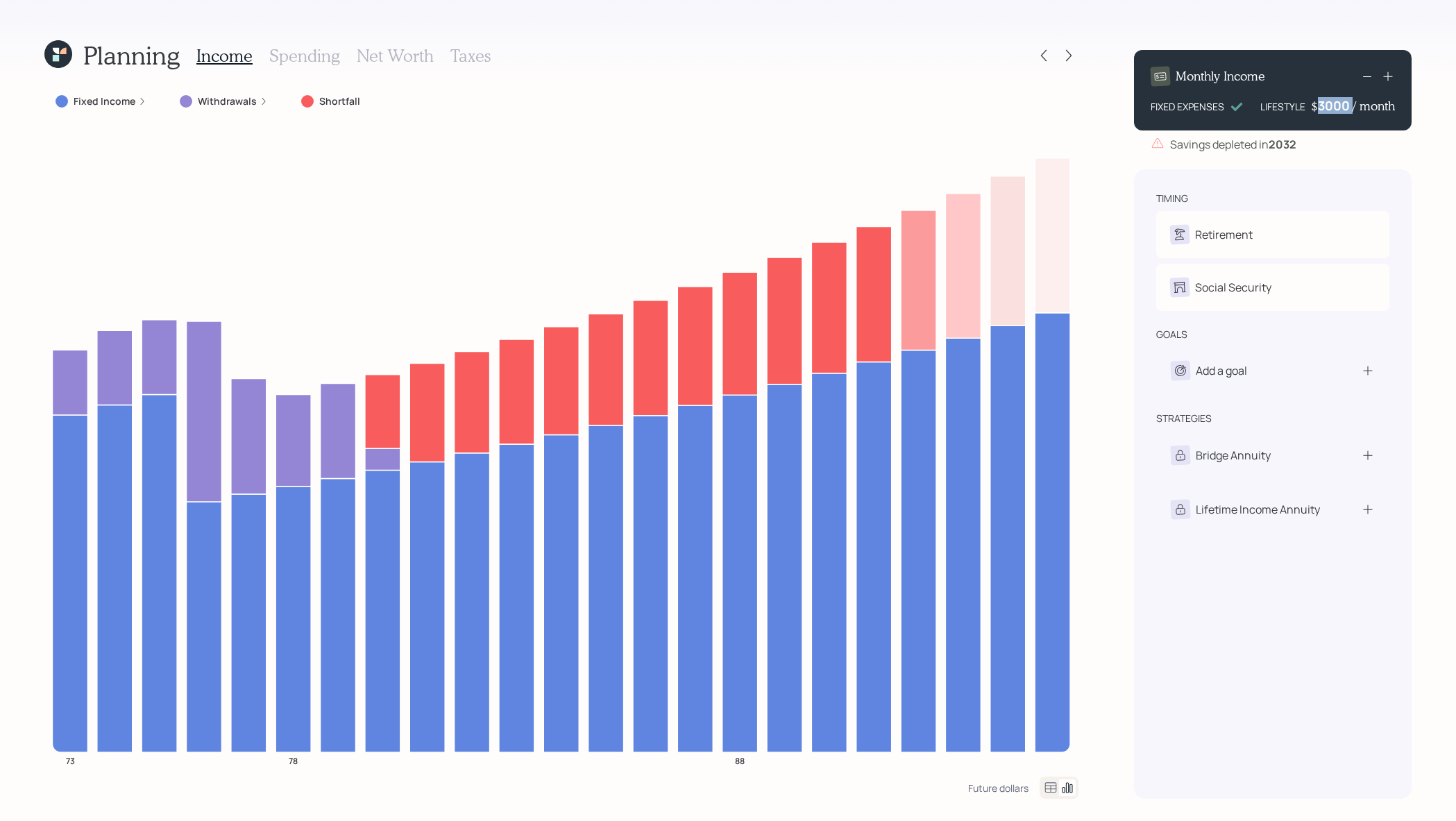
drag, startPoint x: 1352, startPoint y: 109, endPoint x: 1309, endPoint y: 100, distance: 43.9
click at [1309, 100] on div "LIFESTYLE $ 3000 / month" at bounding box center [1328, 106] width 135 height 17
click at [77, 385] on icon at bounding box center [70, 382] width 36 height 65
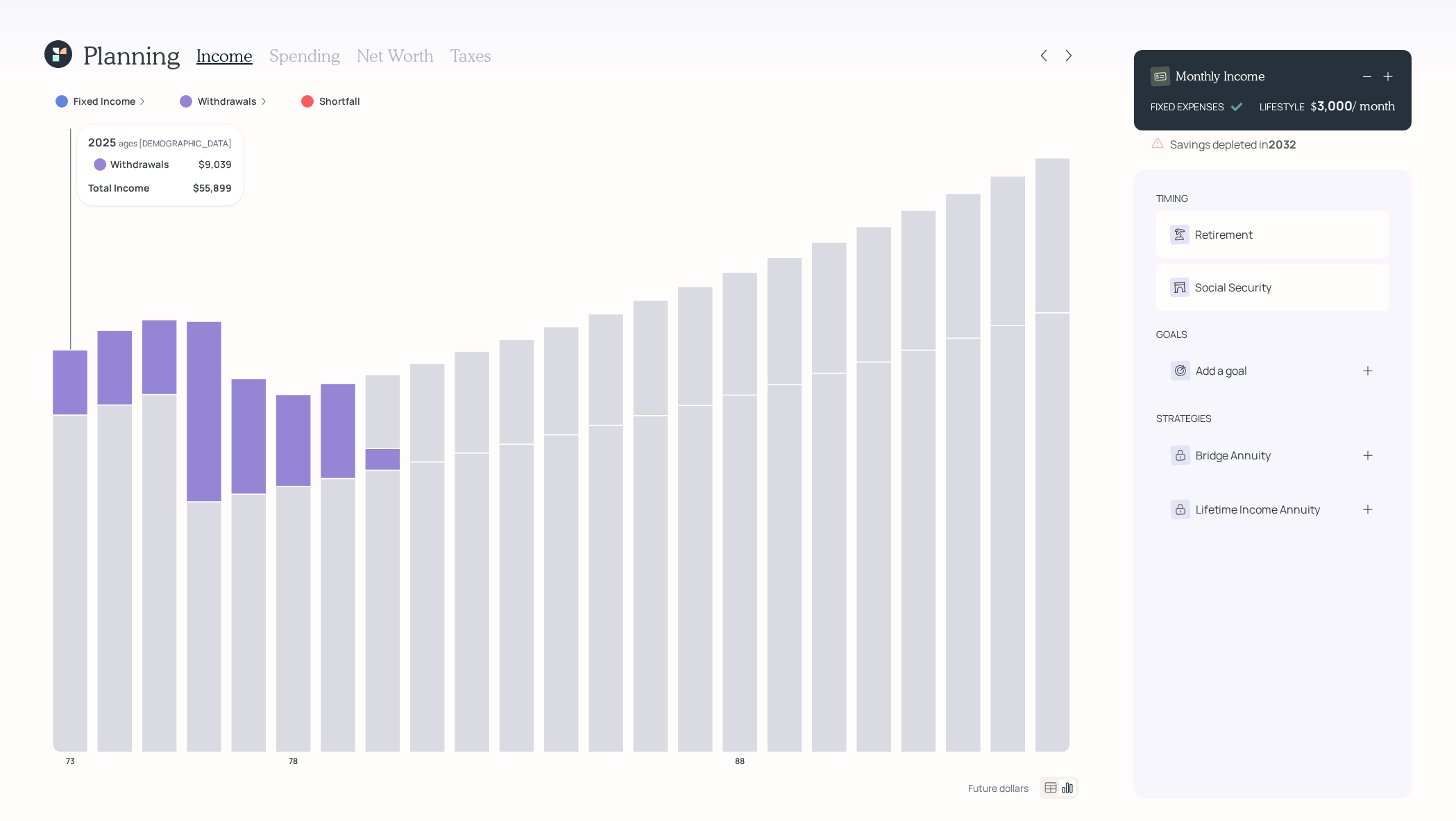
click at [77, 385] on icon at bounding box center [70, 382] width 36 height 65
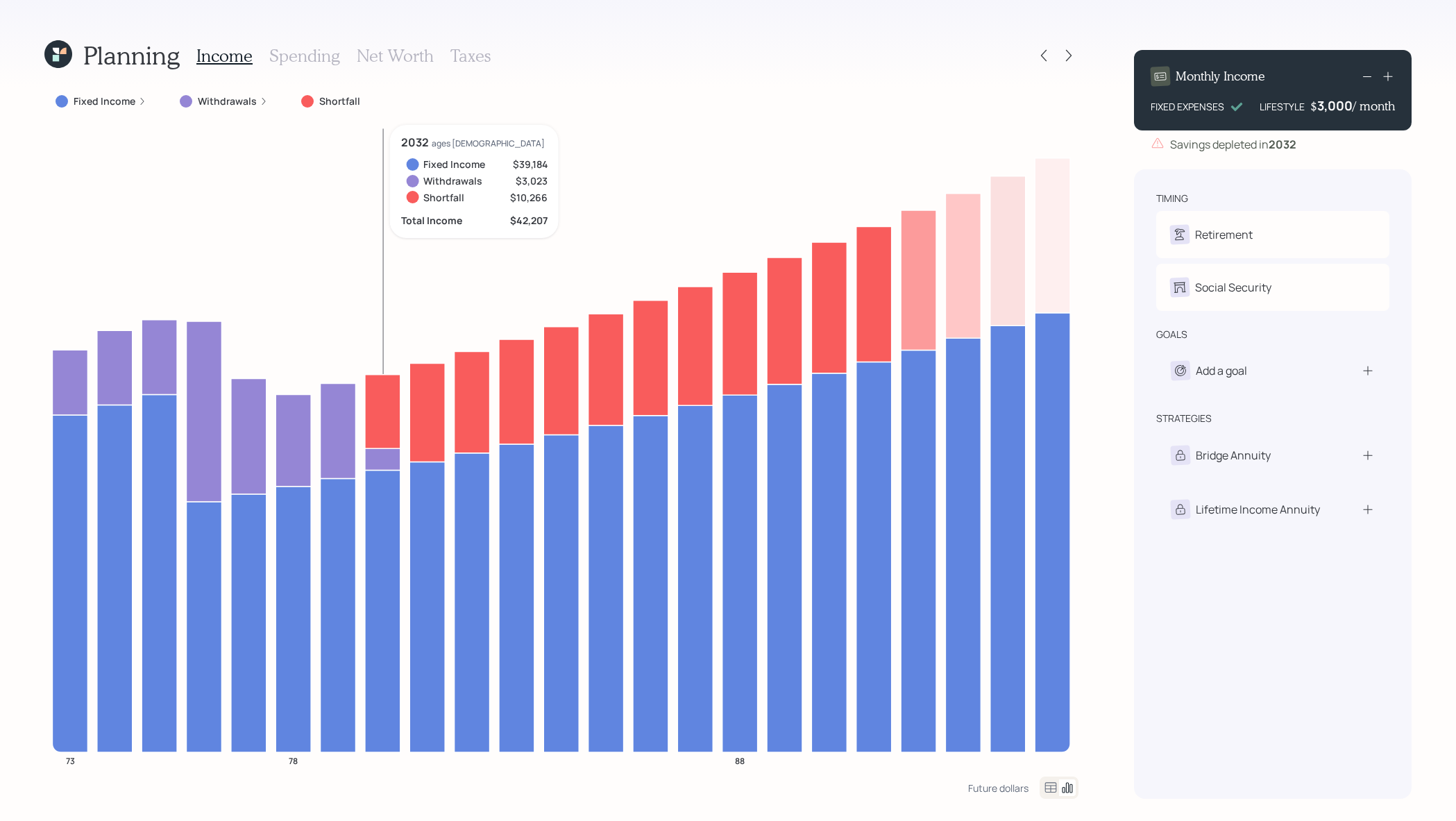
click at [372, 406] on icon at bounding box center [383, 411] width 36 height 74
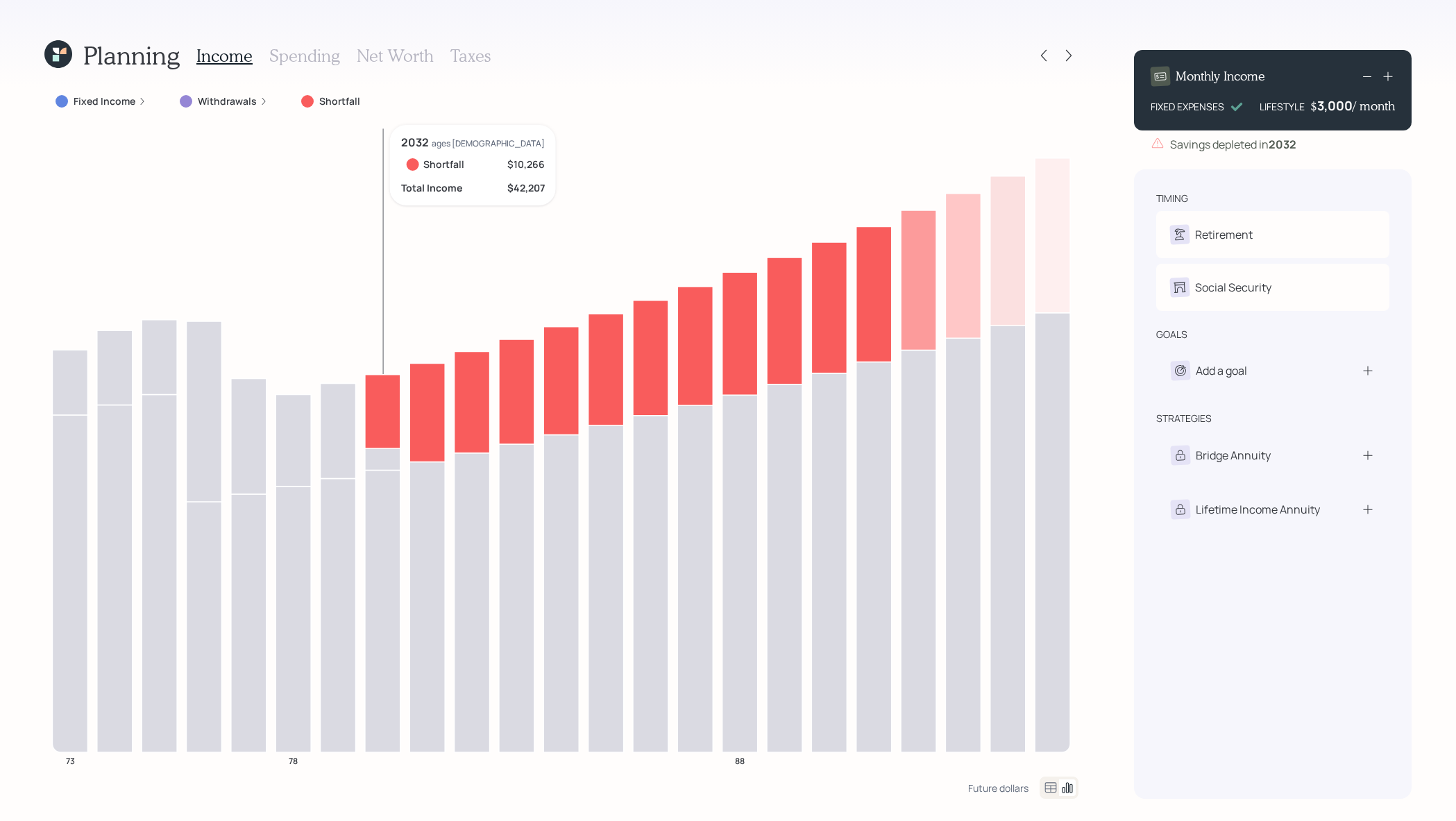
click at [370, 405] on icon at bounding box center [383, 411] width 36 height 74
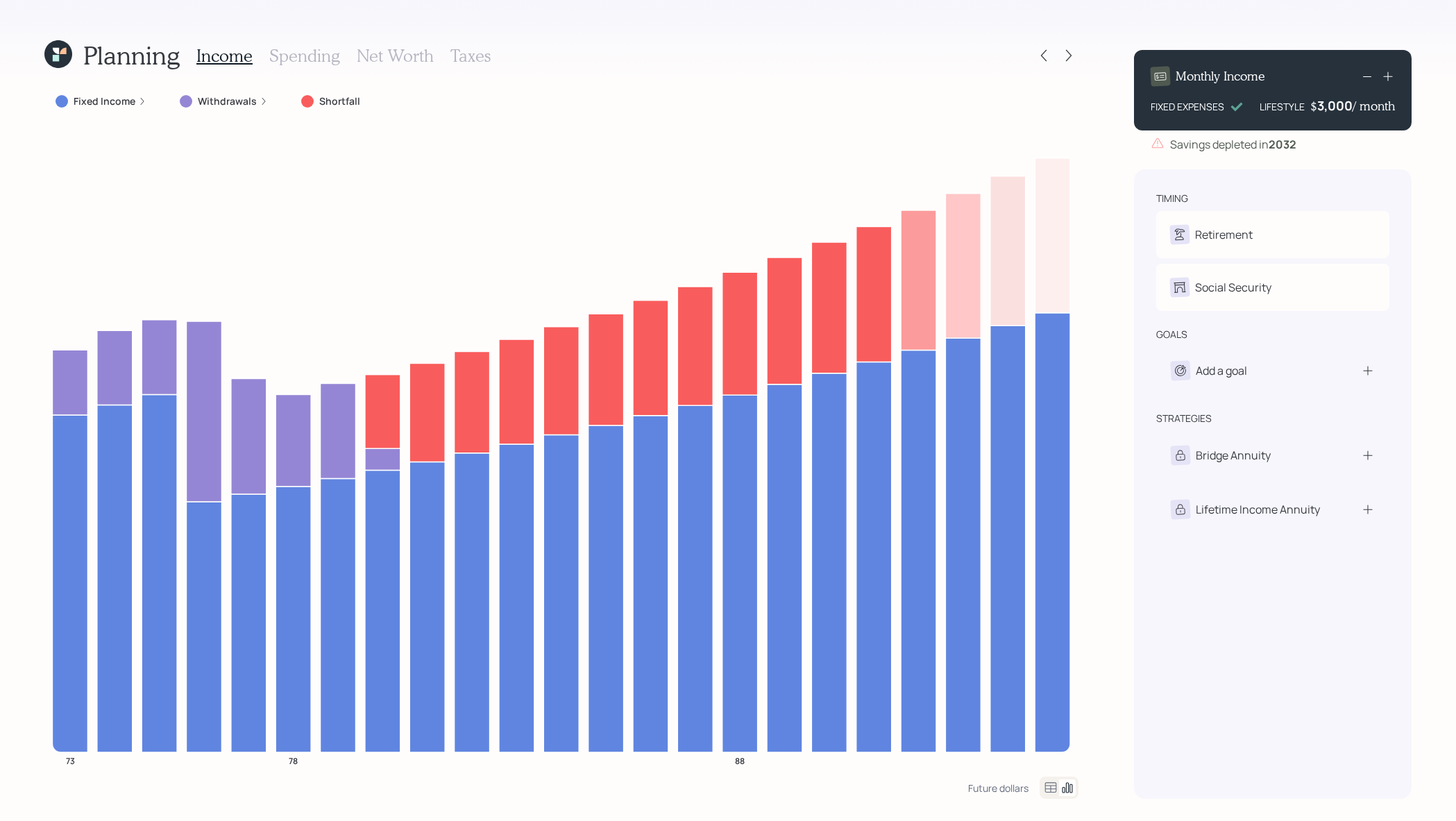
click at [1371, 81] on icon at bounding box center [1367, 76] width 17 height 17
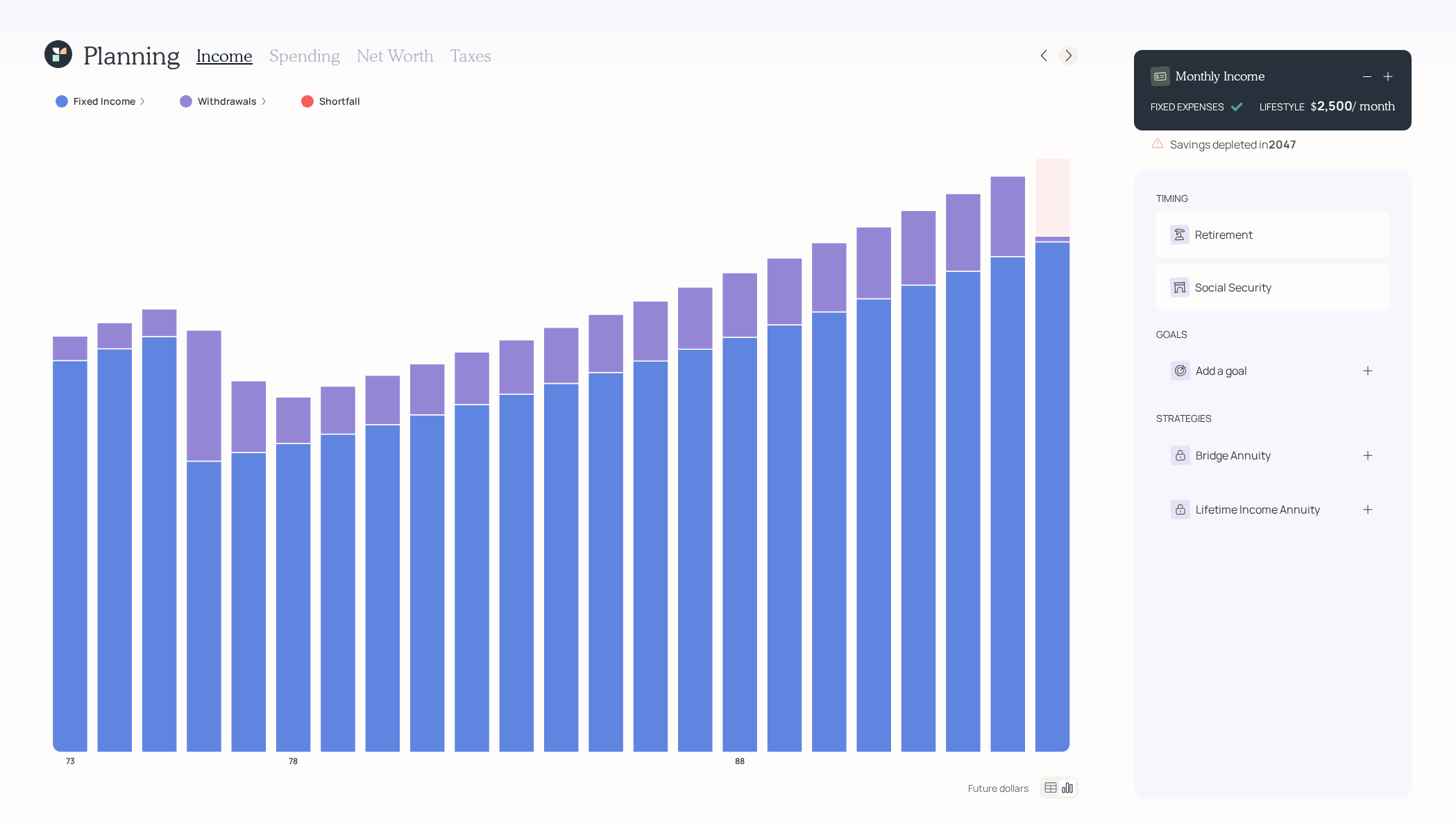
click at [1064, 56] on icon at bounding box center [1069, 56] width 14 height 14
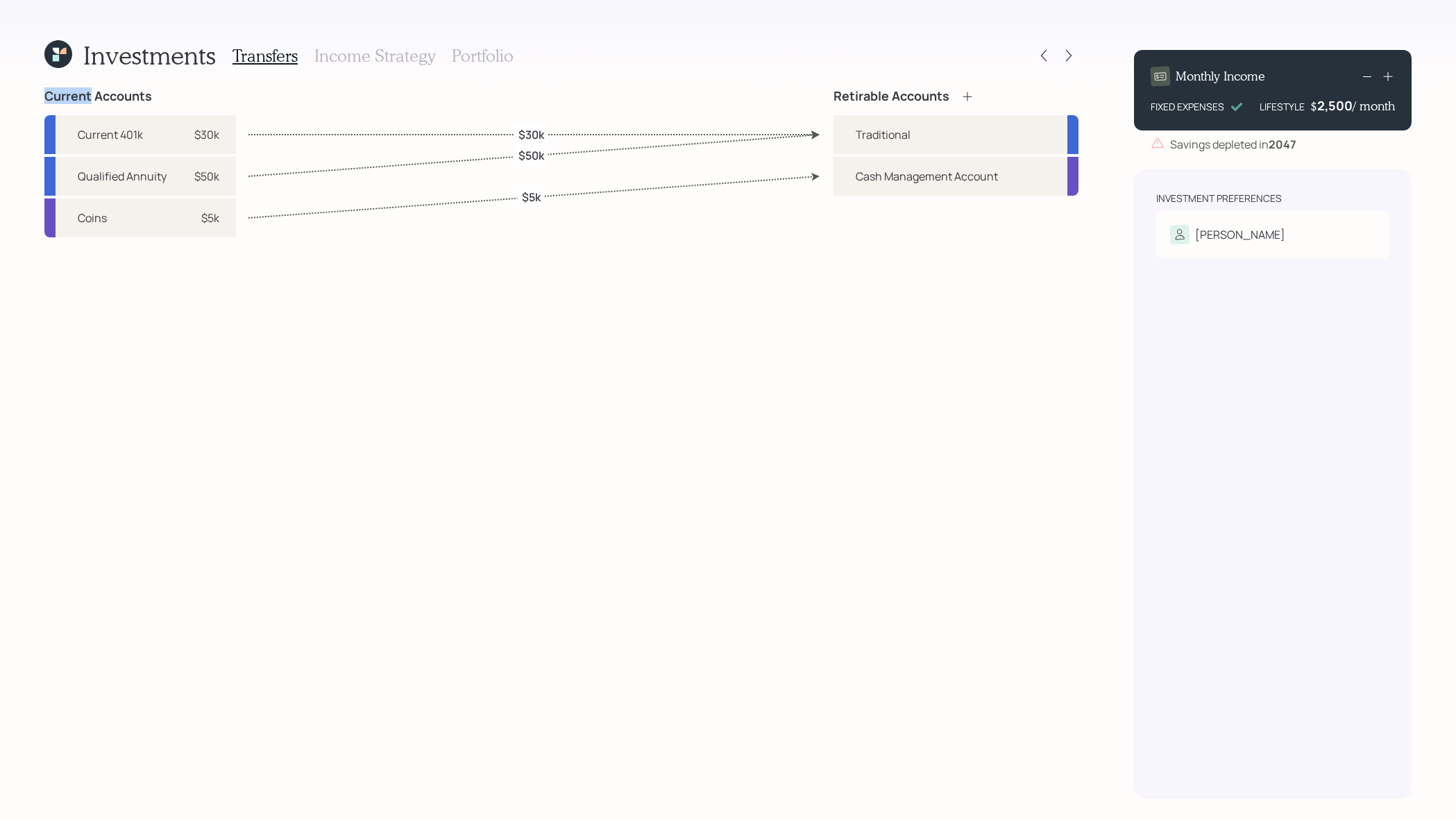
click at [1064, 56] on icon at bounding box center [1069, 56] width 14 height 14
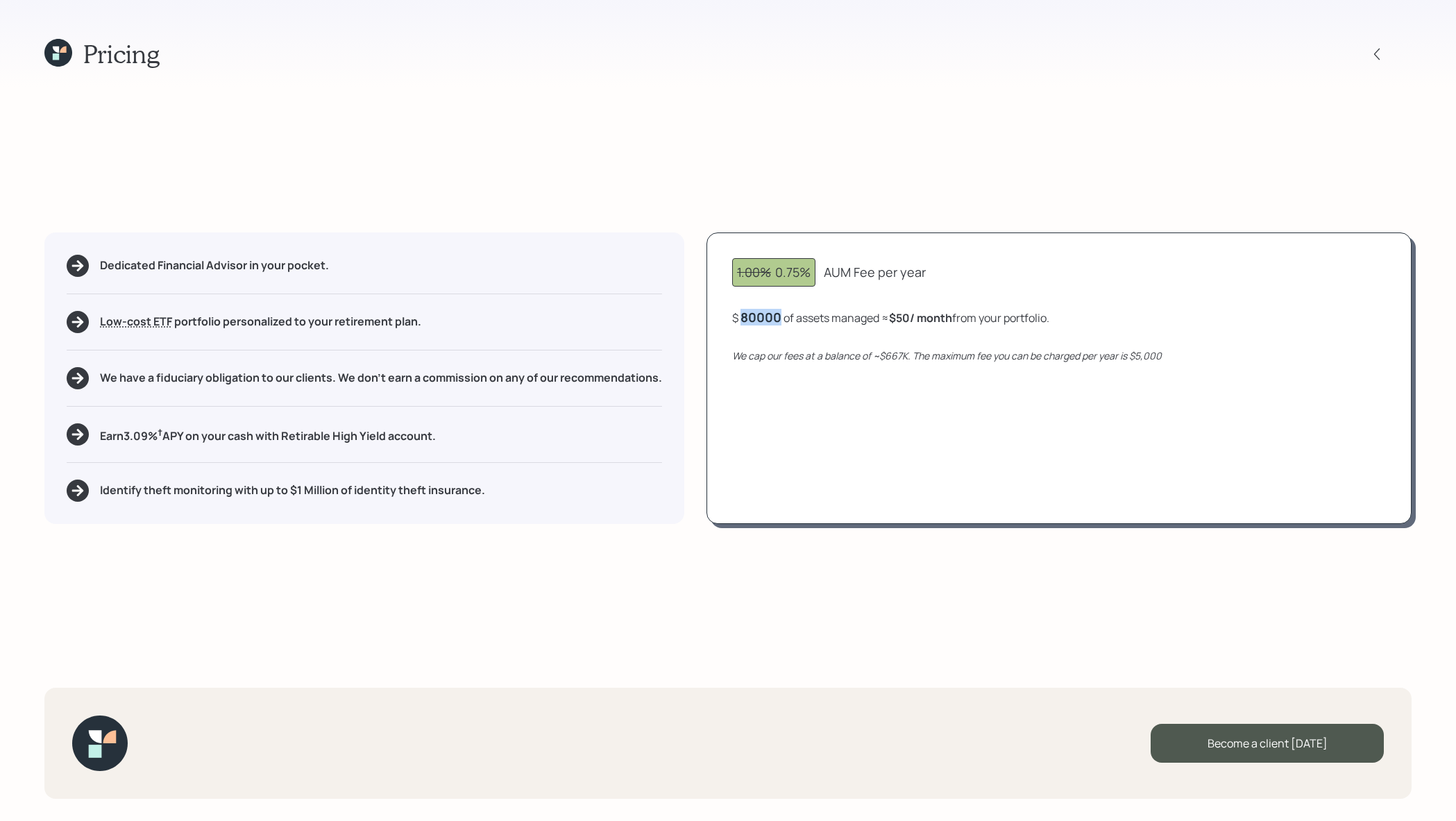
drag, startPoint x: 788, startPoint y: 318, endPoint x: 721, endPoint y: 318, distance: 67.0
click at [721, 318] on div "1.00% 0.75% AUM Fee per year $ 80000 of assets managed ≈ $50 / month from your …" at bounding box center [1059, 378] width 705 height 291
click at [908, 319] on b "$50 / month" at bounding box center [921, 318] width 63 height 15
drag, startPoint x: 921, startPoint y: 318, endPoint x: 906, endPoint y: 318, distance: 15.0
click at [906, 318] on b "$50 / month" at bounding box center [924, 318] width 63 height 15
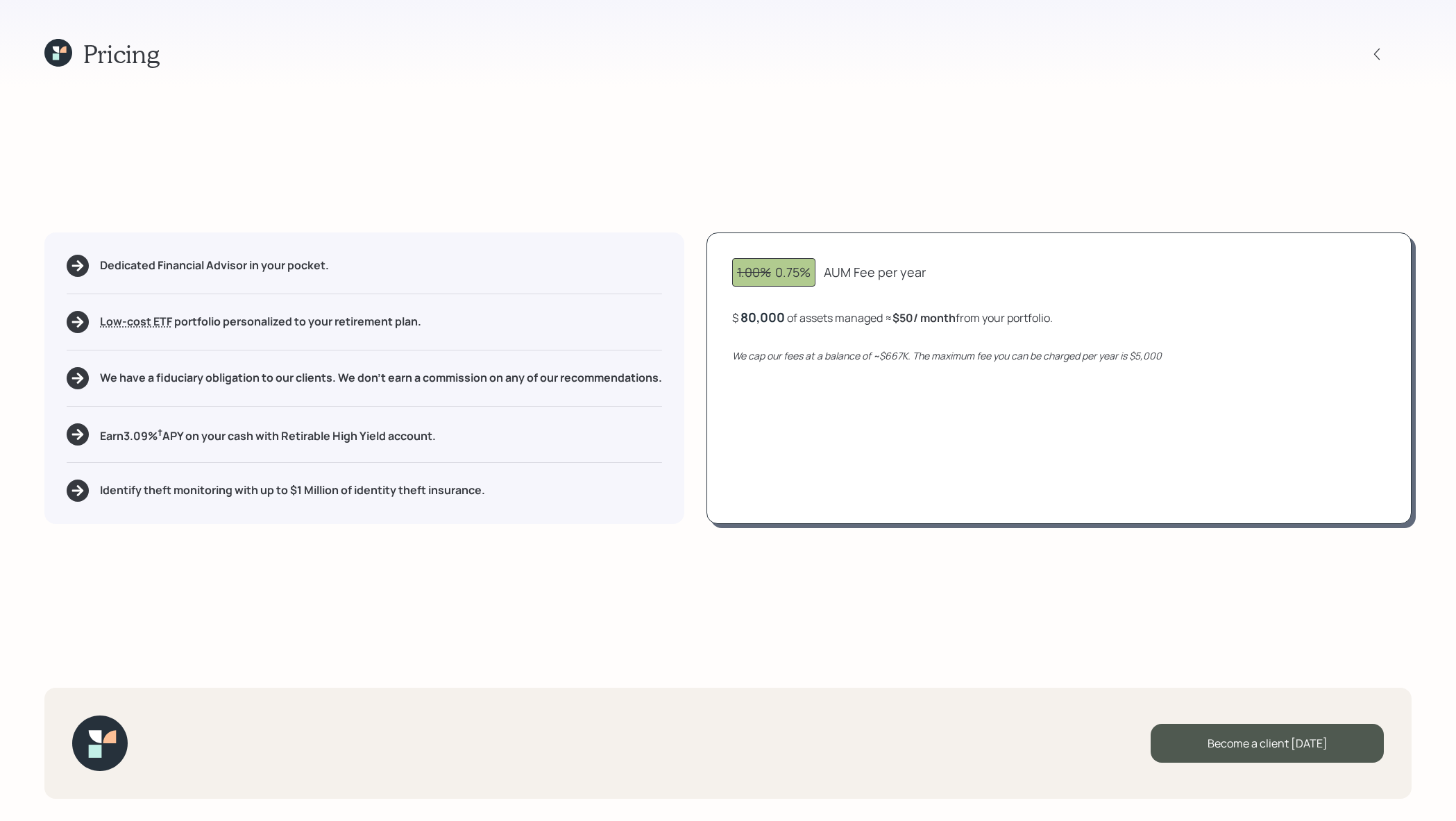
click at [1105, 314] on div "$ 80,000 of assets managed ≈ $50 / month from your portfolio ." at bounding box center [1059, 318] width 654 height 17
drag, startPoint x: 788, startPoint y: 322, endPoint x: 726, endPoint y: 322, distance: 62.0
click at [726, 322] on div "1.00% 0.75% AUM Fee per year $ 80000 of assets managed ≈ $50 / month from your …" at bounding box center [1059, 378] width 705 height 291
click at [961, 468] on div "1.00% 0.75% AUM Fee per year $ 50000 of assets managed ≈ $50 / month from your …" at bounding box center [1059, 378] width 705 height 291
drag, startPoint x: 787, startPoint y: 320, endPoint x: 683, endPoint y: 318, distance: 104.0
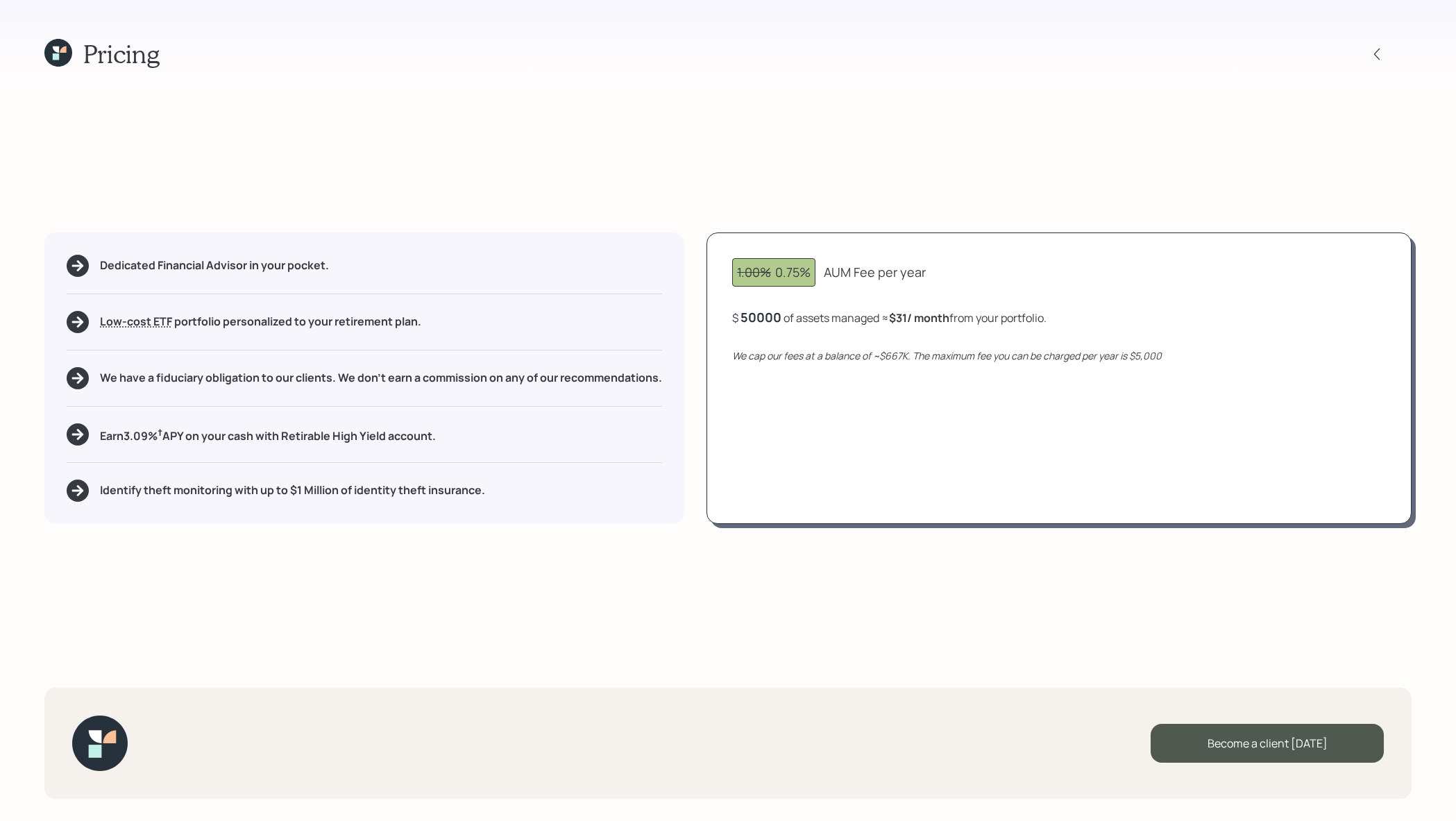
click at [683, 318] on div "Dedicated Financial Advisor in your pocket. Low-cost ETF Retirable uses diversi…" at bounding box center [728, 378] width 1367 height 291
click at [788, 408] on div "1.00% 0.75% AUM Fee per year $ 30,000 of assets managed ≈ $19 / month from your…" at bounding box center [1059, 378] width 705 height 291
drag, startPoint x: 786, startPoint y: 318, endPoint x: 704, endPoint y: 311, distance: 82.3
click at [704, 312] on div "Dedicated Financial Advisor in your pocket. Low-cost ETF Retirable uses diversi…" at bounding box center [728, 378] width 1367 height 291
click at [761, 311] on div "30000" at bounding box center [761, 318] width 41 height 17
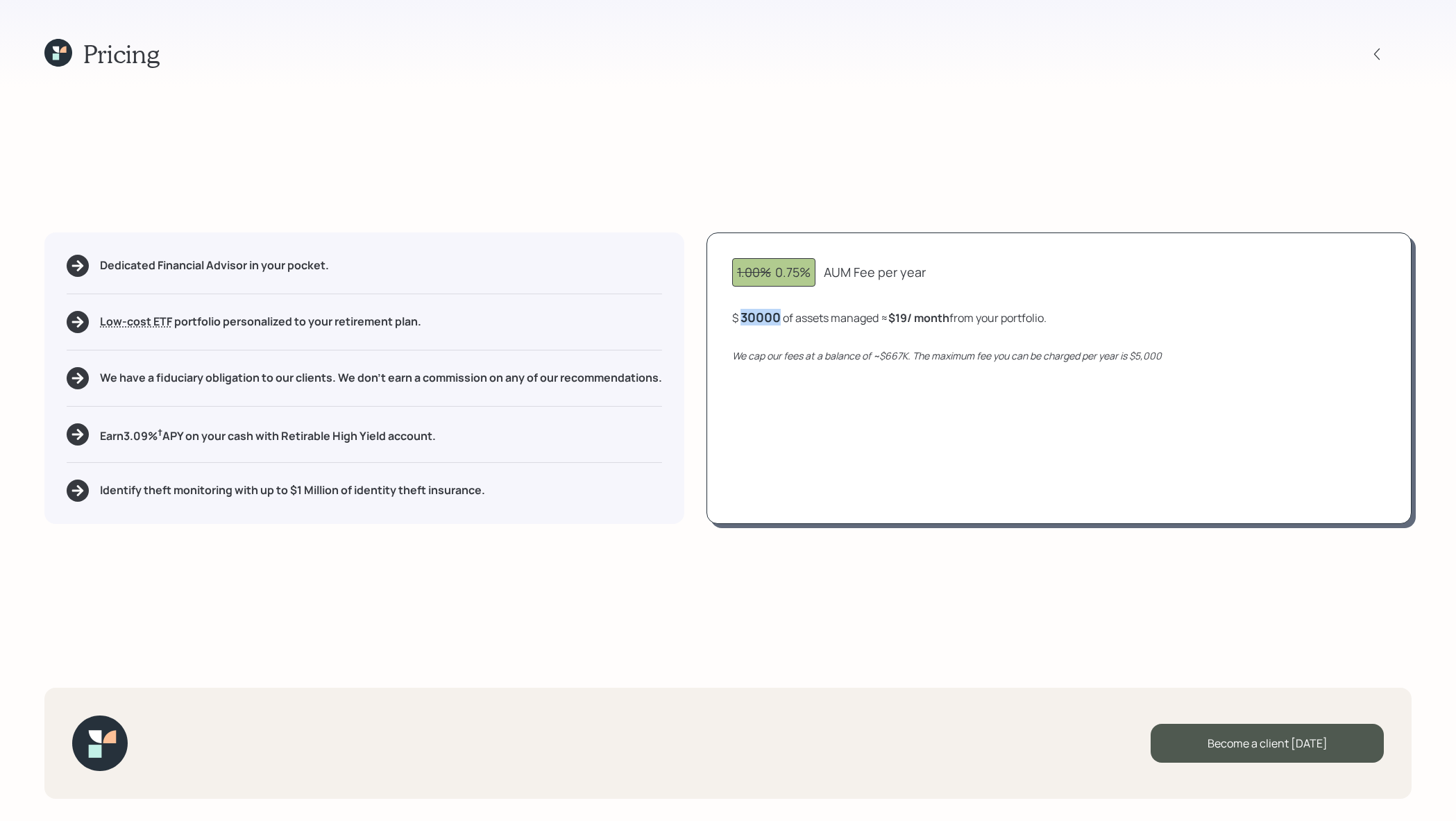
click at [761, 311] on div "30000" at bounding box center [761, 318] width 41 height 17
click at [931, 531] on div "Pricing Dedicated Financial Advisor in your pocket. Low-cost ETF Retirable uses…" at bounding box center [728, 410] width 1456 height 821
click at [60, 53] on icon at bounding box center [57, 52] width 27 height 27
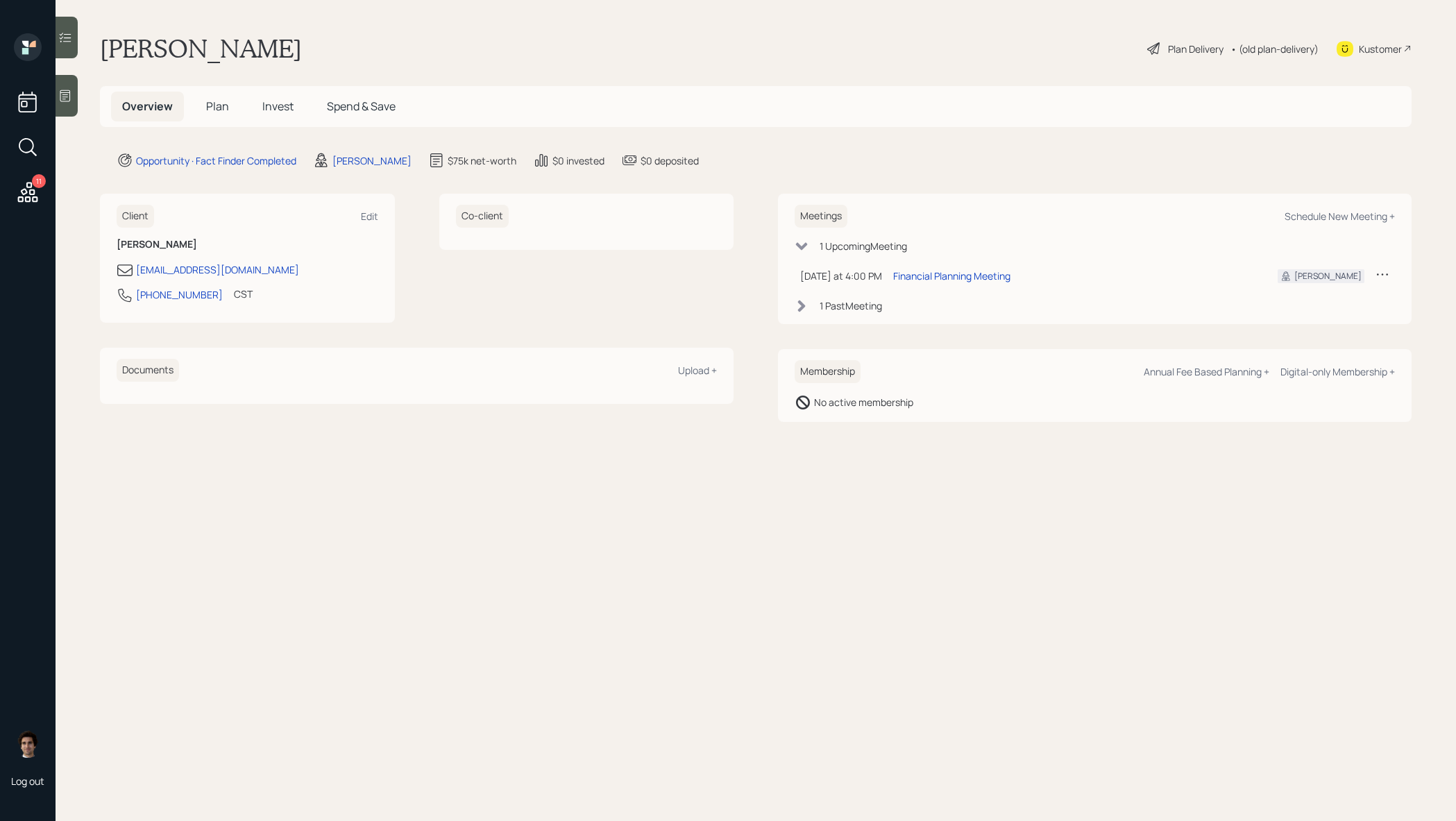
click at [204, 104] on h5 "Plan" at bounding box center [218, 107] width 45 height 30
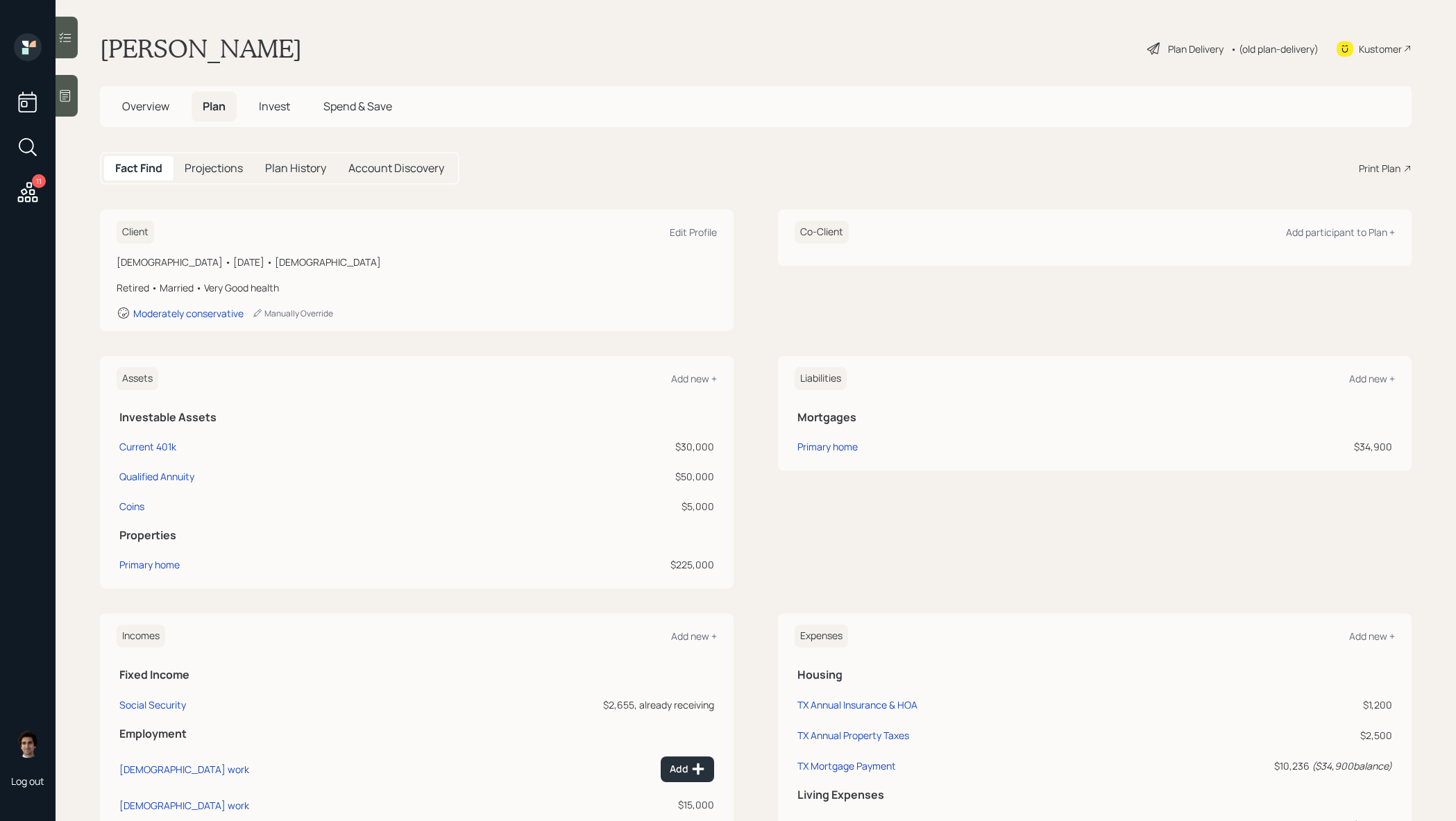
click at [1383, 174] on div "Print Plan" at bounding box center [1380, 168] width 41 height 14
click at [1395, 41] on div "Kustomer" at bounding box center [1381, 48] width 43 height 14
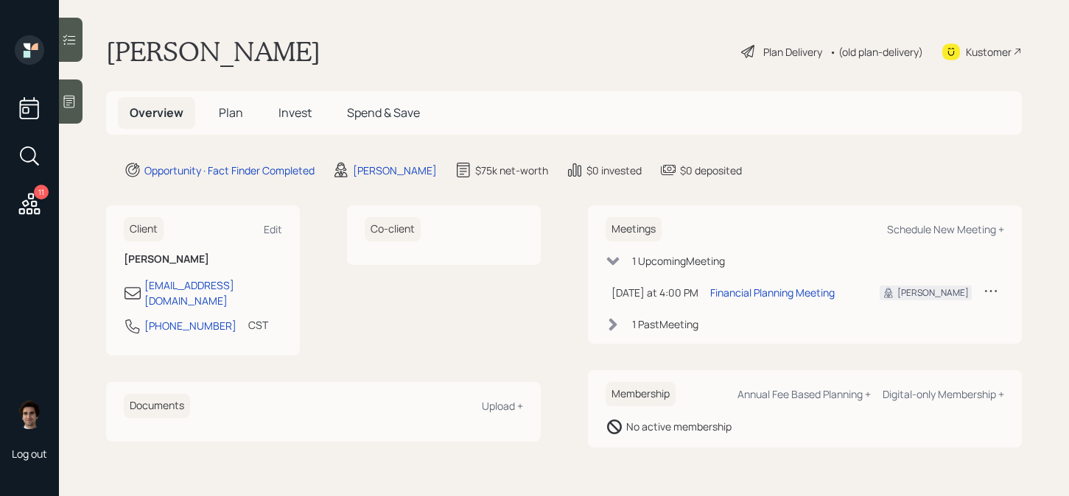
click at [70, 116] on div at bounding box center [71, 102] width 24 height 44
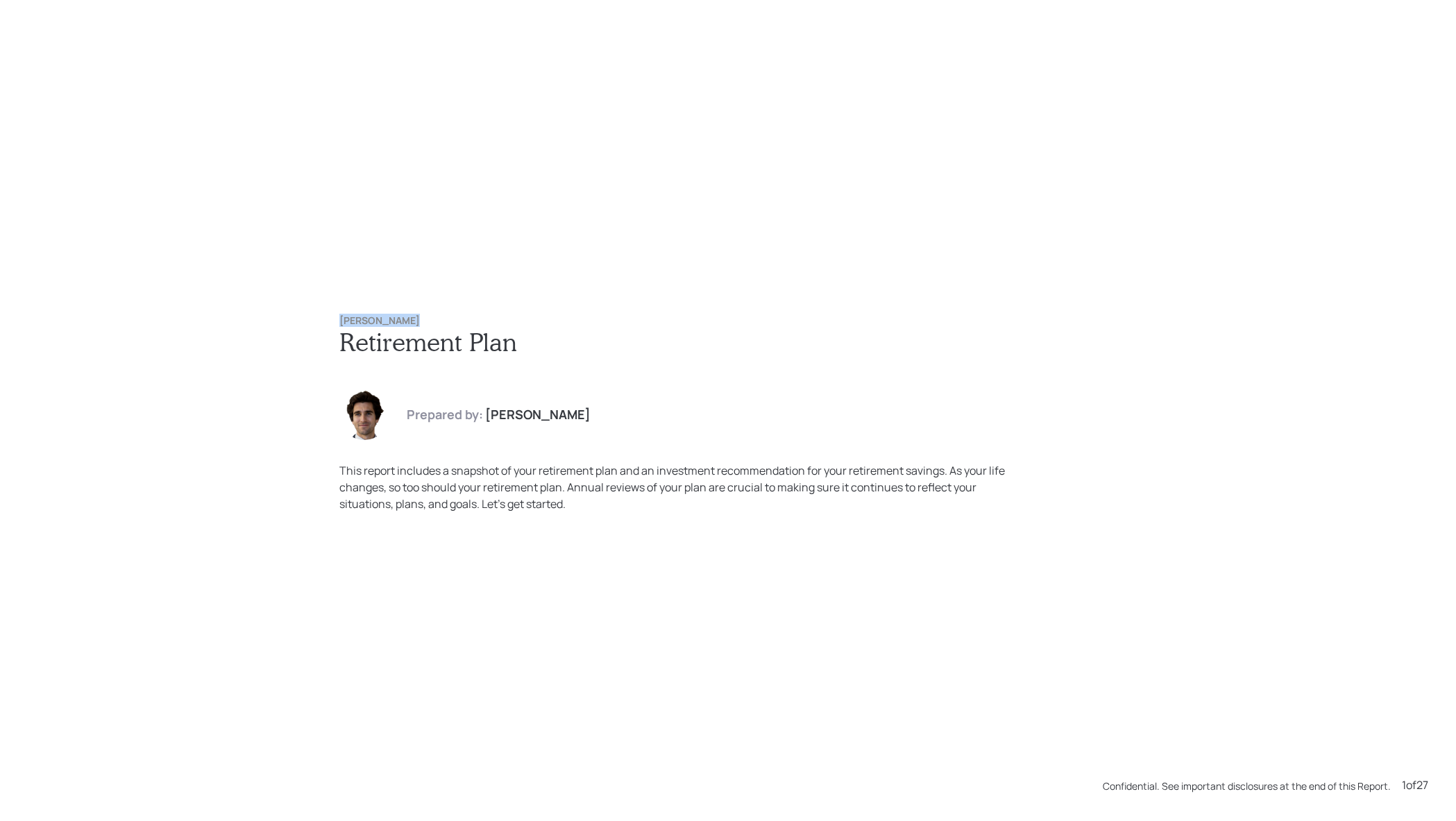
drag, startPoint x: 406, startPoint y: 318, endPoint x: 329, endPoint y: 318, distance: 77.0
click at [329, 318] on div "[PERSON_NAME] Retirement Plan Prepared by: [PERSON_NAME] This report includes a…" at bounding box center [728, 414] width 833 height 253
copy h6 "[PERSON_NAME]"
